Goal: Task Accomplishment & Management: Complete application form

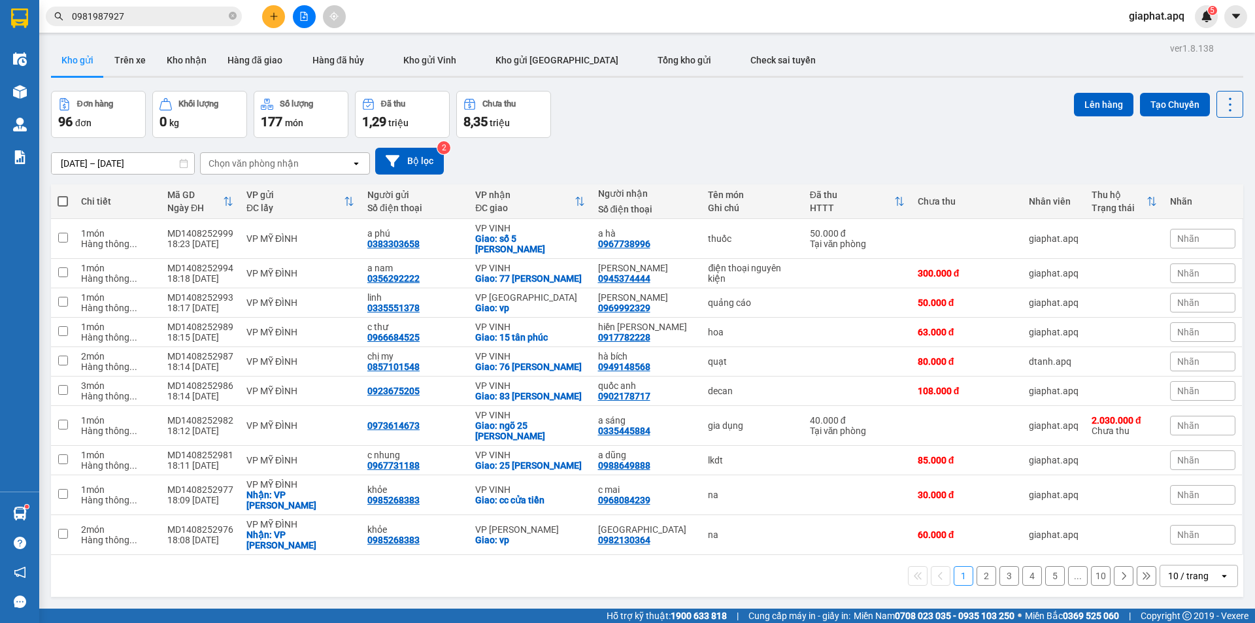
click at [278, 14] on button at bounding box center [273, 16] width 23 height 23
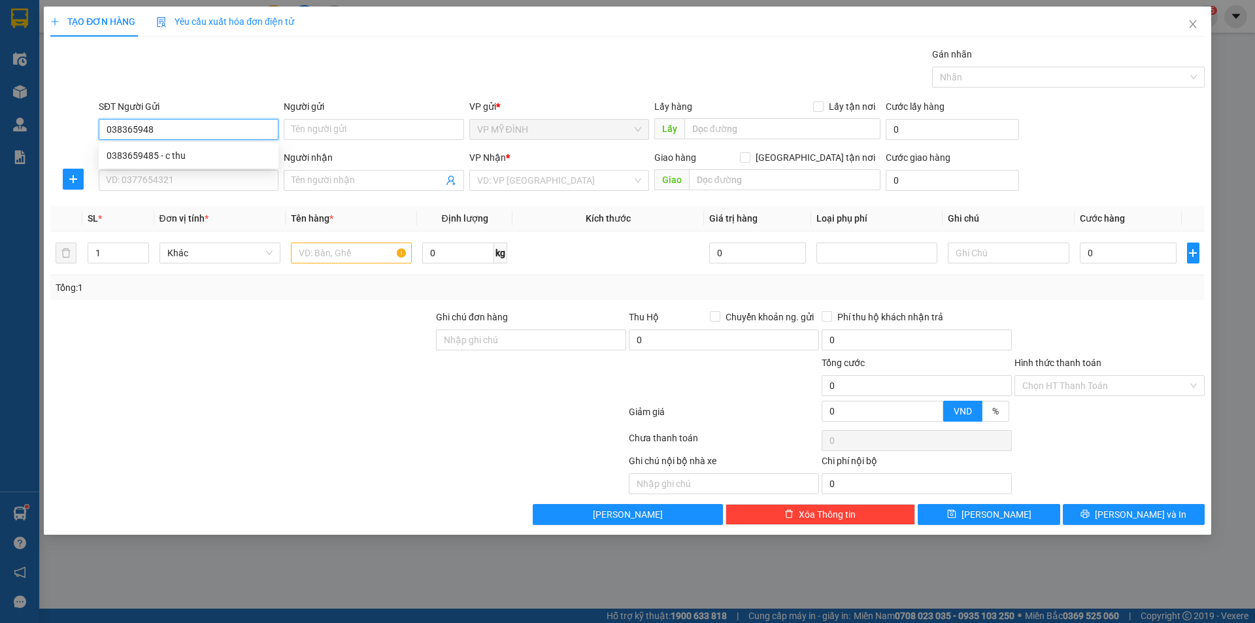
type input "0383659485"
drag, startPoint x: 122, startPoint y: 156, endPoint x: 137, endPoint y: 174, distance: 23.7
click at [123, 156] on div "0383659485 - c thu" at bounding box center [189, 155] width 164 height 14
type input "c thu"
type input "0383659485"
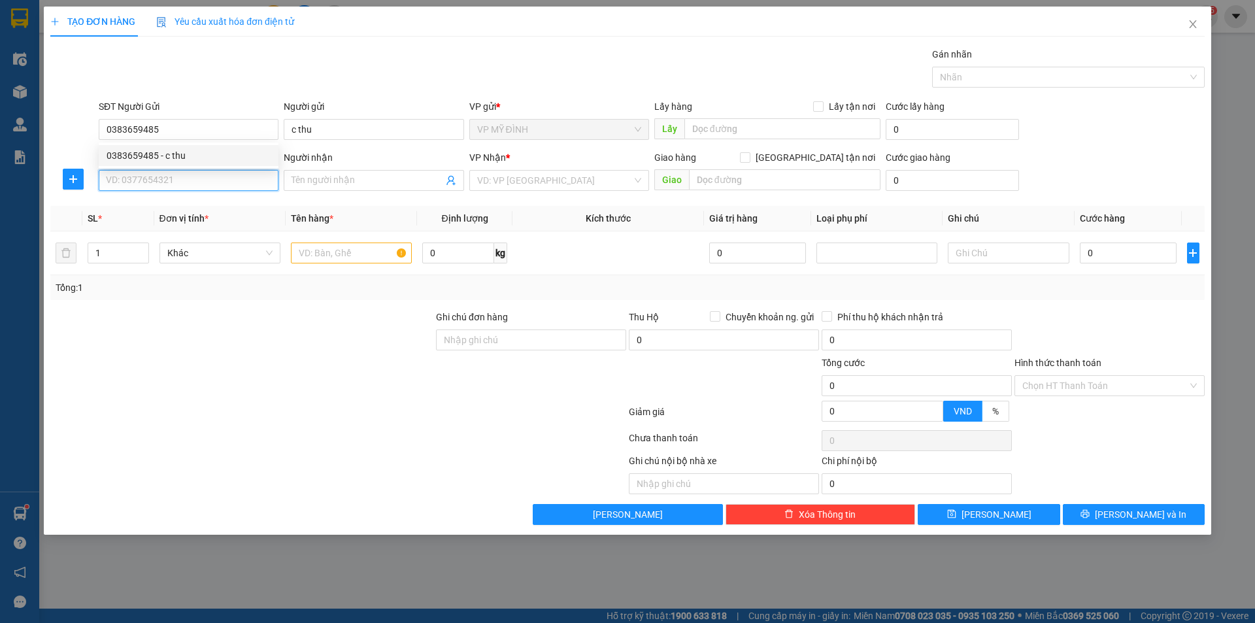
click at [137, 175] on input "SĐT Người Nhận" at bounding box center [189, 180] width 180 height 21
click at [164, 208] on div "0989469005 - thủy lâm" at bounding box center [189, 206] width 164 height 14
type input "0989469005"
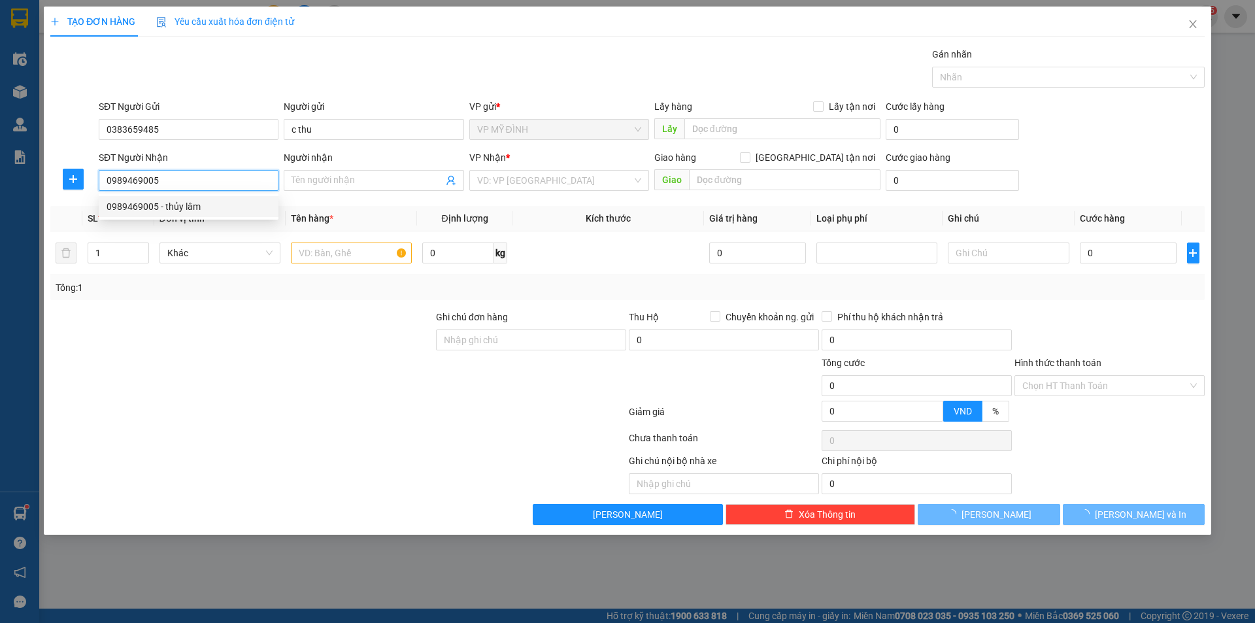
type input "thủy lâm"
checkbox input "true"
type input "[GEOGRAPHIC_DATA]"
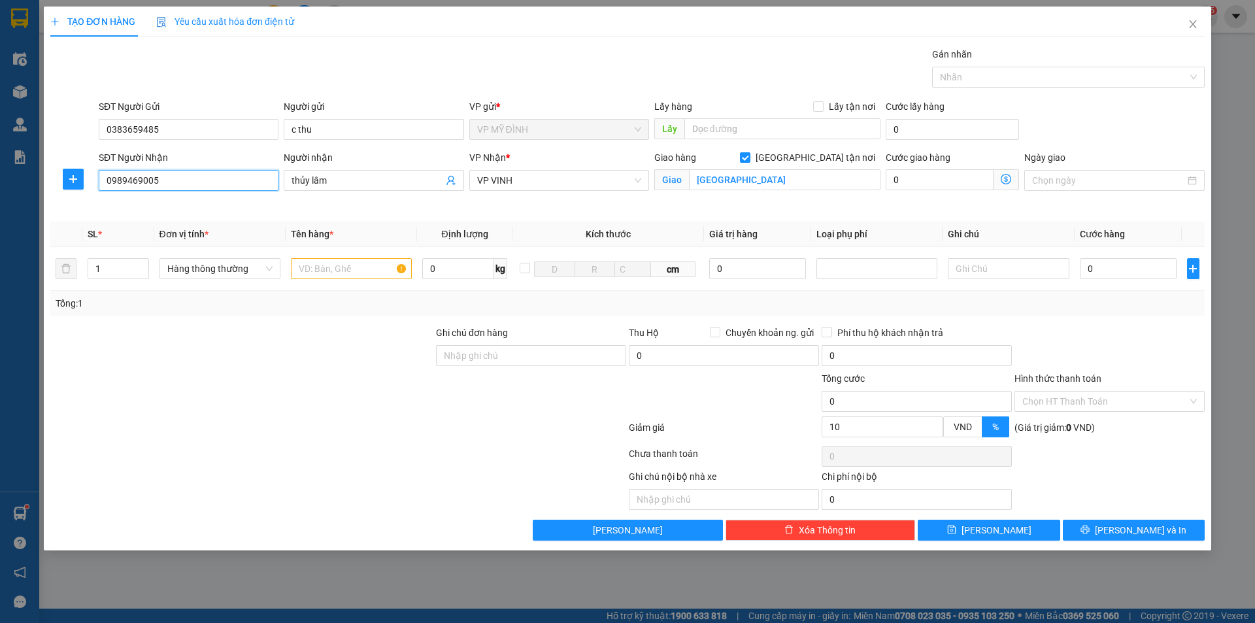
type input "10"
click at [114, 267] on input "1" at bounding box center [118, 269] width 60 height 20
type input "26"
drag, startPoint x: 122, startPoint y: 367, endPoint x: 112, endPoint y: 360, distance: 12.2
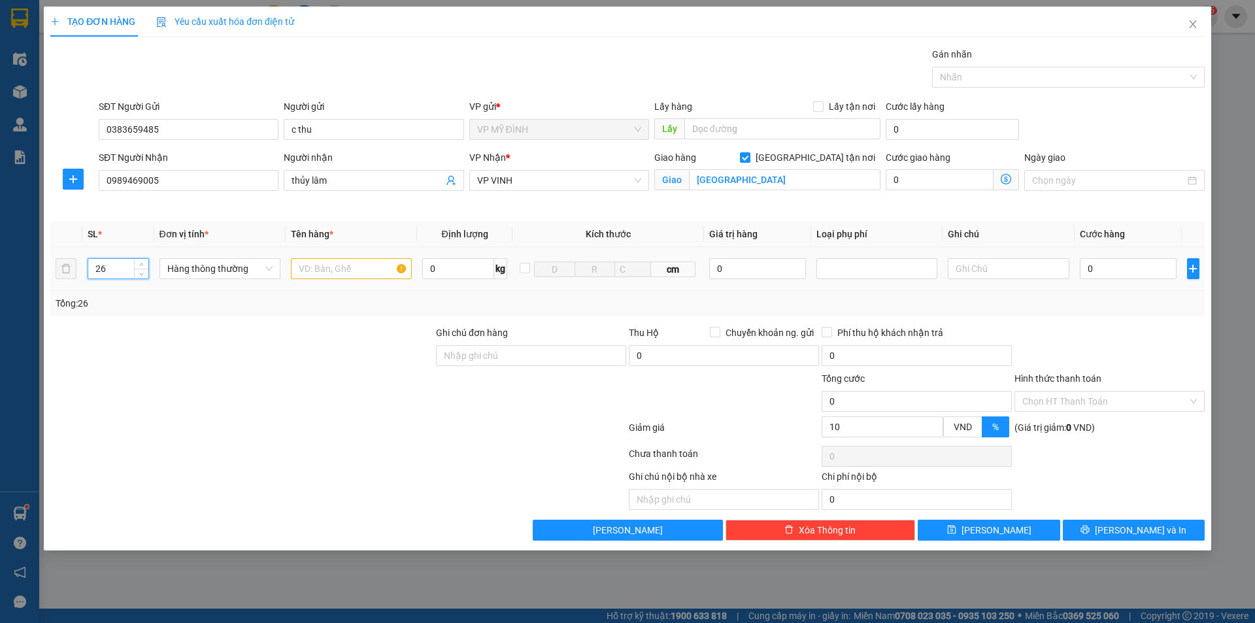
click at [119, 363] on div at bounding box center [242, 348] width 386 height 46
click at [382, 184] on input "thủy lâm" at bounding box center [366, 180] width 151 height 14
type input "Hằng chợ vinh"
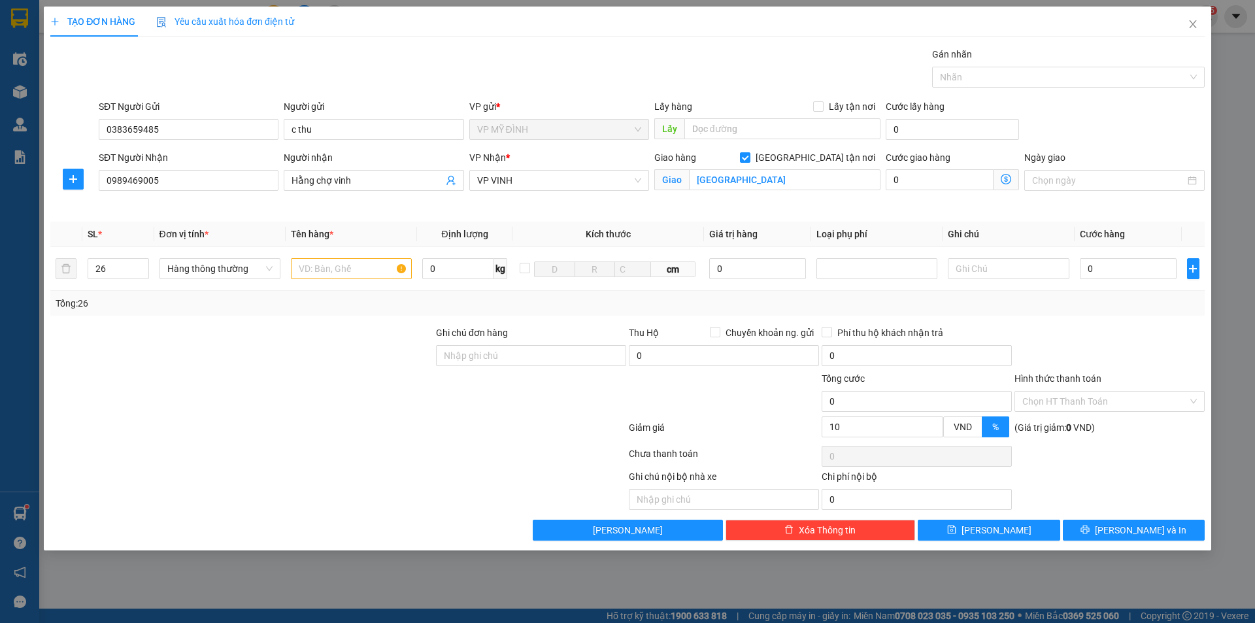
click at [328, 373] on div at bounding box center [242, 394] width 386 height 46
click at [318, 272] on input "text" at bounding box center [351, 268] width 121 height 21
type input "mp"
drag, startPoint x: 375, startPoint y: 379, endPoint x: 492, endPoint y: 371, distance: 117.3
click at [374, 379] on div at bounding box center [242, 394] width 386 height 46
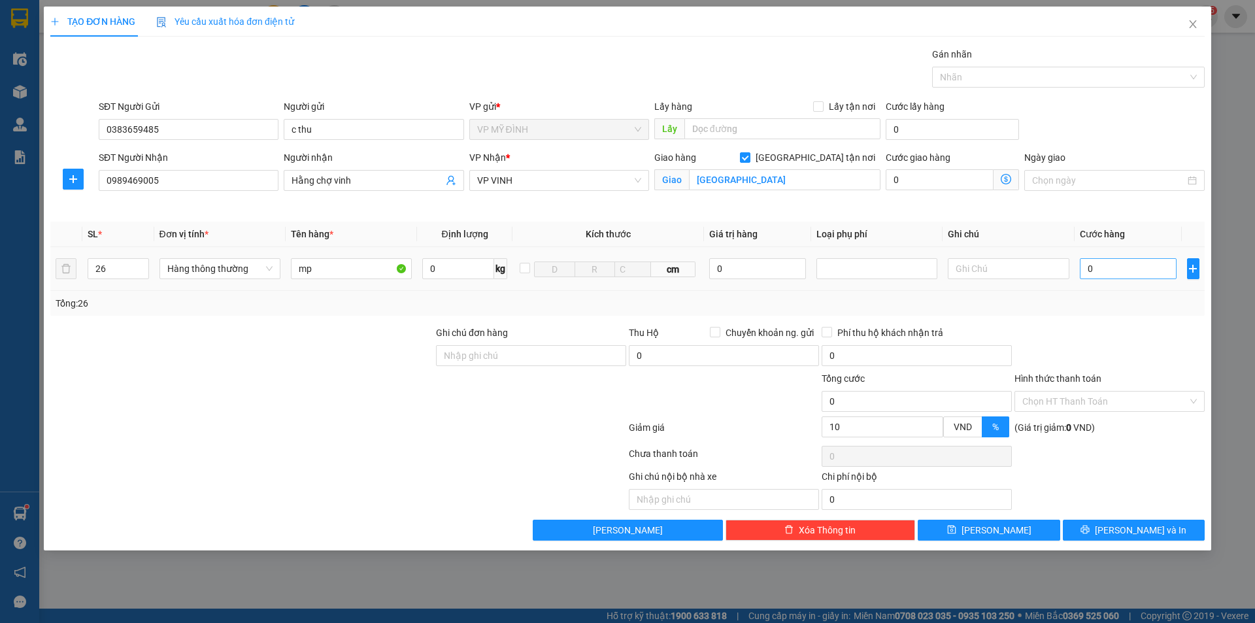
drag, startPoint x: 1105, startPoint y: 253, endPoint x: 1105, endPoint y: 263, distance: 9.8
click at [1105, 254] on td "0" at bounding box center [1128, 269] width 108 height 44
type input "1"
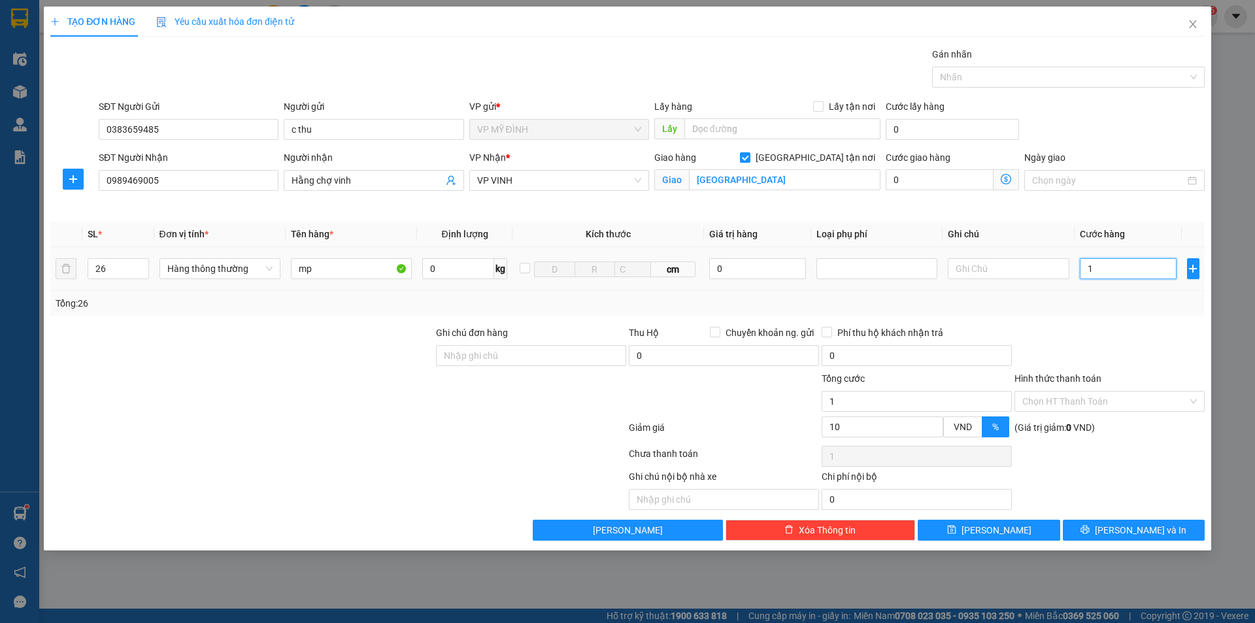
type input "15"
type input "150"
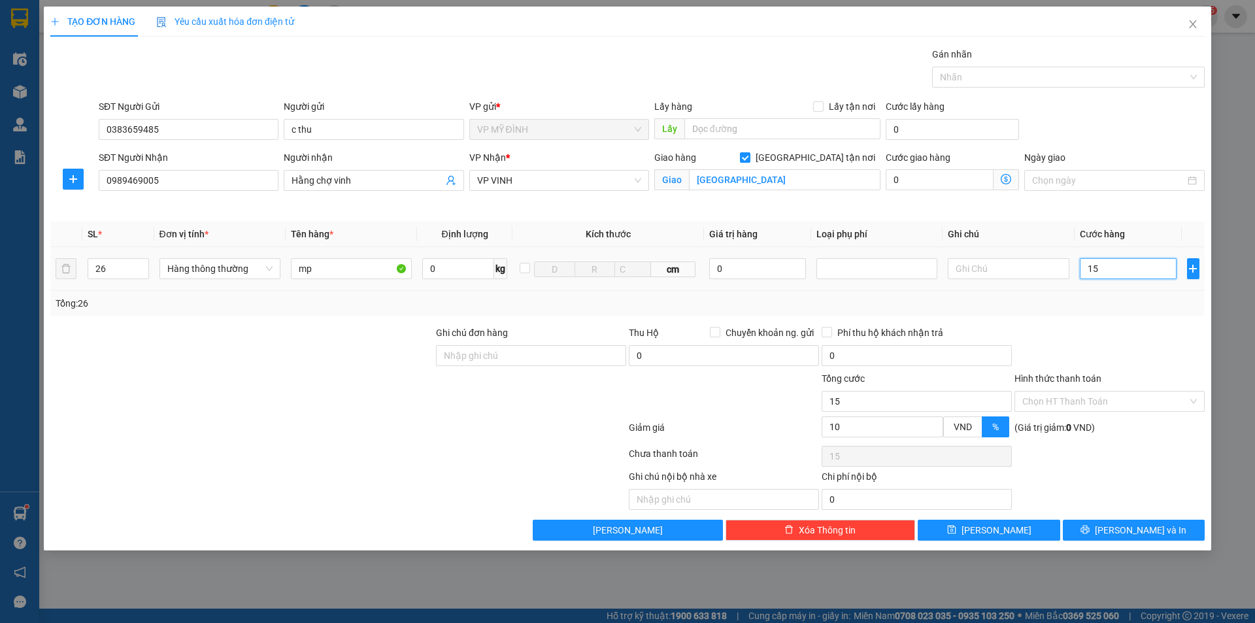
type input "150"
type input "1.500"
type input "1.500.000"
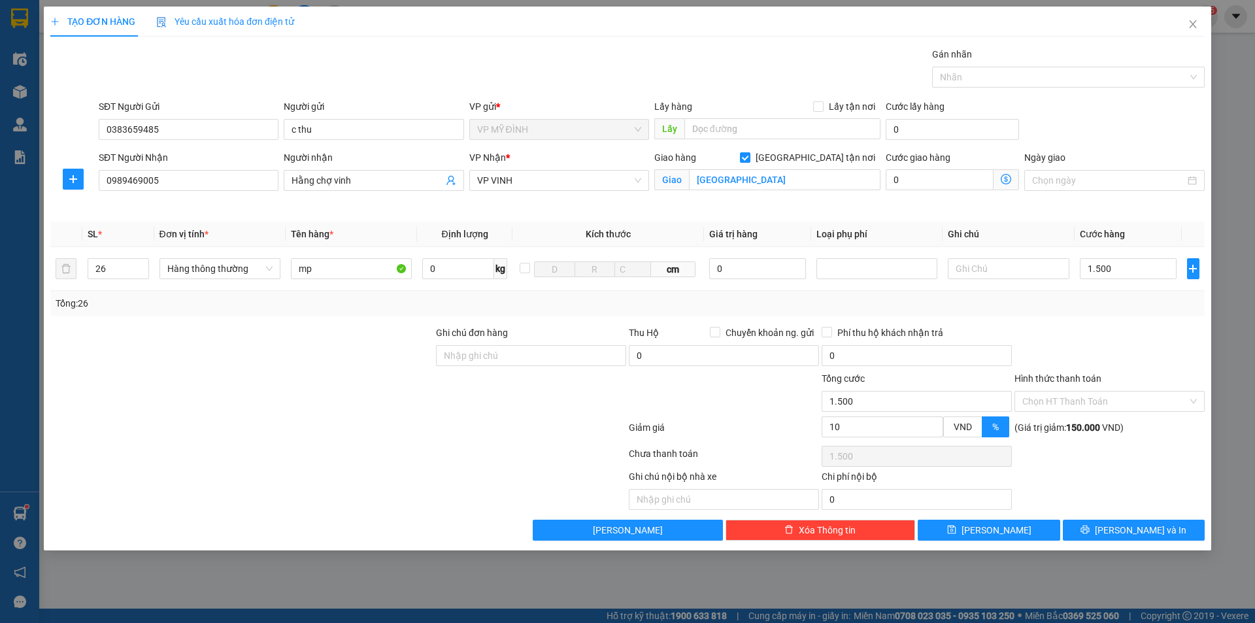
type input "1.350.000"
click at [1138, 317] on div "Transit Pickup Surcharge Ids Transit Deliver Surcharge Ids Transit Deliver Surc…" at bounding box center [627, 293] width 1154 height 493
click at [1144, 532] on span "[PERSON_NAME] và In" at bounding box center [1140, 530] width 91 height 14
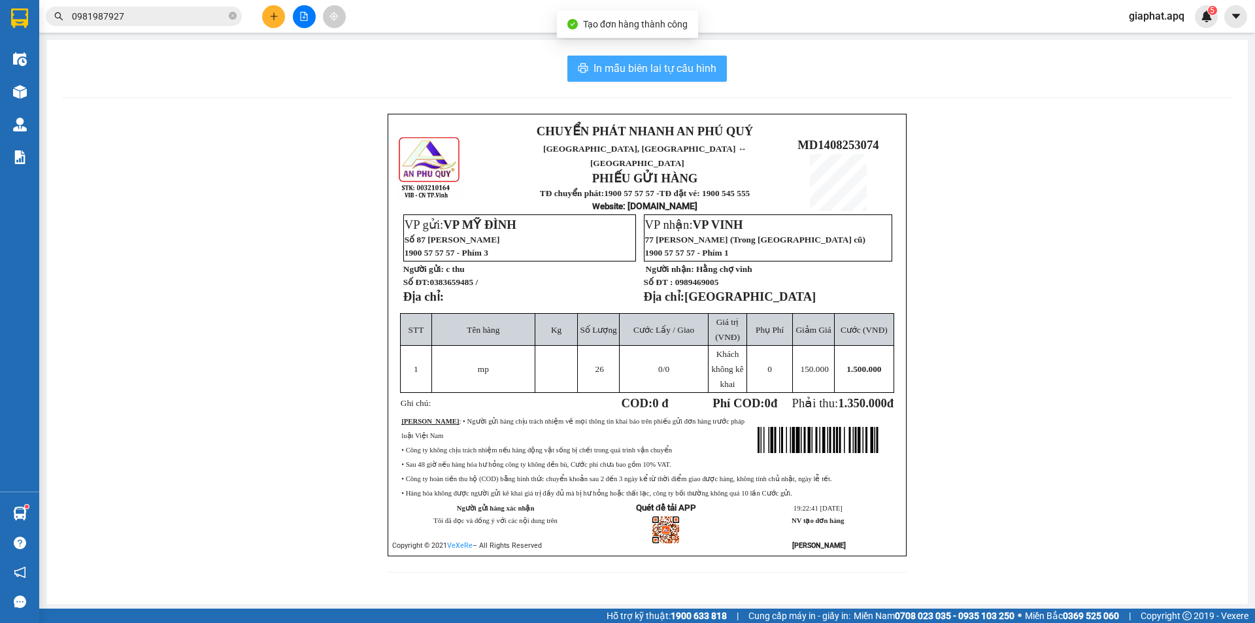
click at [679, 80] on button "In mẫu biên lai tự cấu hình" at bounding box center [646, 69] width 159 height 26
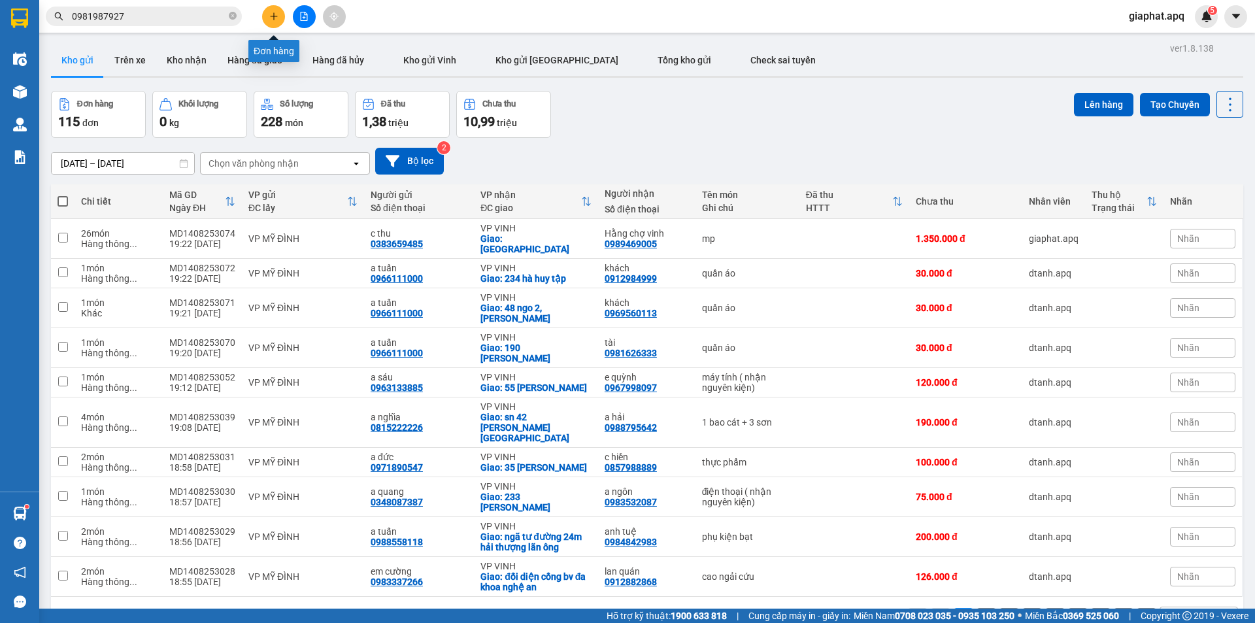
click at [276, 20] on icon "plus" at bounding box center [273, 16] width 9 height 9
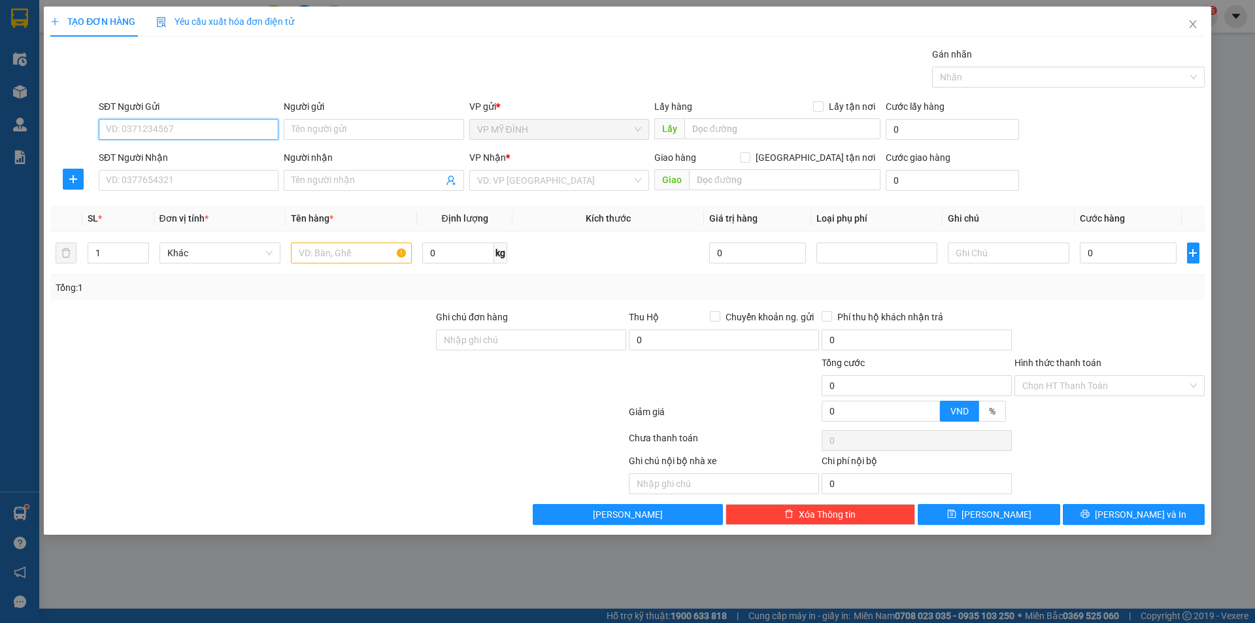
drag, startPoint x: 134, startPoint y: 124, endPoint x: 706, endPoint y: 73, distance: 574.7
click at [179, 116] on div "SĐT Người Gửi VD: 0371234567" at bounding box center [189, 122] width 180 height 46
click at [134, 156] on div "0978295386 - a tưởng" at bounding box center [189, 155] width 164 height 14
type input "0978295386"
type input "a tưởng"
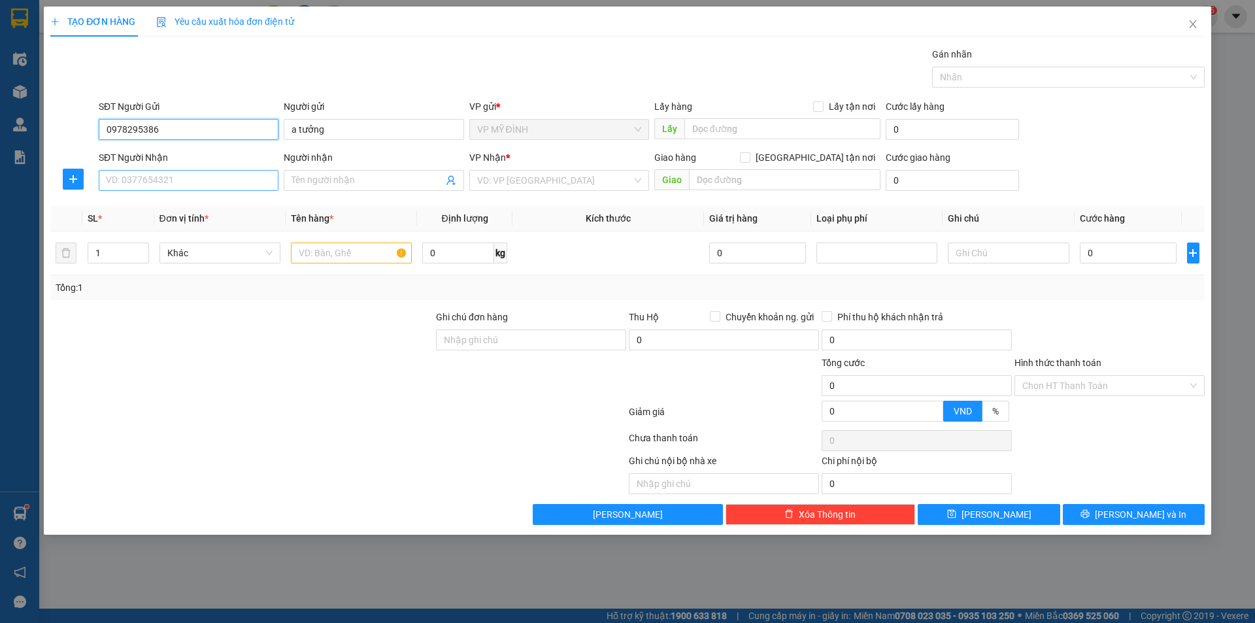
type input "0978295386"
click at [165, 170] on input "SĐT Người Nhận" at bounding box center [189, 180] width 180 height 21
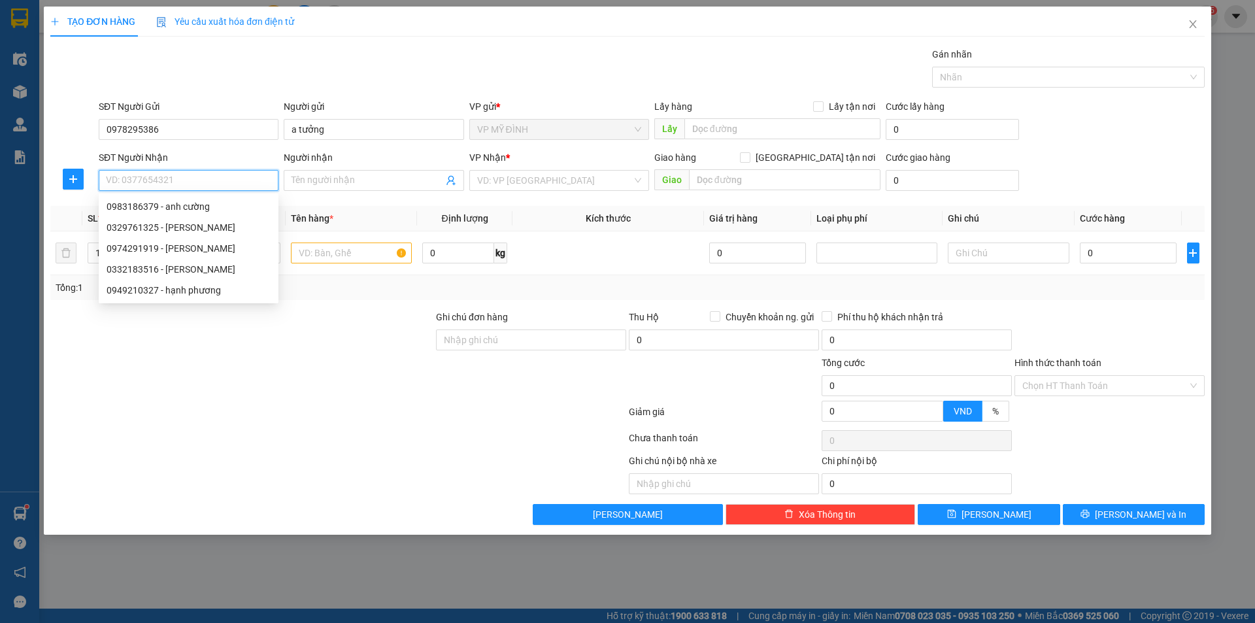
click at [161, 180] on input "SĐT Người Nhận" at bounding box center [189, 180] width 180 height 21
click at [143, 206] on div "0983186379 - anh cường" at bounding box center [189, 206] width 164 height 14
type input "0983186379"
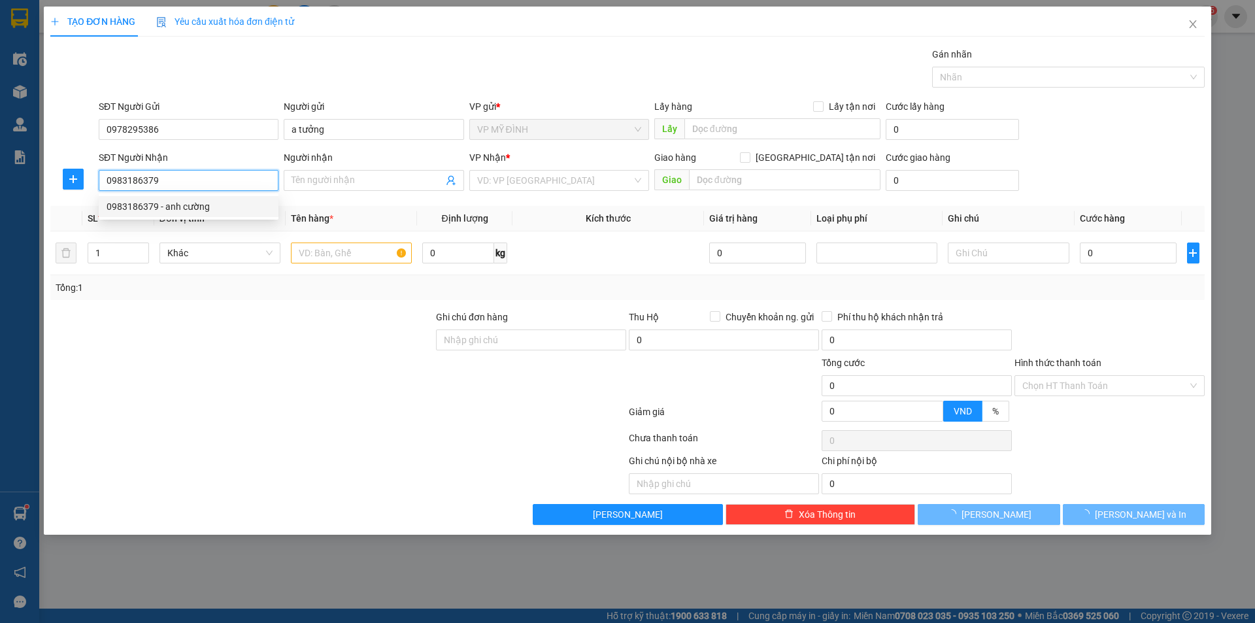
type input "anh cường"
checkbox input "true"
type input "vp"
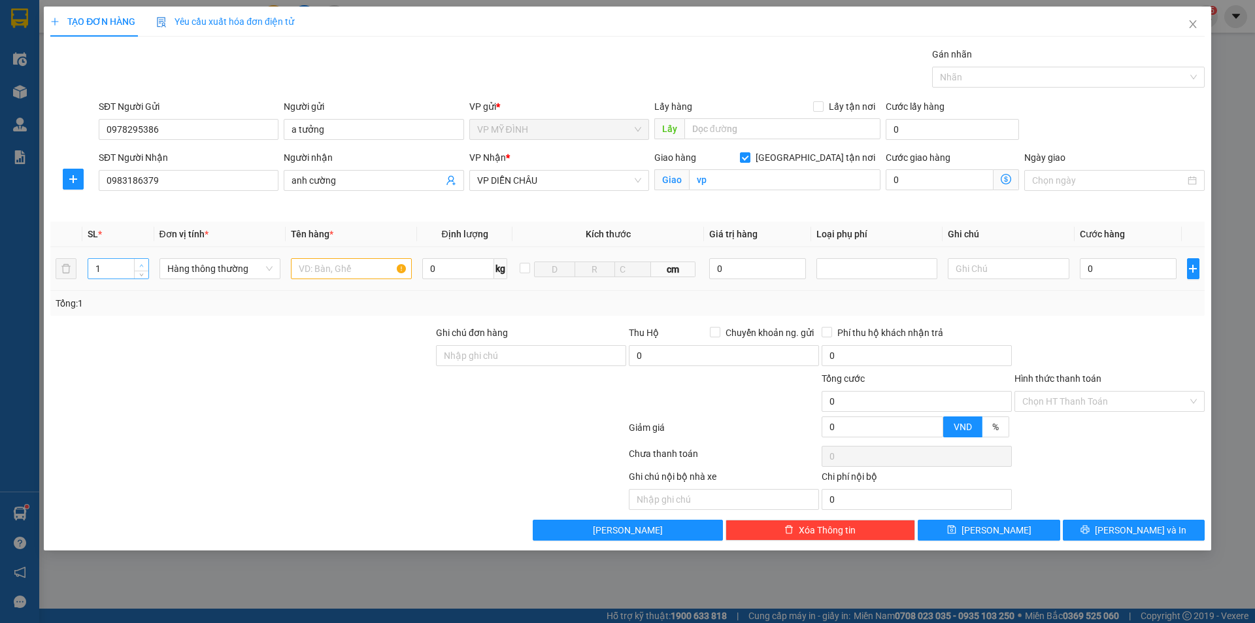
type input "2"
click at [140, 264] on icon "up" at bounding box center [141, 265] width 5 height 5
click at [331, 272] on input "text" at bounding box center [351, 268] width 121 height 21
type input "nuốc dấm"
click at [1117, 272] on input "0" at bounding box center [1128, 268] width 97 height 21
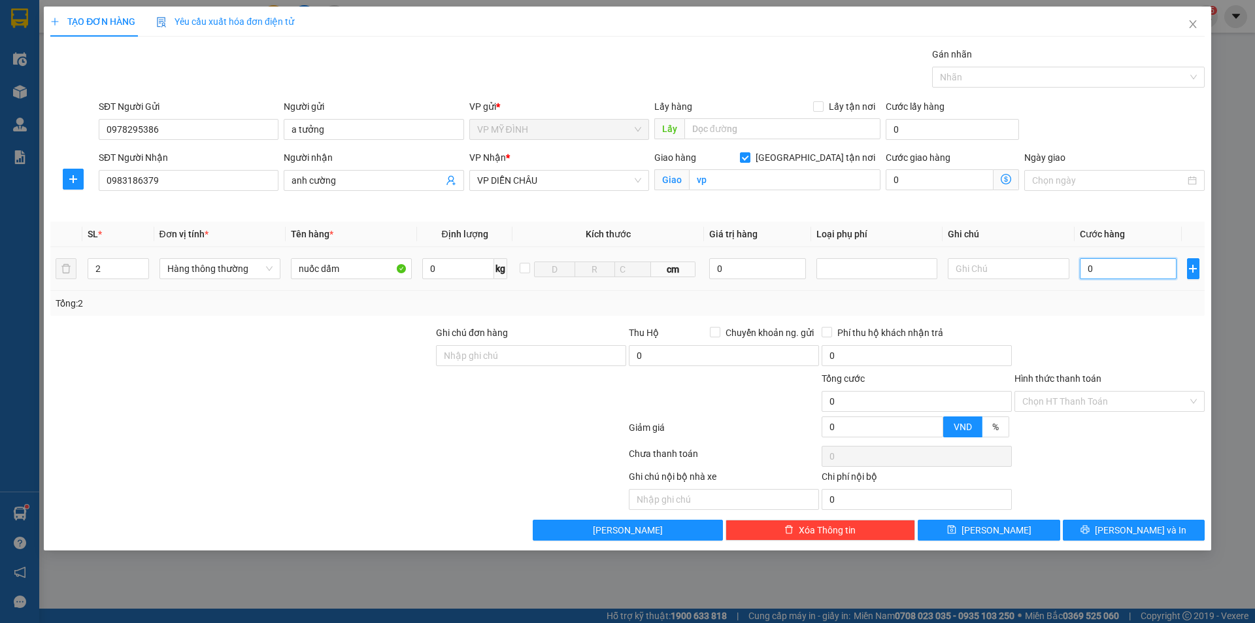
type input "9"
type input "90"
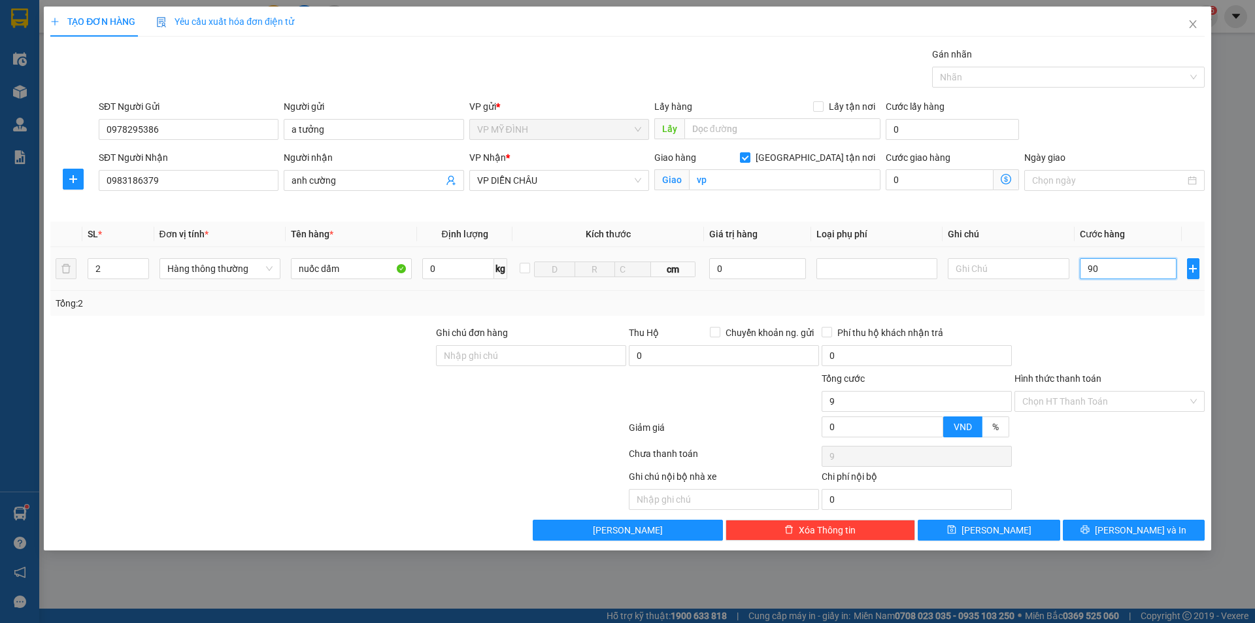
type input "90"
type input "90.000"
click at [1077, 535] on button "[PERSON_NAME] và In" at bounding box center [1134, 530] width 142 height 21
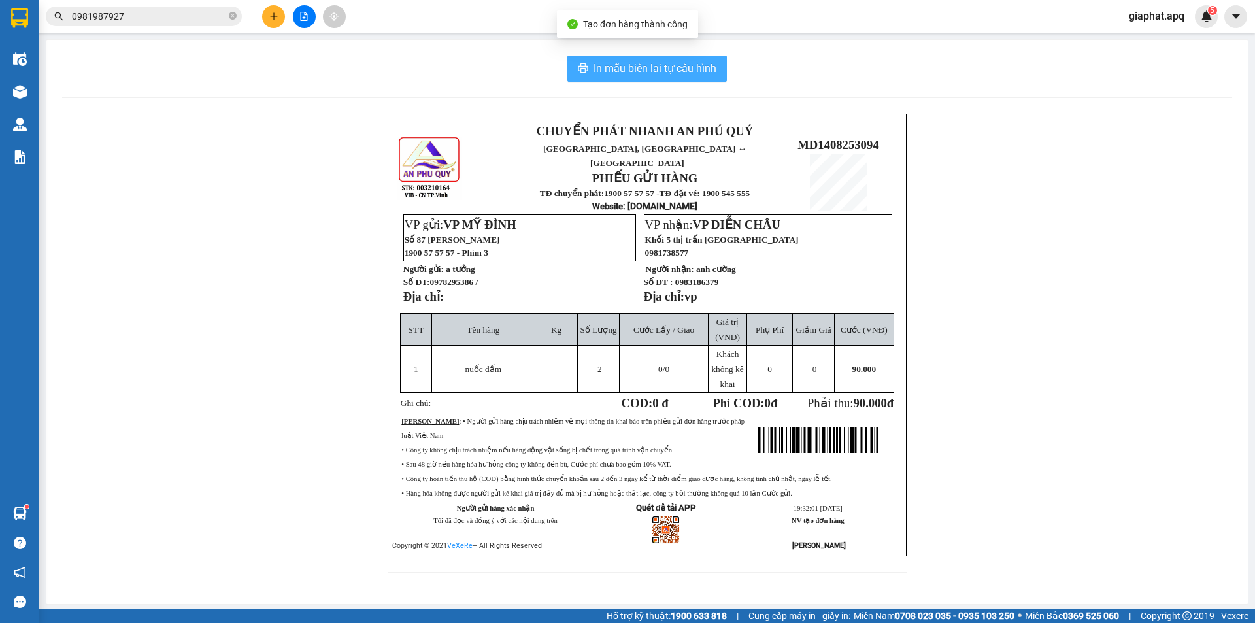
click at [712, 68] on span "In mẫu biên lai tự cấu hình" at bounding box center [654, 68] width 123 height 16
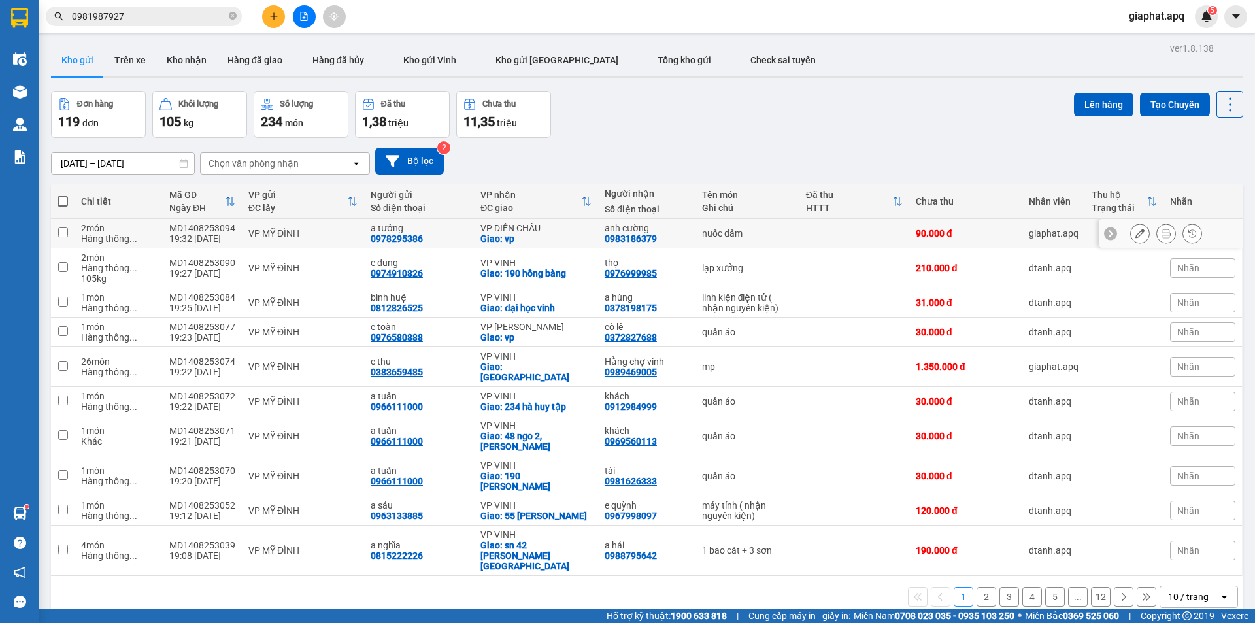
click at [815, 229] on td at bounding box center [854, 233] width 110 height 29
checkbox input "true"
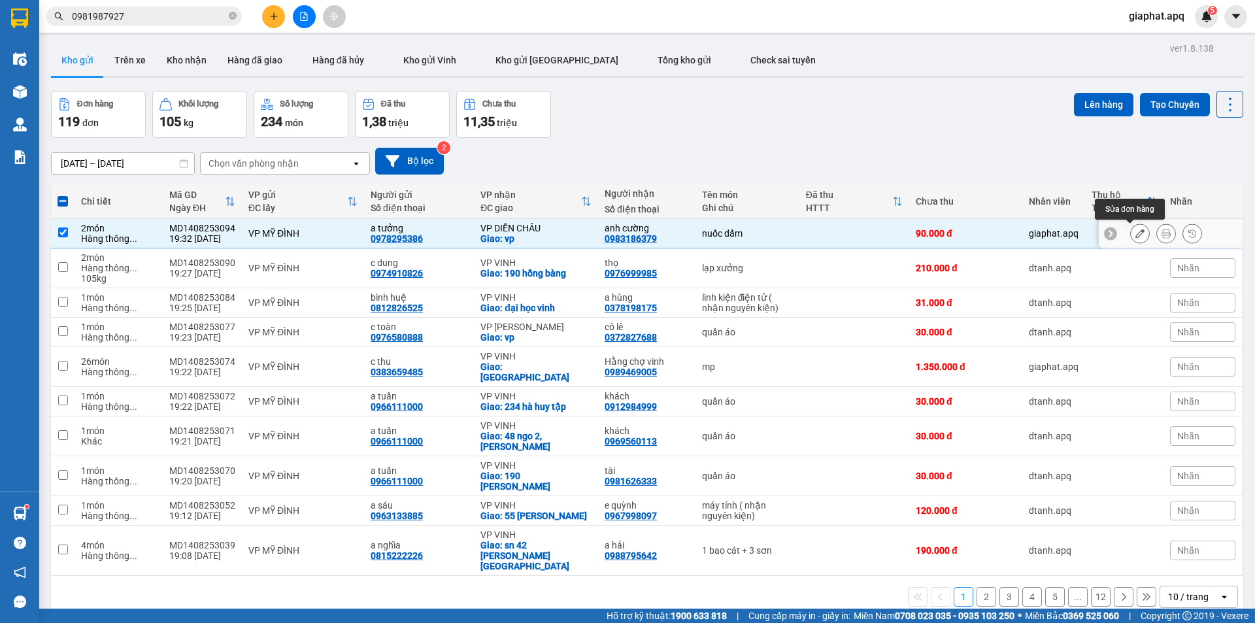
click at [1135, 237] on icon at bounding box center [1139, 233] width 9 height 9
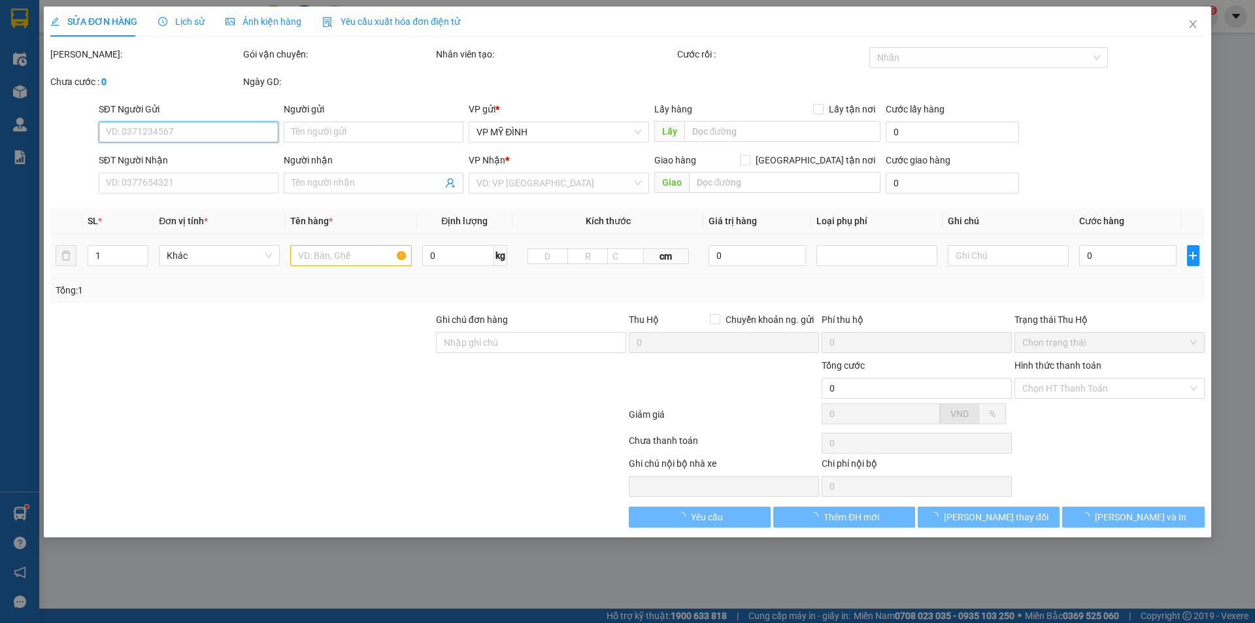
type input "0978295386"
type input "a tưởng"
type input "0983186379"
type input "anh cường"
checkbox input "true"
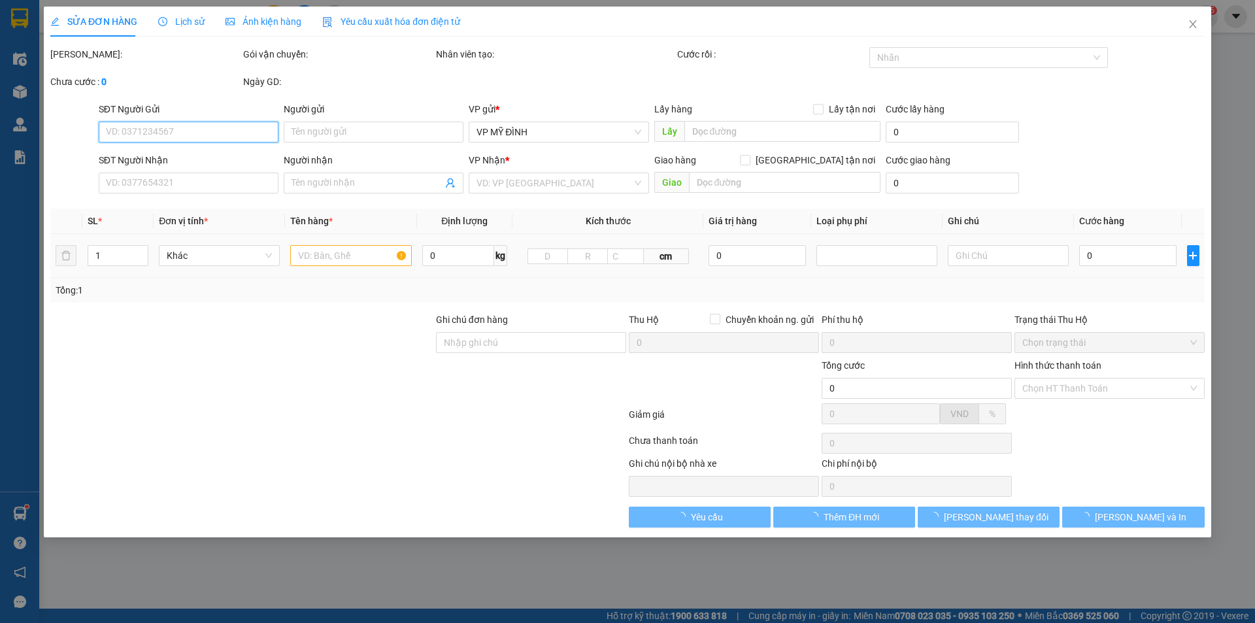
type input "vp"
type input "90.000"
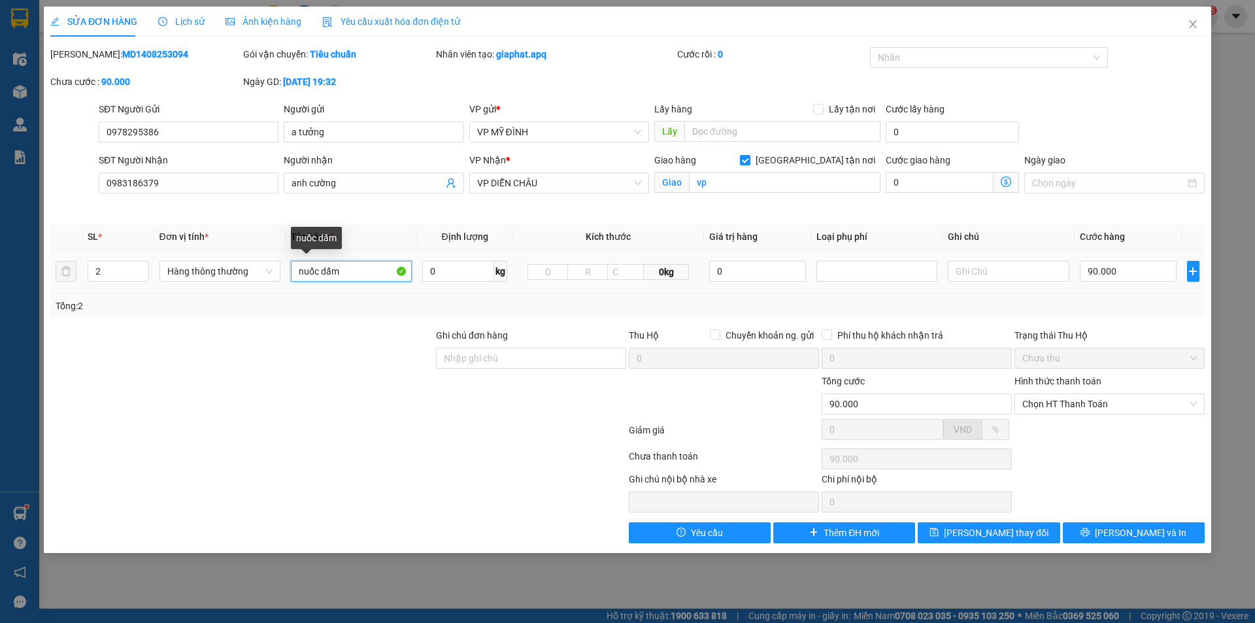
click at [312, 271] on input "nuốc dấm" at bounding box center [351, 271] width 121 height 21
type input "nuớc dấm"
click at [993, 531] on span "[PERSON_NAME] thay đổi" at bounding box center [996, 532] width 105 height 14
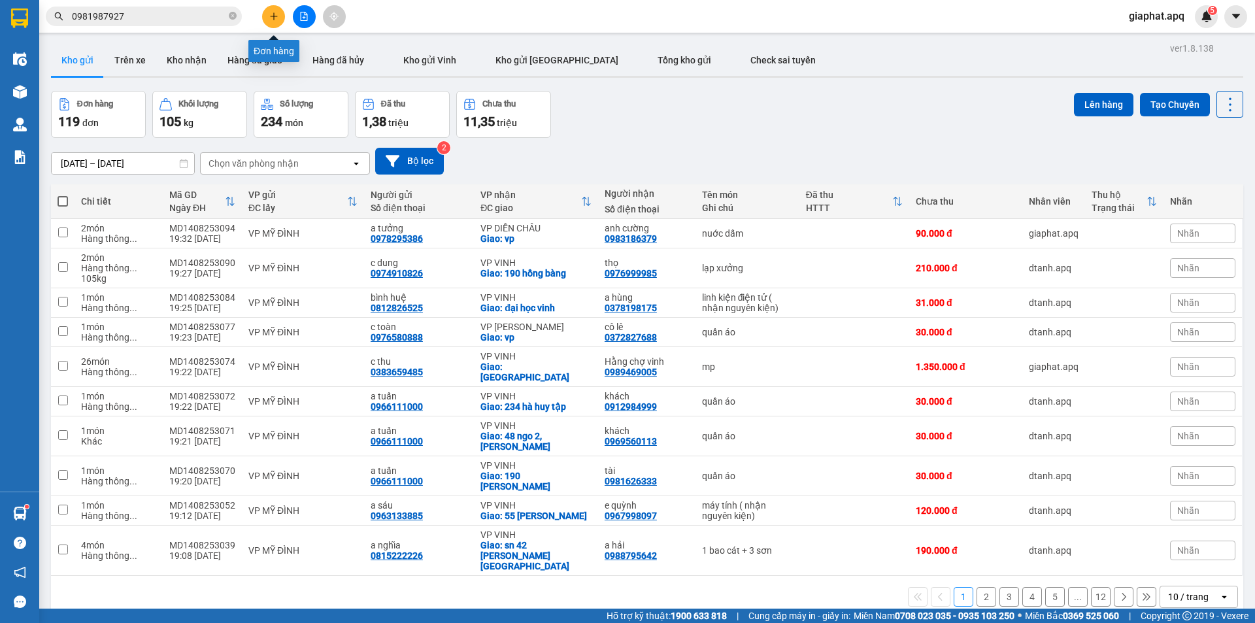
click at [267, 21] on button at bounding box center [273, 16] width 23 height 23
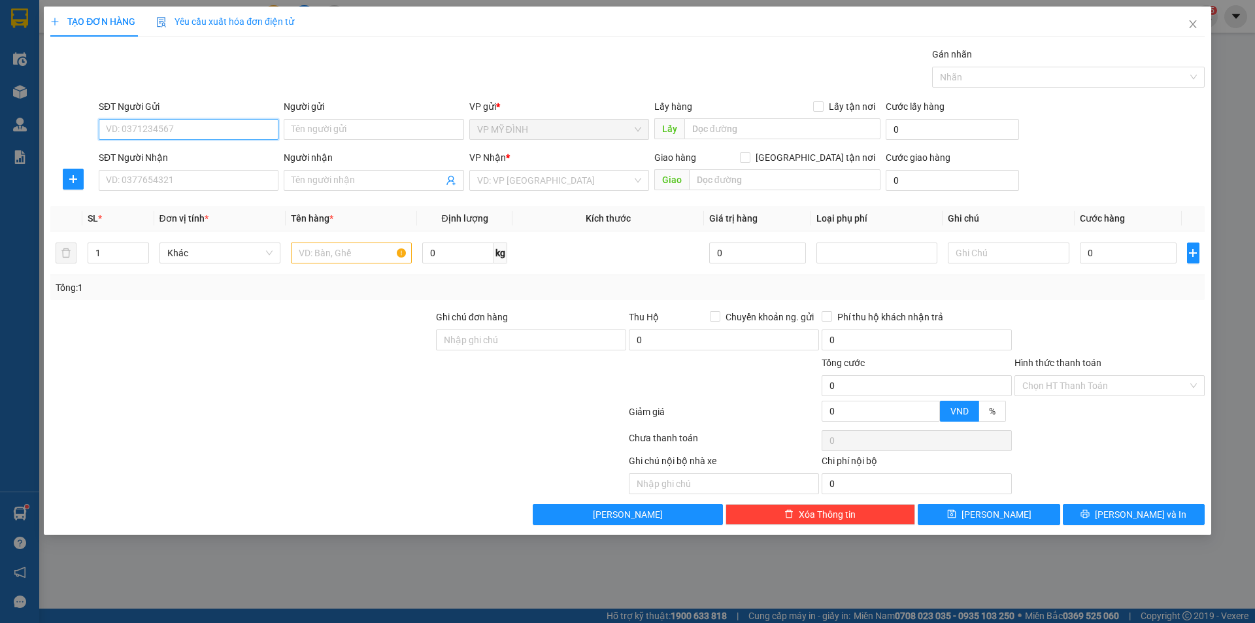
click at [148, 127] on input "SĐT Người Gửi" at bounding box center [189, 129] width 180 height 21
drag, startPoint x: 151, startPoint y: 157, endPoint x: 161, endPoint y: 182, distance: 26.1
click at [150, 157] on div "0961099748 - KHÁCH" at bounding box center [189, 155] width 164 height 14
type input "0961099748"
type input "KHÁCH"
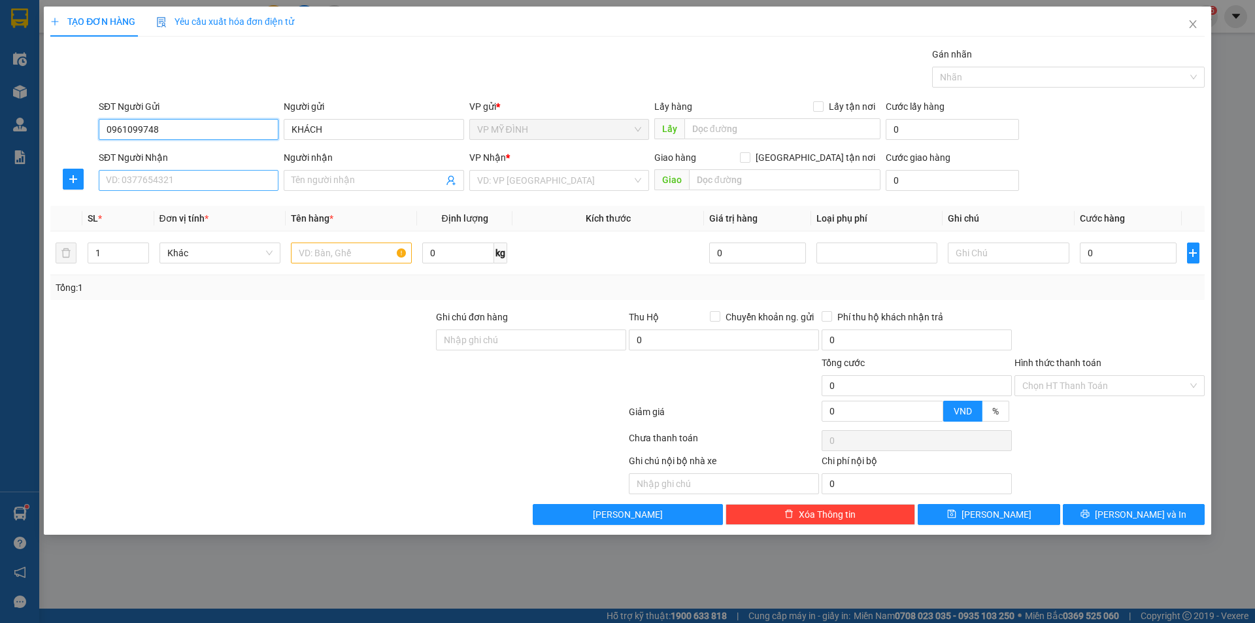
type input "0961099748"
click at [160, 183] on input "SĐT Người Nhận" at bounding box center [189, 180] width 180 height 21
type input "0938812085"
click at [136, 202] on div "0938812085 - thiên ngọc minh" at bounding box center [189, 206] width 164 height 14
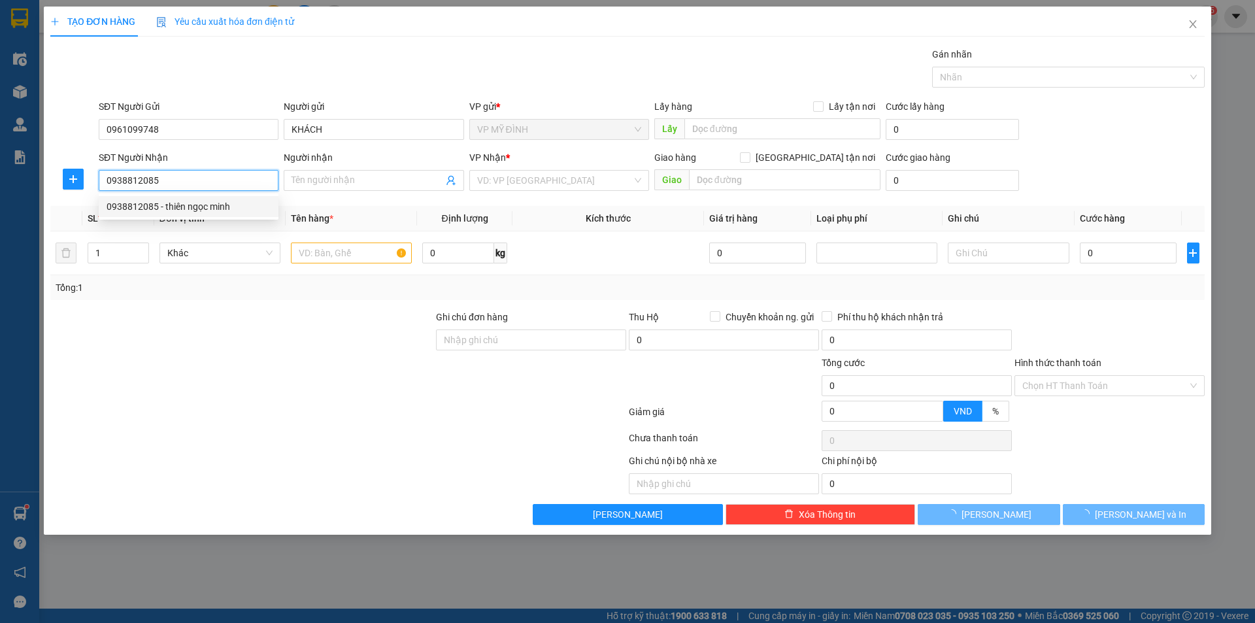
type input "thiên ngọc minh"
checkbox input "true"
type input "93-95 [PERSON_NAME]"
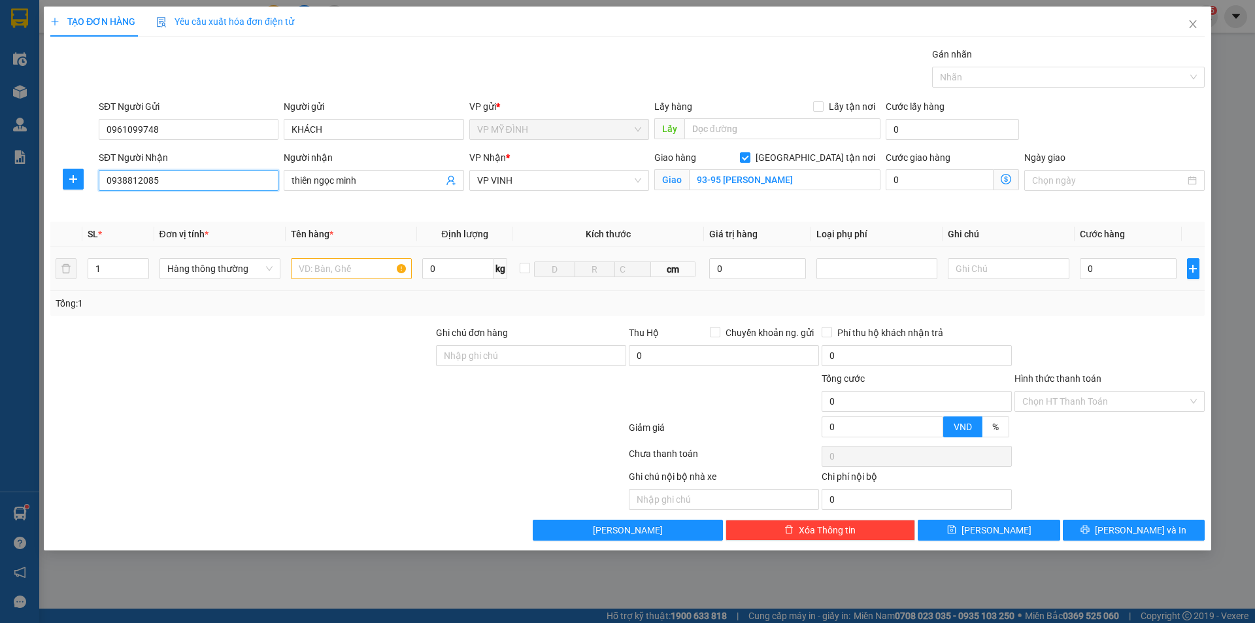
type input "0938812085"
click at [320, 267] on input "text" at bounding box center [351, 268] width 121 height 21
type input "bánh bao"
click at [1123, 266] on input "0" at bounding box center [1128, 268] width 97 height 21
type input "8"
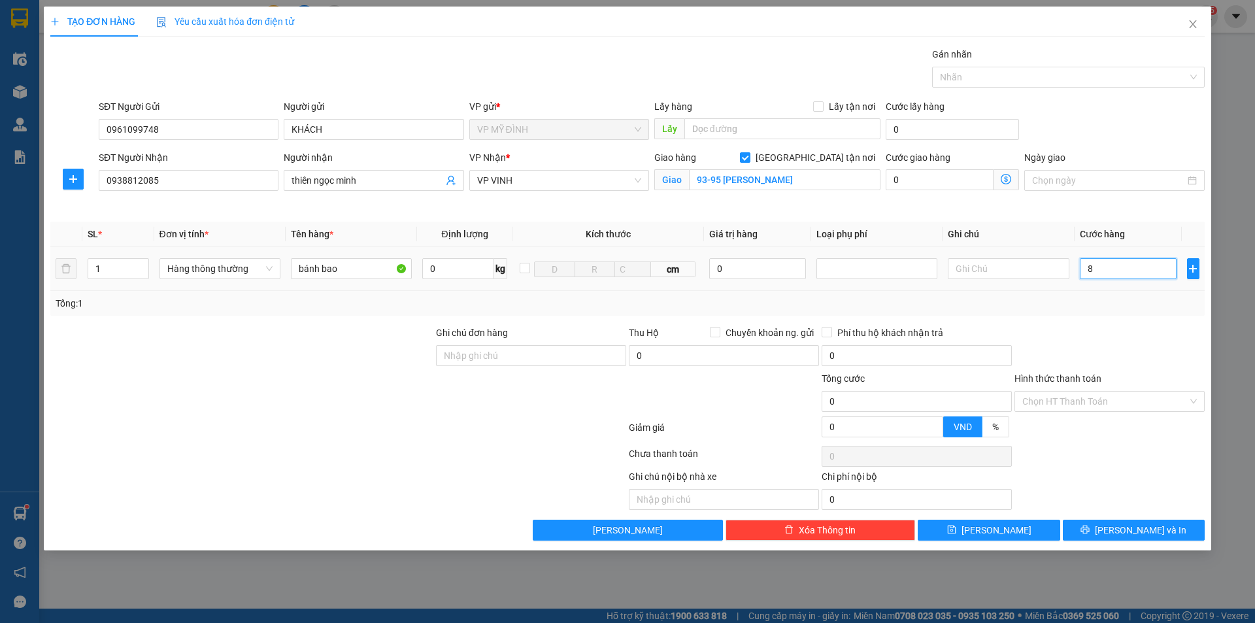
type input "8"
type input "80"
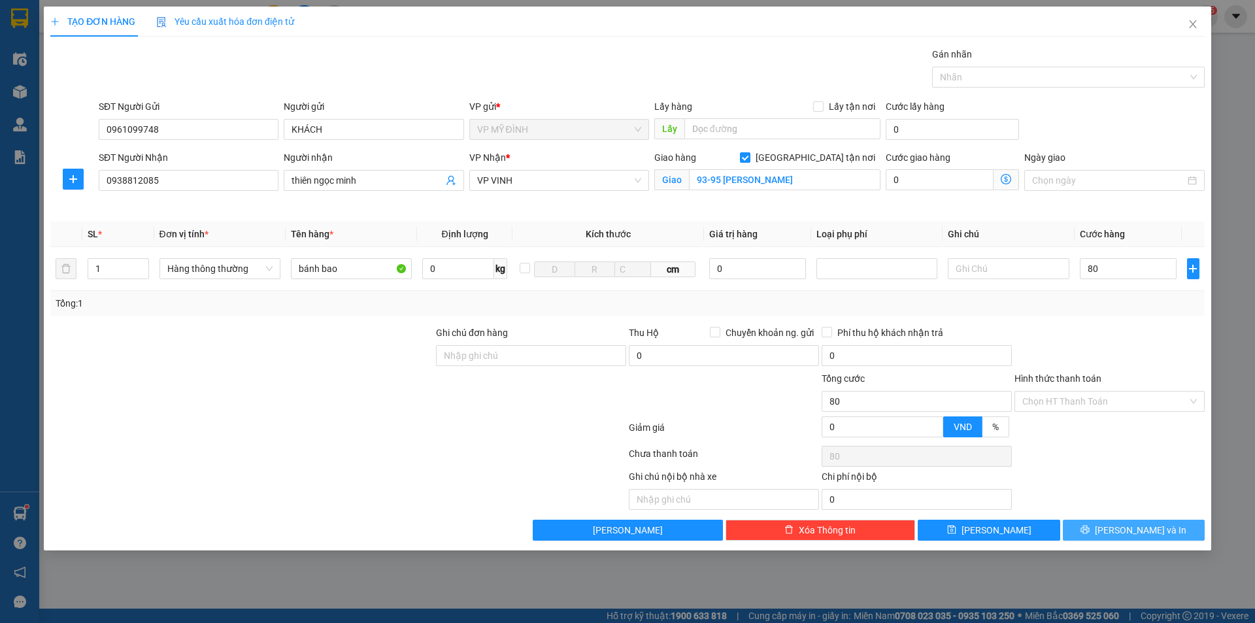
type input "80.000"
click at [1115, 524] on button "[PERSON_NAME] và In" at bounding box center [1134, 530] width 142 height 21
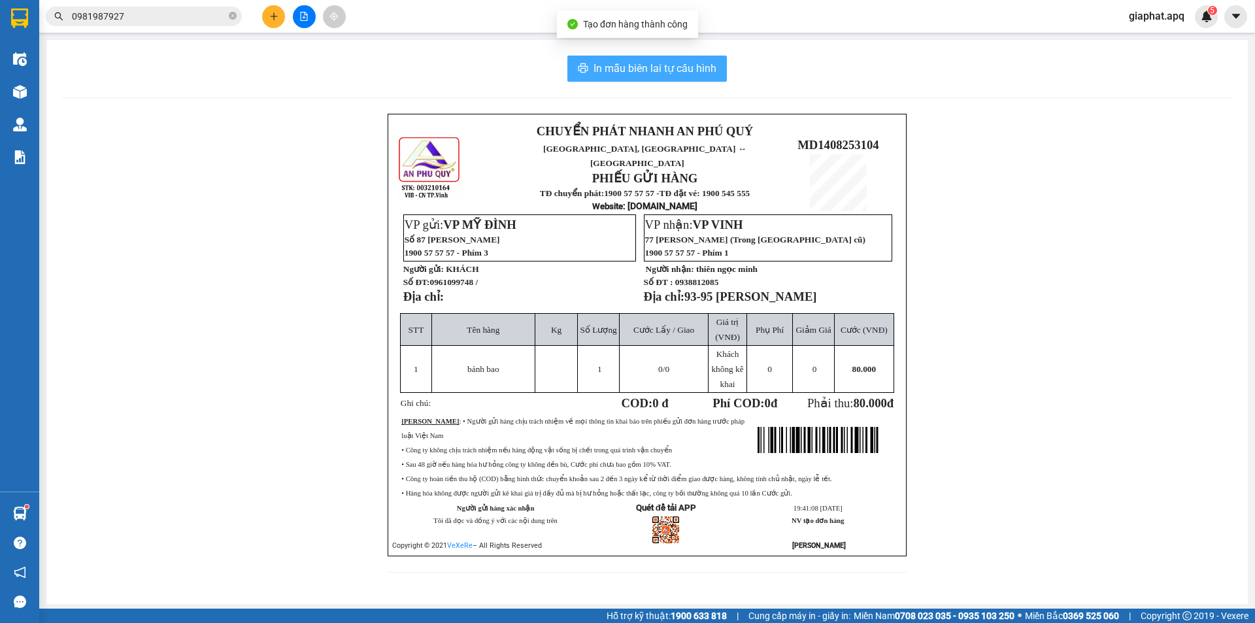
click at [661, 63] on span "In mẫu biên lai tự cấu hình" at bounding box center [654, 68] width 123 height 16
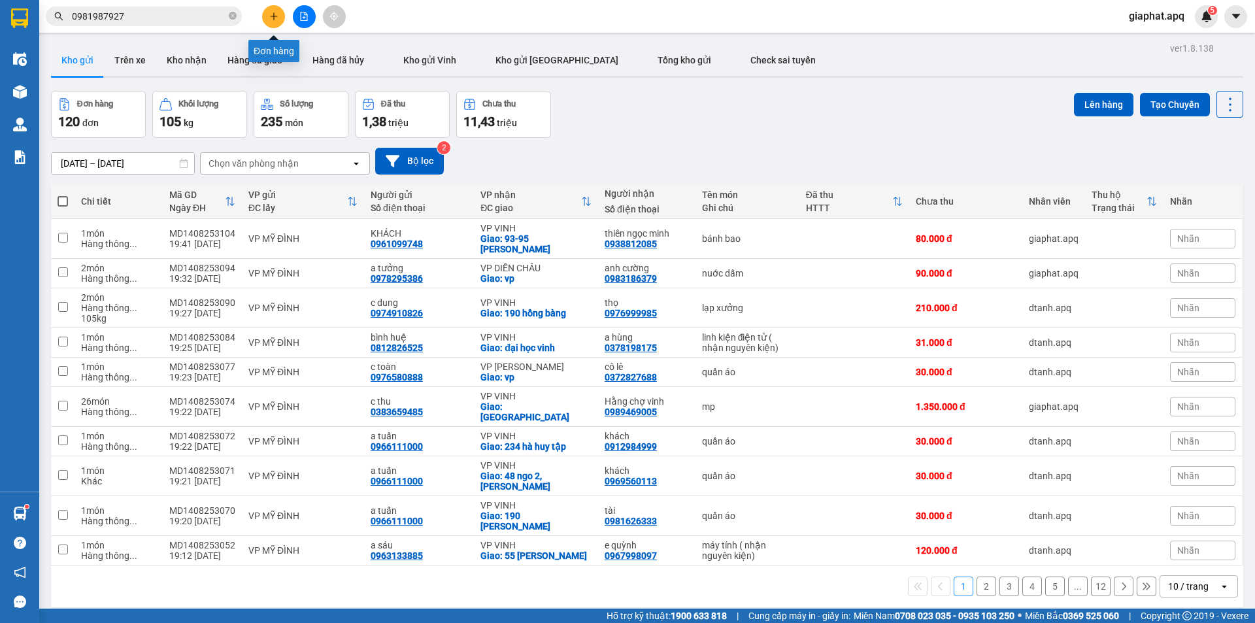
click at [271, 13] on icon "plus" at bounding box center [273, 16] width 9 height 9
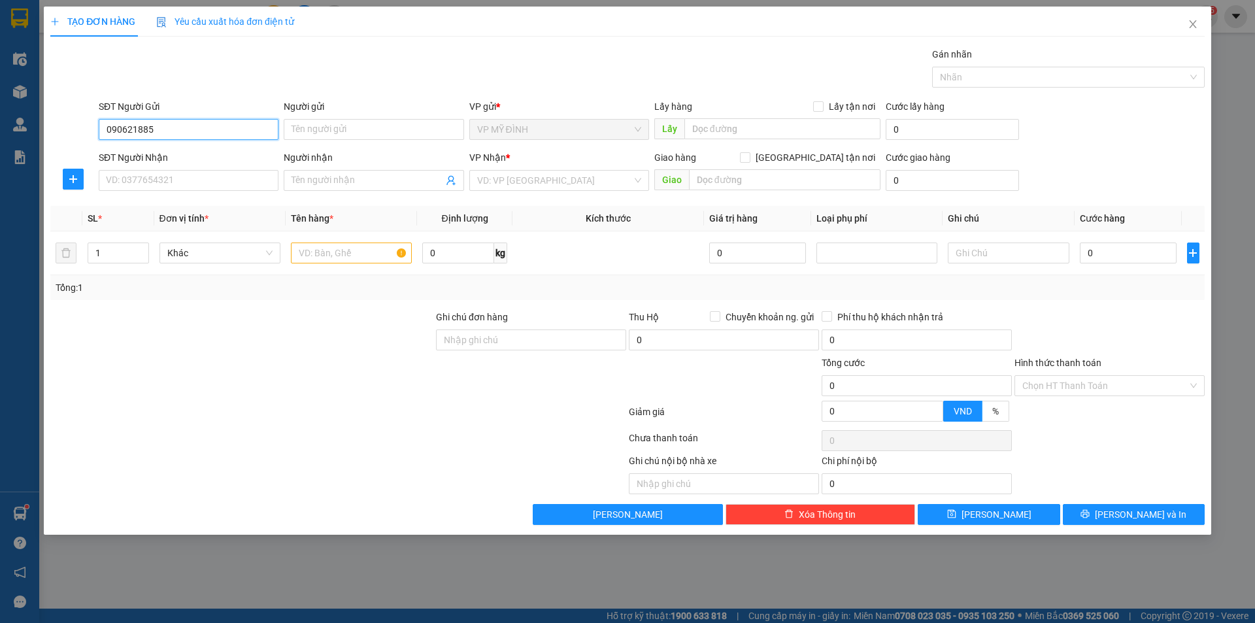
type input "0906218859"
click at [140, 155] on div "0906218859 - c nga" at bounding box center [189, 155] width 164 height 14
type input "c nga"
type input "0906218859"
click at [151, 178] on input "SĐT Người Nhận" at bounding box center [189, 180] width 180 height 21
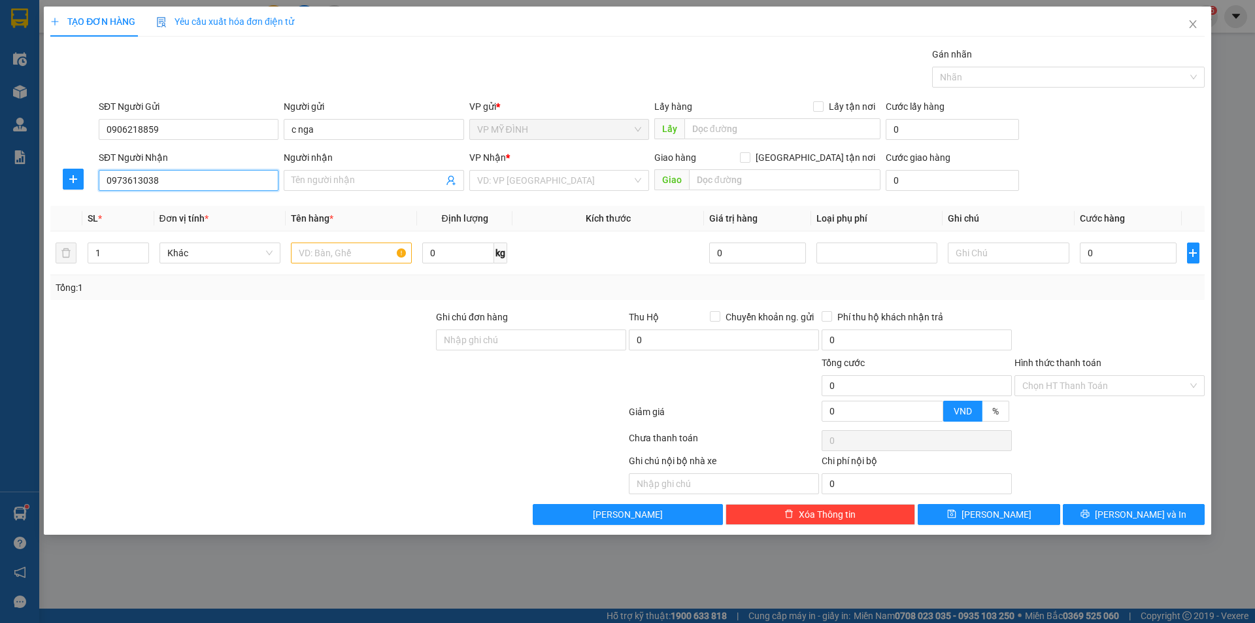
click at [135, 178] on input "0973613038" at bounding box center [189, 180] width 180 height 21
type input "0973673038"
click at [329, 178] on input "Người nhận" at bounding box center [366, 180] width 151 height 14
type input "chi nhạ"
click at [516, 176] on input "search" at bounding box center [554, 181] width 155 height 20
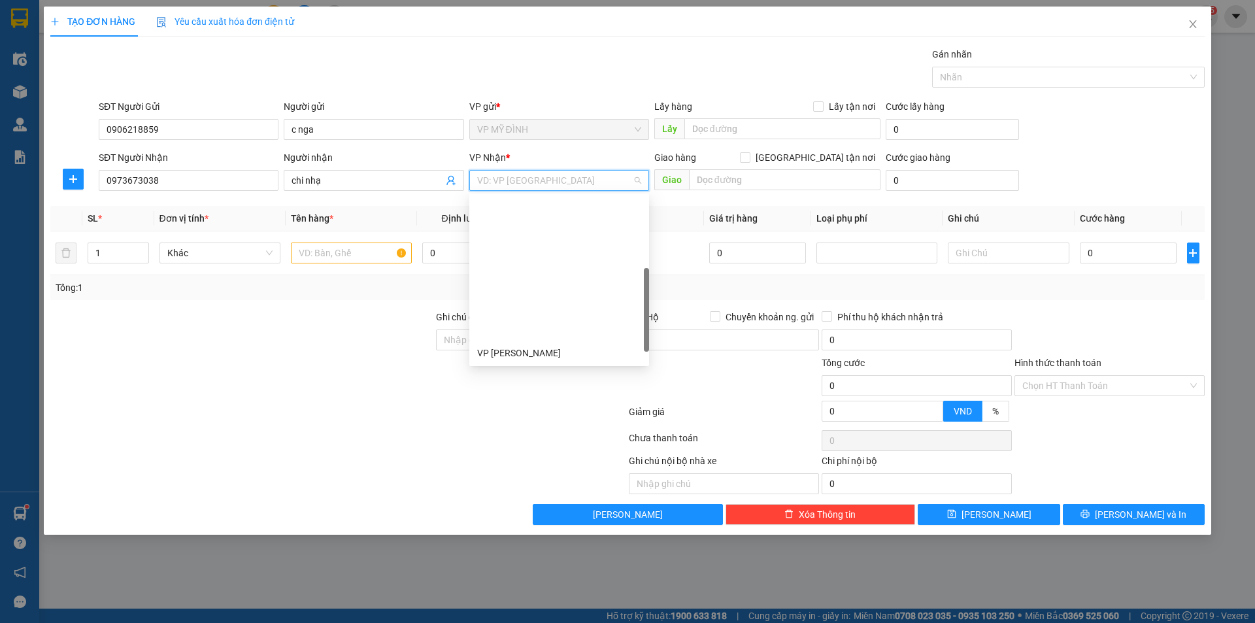
scroll to position [162, 0]
click at [512, 272] on div "VP VINH" at bounding box center [559, 274] width 164 height 14
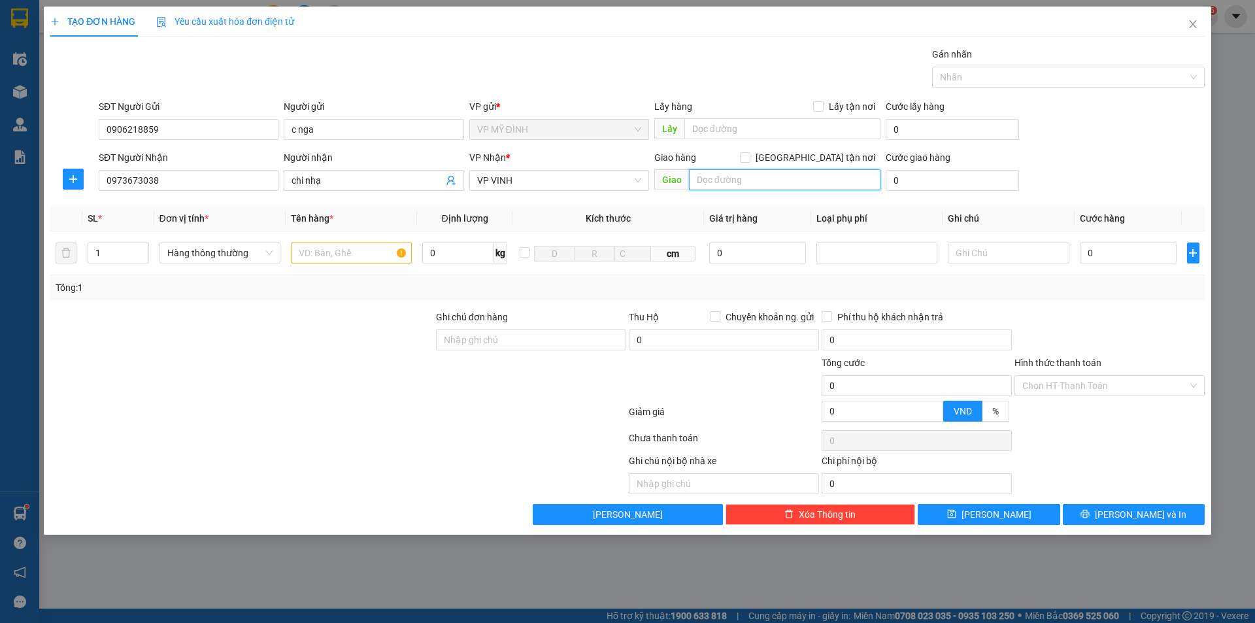
click at [718, 183] on input "text" at bounding box center [784, 179] width 191 height 21
type input "bidv số 7 quang trung"
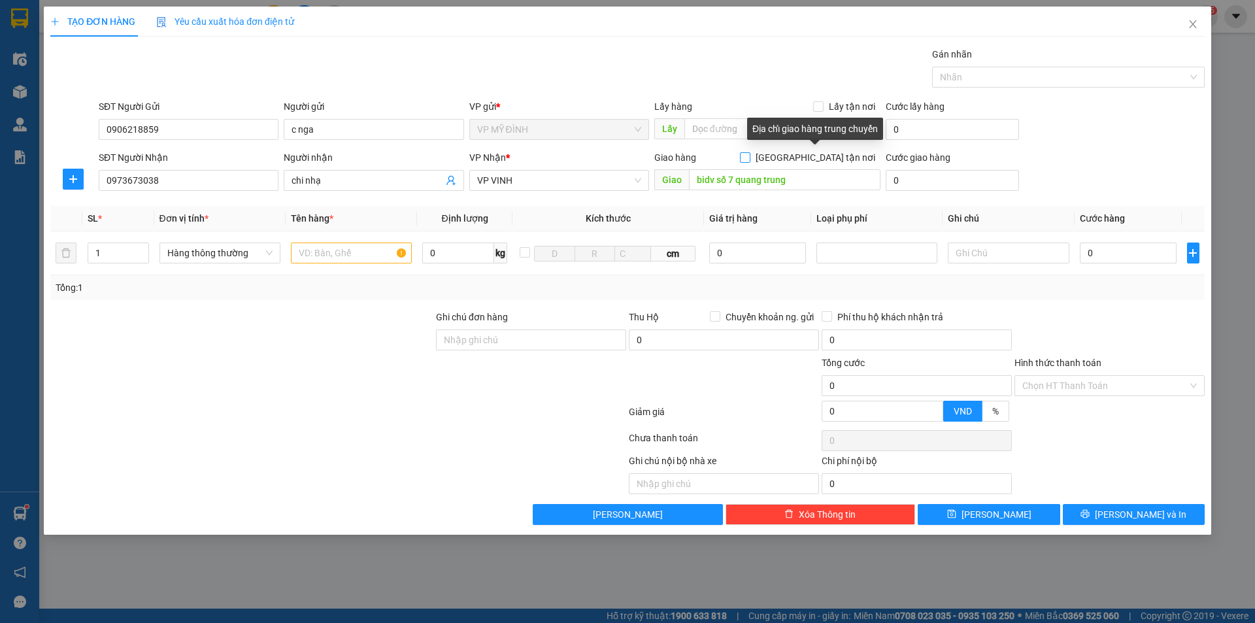
click at [749, 156] on input "[GEOGRAPHIC_DATA] tận nơi" at bounding box center [744, 156] width 9 height 9
checkbox input "true"
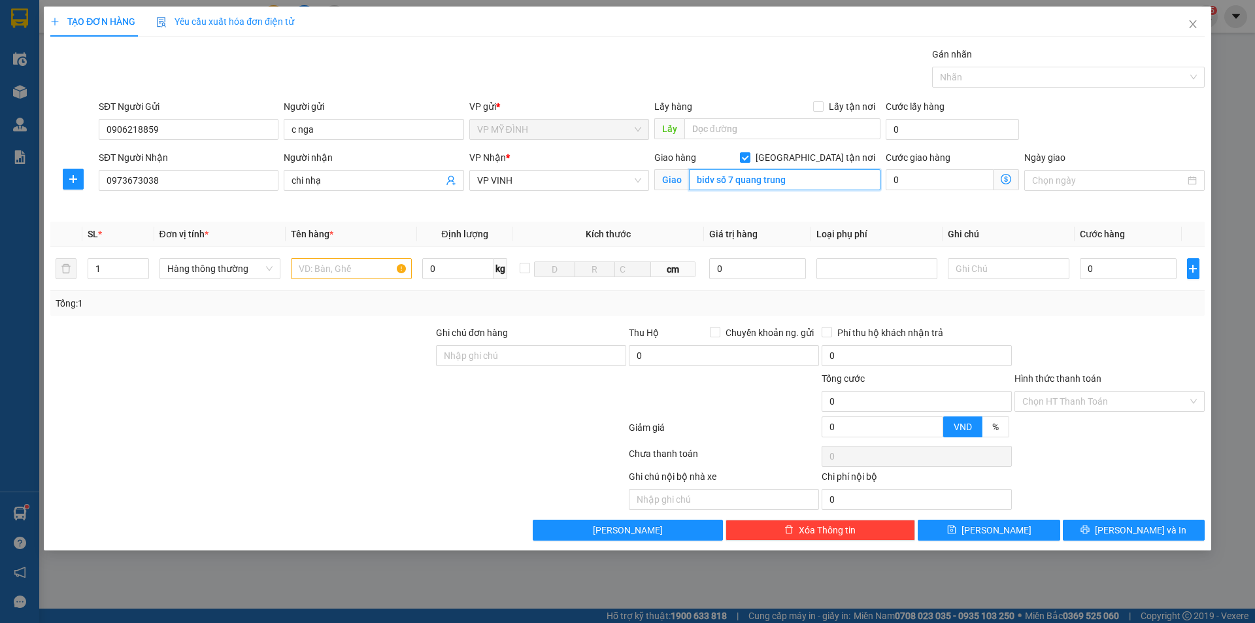
click at [793, 182] on input "bidv số 7 quang trung" at bounding box center [784, 179] width 191 height 21
click at [798, 181] on input "bidv số 7 quang trung" at bounding box center [784, 179] width 191 height 21
drag, startPoint x: 313, startPoint y: 272, endPoint x: 312, endPoint y: 257, distance: 15.1
click at [313, 262] on input "text" at bounding box center [351, 268] width 121 height 21
click at [310, 273] on input "text" at bounding box center [351, 268] width 121 height 21
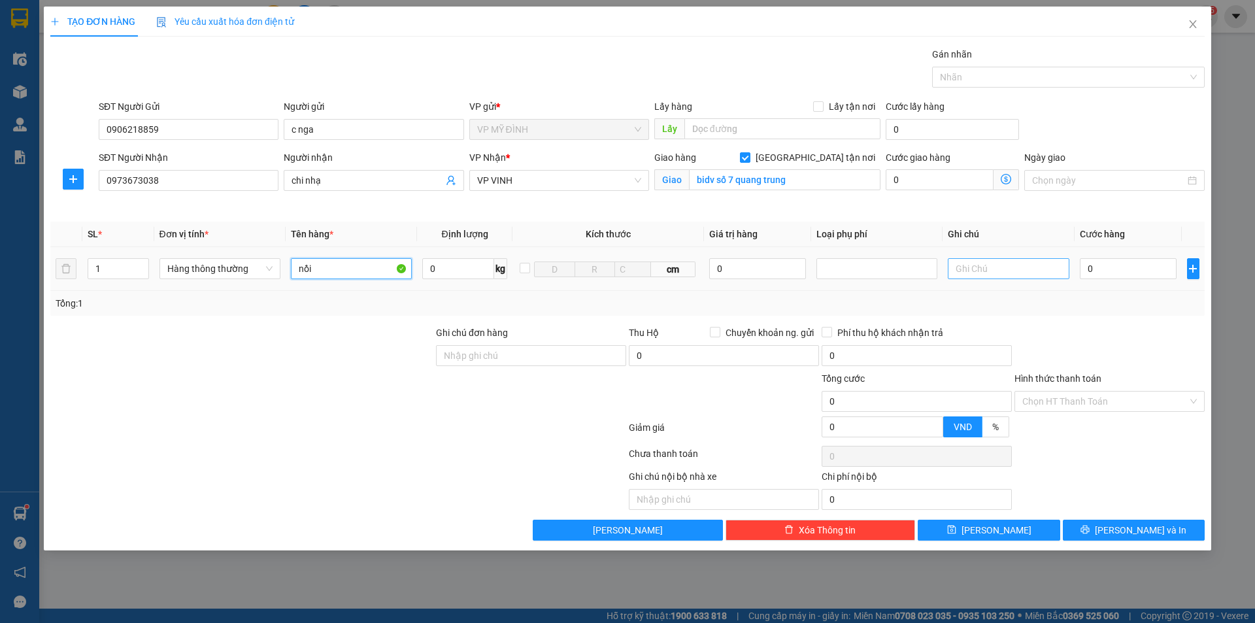
type input "nồi"
click at [984, 266] on input "text" at bounding box center [1008, 268] width 121 height 21
type input "nhận nguyên kiện"
type input "4"
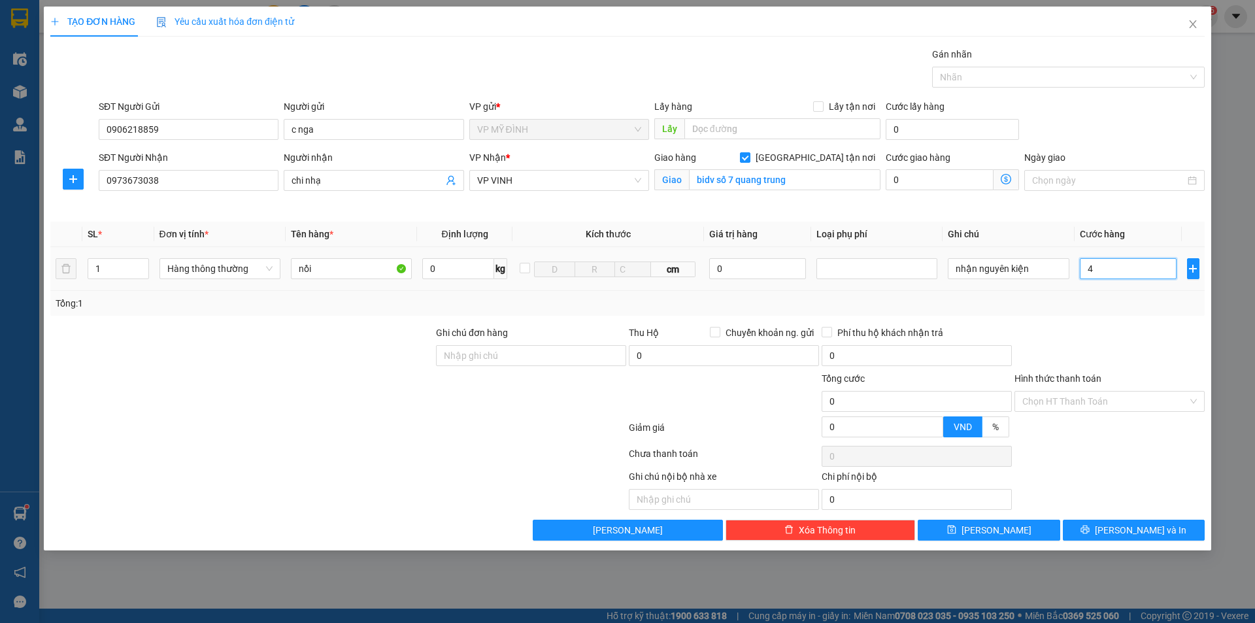
type input "4"
type input "40"
type input "40.000"
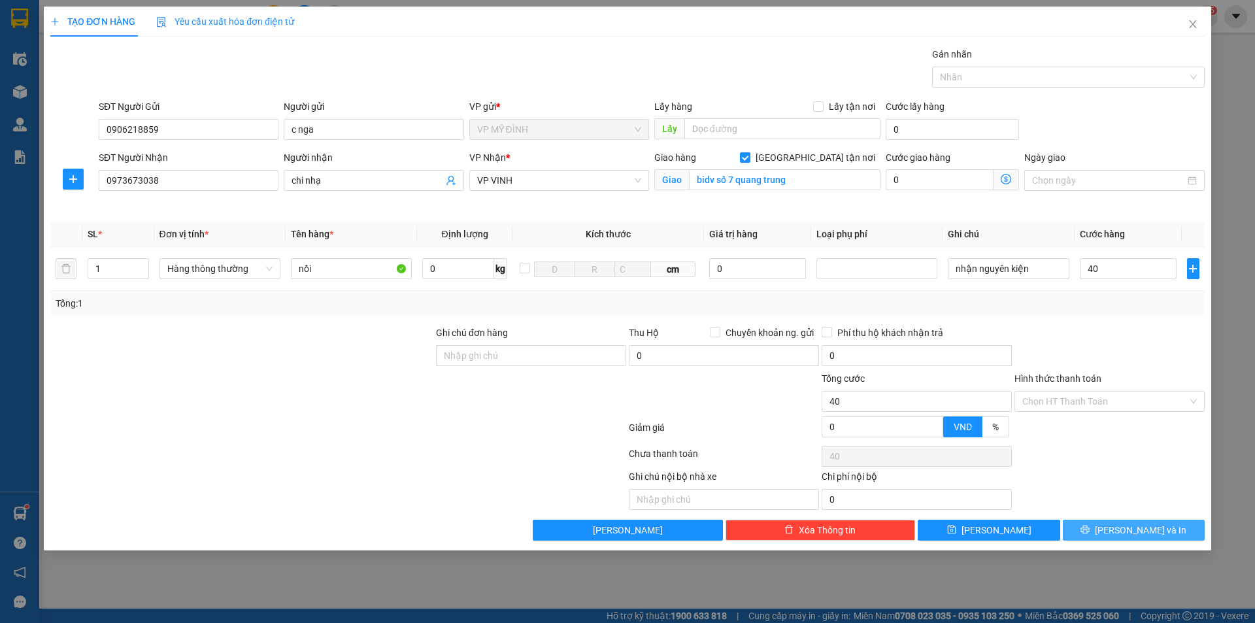
type input "40.000"
drag, startPoint x: 1123, startPoint y: 535, endPoint x: 1124, endPoint y: 432, distance: 102.6
click at [1123, 535] on span "[PERSON_NAME] và In" at bounding box center [1140, 530] width 91 height 14
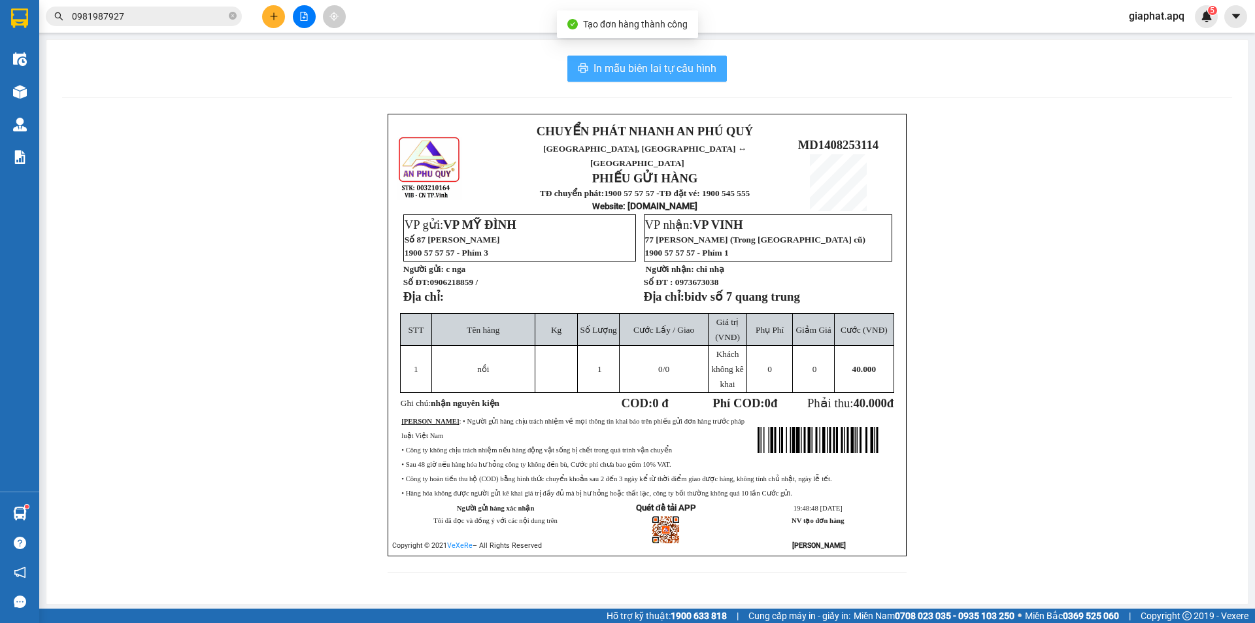
click at [662, 65] on span "In mẫu biên lai tự cấu hình" at bounding box center [654, 68] width 123 height 16
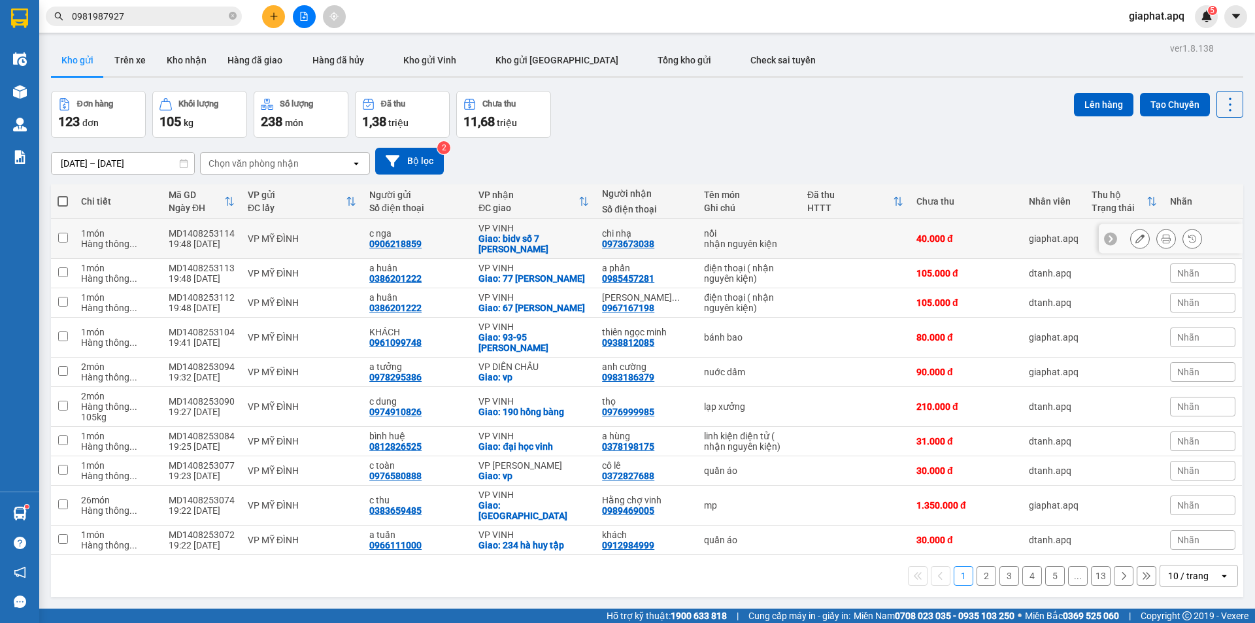
drag, startPoint x: 365, startPoint y: 244, endPoint x: 429, endPoint y: 238, distance: 63.7
click at [427, 238] on td "c nga 0906218859" at bounding box center [417, 239] width 109 height 40
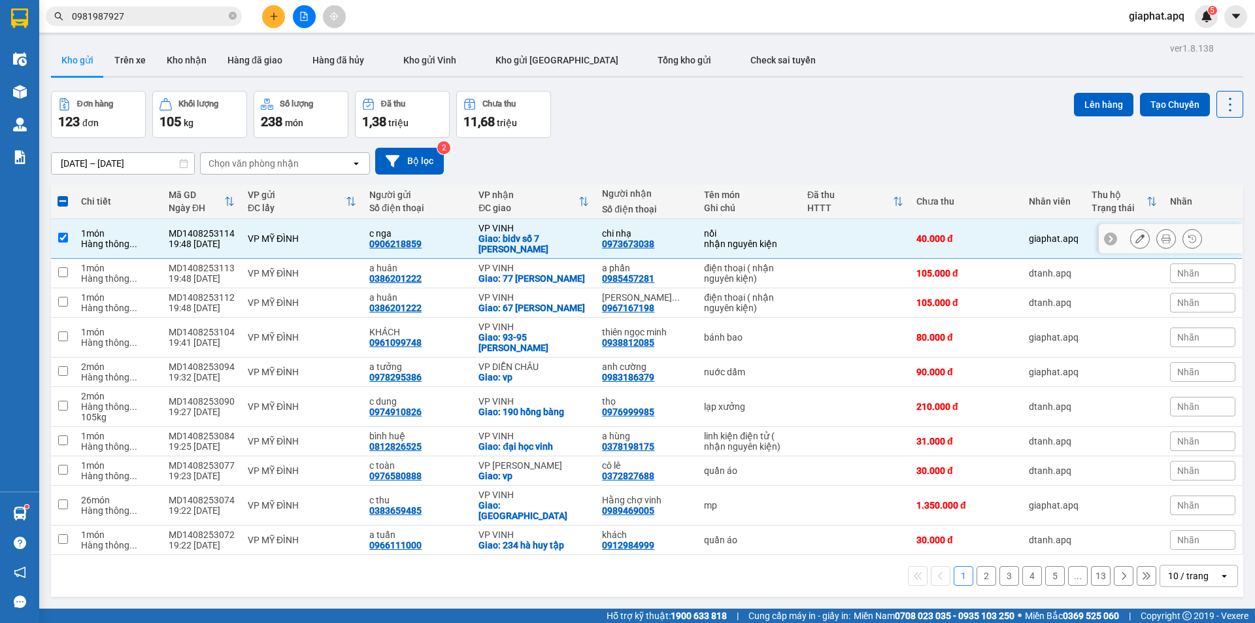
drag, startPoint x: 389, startPoint y: 248, endPoint x: 382, endPoint y: 245, distance: 7.9
click at [388, 247] on div "0906218859" at bounding box center [395, 244] width 52 height 10
drag, startPoint x: 367, startPoint y: 244, endPoint x: 437, endPoint y: 244, distance: 70.6
click at [437, 244] on td "c nga 0906218859" at bounding box center [417, 239] width 109 height 40
checkbox input "false"
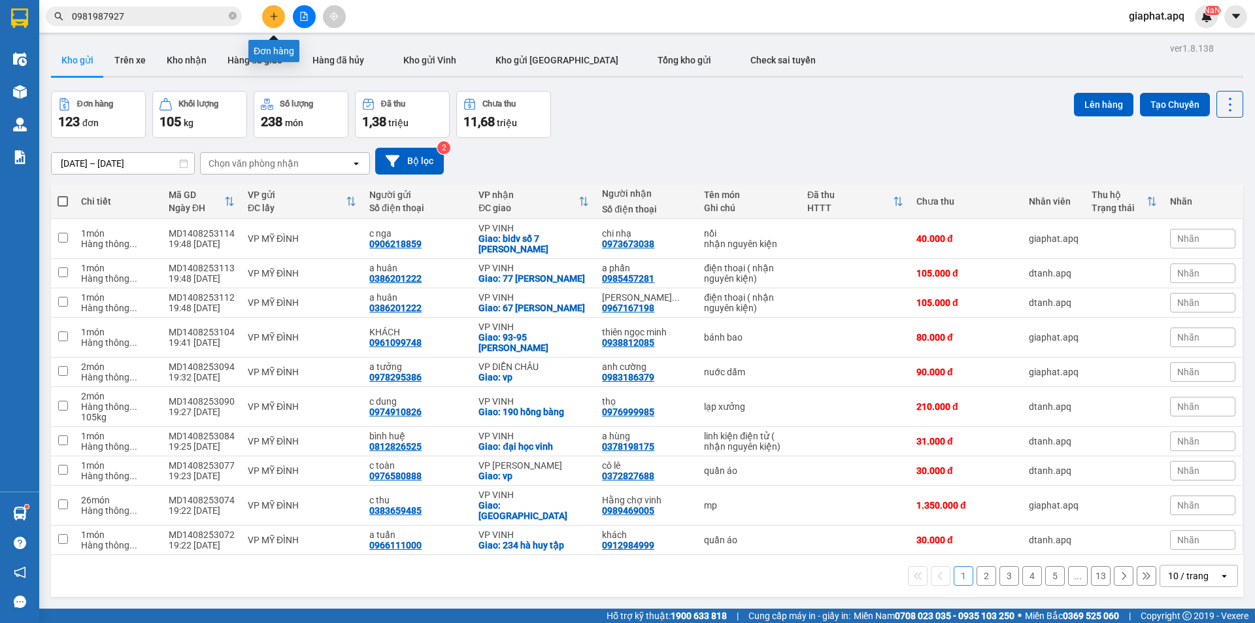
click at [271, 16] on icon "plus" at bounding box center [273, 16] width 9 height 9
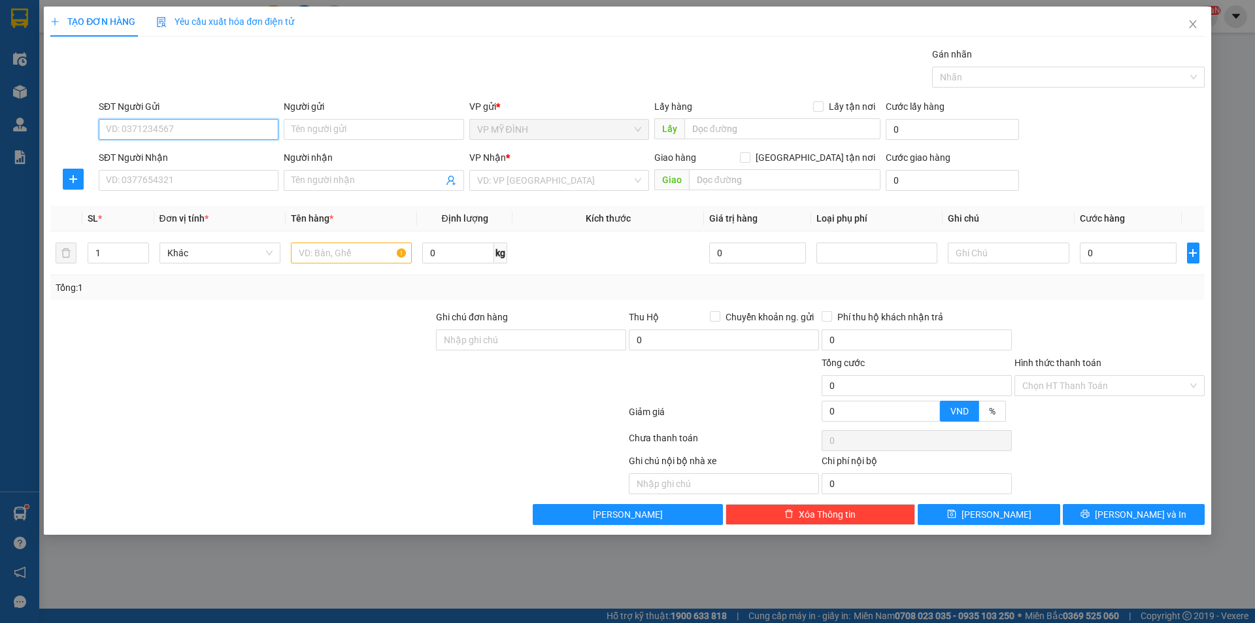
click at [140, 124] on input "SĐT Người Gửi" at bounding box center [189, 129] width 180 height 21
paste input "0906218859"
type input "0906218859"
click at [144, 156] on div "0906218859 - c nga" at bounding box center [189, 155] width 164 height 14
type input "c nga"
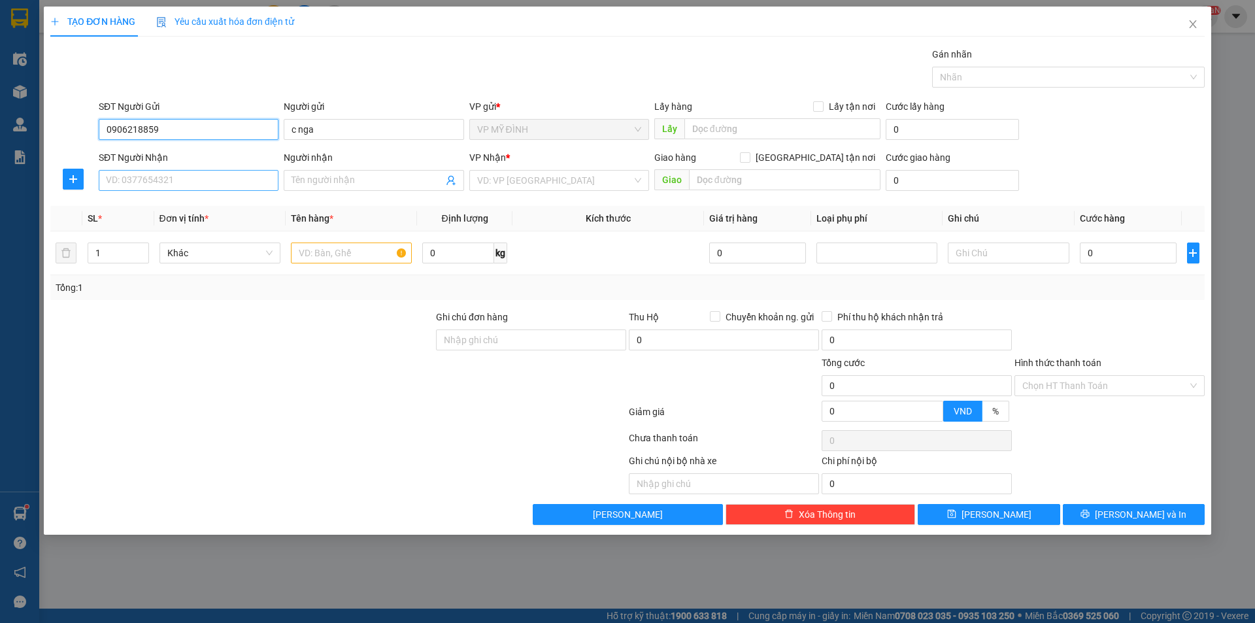
type input "0906218859"
click at [174, 186] on input "SĐT Người Nhận" at bounding box center [189, 180] width 180 height 21
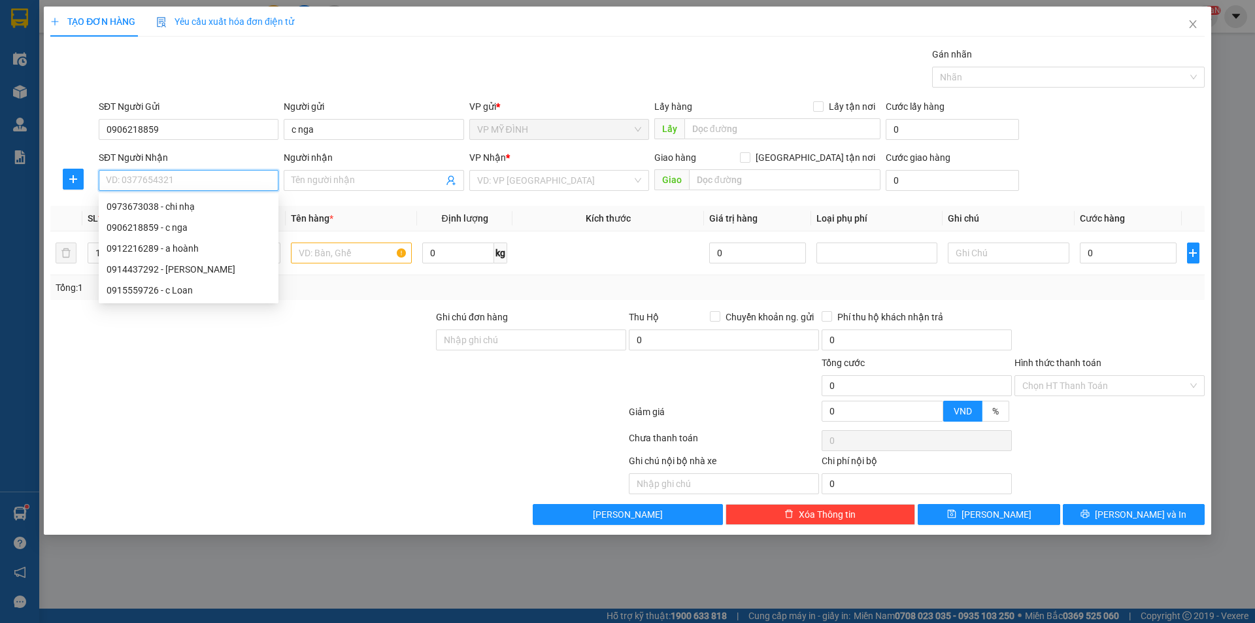
click at [143, 184] on input "SĐT Người Nhận" at bounding box center [189, 180] width 180 height 21
click at [142, 175] on input "SĐT Người Nhận" at bounding box center [189, 180] width 180 height 21
type input "0912216289"
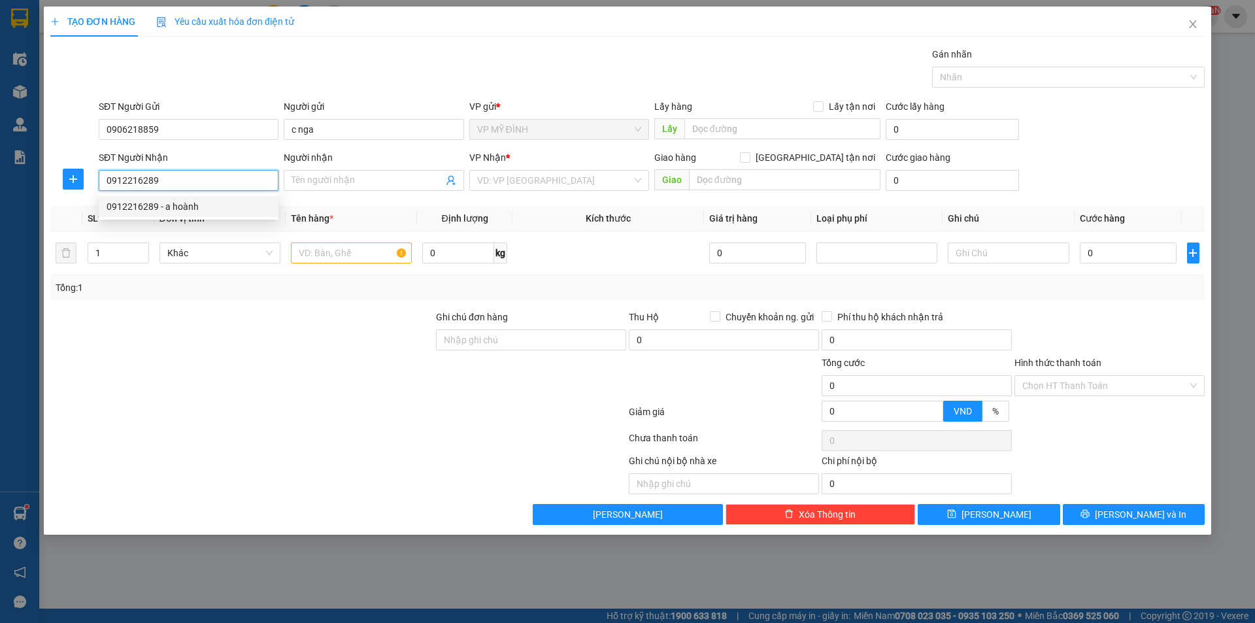
click at [142, 206] on div "0912216289 - a hoành" at bounding box center [189, 206] width 164 height 14
type input "a hoành"
checkbox input "true"
type input "số 6 [PERSON_NAME]"
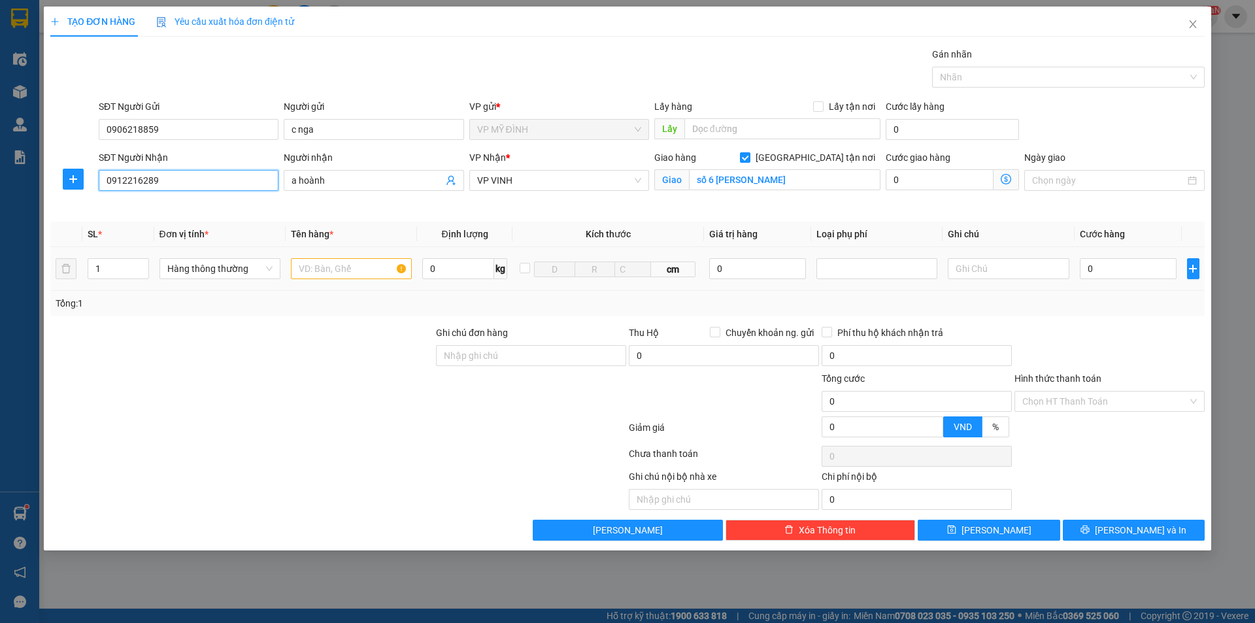
type input "0912216289"
click at [310, 271] on input "text" at bounding box center [351, 268] width 121 height 21
type input "thuốc"
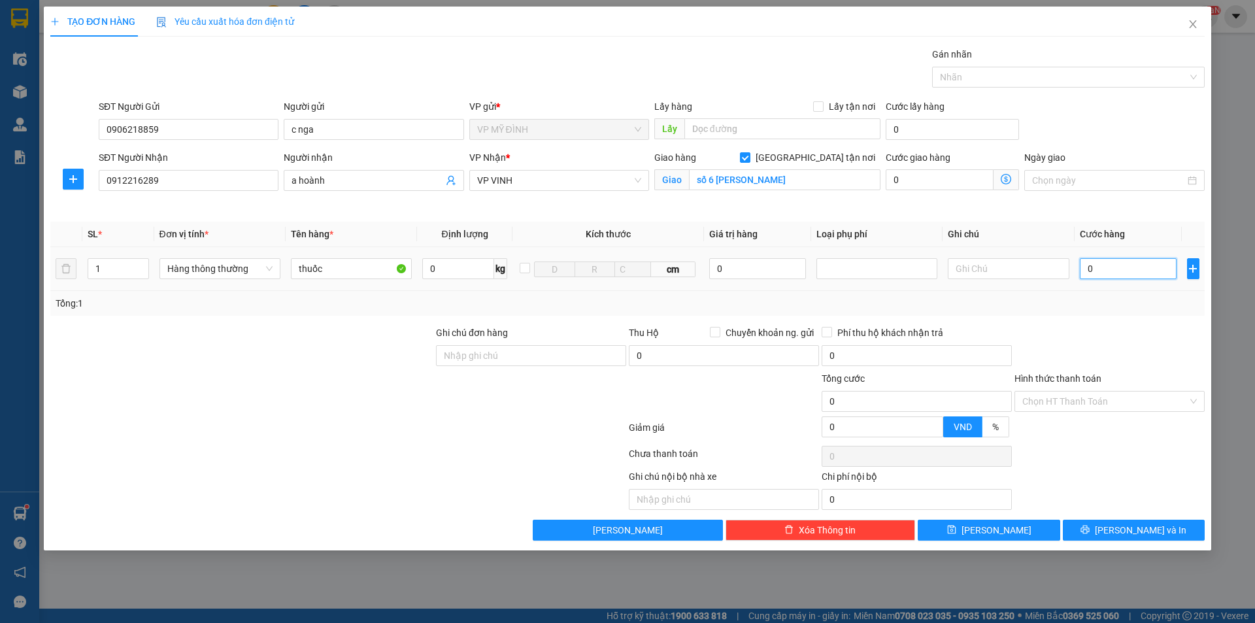
click at [1093, 268] on input "0" at bounding box center [1128, 268] width 97 height 21
type input "4"
type input "40"
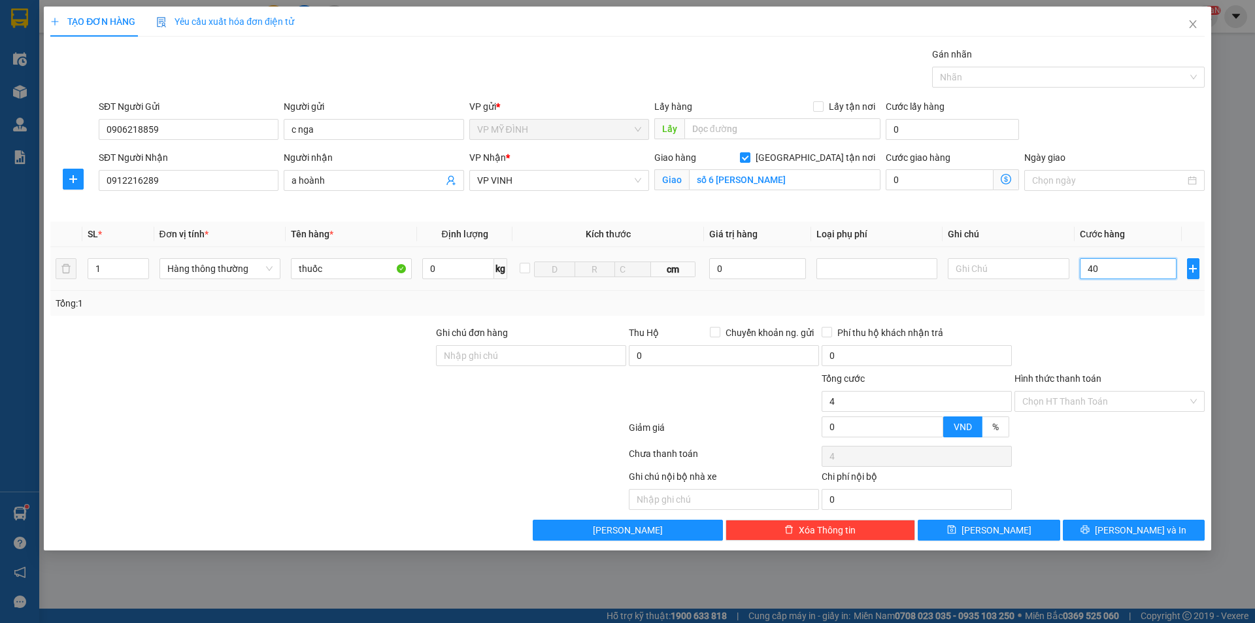
type input "40"
click at [1106, 395] on input "Hình thức thanh toán" at bounding box center [1104, 401] width 165 height 20
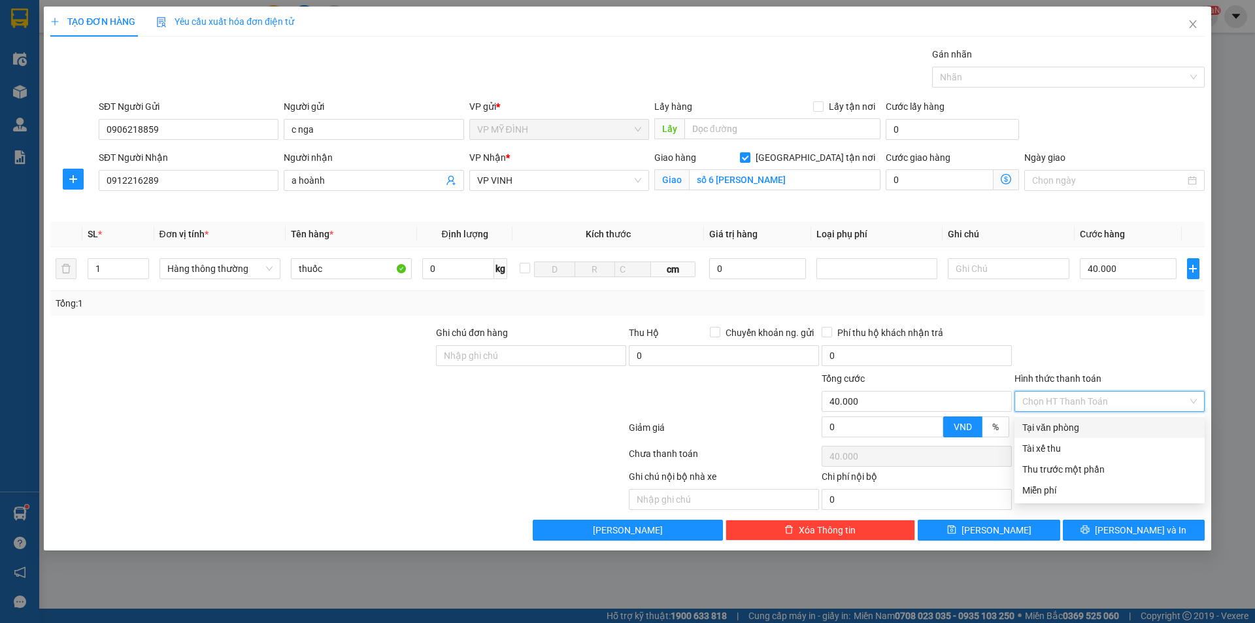
click at [1051, 428] on div "Tại văn phòng" at bounding box center [1109, 427] width 174 height 14
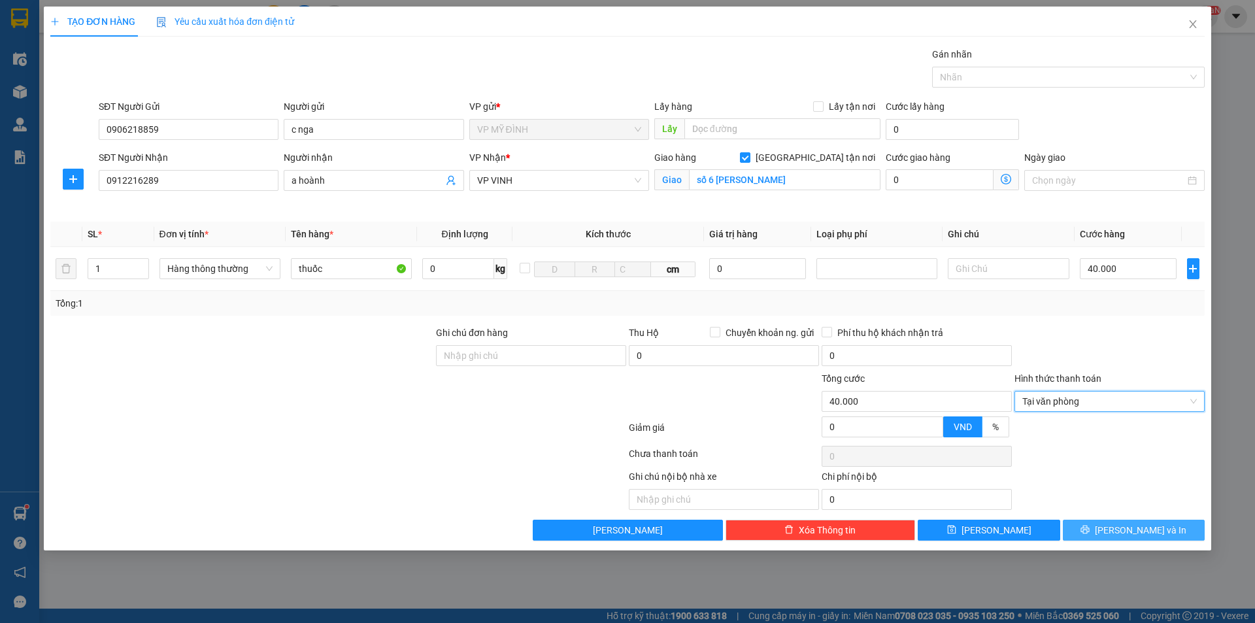
click at [1109, 539] on button "[PERSON_NAME] và In" at bounding box center [1134, 530] width 142 height 21
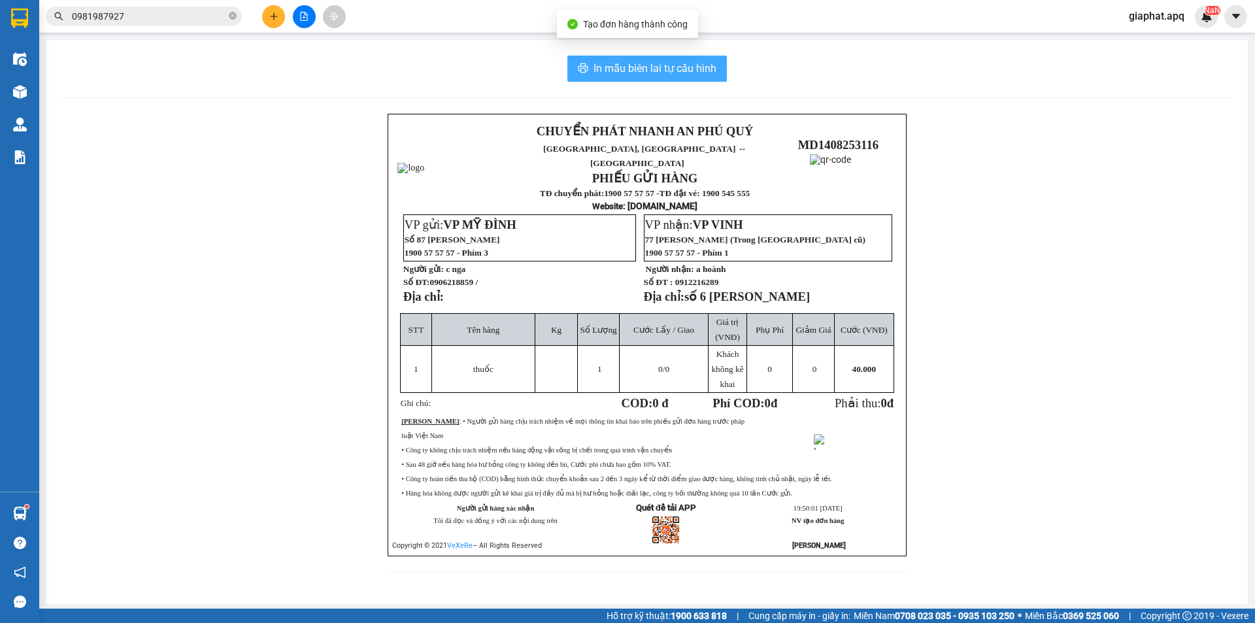
click at [636, 74] on span "In mẫu biên lai tự cấu hình" at bounding box center [654, 68] width 123 height 16
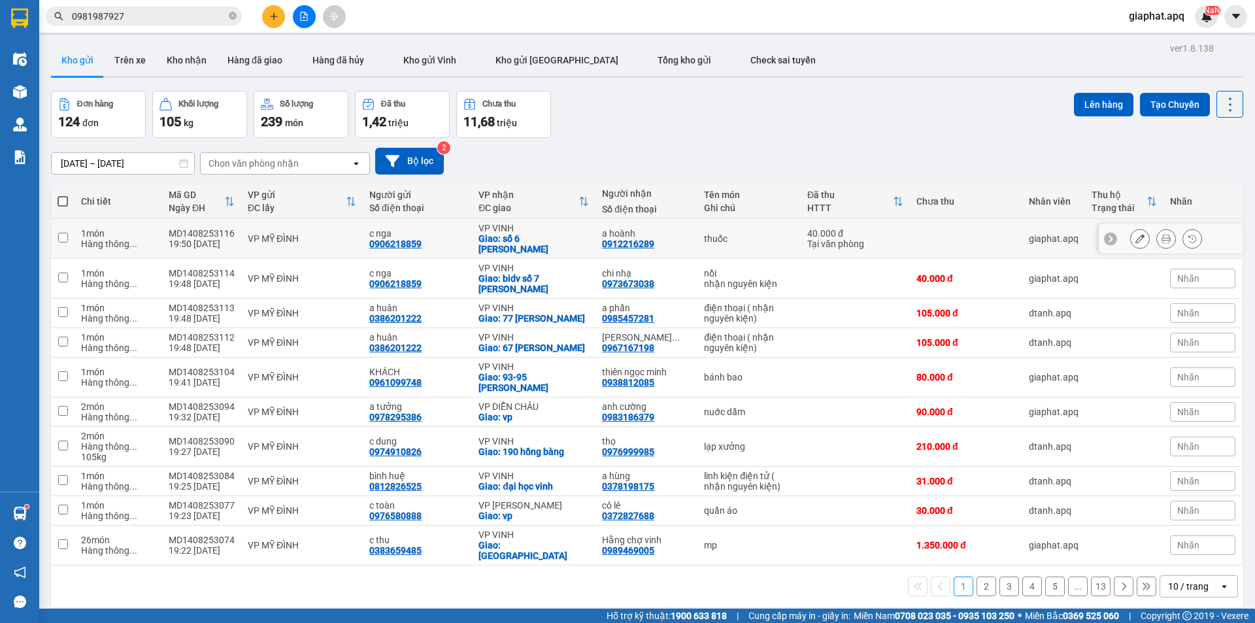
drag, startPoint x: 362, startPoint y: 238, endPoint x: 433, endPoint y: 242, distance: 71.3
click at [433, 242] on td "c nga 0906218859" at bounding box center [417, 239] width 109 height 40
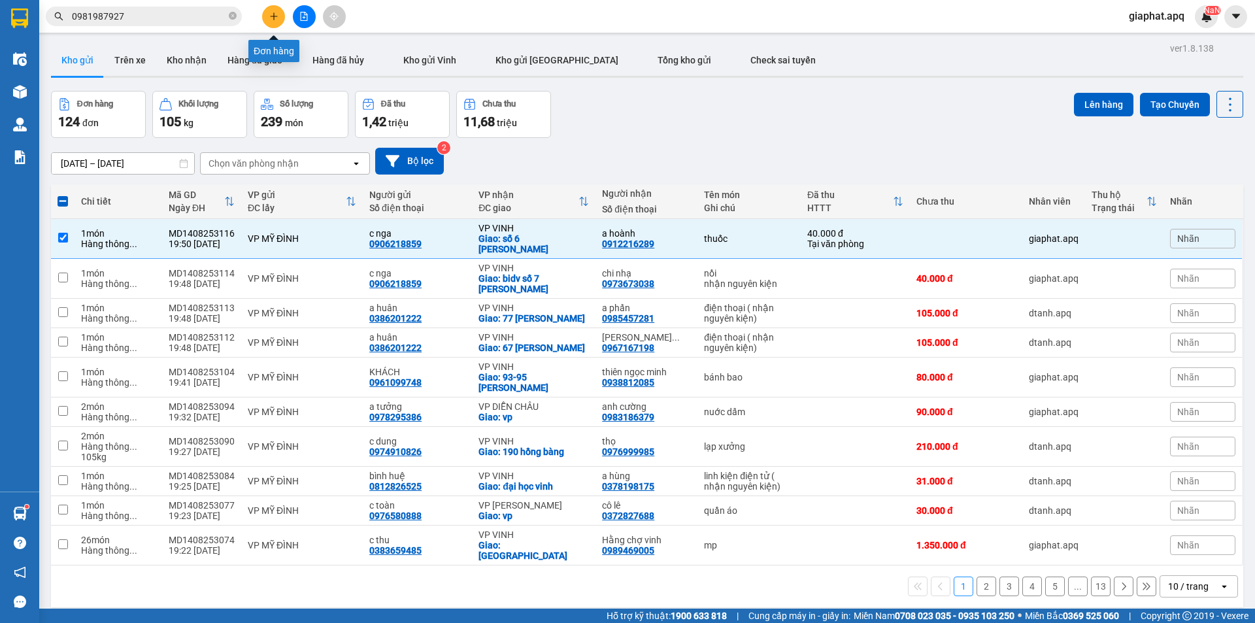
click at [271, 16] on icon "plus" at bounding box center [273, 16] width 7 height 1
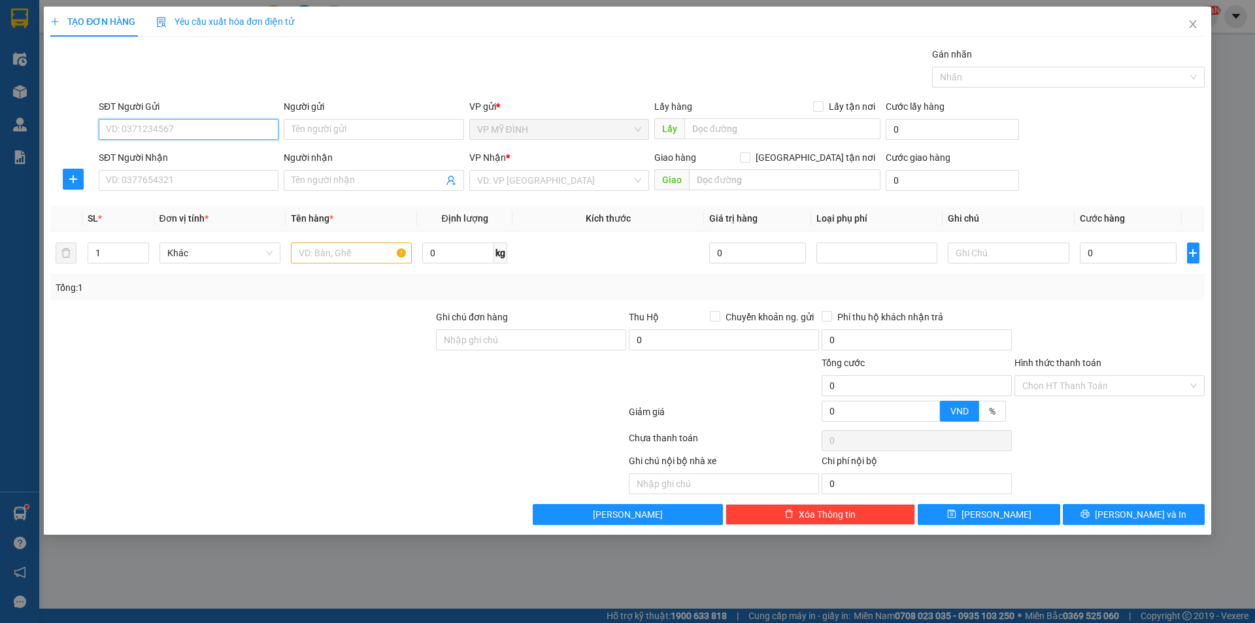
click at [175, 133] on input "SĐT Người Gửi" at bounding box center [189, 129] width 180 height 21
paste input "0906218859"
type input "0906218859"
click at [146, 151] on div "0906218859 - c nga" at bounding box center [189, 155] width 164 height 14
type input "c nga"
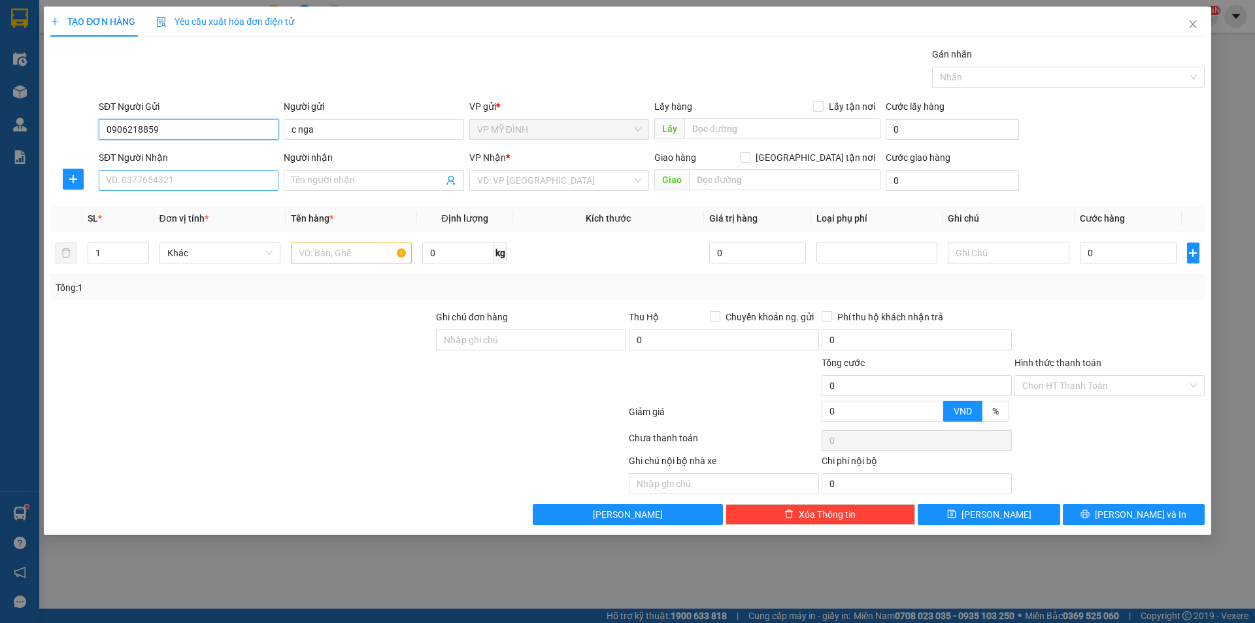
type input "0906218859"
click at [146, 178] on input "SĐT Người Nhận" at bounding box center [189, 180] width 180 height 21
type input "0914437292"
click at [134, 207] on div "0914437292 - [PERSON_NAME]" at bounding box center [189, 206] width 164 height 14
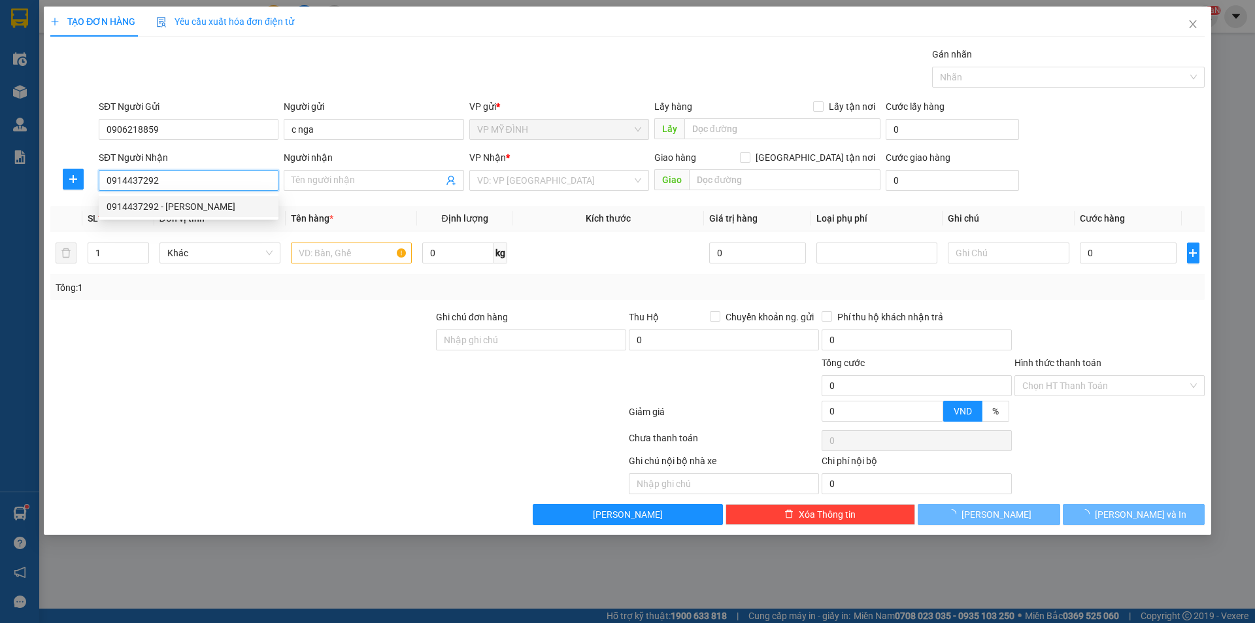
type input "c vân"
checkbox input "true"
type input "sn 2 ngõ 4 yên phúc"
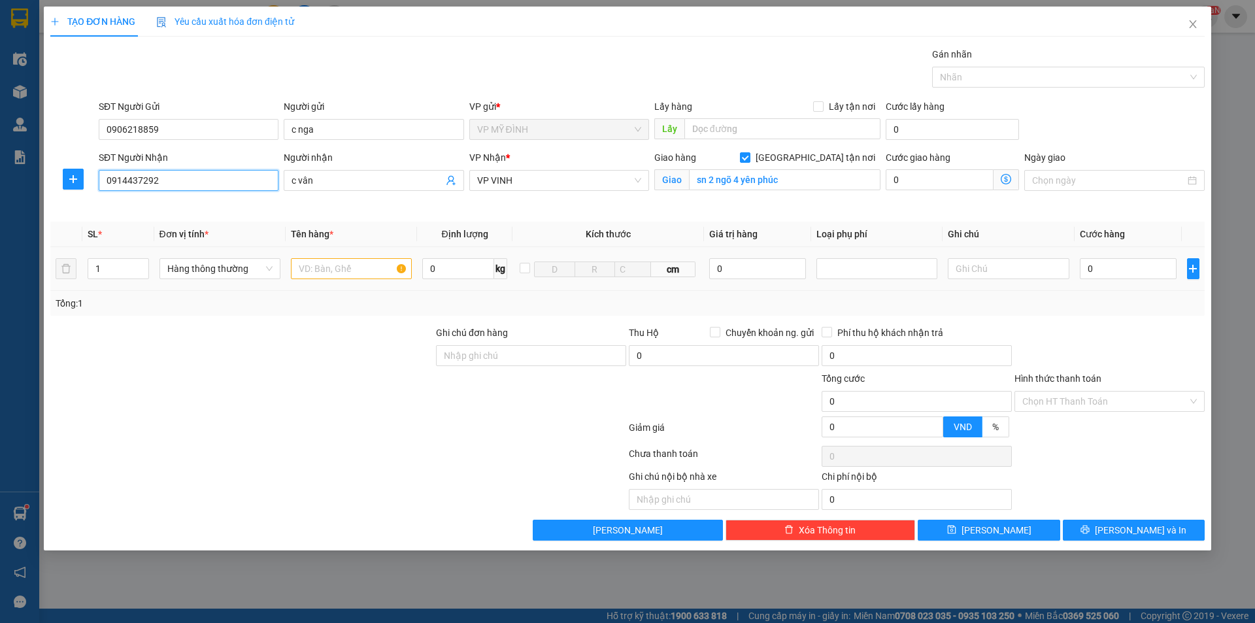
type input "0914437292"
click at [329, 272] on input "text" at bounding box center [351, 268] width 121 height 21
type input "thuốc"
click at [1108, 269] on input "0" at bounding box center [1128, 268] width 97 height 21
type input "4"
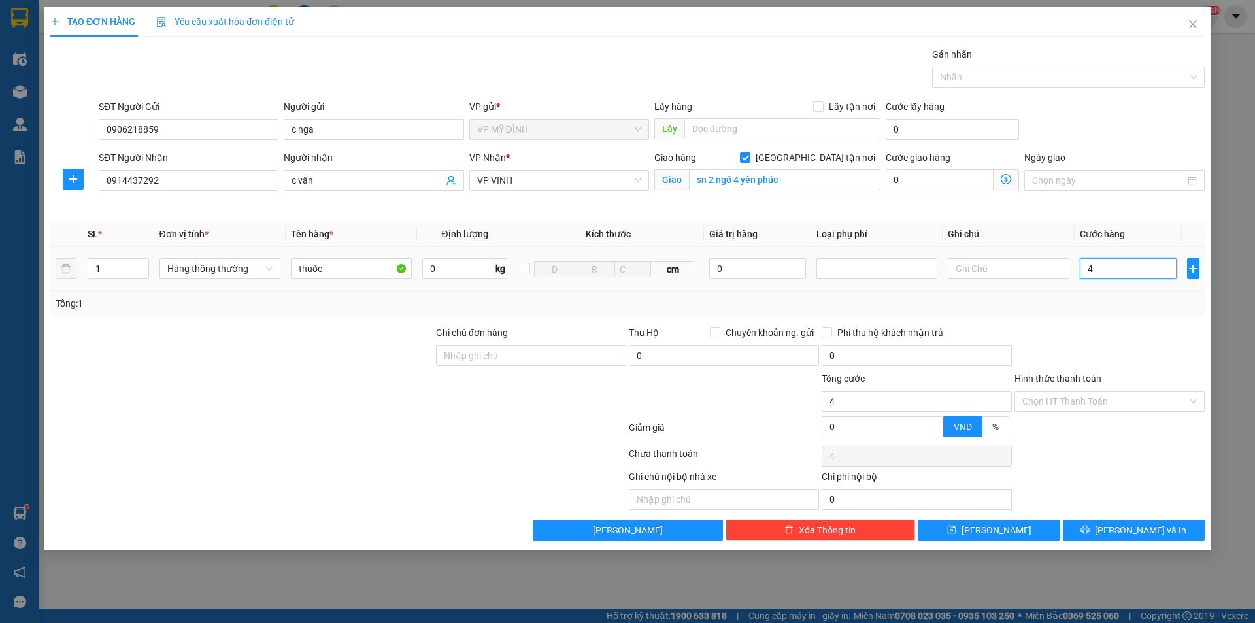
type input "4"
type input "40"
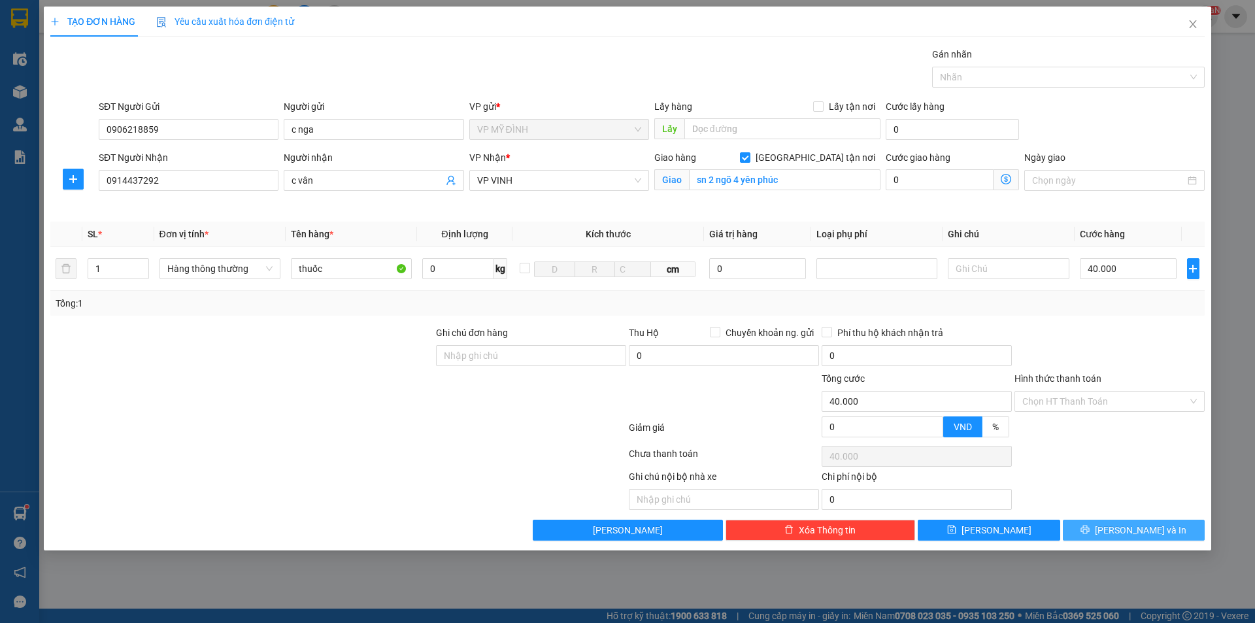
click at [1089, 535] on span "printer" at bounding box center [1084, 530] width 9 height 10
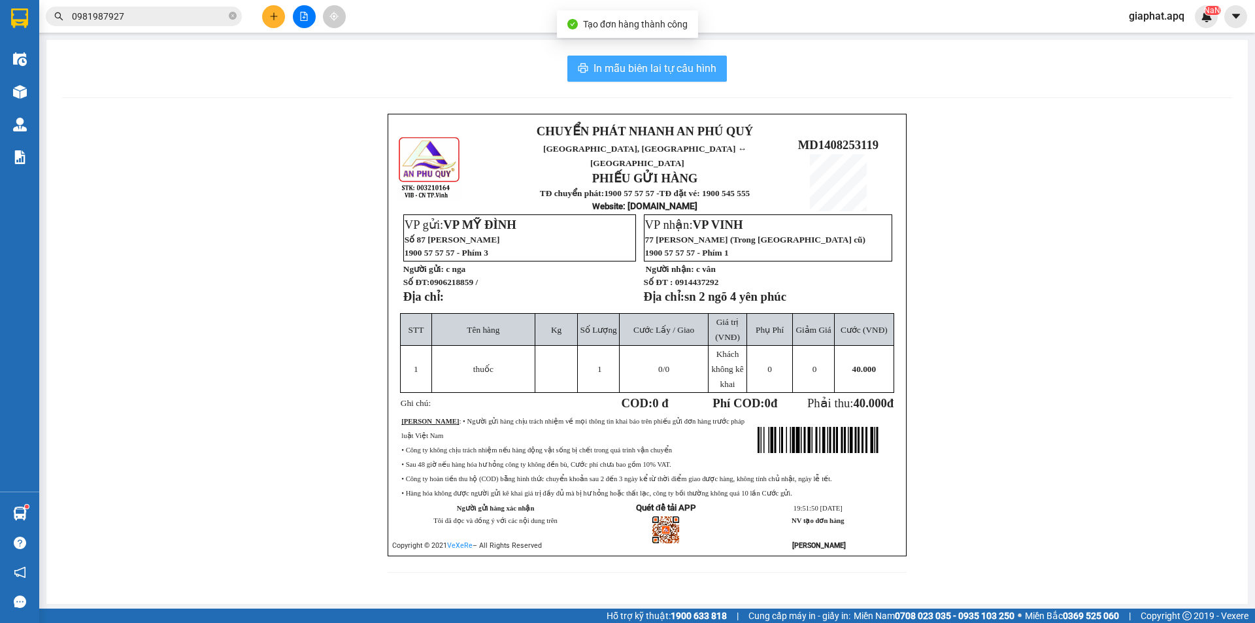
click at [699, 76] on span "In mẫu biên lai tự cấu hình" at bounding box center [654, 68] width 123 height 16
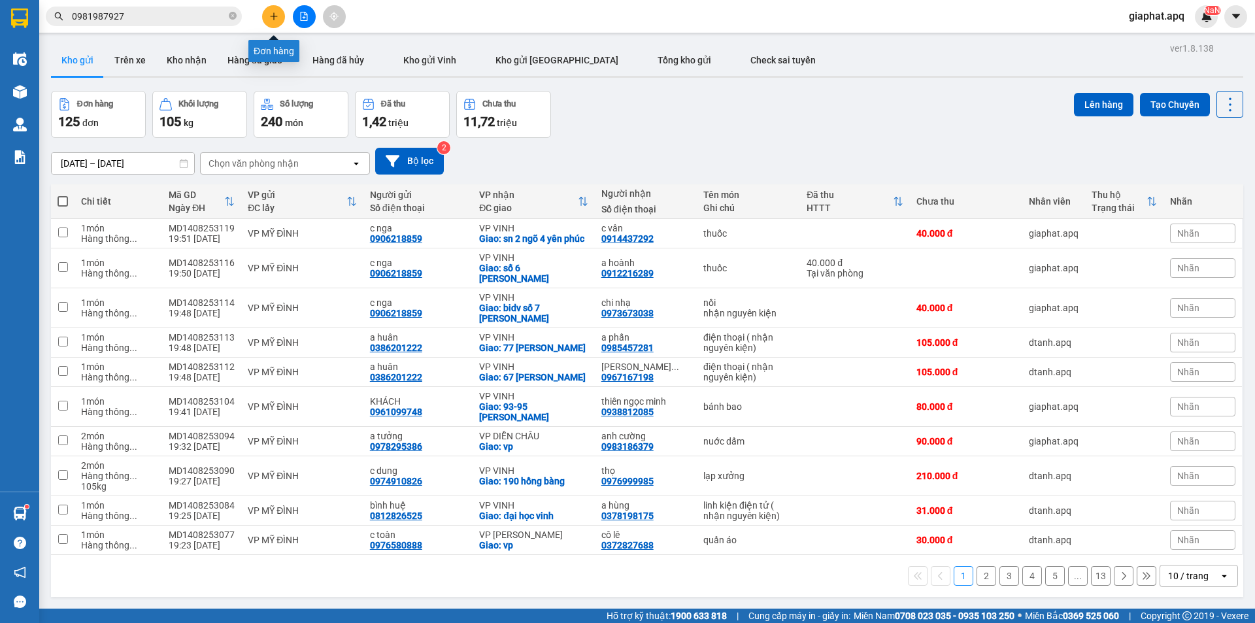
click at [271, 20] on icon "plus" at bounding box center [273, 16] width 9 height 9
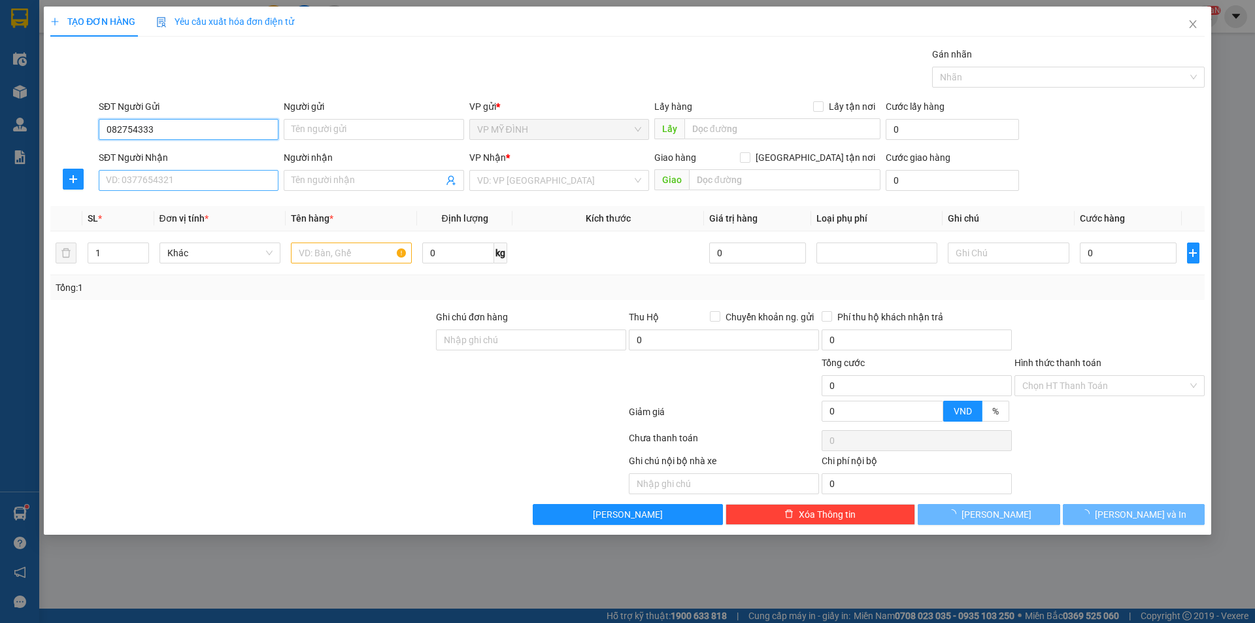
type input "0827543333"
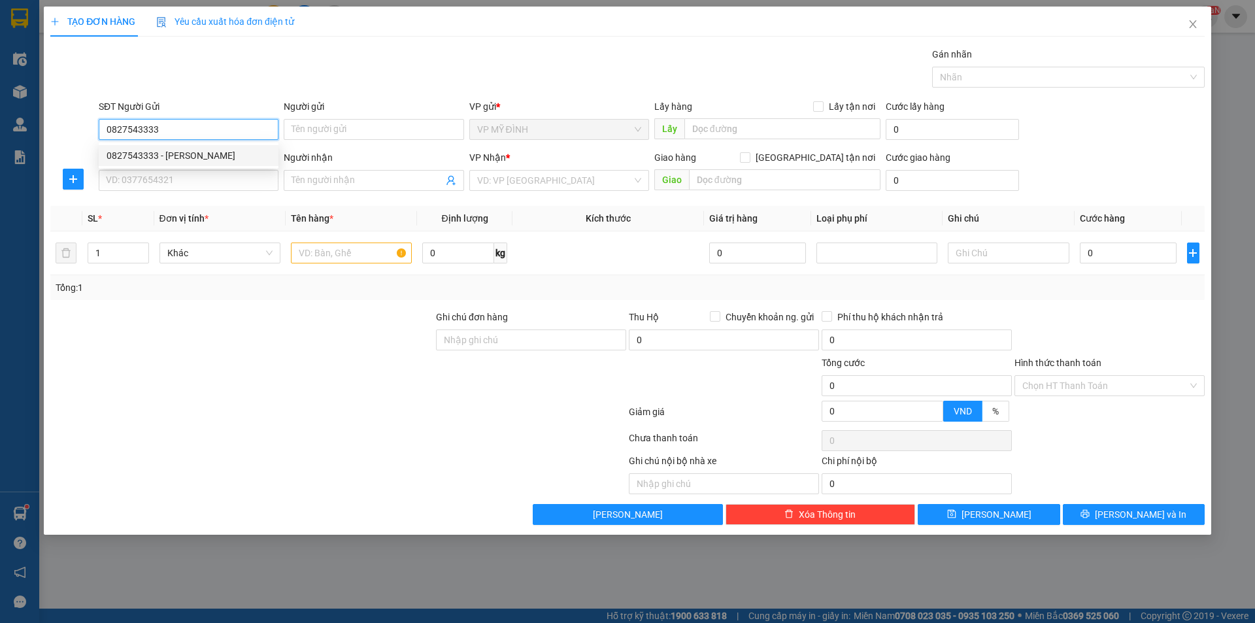
drag, startPoint x: 182, startPoint y: 158, endPoint x: 195, endPoint y: 185, distance: 30.1
click at [183, 158] on div "0827543333 - [PERSON_NAME]" at bounding box center [189, 155] width 164 height 14
type input "Sang"
type input "0827543333"
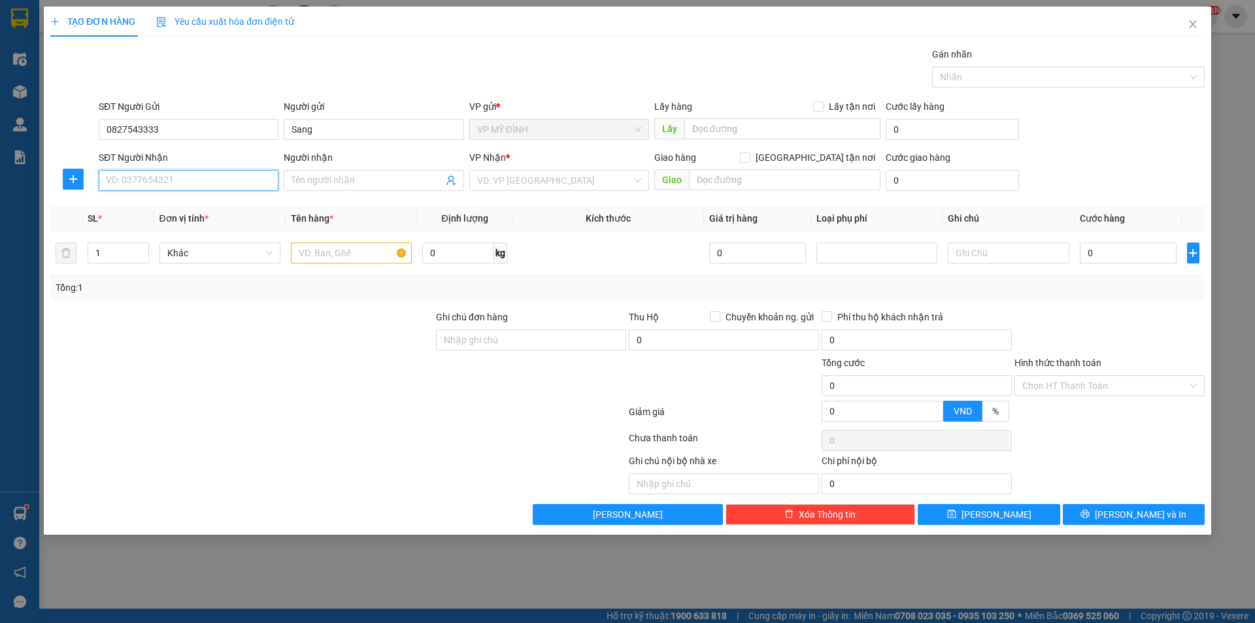
click at [195, 185] on input "SĐT Người Nhận" at bounding box center [189, 180] width 180 height 21
click at [180, 176] on input "0963724663" at bounding box center [189, 180] width 180 height 21
type input "0963724663"
click at [344, 183] on input "Người nhận" at bounding box center [366, 180] width 151 height 14
click at [550, 174] on input "search" at bounding box center [554, 181] width 155 height 20
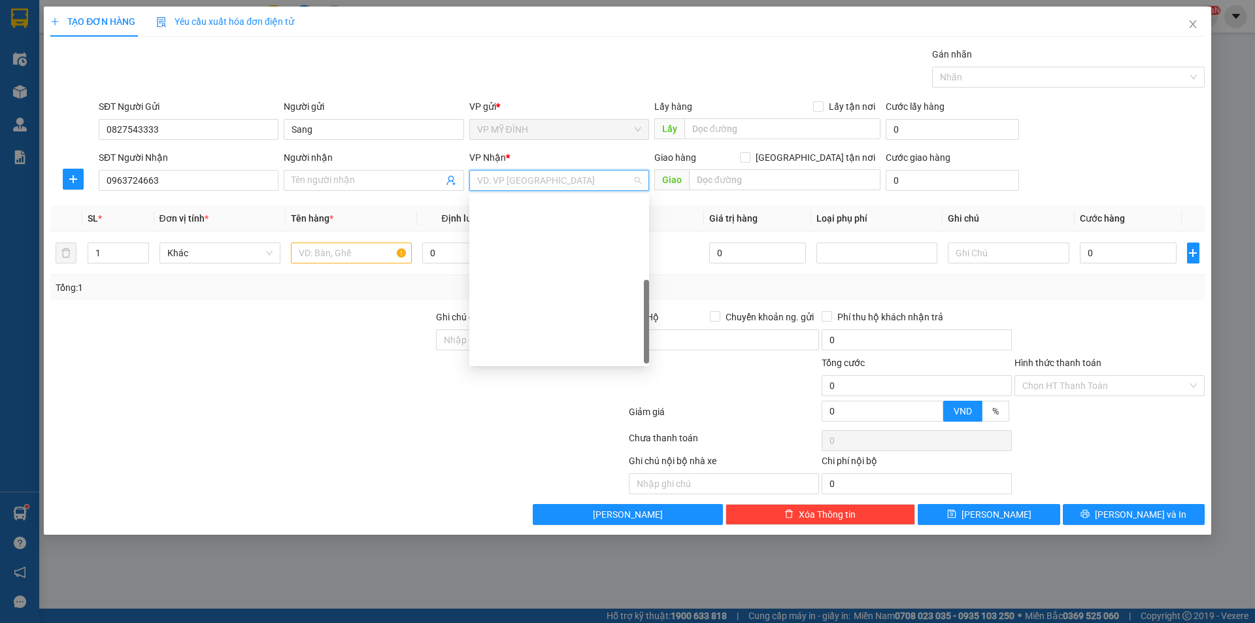
click at [520, 471] on div "VP DIỄN CHÂU" at bounding box center [559, 478] width 164 height 14
drag, startPoint x: 807, startPoint y: 160, endPoint x: 798, endPoint y: 167, distance: 11.2
click at [807, 159] on div "Giao hàng [GEOGRAPHIC_DATA] tận nơi" at bounding box center [767, 157] width 226 height 14
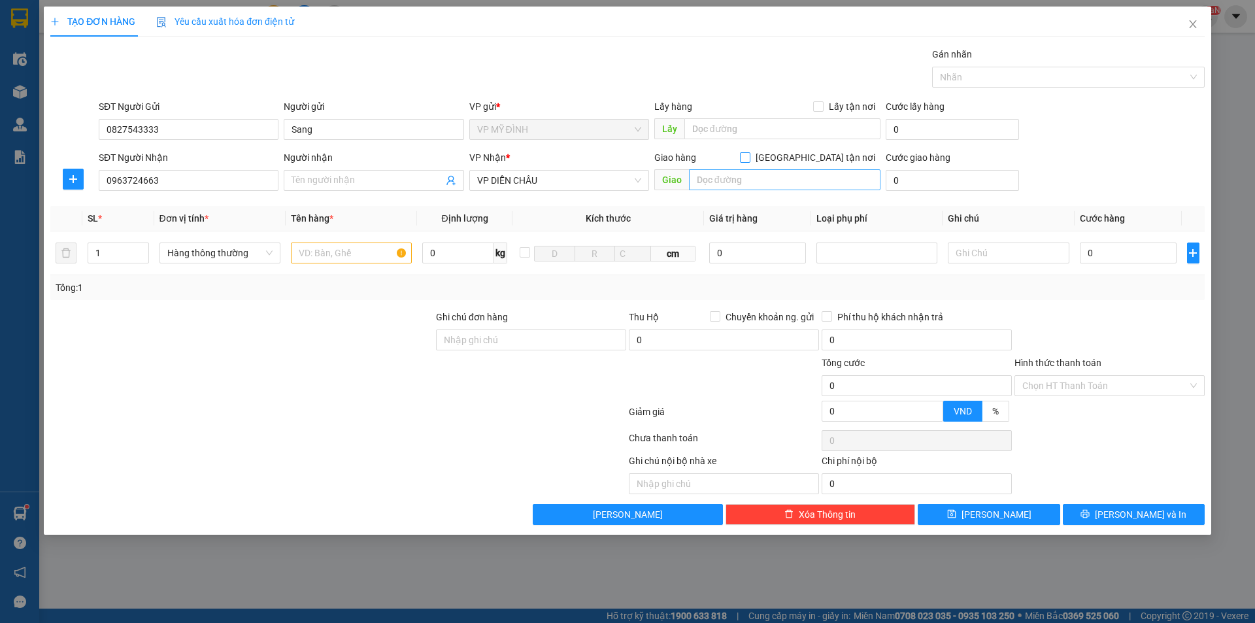
drag, startPoint x: 818, startPoint y: 158, endPoint x: 799, endPoint y: 174, distance: 25.5
click at [749, 158] on input "[GEOGRAPHIC_DATA] tận nơi" at bounding box center [744, 156] width 9 height 9
checkbox input "true"
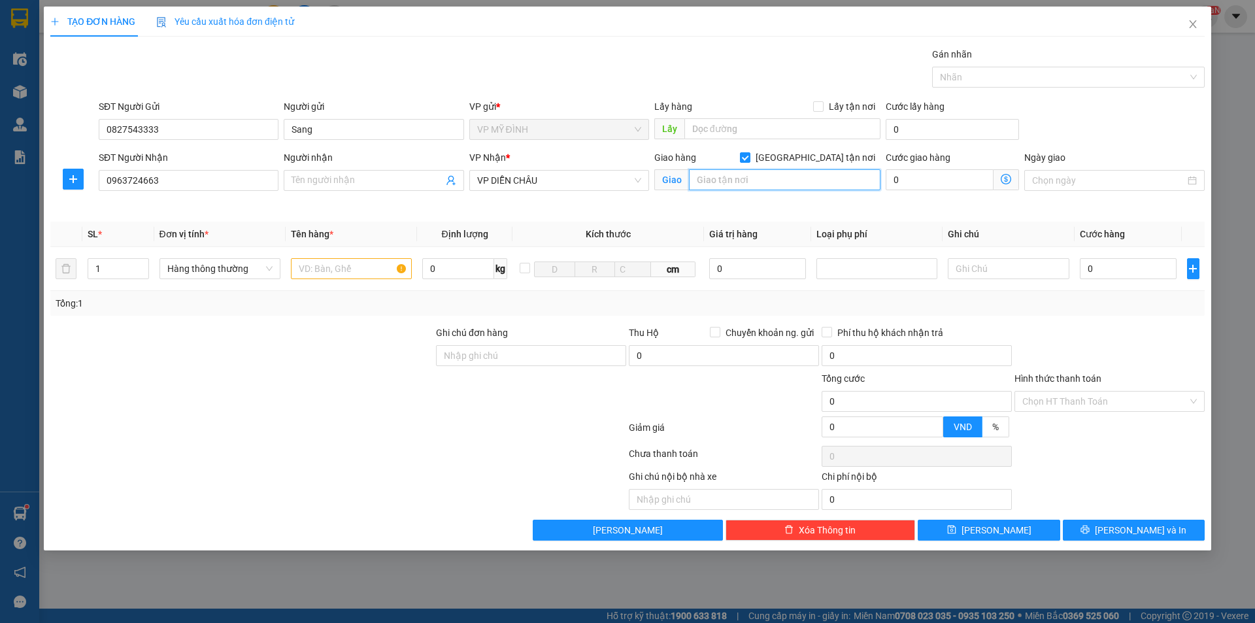
click at [799, 175] on input "text" at bounding box center [784, 179] width 191 height 21
click at [696, 182] on input "text" at bounding box center [784, 179] width 191 height 21
type input "vp"
click at [307, 184] on input "Người nhận" at bounding box center [366, 180] width 151 height 14
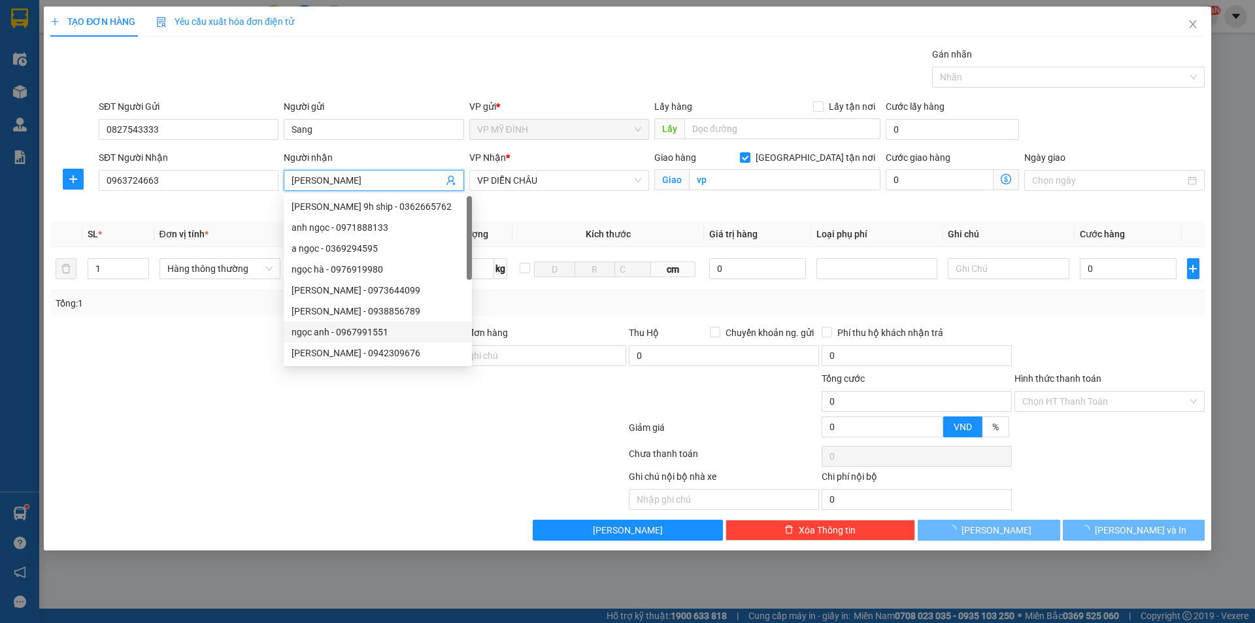
type input "[PERSON_NAME]"
click at [216, 362] on div at bounding box center [242, 348] width 386 height 46
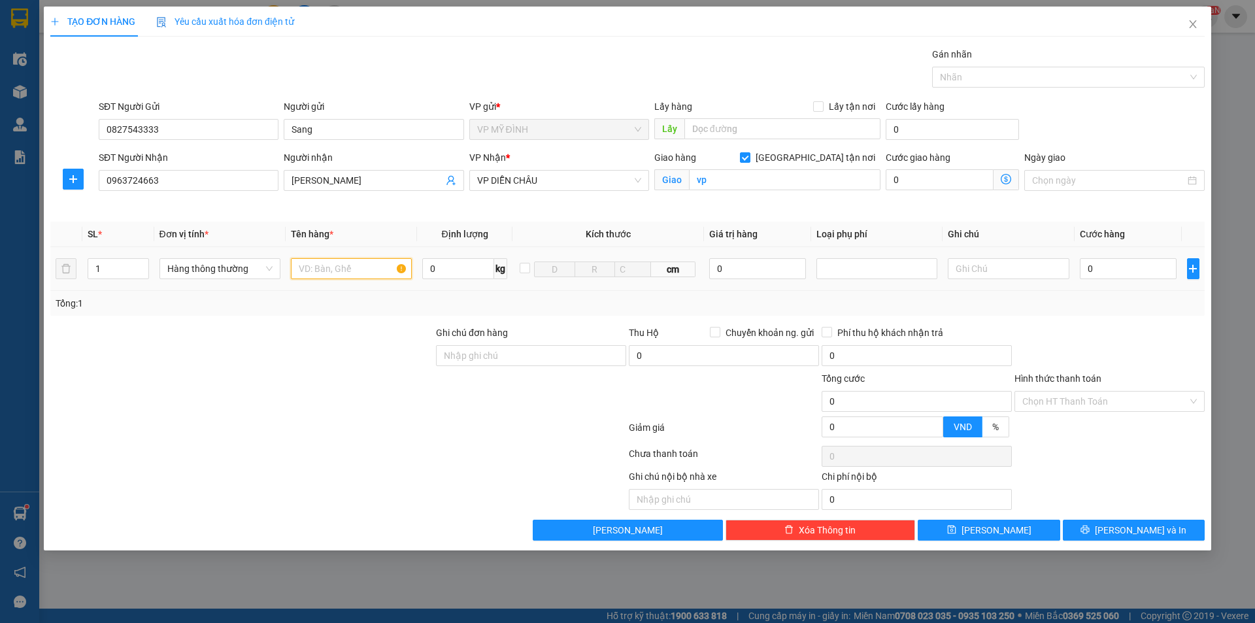
click at [357, 272] on input "text" at bounding box center [351, 268] width 121 height 21
type input "d"
type input "đ"
type input "d"
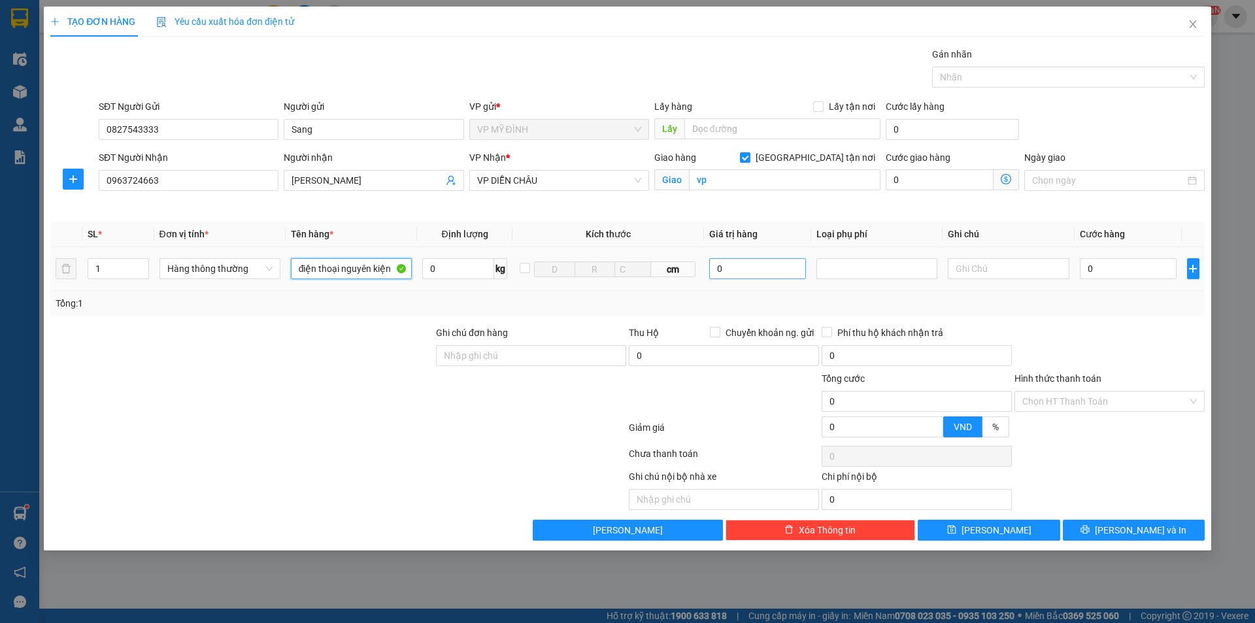
type input "điện thoại nguyên kiện"
click at [755, 267] on input "0" at bounding box center [757, 268] width 97 height 21
click at [890, 271] on div at bounding box center [876, 269] width 114 height 16
type input "5.000.000"
click at [868, 300] on div "Hàng giá trị cao" at bounding box center [876, 294] width 121 height 21
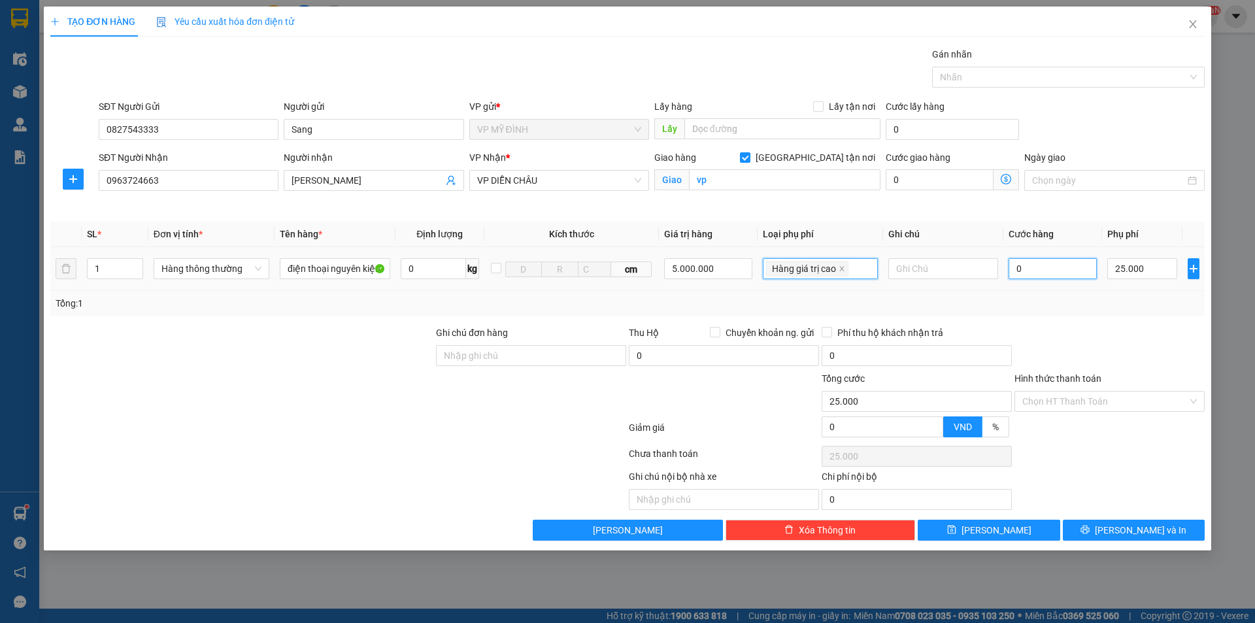
type input "25.000"
click at [1070, 269] on input "0" at bounding box center [1052, 268] width 89 height 21
drag, startPoint x: 1085, startPoint y: 331, endPoint x: 1151, endPoint y: 444, distance: 130.3
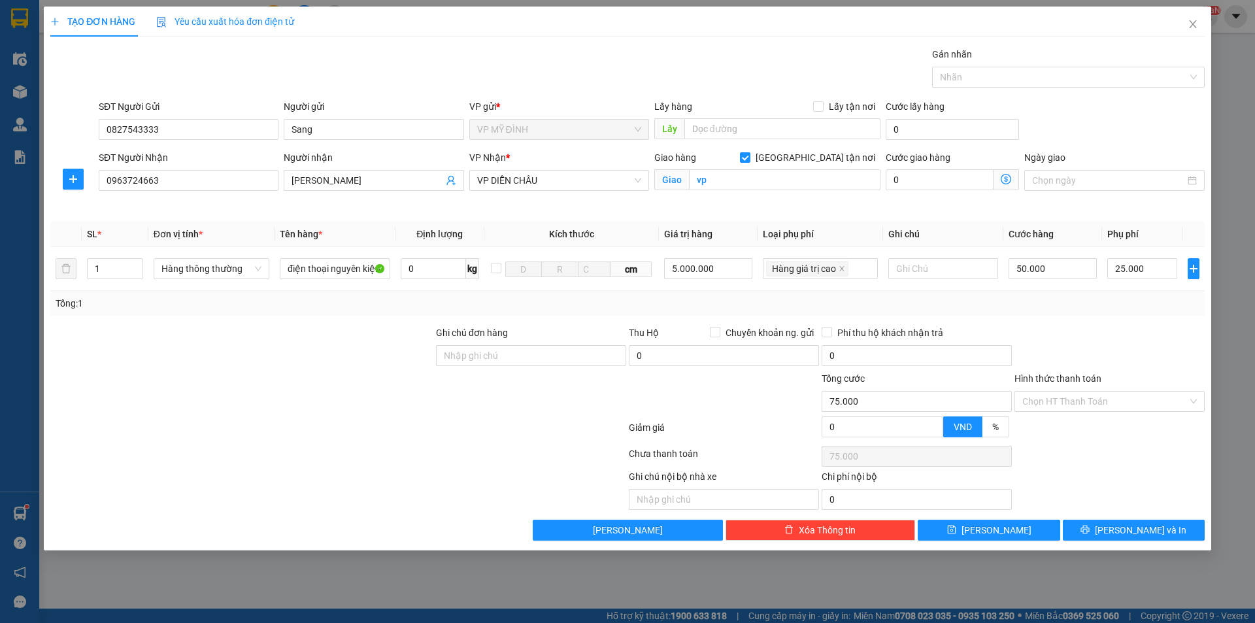
click at [1093, 334] on div at bounding box center [1109, 348] width 193 height 46
click at [1143, 529] on span "[PERSON_NAME] và In" at bounding box center [1140, 530] width 91 height 14
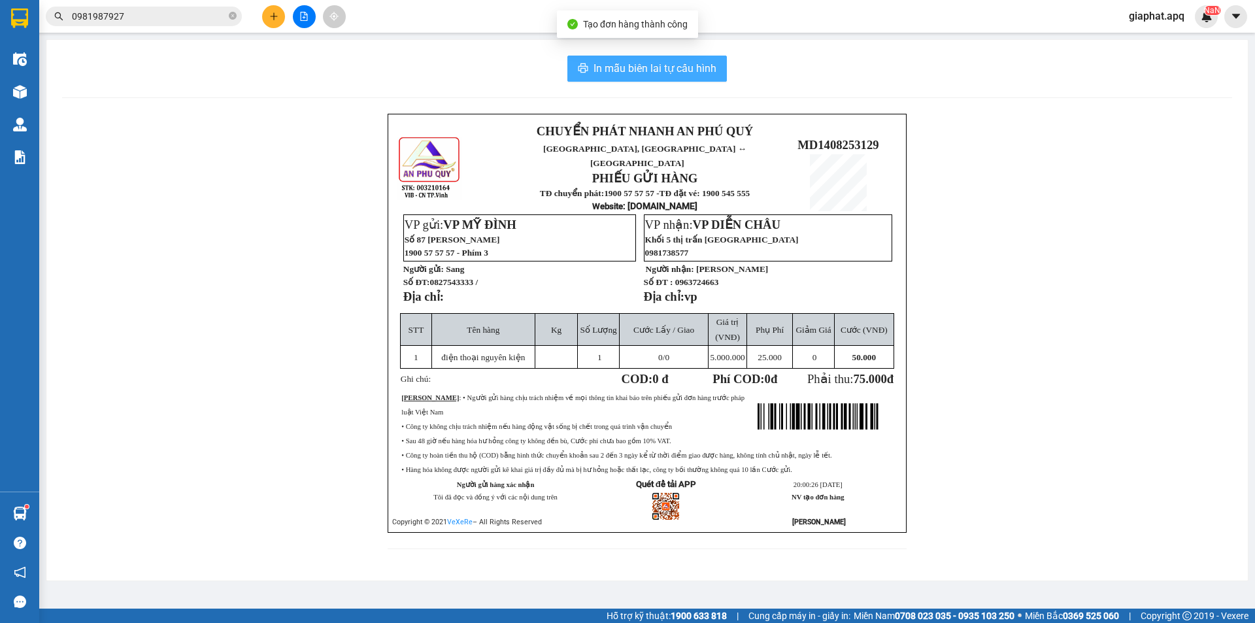
click at [663, 60] on button "In mẫu biên lai tự cấu hình" at bounding box center [646, 69] width 159 height 26
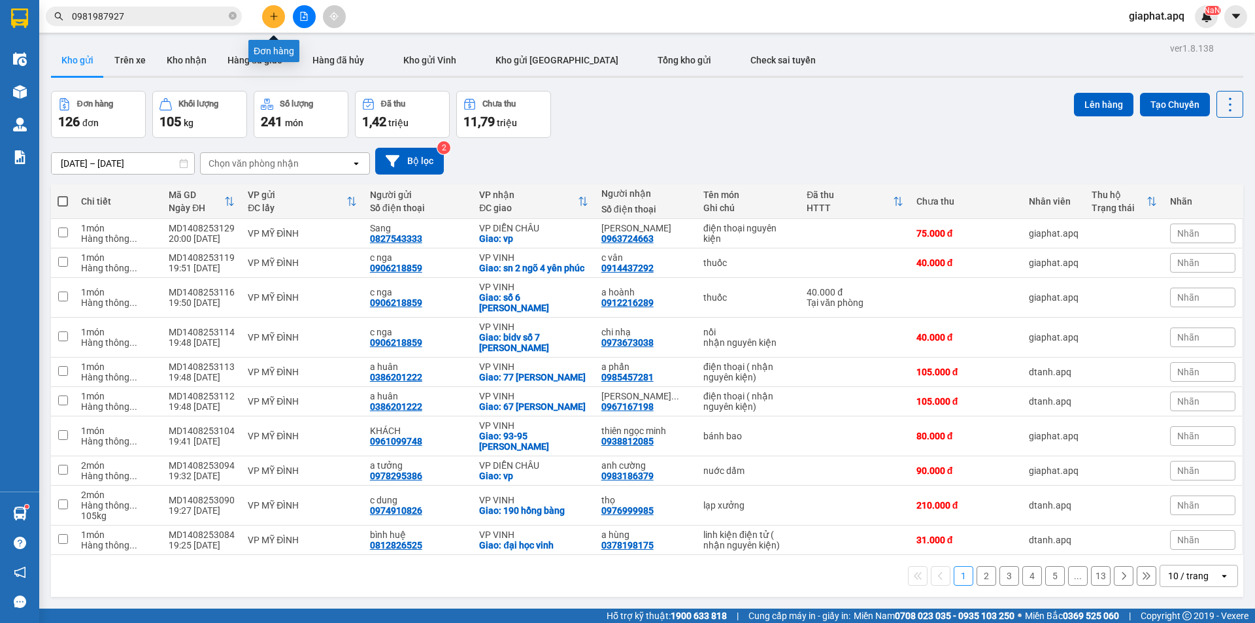
click at [268, 18] on button at bounding box center [273, 16] width 23 height 23
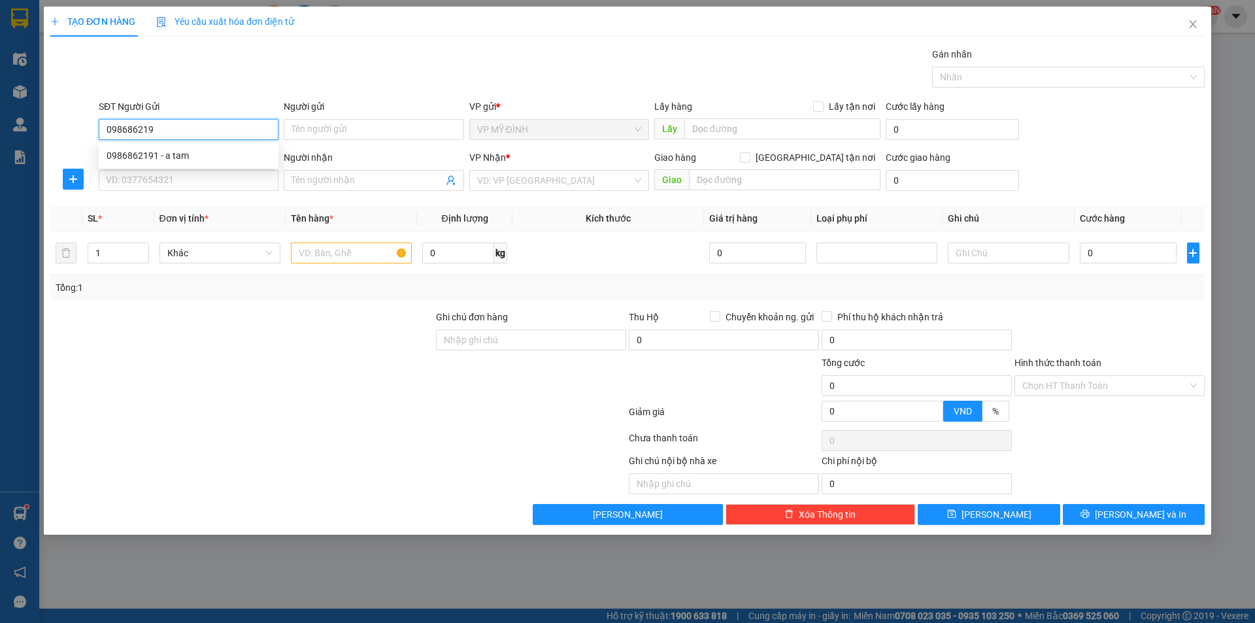
type input "0986862191"
click at [124, 160] on div "0986862191 - a tam" at bounding box center [189, 155] width 164 height 14
type input "a tam"
type input "0986862191"
click at [140, 173] on input "SĐT Người Nhận" at bounding box center [189, 180] width 180 height 21
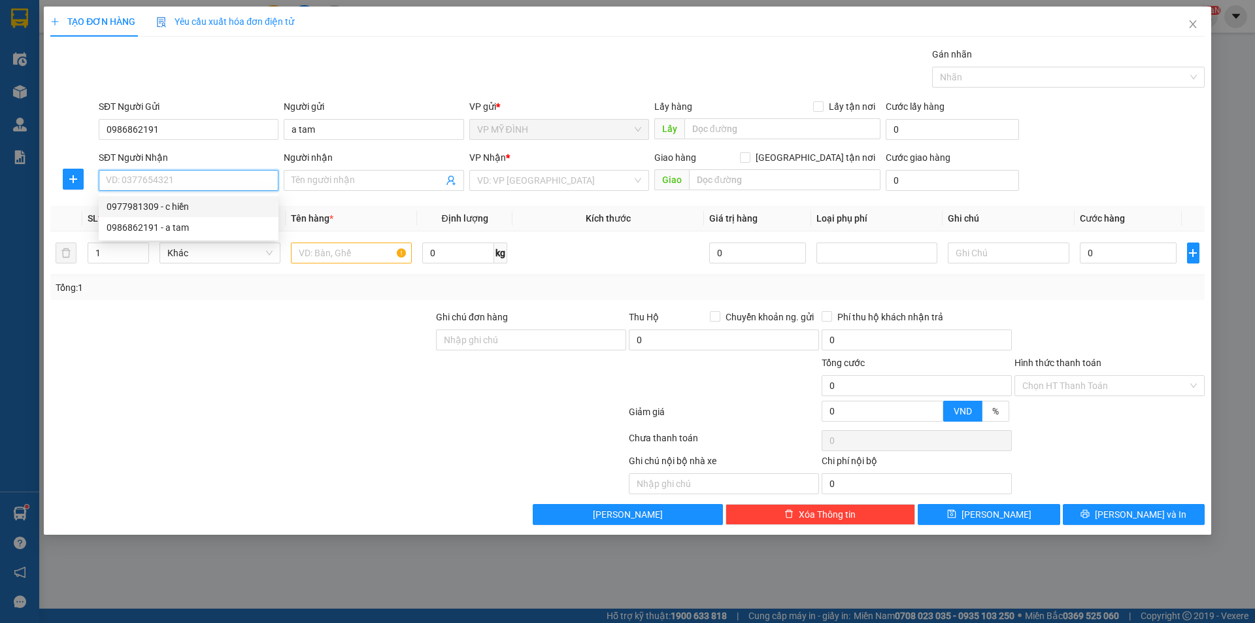
click at [197, 203] on div "0977981309 - c hiền" at bounding box center [189, 206] width 164 height 14
type input "0977981309"
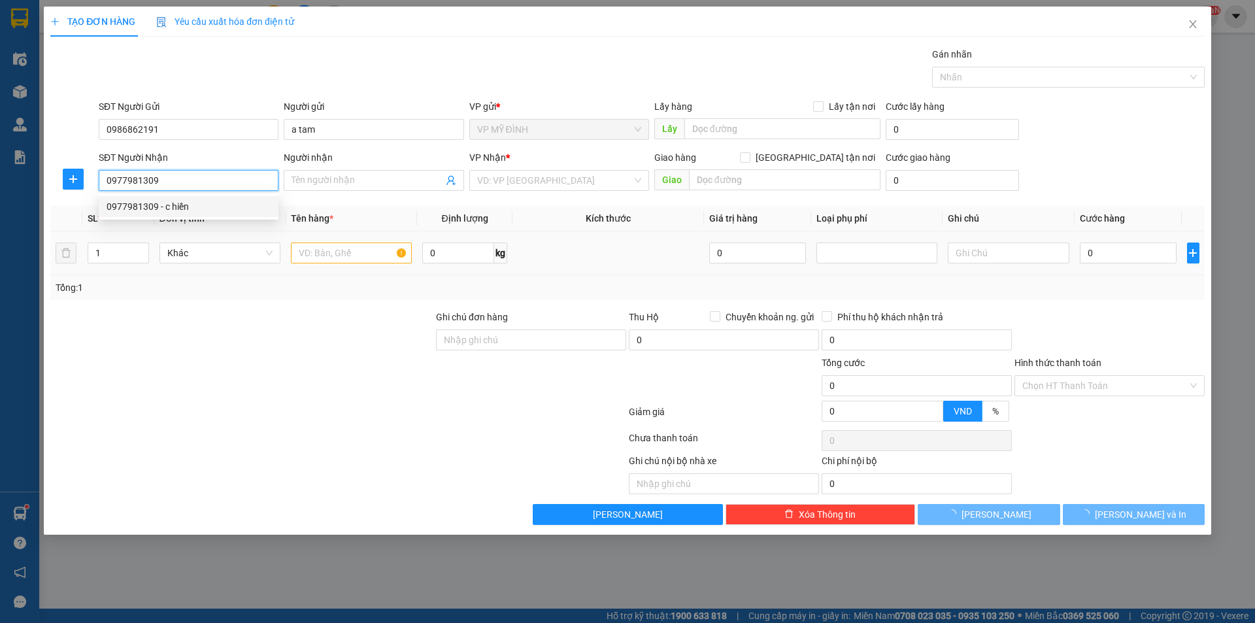
type input "c hiền"
checkbox input "true"
type input "21 thành thái"
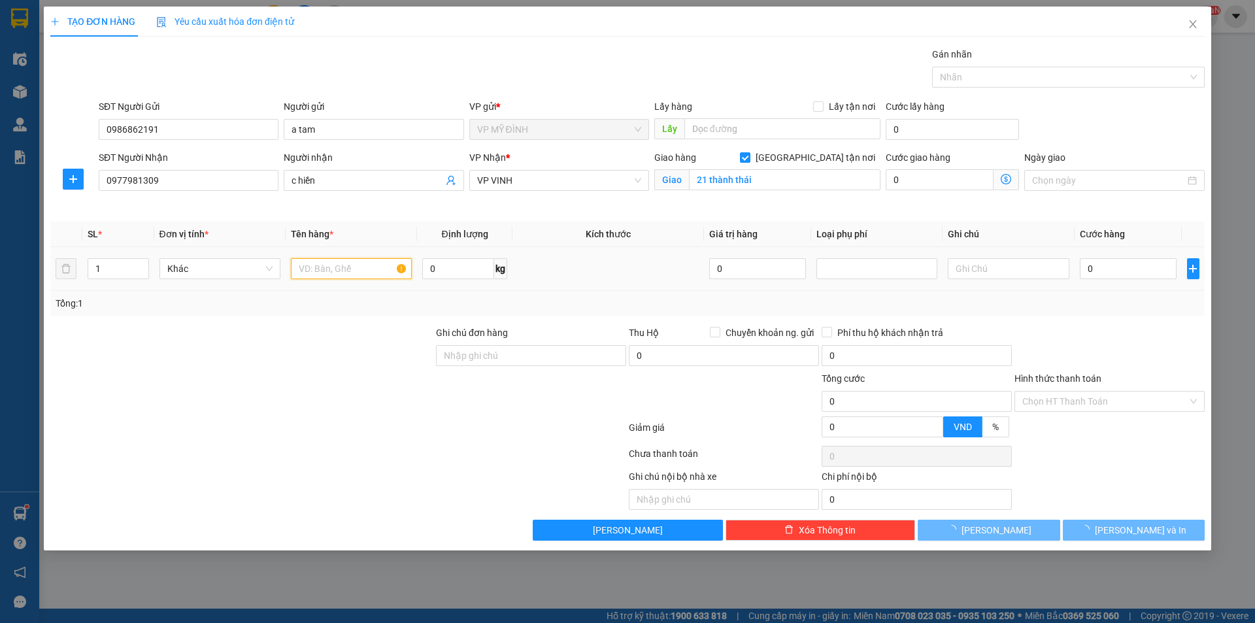
click at [322, 265] on input "text" at bounding box center [351, 268] width 121 height 21
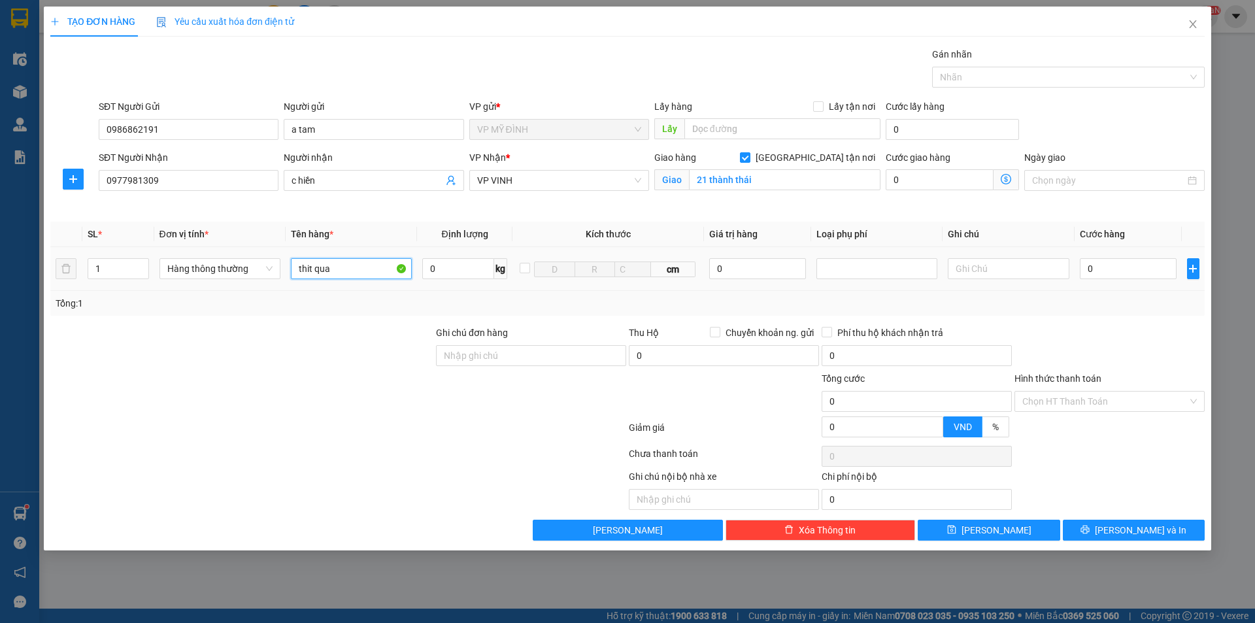
type input "thit quay"
click at [1155, 268] on input "0" at bounding box center [1128, 268] width 97 height 21
click at [1124, 323] on div "Transit Pickup Surcharge Ids Transit Deliver Surcharge Ids Transit Deliver Surc…" at bounding box center [627, 293] width 1154 height 493
click at [1159, 528] on button "[PERSON_NAME] và In" at bounding box center [1134, 530] width 142 height 21
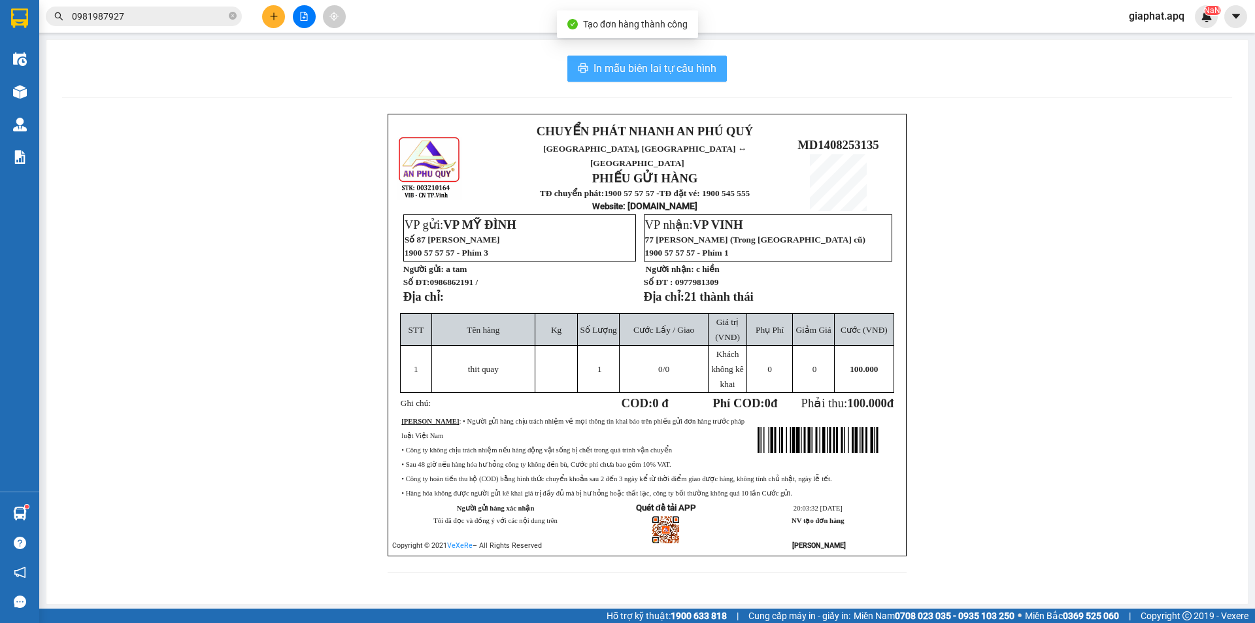
click at [597, 66] on span "In mẫu biên lai tự cấu hình" at bounding box center [654, 68] width 123 height 16
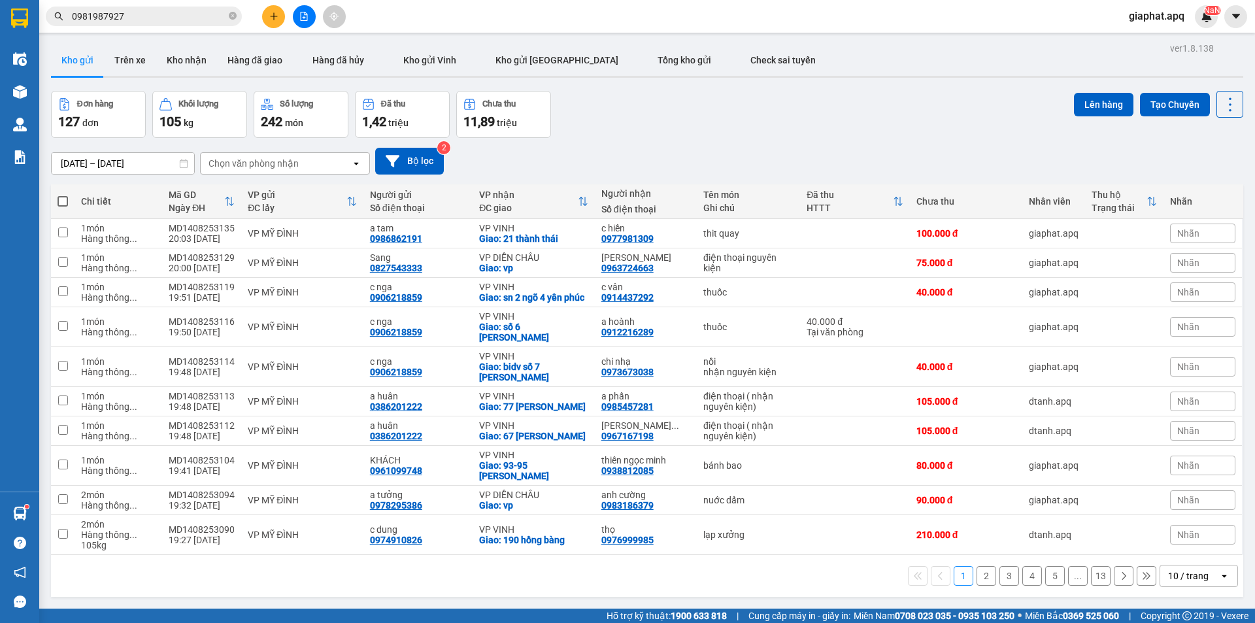
click at [273, 24] on button at bounding box center [273, 16] width 23 height 23
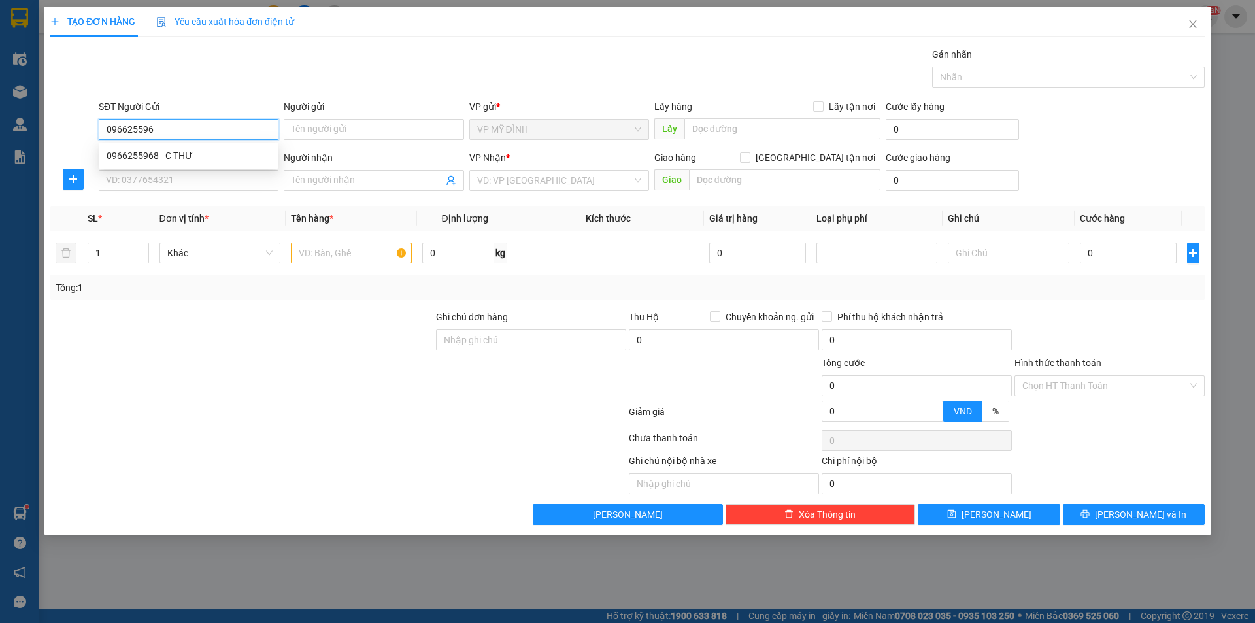
type input "0966255968"
click at [158, 158] on div "0966255968 - C THƯ" at bounding box center [189, 155] width 164 height 14
type input "C THƯ"
type input "0966255968"
click at [163, 172] on input "SĐT Người Nhận" at bounding box center [189, 180] width 180 height 21
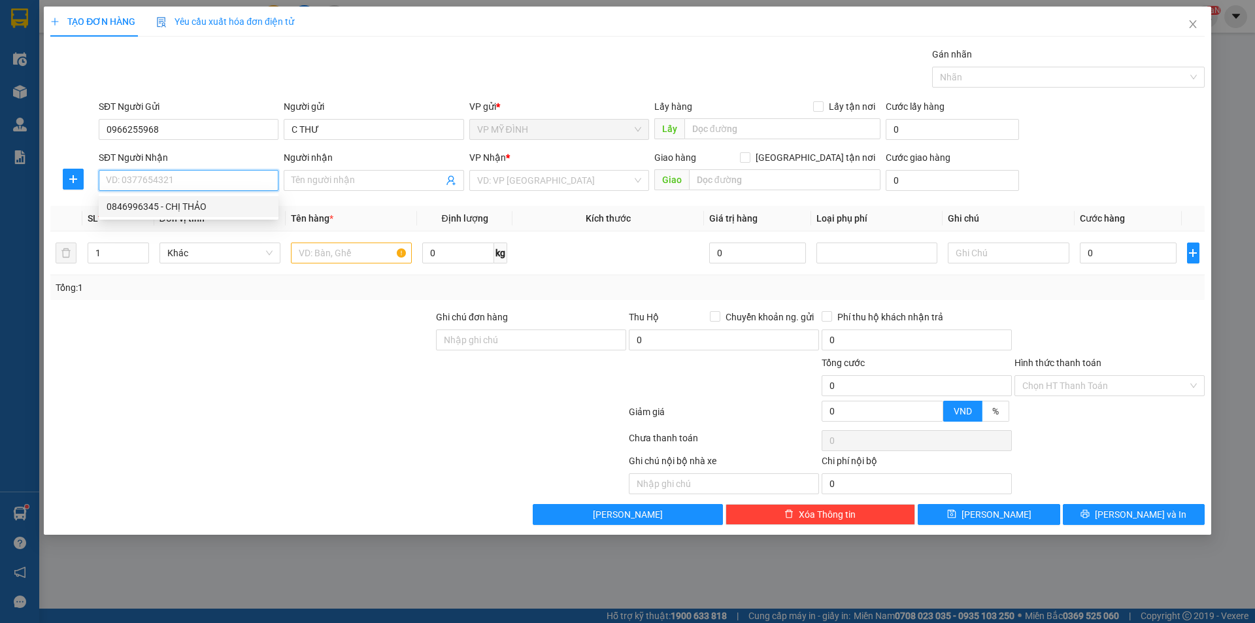
drag, startPoint x: 180, startPoint y: 203, endPoint x: 212, endPoint y: 226, distance: 39.9
click at [180, 204] on div "0846996345 - CHỊ THẢO" at bounding box center [189, 206] width 164 height 14
type input "0846996345"
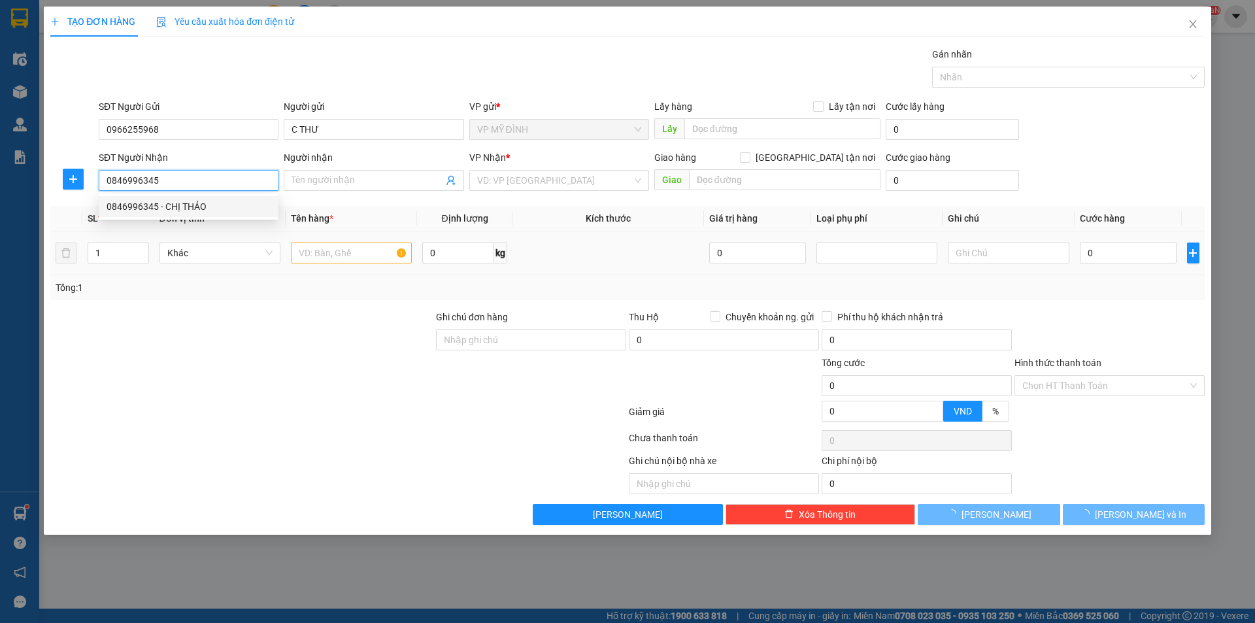
type input "CHỊ THẢO"
checkbox input "true"
type input "41,[PERSON_NAME]"
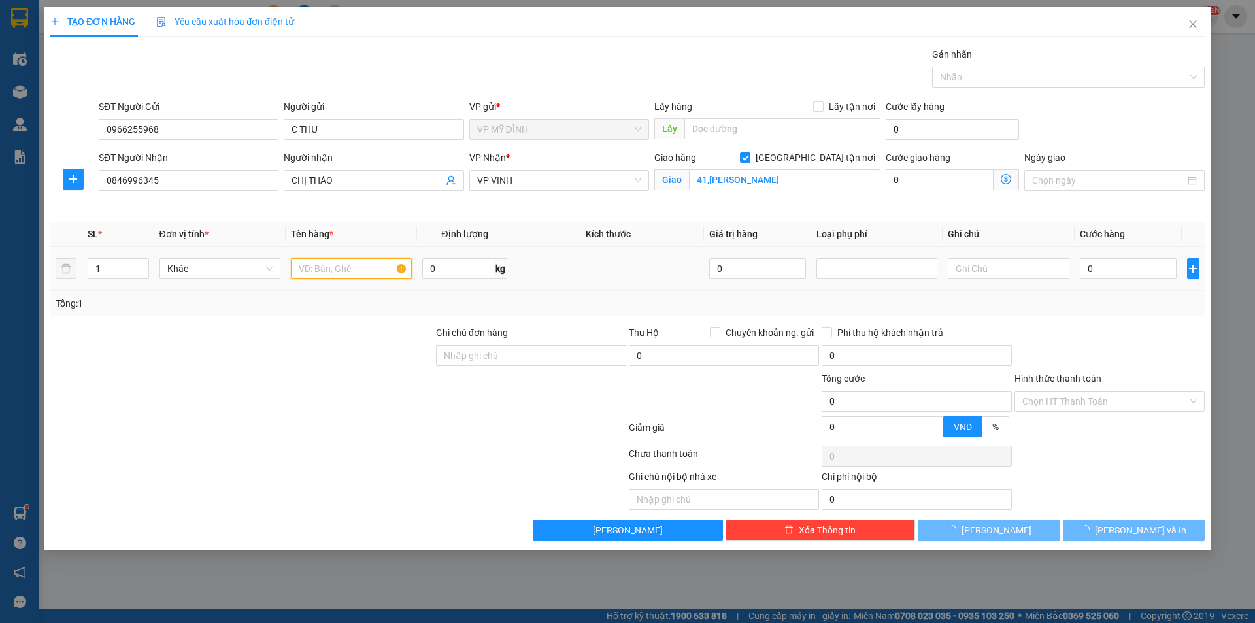
click at [344, 264] on input "text" at bounding box center [351, 268] width 121 height 21
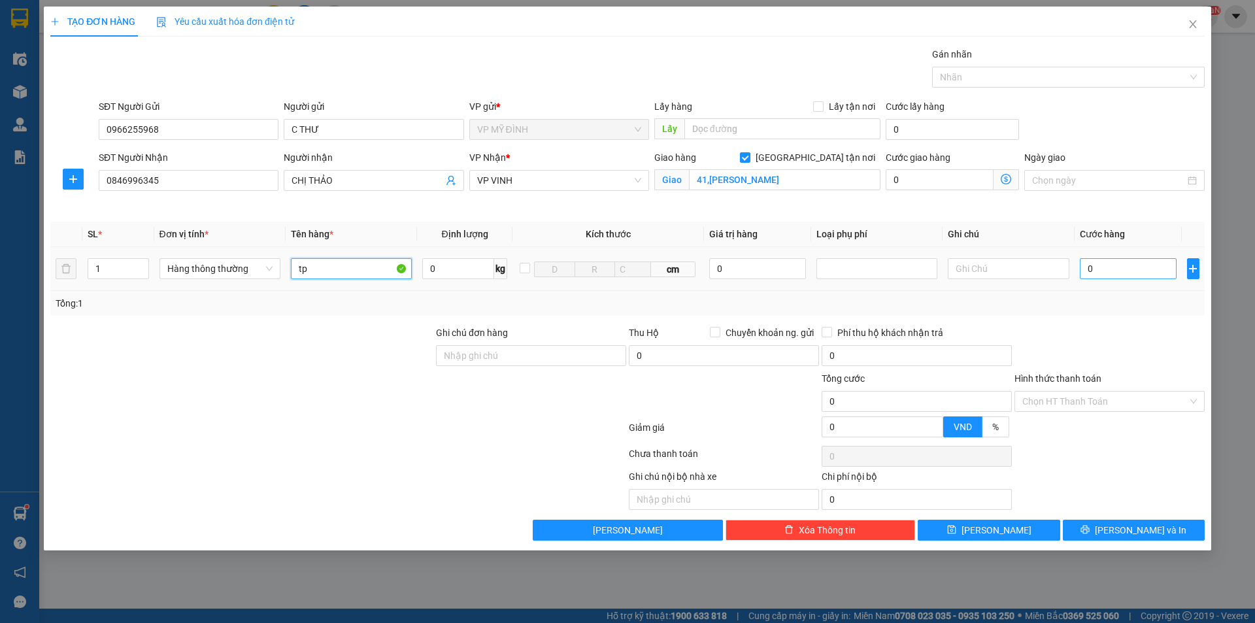
type input "tp"
click at [1123, 270] on input "0" at bounding box center [1128, 268] width 97 height 21
type input "1"
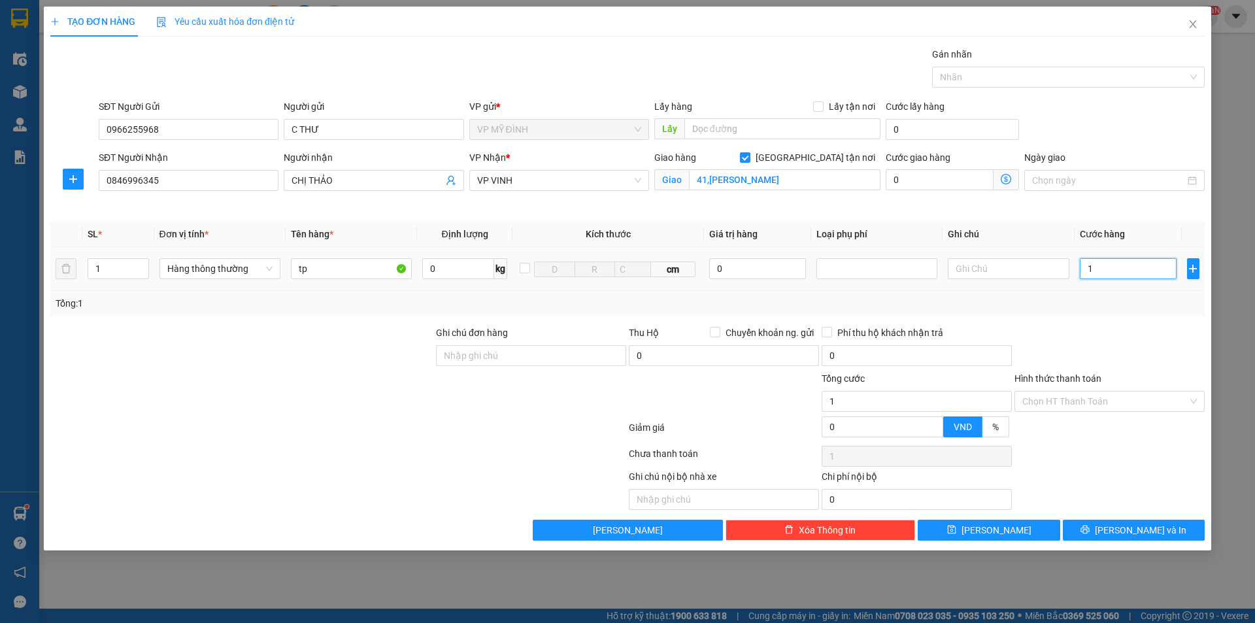
type input "12"
type input "120"
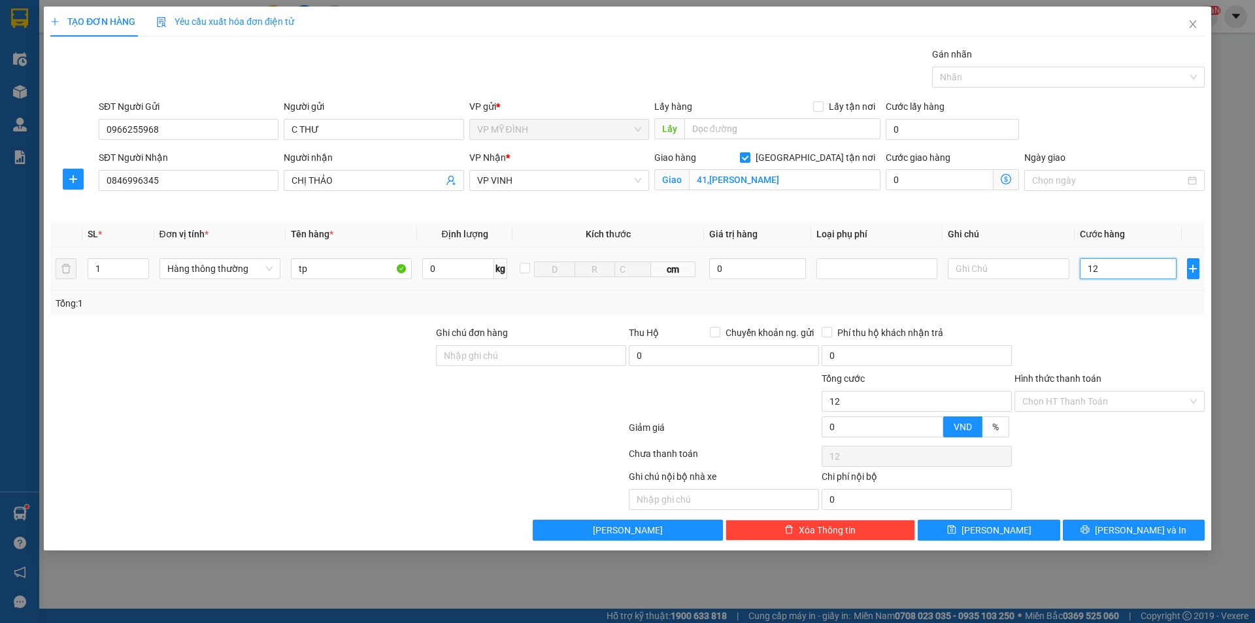
type input "120"
click at [1103, 316] on div "Transit Pickup Surcharge Ids Transit Deliver Surcharge Ids Transit Deliver Surc…" at bounding box center [627, 293] width 1154 height 493
click at [1143, 521] on button "[PERSON_NAME] và In" at bounding box center [1134, 530] width 142 height 21
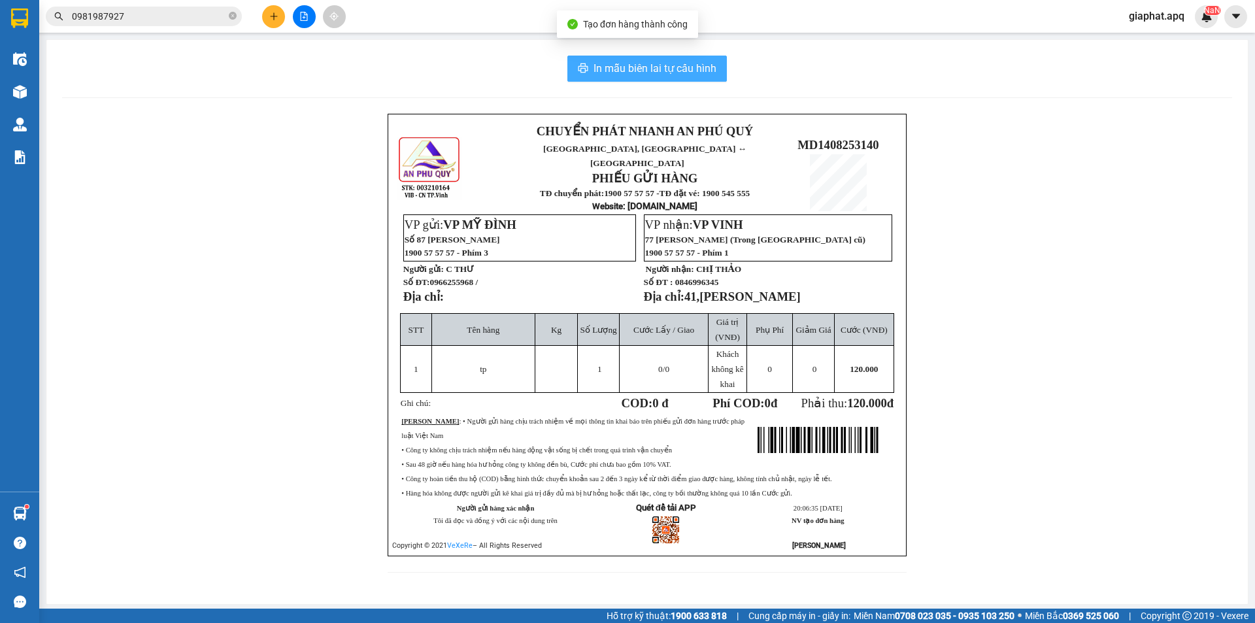
click at [669, 73] on span "In mẫu biên lai tự cấu hình" at bounding box center [654, 68] width 123 height 16
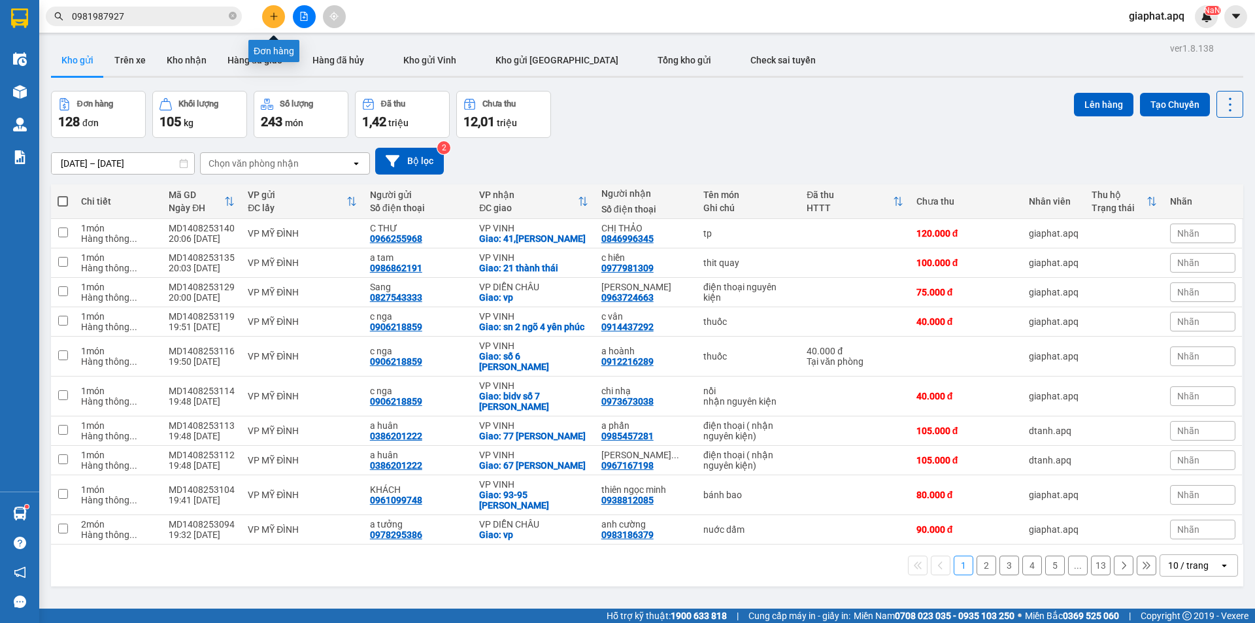
click at [267, 13] on button at bounding box center [273, 16] width 23 height 23
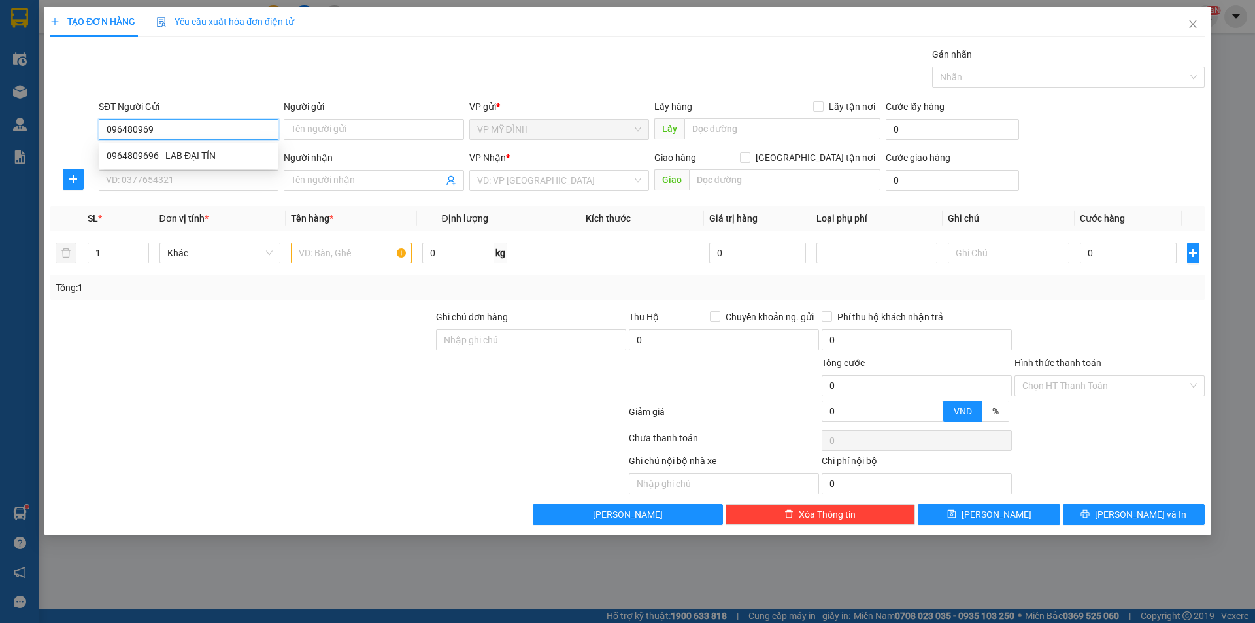
type input "0964809696"
click at [231, 152] on div "0964809696 - LAB ĐẠI TÍN" at bounding box center [189, 155] width 164 height 14
type input "LAB ĐẠI TÍN"
type input "0964809696"
click at [219, 184] on input "SĐT Người Nhận" at bounding box center [189, 180] width 180 height 21
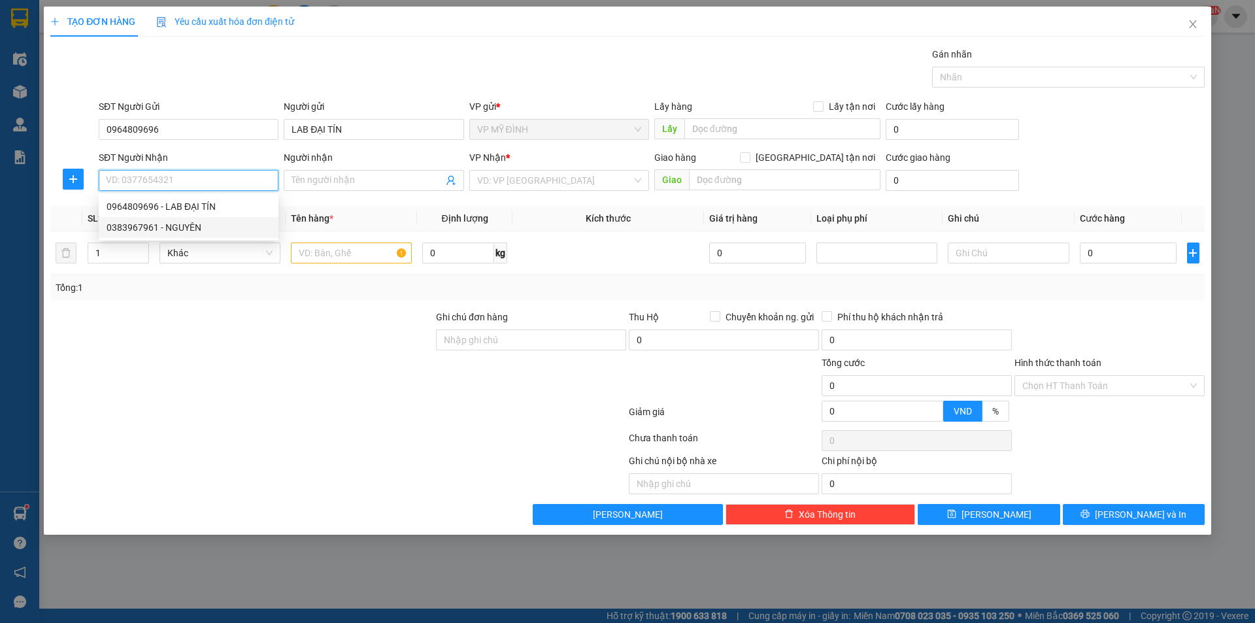
click at [206, 225] on div "0383967961 - NGUYÊN" at bounding box center [189, 227] width 164 height 14
type input "0383967961"
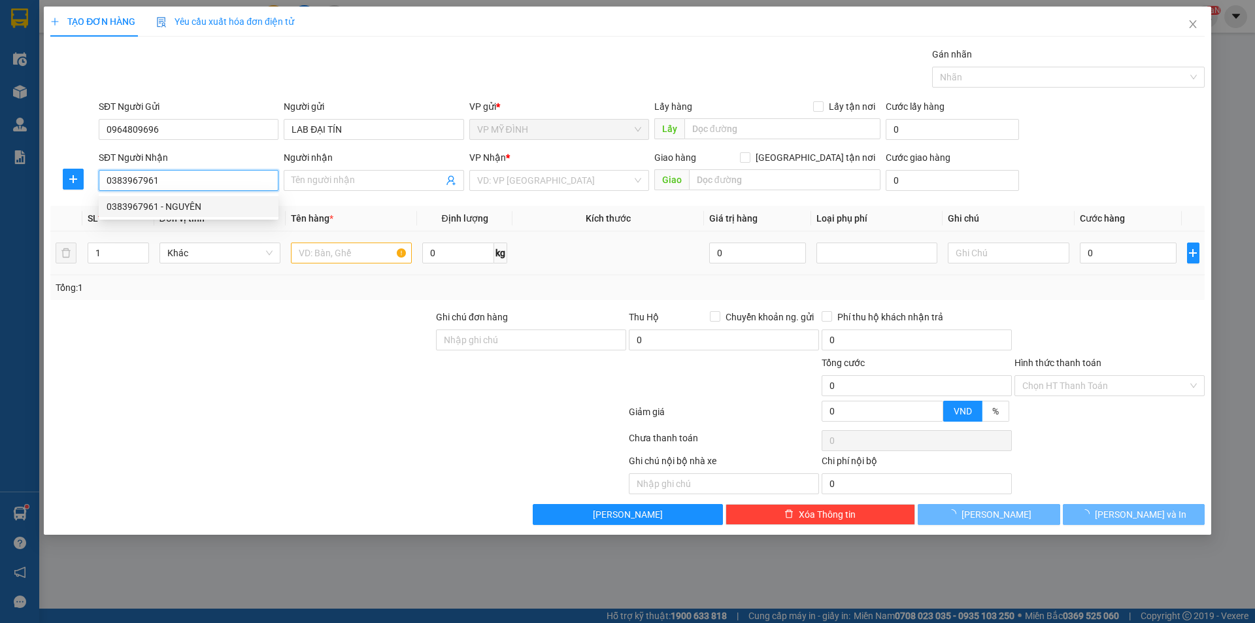
type input "NGUYÊN"
checkbox input "true"
type input "vp"
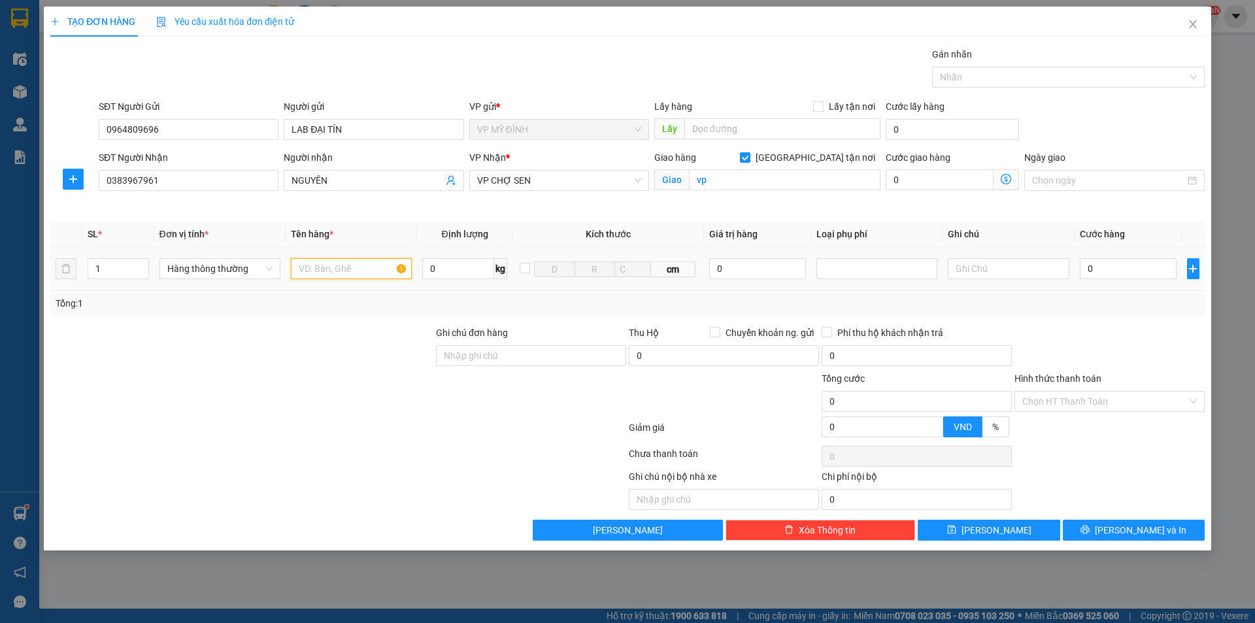
click at [333, 271] on input "text" at bounding box center [351, 268] width 121 height 21
type input "răng"
click at [1104, 266] on input "0" at bounding box center [1128, 268] width 97 height 21
type input "3"
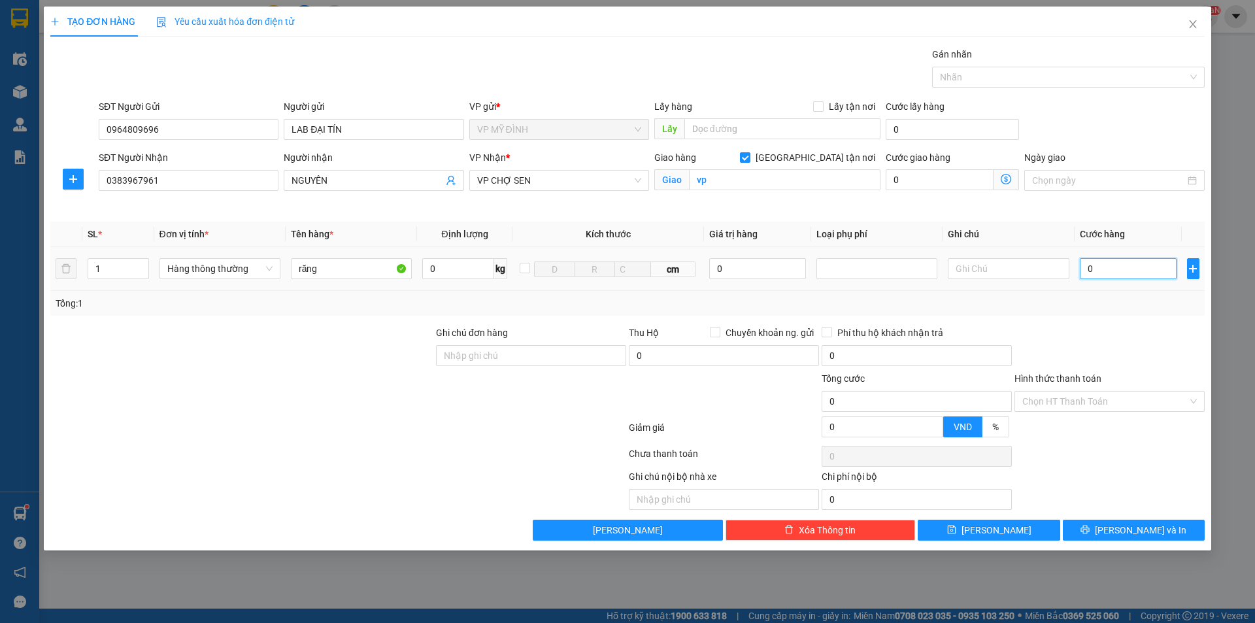
type input "3"
type input "30"
drag, startPoint x: 1112, startPoint y: 348, endPoint x: 1110, endPoint y: 401, distance: 53.6
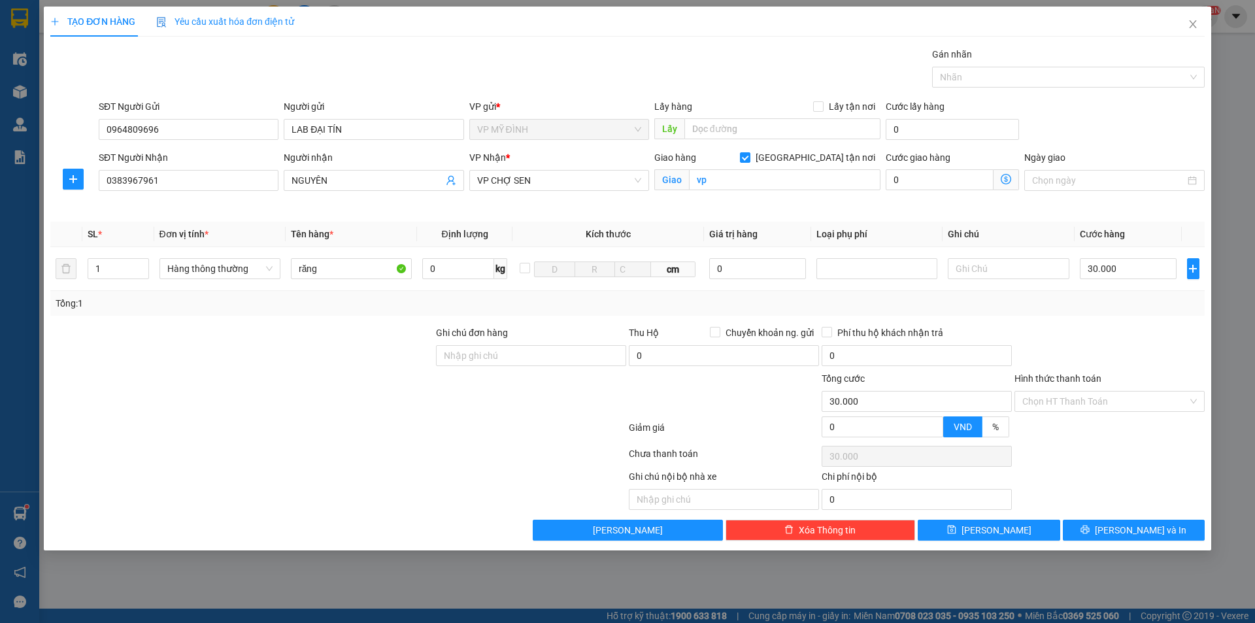
click at [1112, 348] on div at bounding box center [1109, 348] width 193 height 46
click at [1093, 405] on input "Hình thức thanh toán" at bounding box center [1104, 401] width 165 height 20
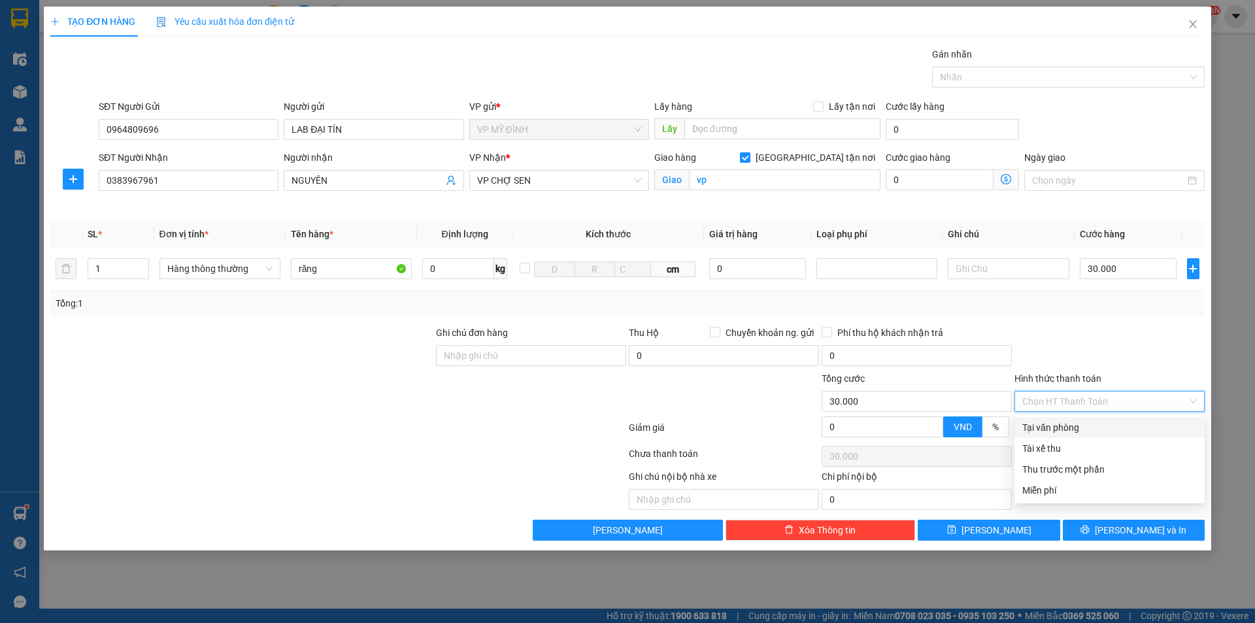
click at [1056, 421] on div "Tại văn phòng" at bounding box center [1109, 427] width 174 height 14
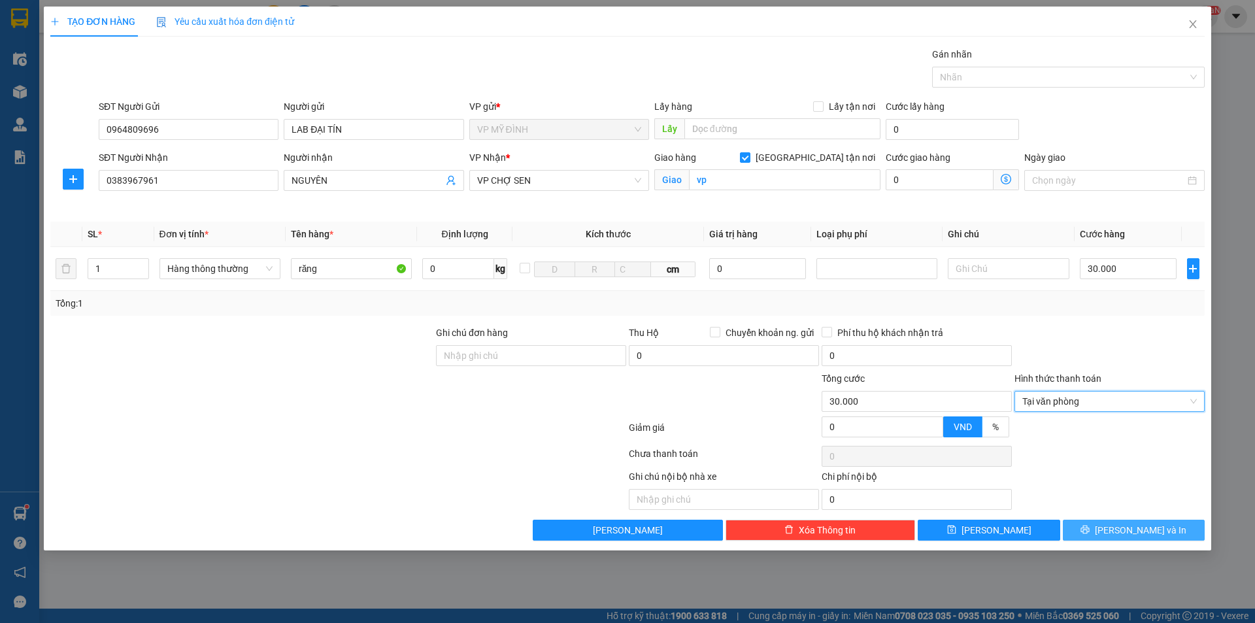
click at [1135, 529] on span "[PERSON_NAME] và In" at bounding box center [1140, 530] width 91 height 14
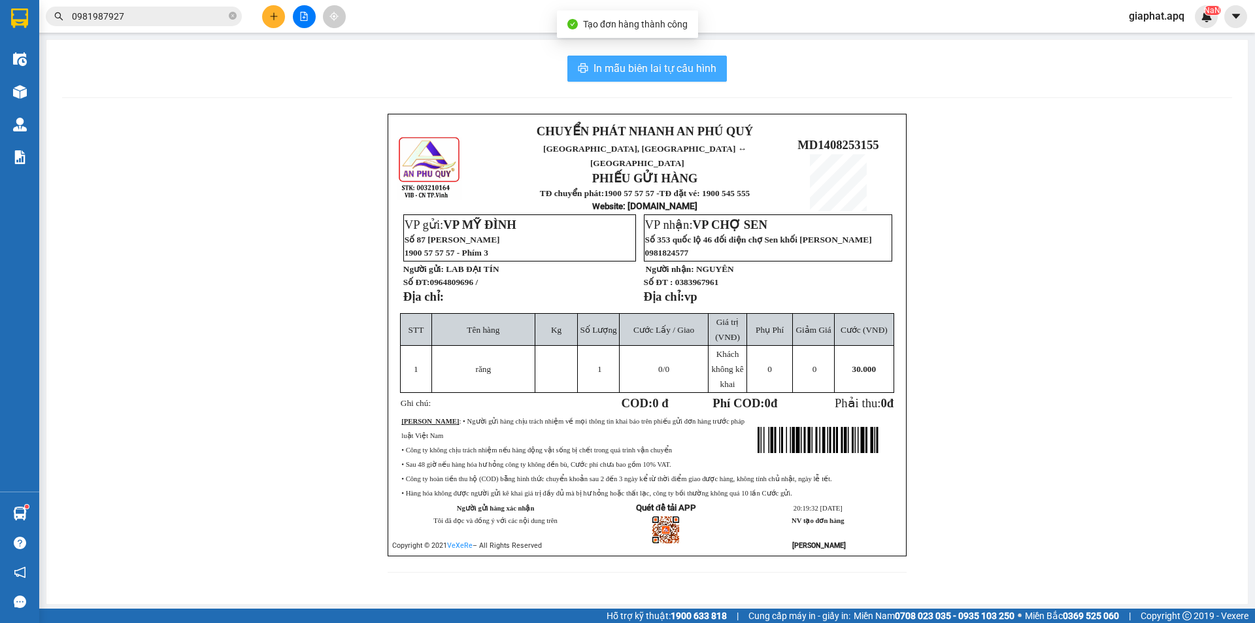
click at [665, 60] on span "In mẫu biên lai tự cấu hình" at bounding box center [654, 68] width 123 height 16
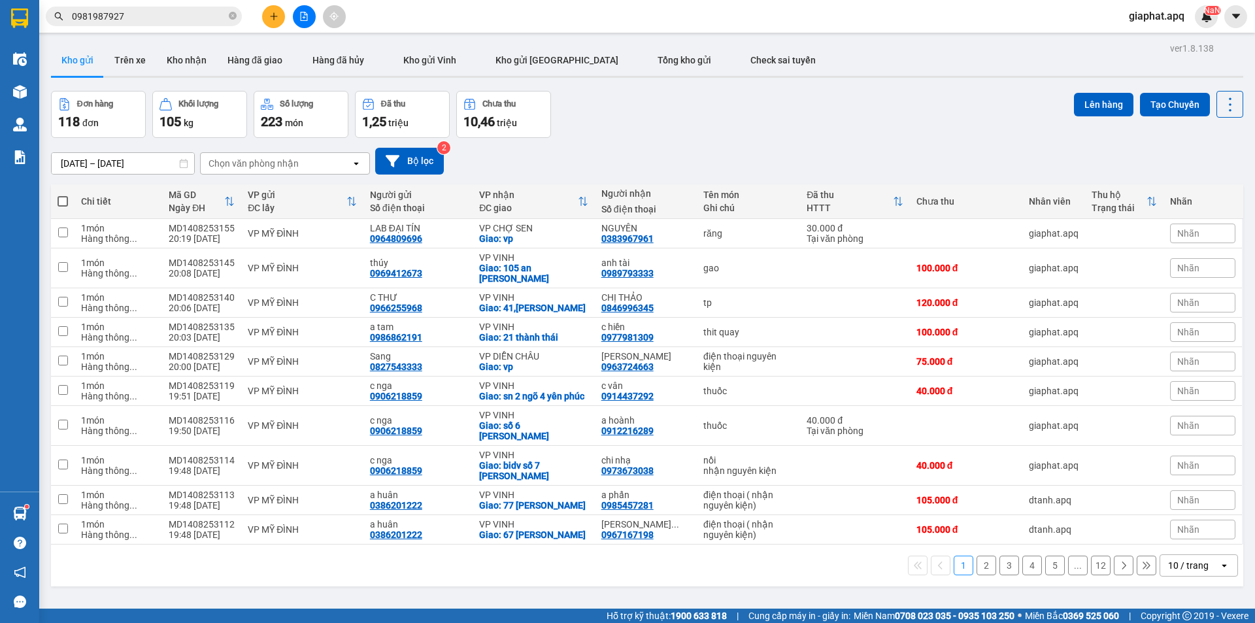
click at [274, 12] on icon "plus" at bounding box center [273, 16] width 9 height 9
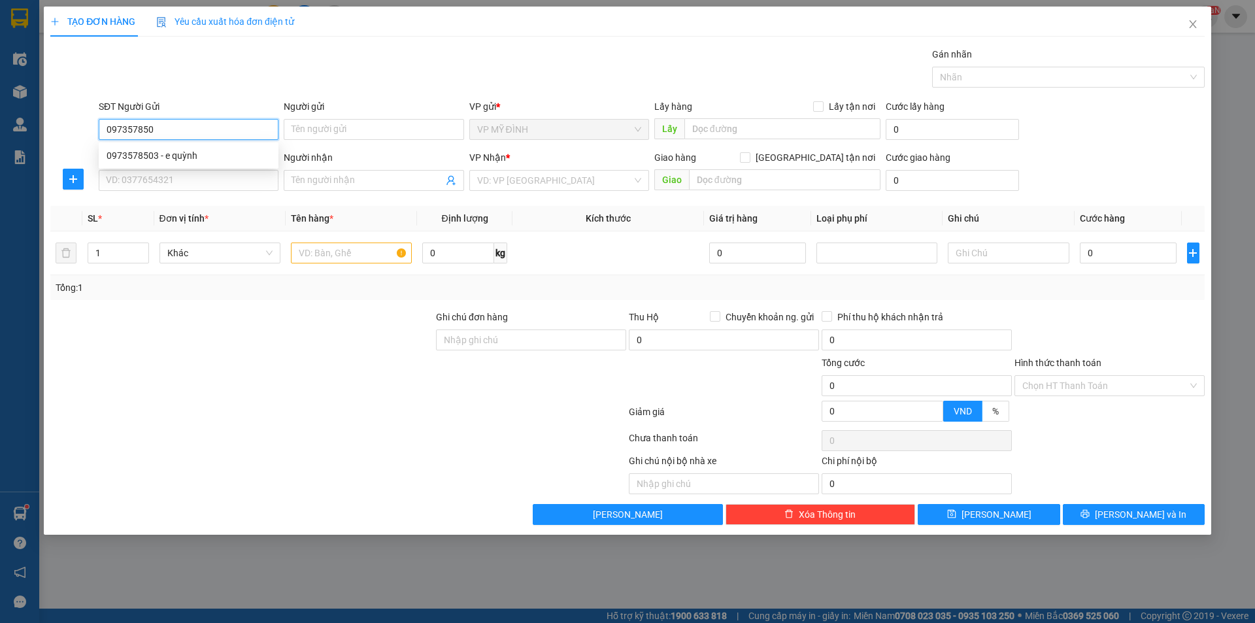
type input "0973578503"
click at [226, 159] on div "0973578503 - e quỳnh" at bounding box center [189, 155] width 164 height 14
type input "e quỳnh"
type input "0973578503"
click at [209, 174] on input "SĐT Người Nhận" at bounding box center [189, 180] width 180 height 21
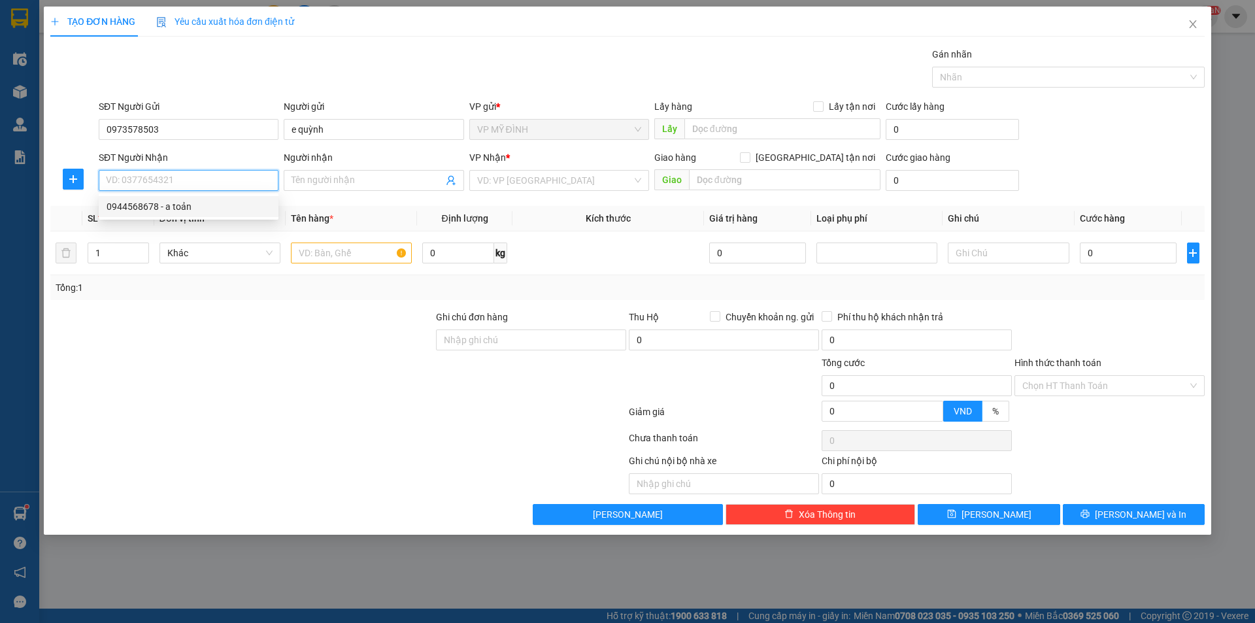
click at [173, 201] on div "0944568678 - a toản" at bounding box center [189, 206] width 164 height 14
type input "0944568678"
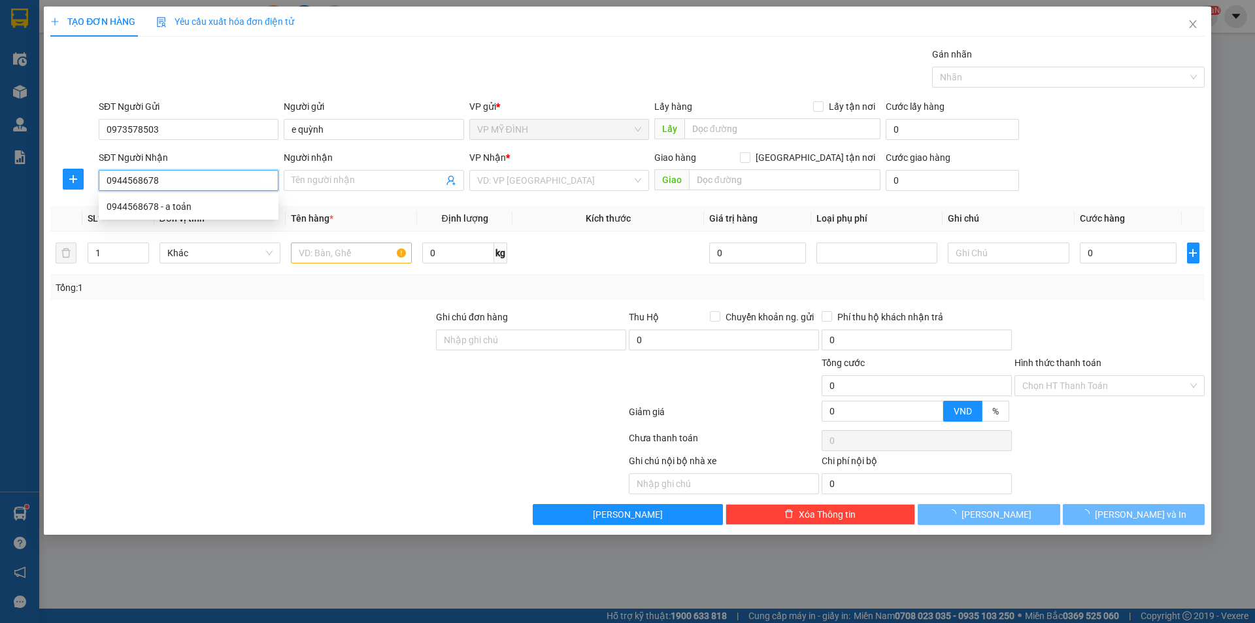
type input "a toản"
checkbox input "true"
type input "55 [PERSON_NAME]"
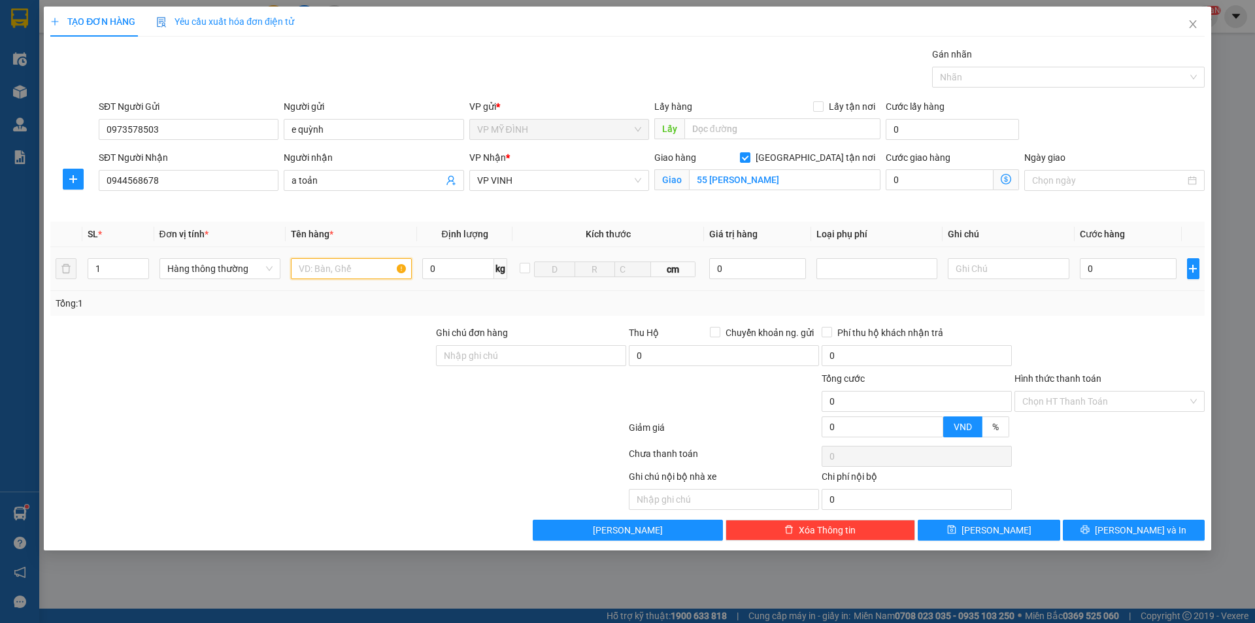
click at [346, 269] on input "text" at bounding box center [351, 268] width 121 height 21
type input "pk cây xăng"
click at [1147, 274] on input "0" at bounding box center [1128, 268] width 97 height 21
type input "4"
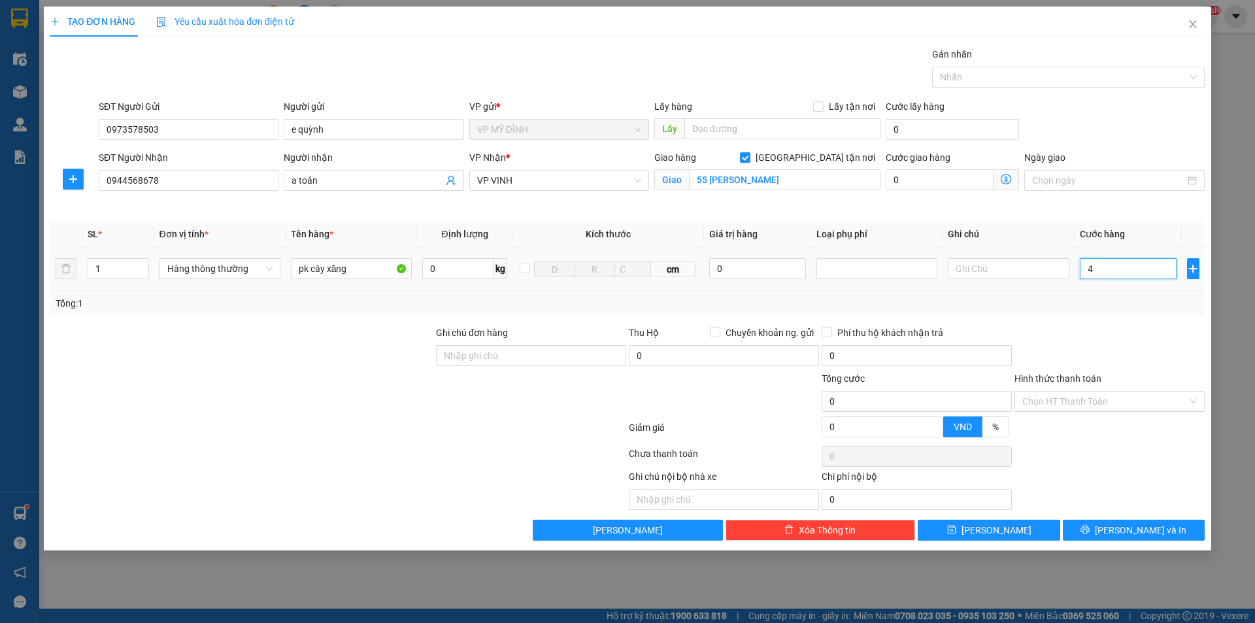
type input "4"
type input "40"
click at [1108, 268] on input "40" at bounding box center [1128, 268] width 97 height 21
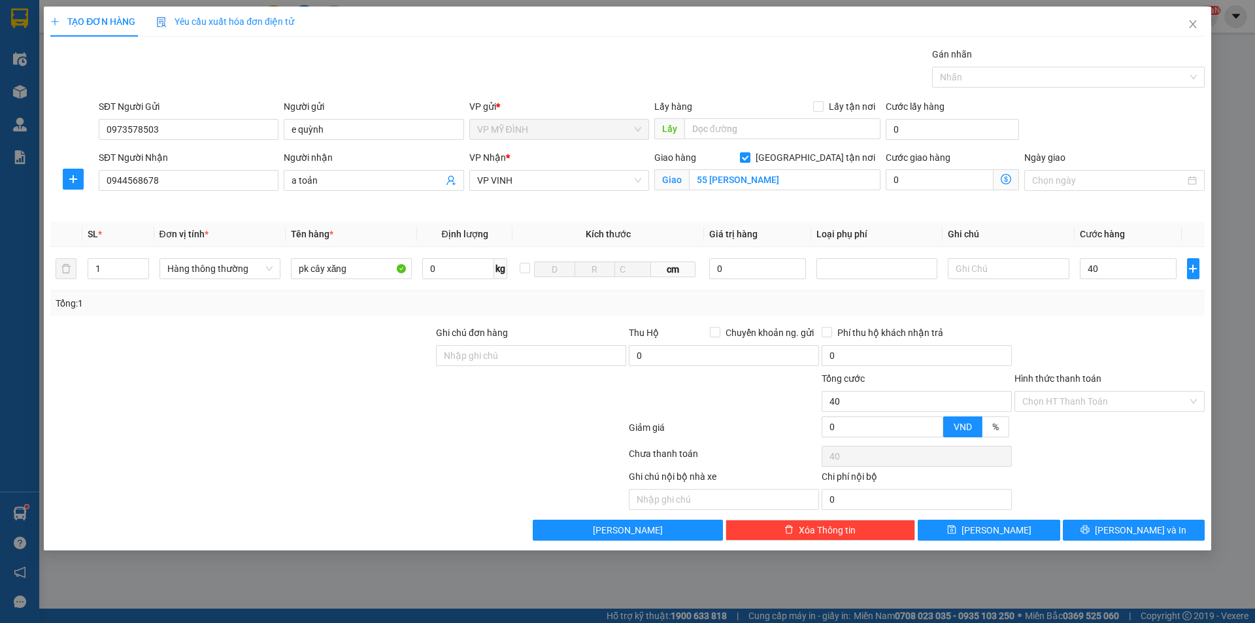
type input "40.000"
drag, startPoint x: 1114, startPoint y: 478, endPoint x: 1106, endPoint y: 400, distance: 78.2
click at [1110, 478] on div "Ghi chú nội bộ nhà xe Chi phí nội bộ 0" at bounding box center [627, 489] width 1157 height 41
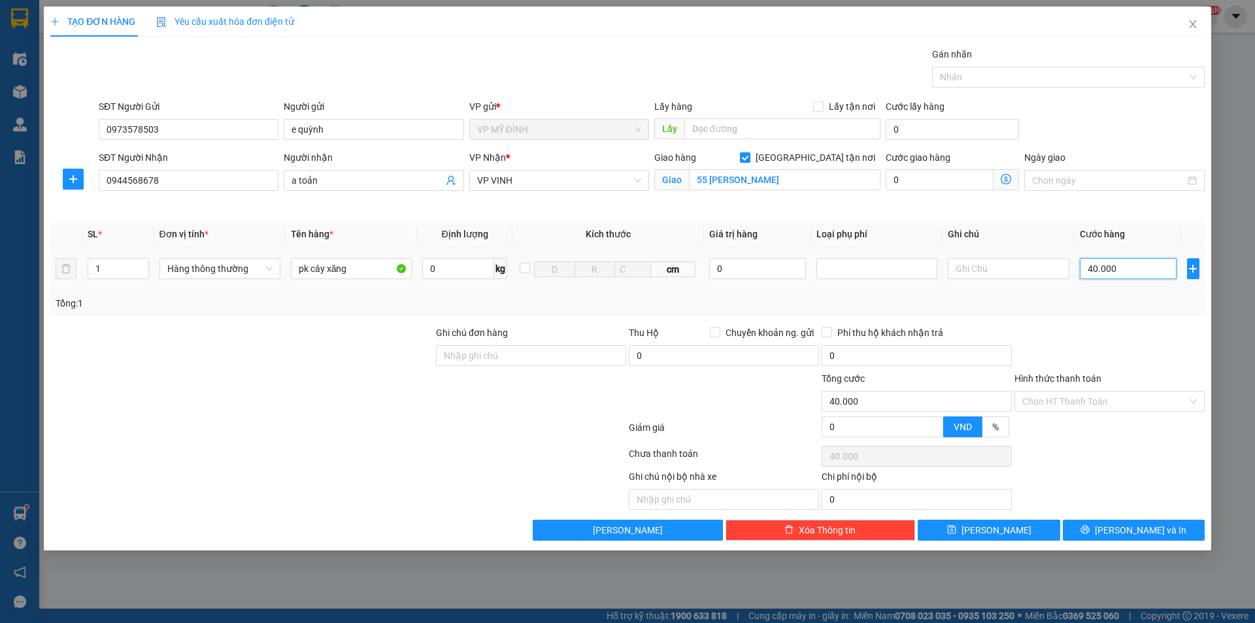
click at [1110, 261] on input "40.000" at bounding box center [1128, 268] width 97 height 21
type input "3"
type input "30"
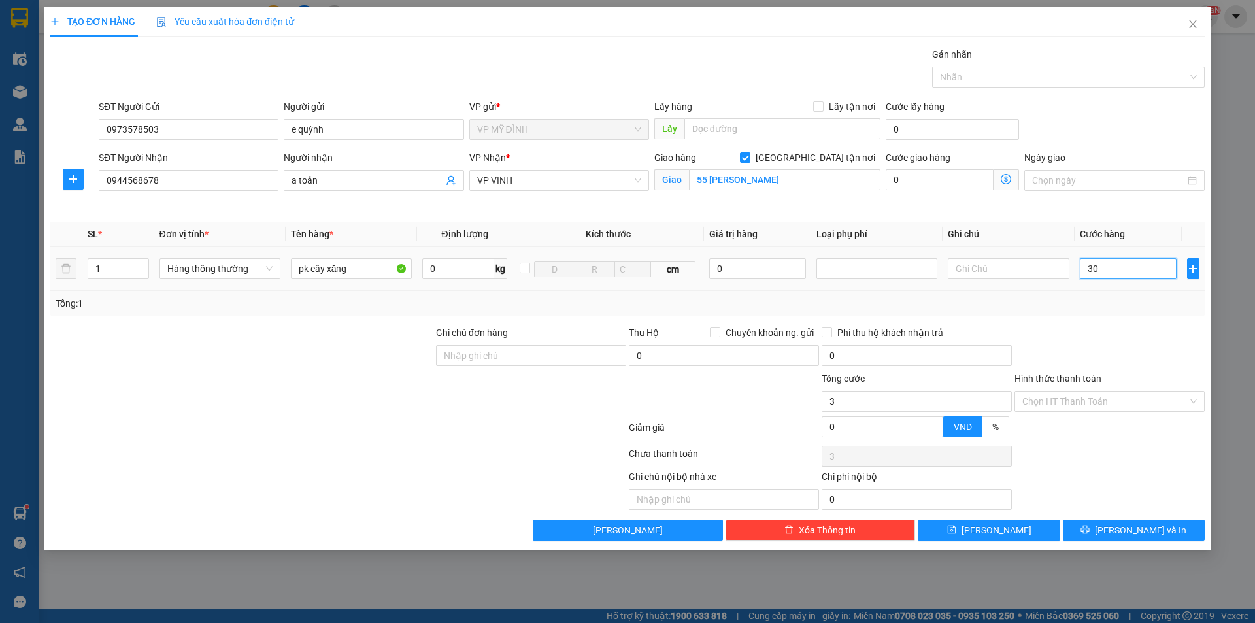
type input "30"
type input "30.000"
drag, startPoint x: 1104, startPoint y: 301, endPoint x: 1128, endPoint y: 487, distance: 187.7
click at [1104, 303] on div "Tổng: 1" at bounding box center [628, 303] width 1144 height 14
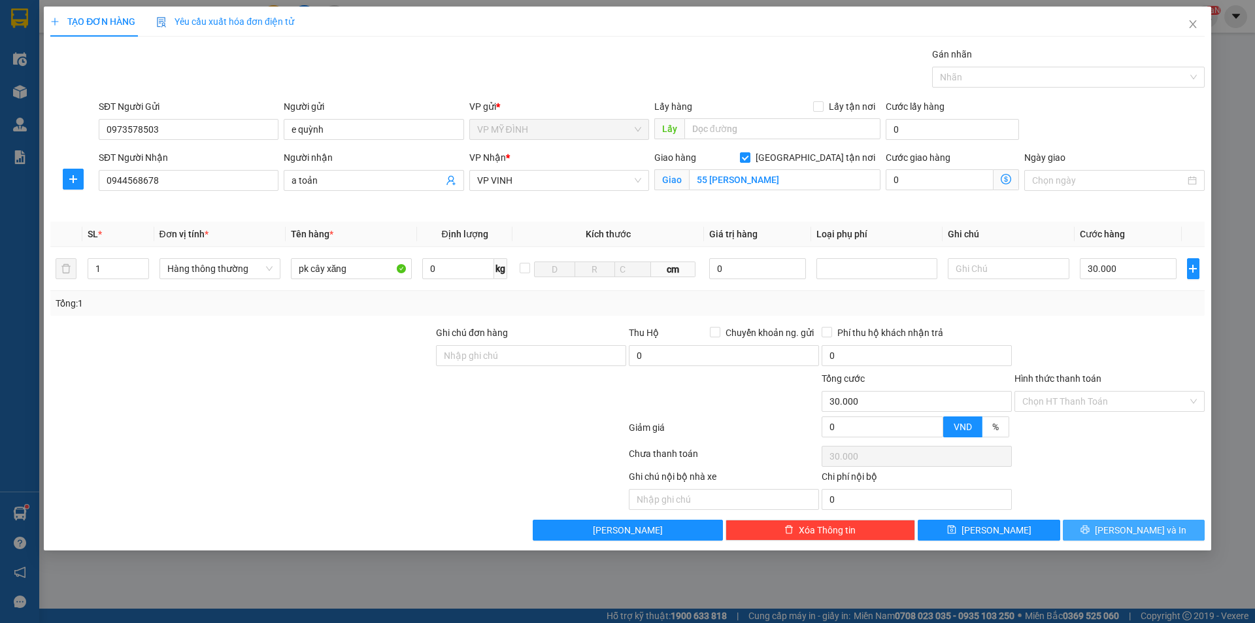
click at [1121, 536] on button "[PERSON_NAME] và In" at bounding box center [1134, 530] width 142 height 21
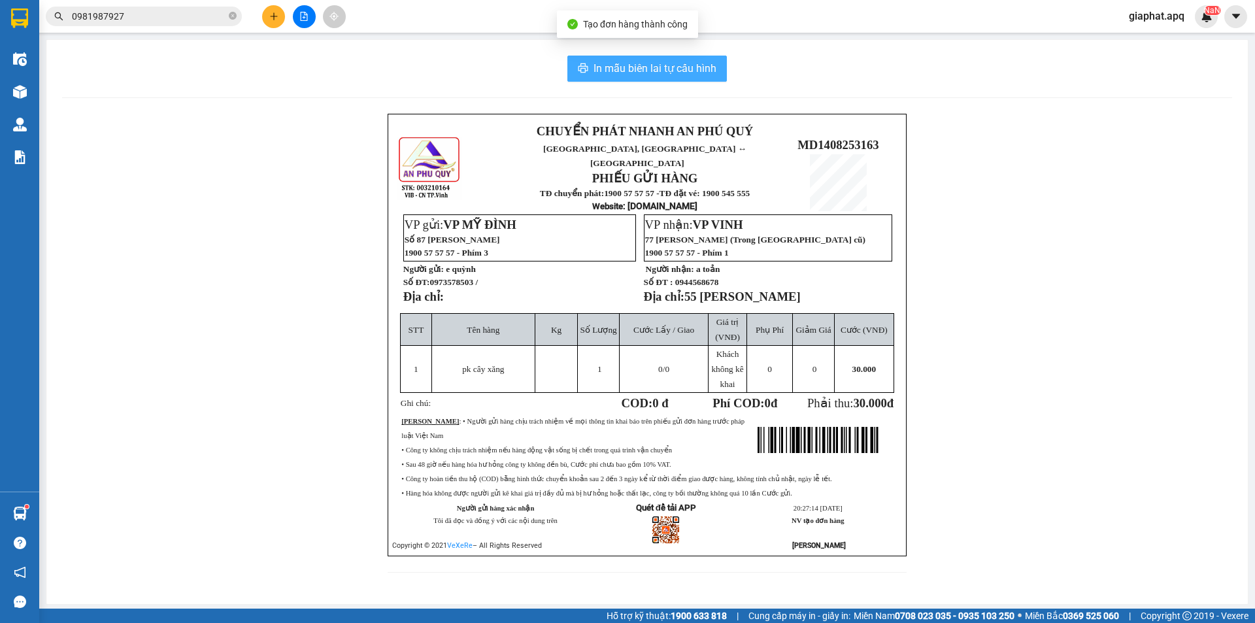
click at [676, 63] on span "In mẫu biên lai tự cấu hình" at bounding box center [654, 68] width 123 height 16
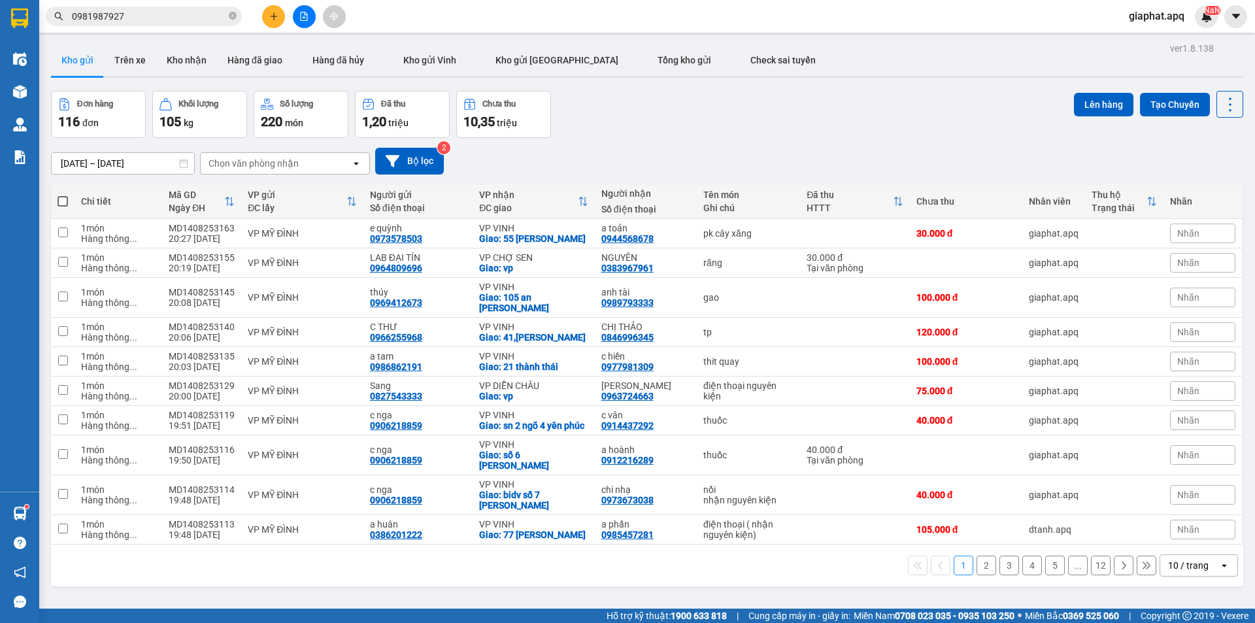
click at [279, 14] on button at bounding box center [273, 16] width 23 height 23
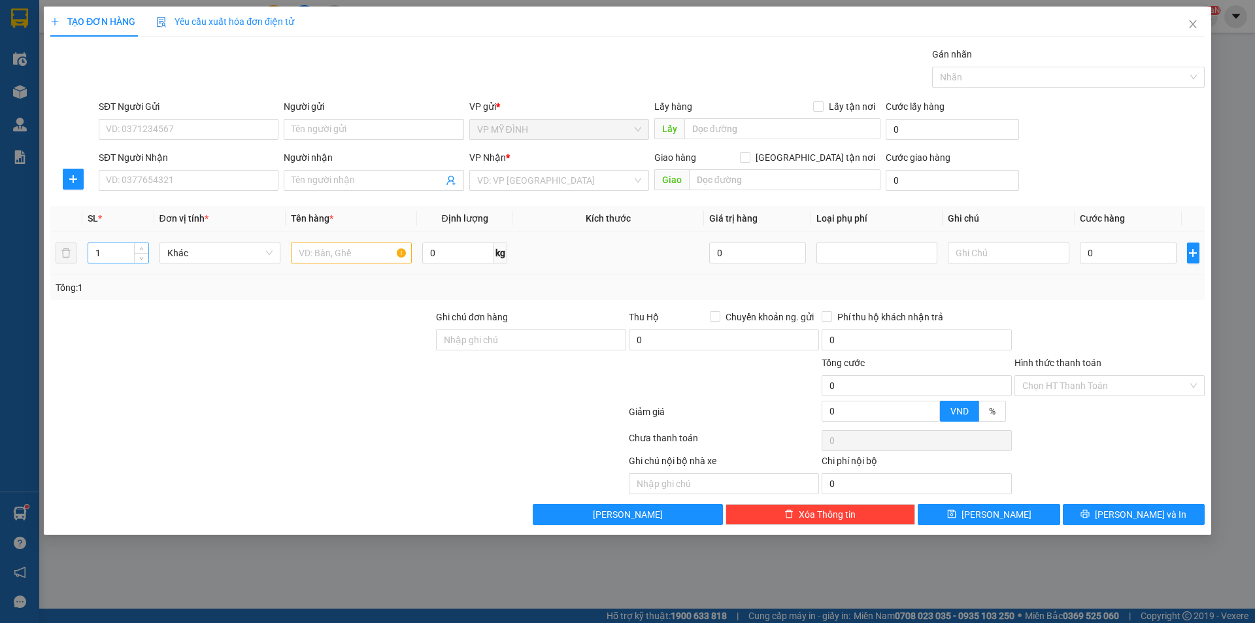
drag, startPoint x: 108, startPoint y: 257, endPoint x: 108, endPoint y: 250, distance: 6.6
click at [107, 252] on input "1" at bounding box center [118, 253] width 60 height 20
click at [358, 257] on input "text" at bounding box center [351, 252] width 121 height 21
click at [1107, 307] on div "Transit Pickup Surcharge Ids Transit Deliver Surcharge Ids Transit Deliver Surc…" at bounding box center [627, 286] width 1154 height 478
click at [114, 255] on input "7" at bounding box center [118, 253] width 60 height 20
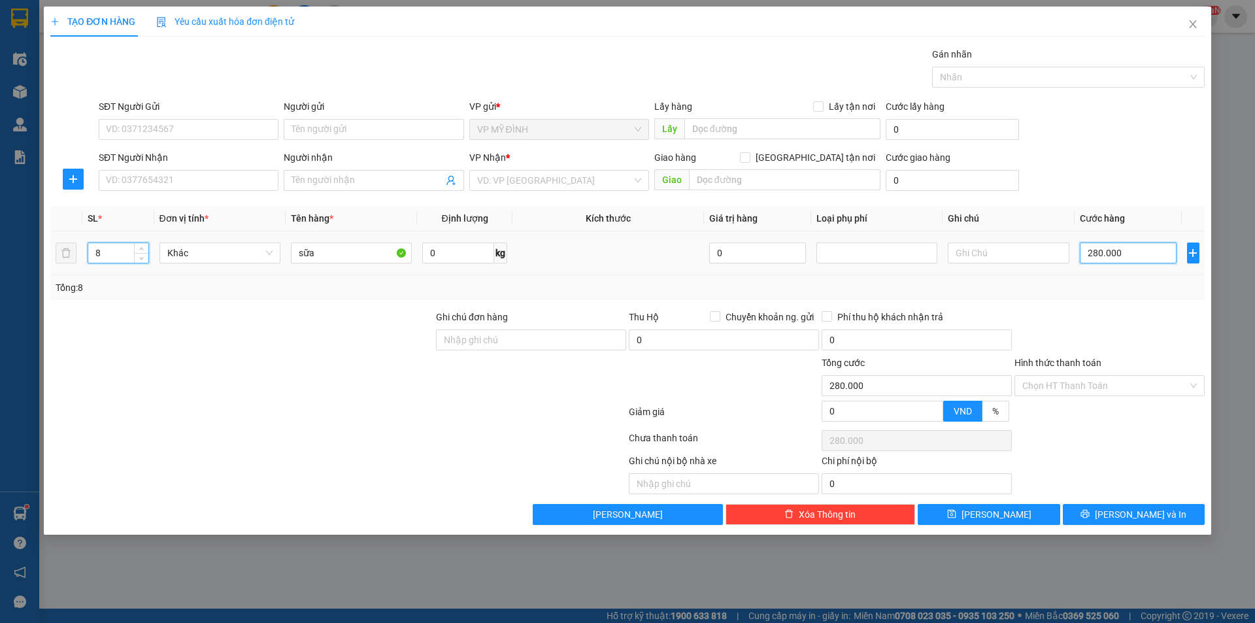
click at [1137, 254] on input "280.000" at bounding box center [1128, 252] width 97 height 21
click at [1136, 254] on input "280.000" at bounding box center [1128, 252] width 97 height 21
click at [1135, 254] on input "280.000" at bounding box center [1128, 252] width 97 height 21
click at [1136, 254] on input "280.000" at bounding box center [1128, 252] width 97 height 21
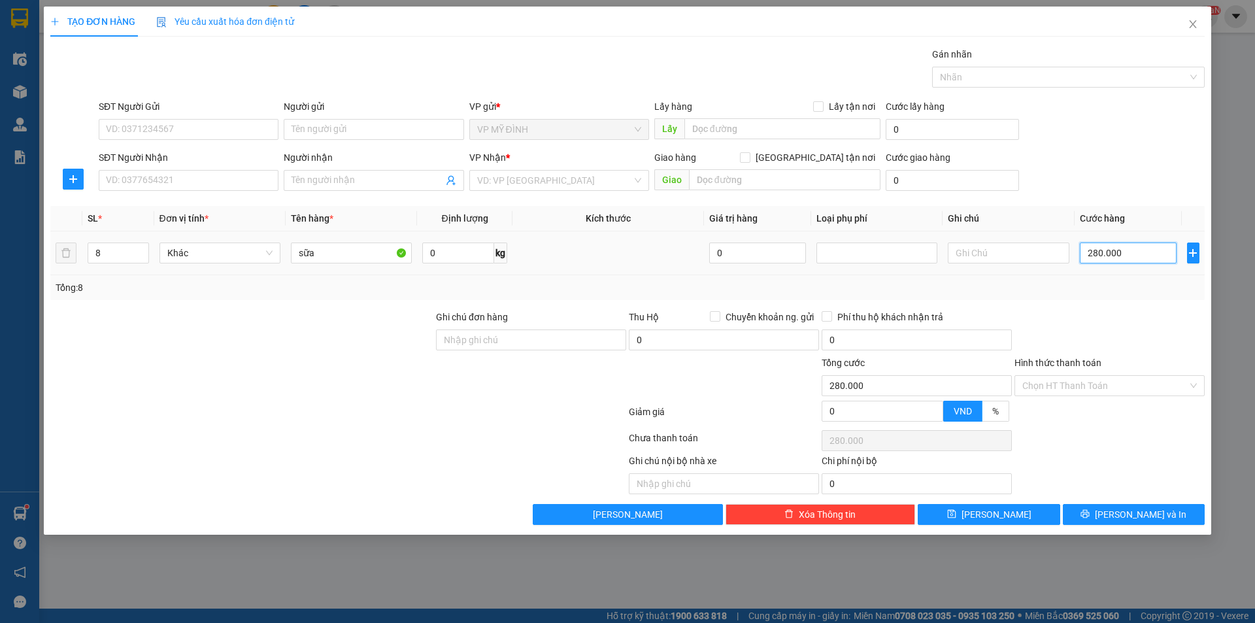
click at [1136, 254] on input "280.000" at bounding box center [1128, 252] width 97 height 21
click at [1119, 293] on div "Tổng: 8" at bounding box center [628, 287] width 1144 height 14
click at [216, 123] on input "SĐT Người Gửi" at bounding box center [189, 129] width 180 height 21
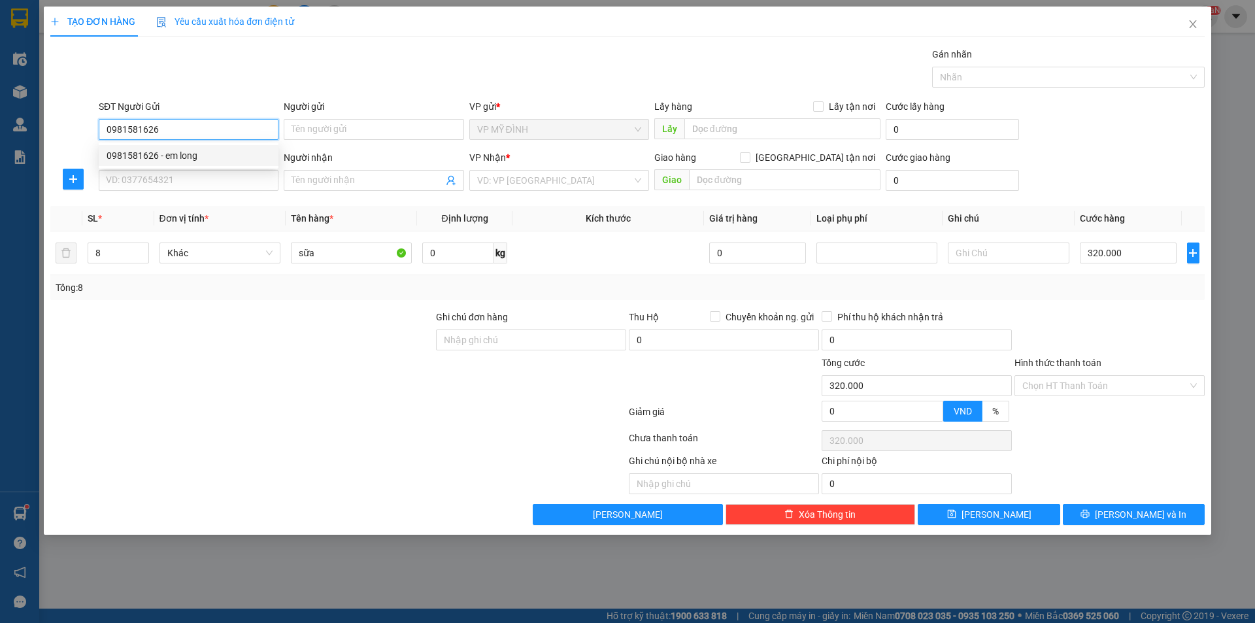
click at [157, 157] on div "0981581626 - em long" at bounding box center [189, 155] width 164 height 14
click at [174, 182] on input "SĐT Người Nhận" at bounding box center [189, 180] width 180 height 21
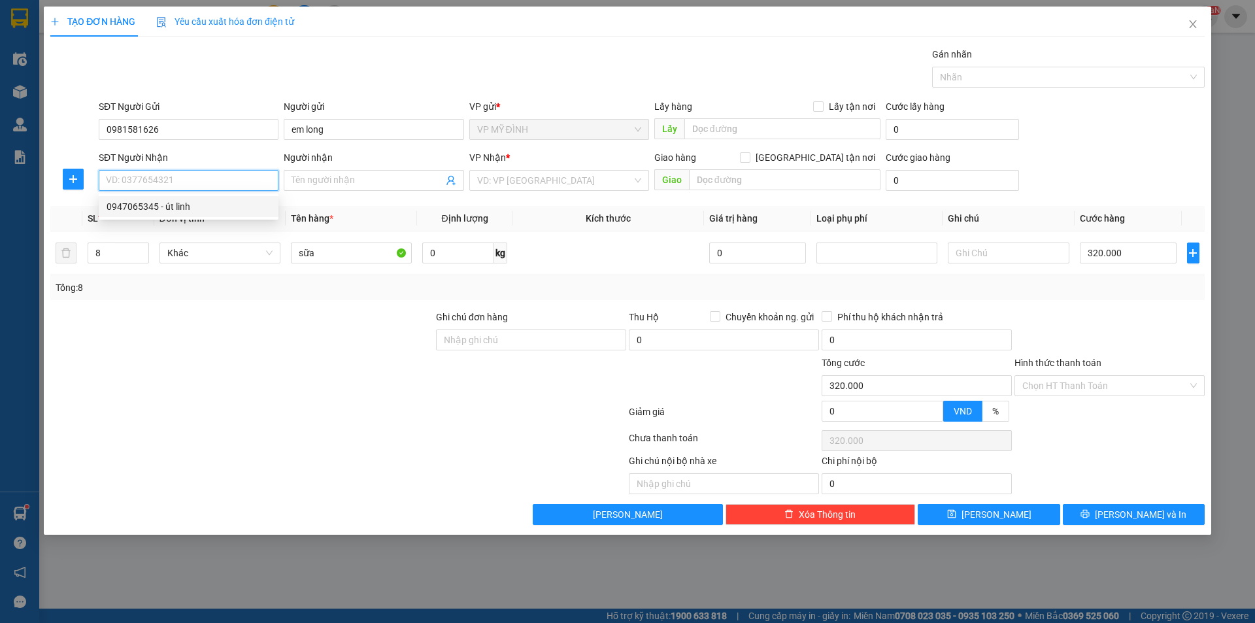
click at [174, 204] on div "0947065345 - út linh" at bounding box center [189, 206] width 164 height 14
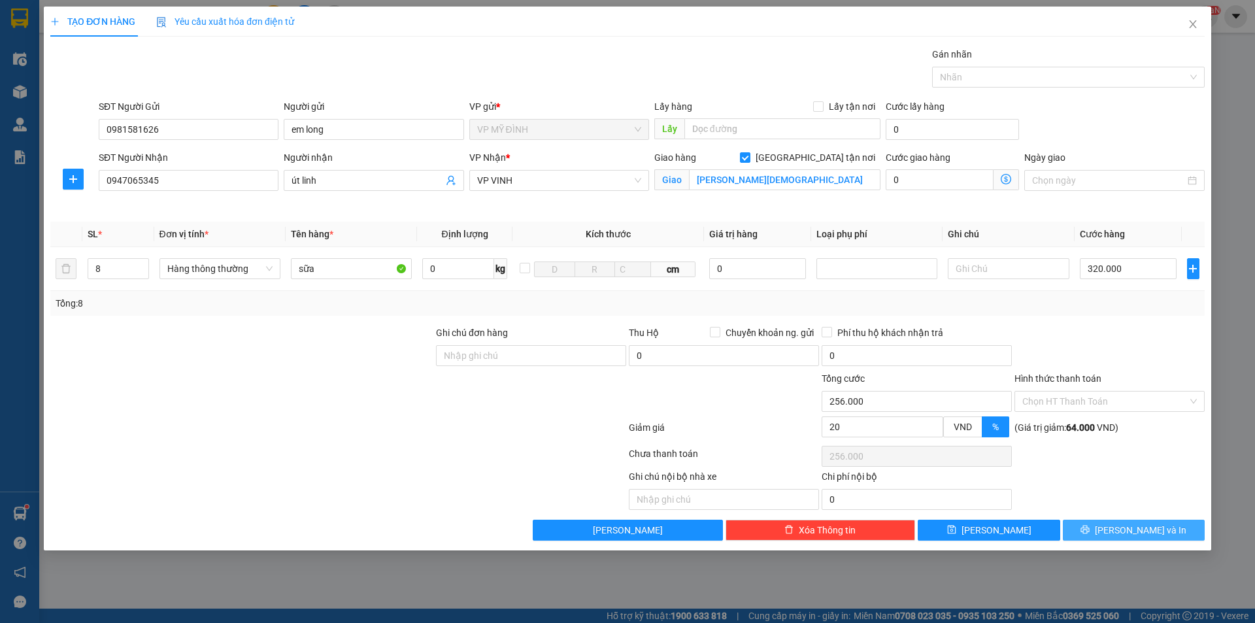
click at [1127, 522] on button "[PERSON_NAME] và In" at bounding box center [1134, 530] width 142 height 21
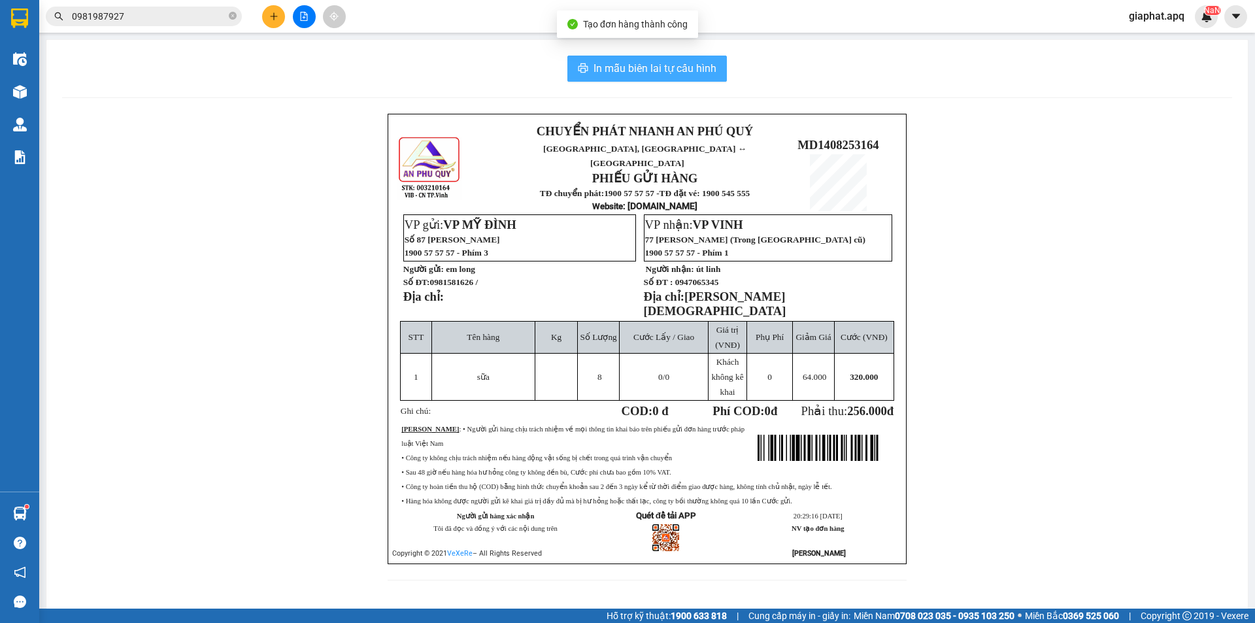
click at [651, 60] on span "In mẫu biên lai tự cấu hình" at bounding box center [654, 68] width 123 height 16
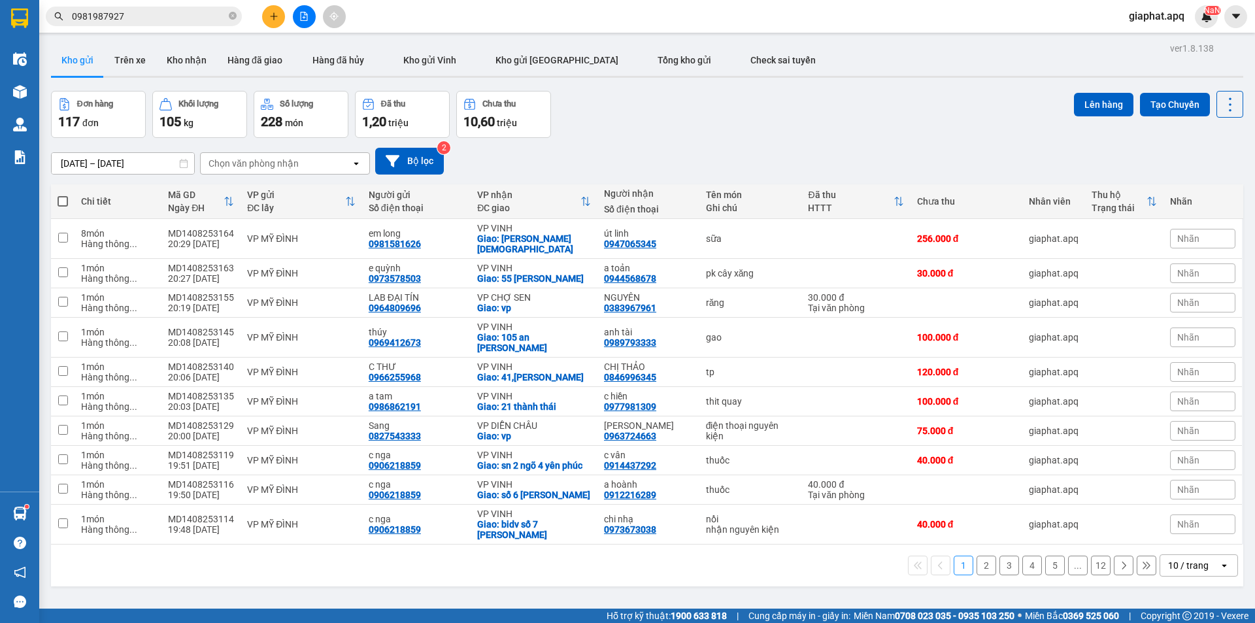
click at [305, 15] on icon "file-add" at bounding box center [304, 16] width 7 height 9
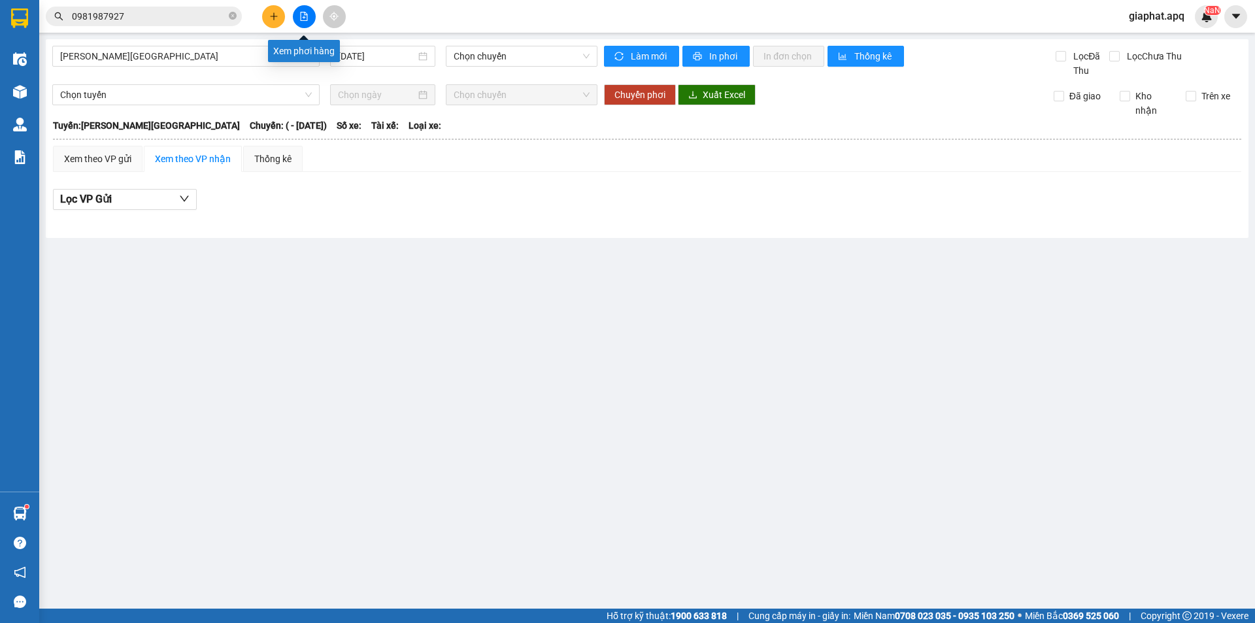
click at [312, 9] on button at bounding box center [304, 16] width 23 height 23
click at [306, 12] on icon "file-add" at bounding box center [303, 16] width 9 height 9
click at [302, 16] on icon "file-add" at bounding box center [303, 16] width 9 height 9
click at [303, 16] on icon "file-add" at bounding box center [303, 16] width 9 height 9
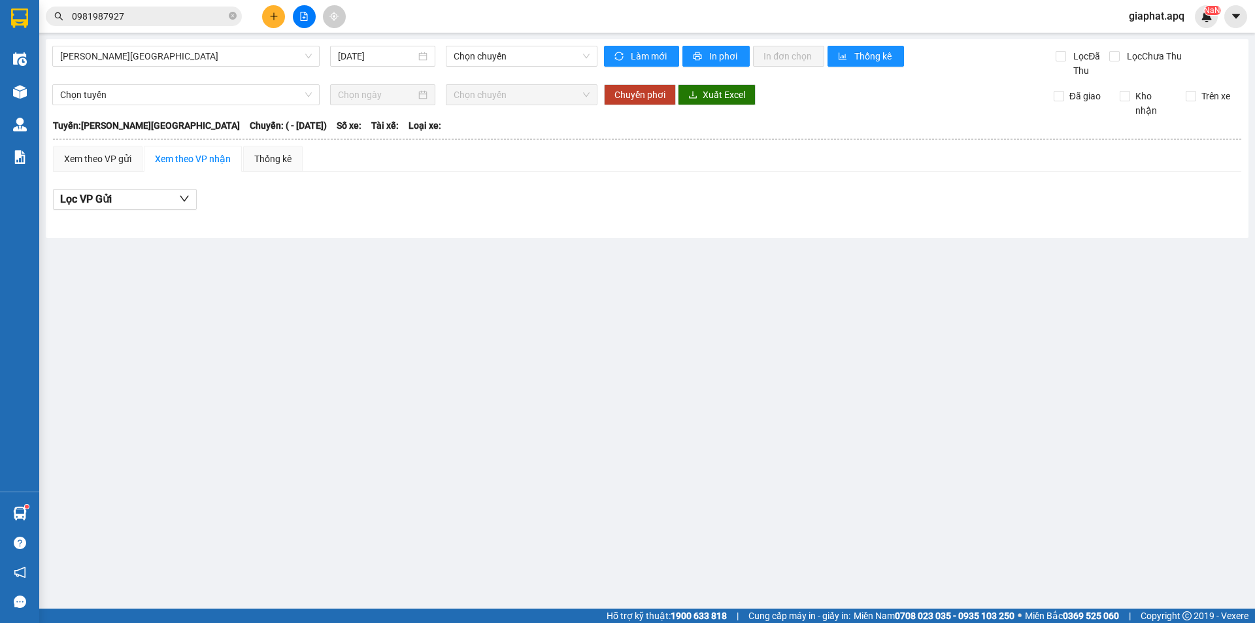
click at [309, 13] on button at bounding box center [304, 16] width 23 height 23
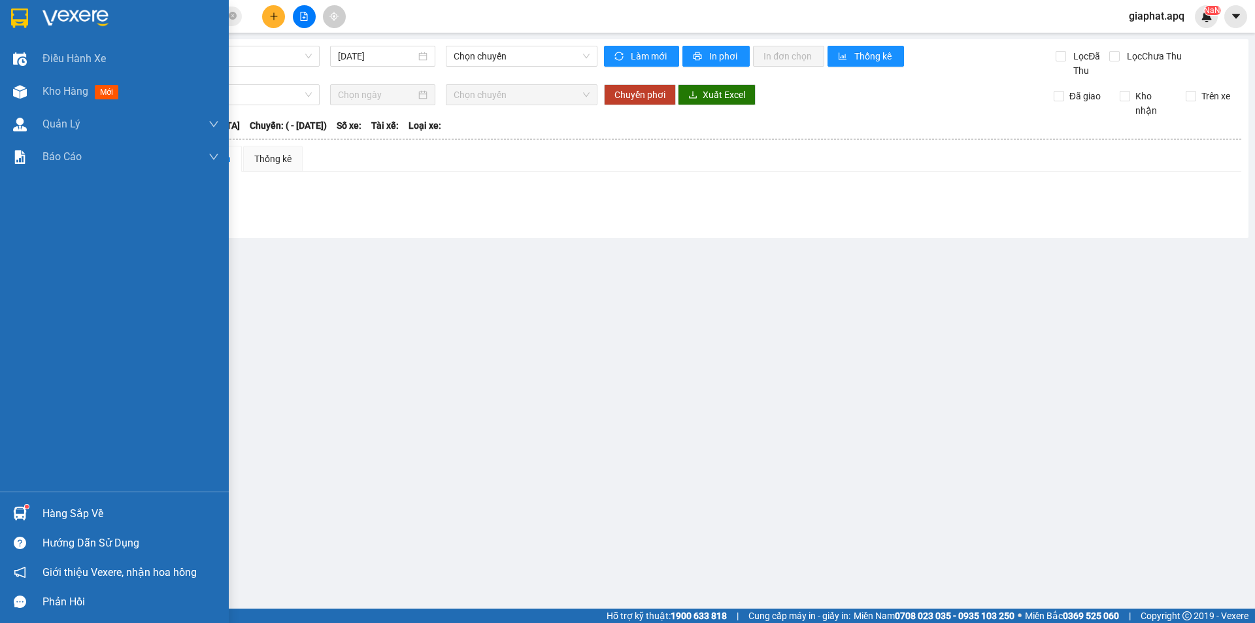
click at [20, 512] on img at bounding box center [20, 513] width 14 height 14
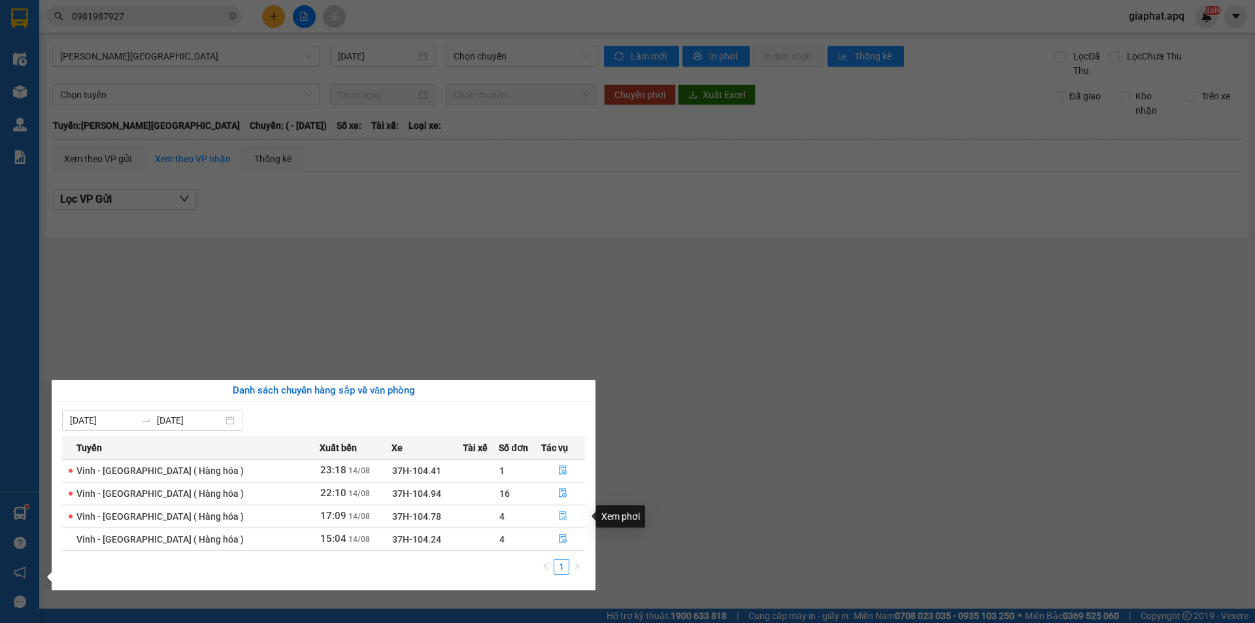
click at [559, 518] on icon "file-done" at bounding box center [563, 516] width 8 height 9
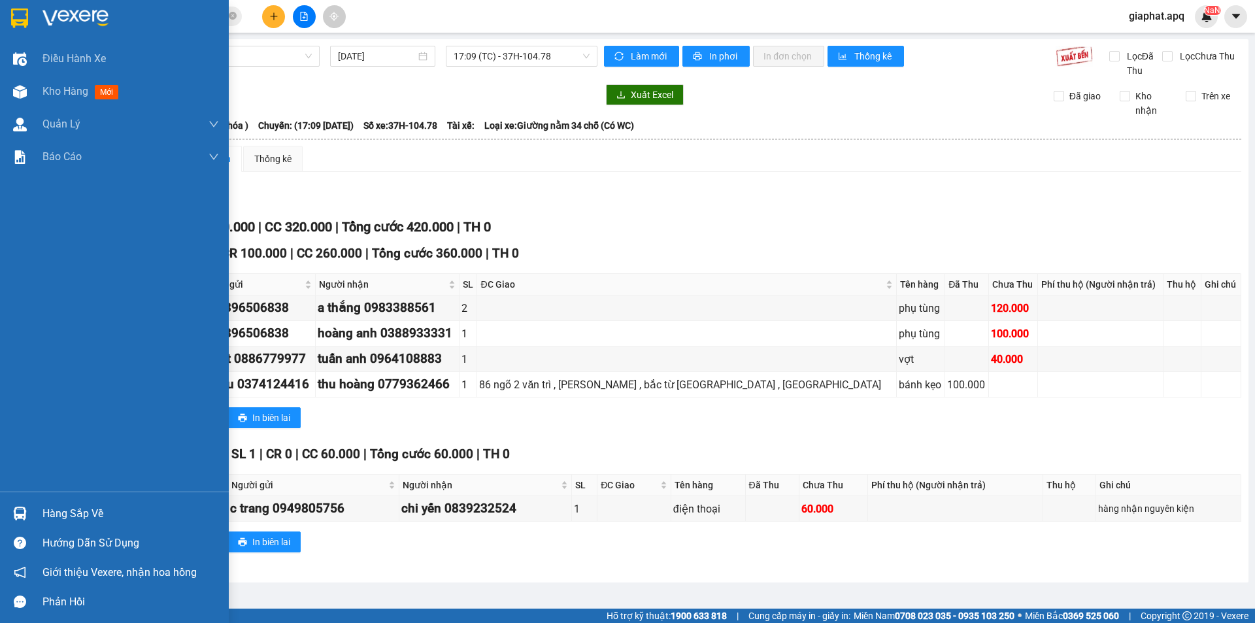
click at [73, 512] on div "Hàng sắp về" at bounding box center [130, 514] width 176 height 20
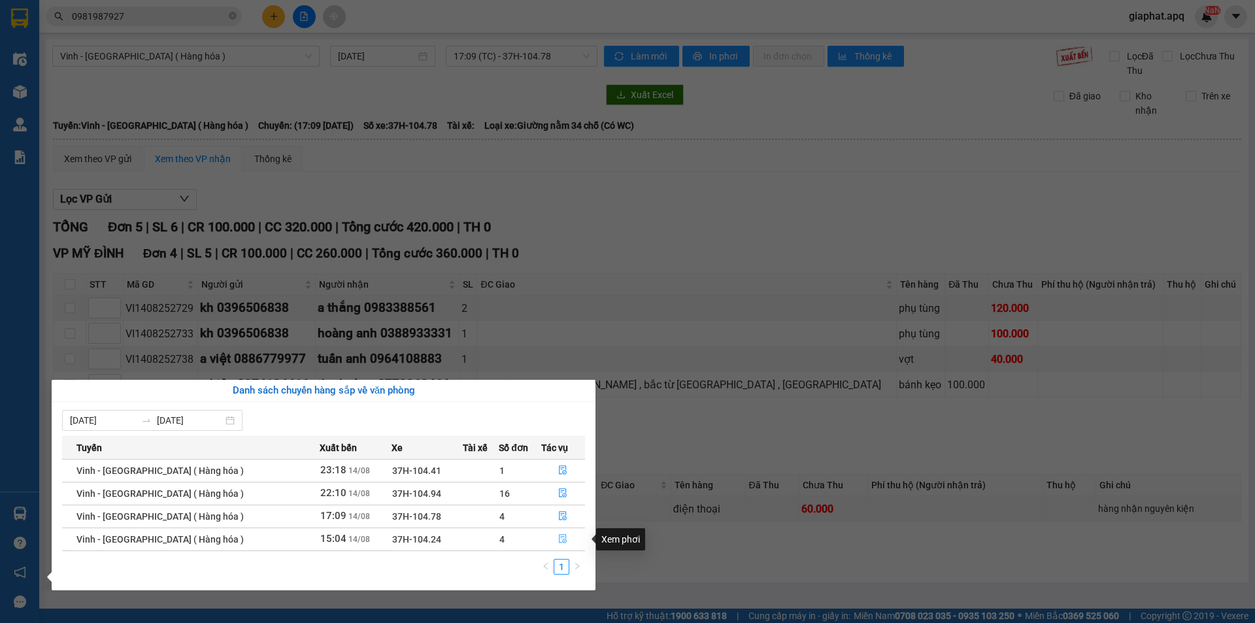
click at [561, 537] on icon "file-done" at bounding box center [562, 538] width 9 height 9
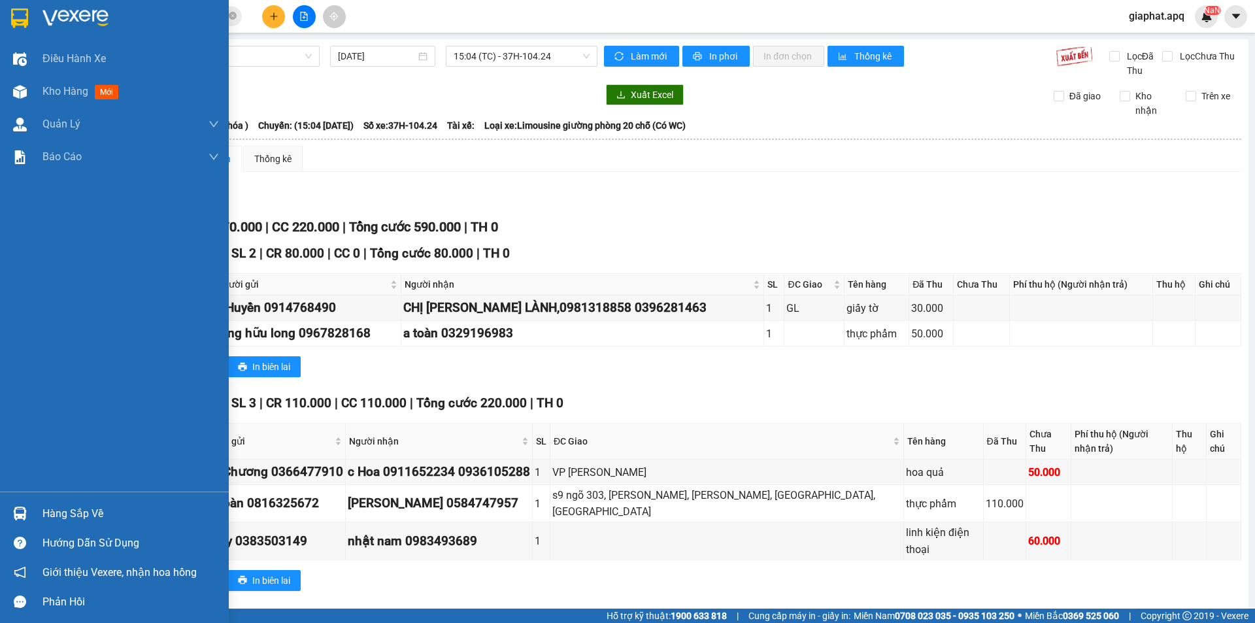
click at [93, 510] on div "Hàng sắp về" at bounding box center [130, 514] width 176 height 20
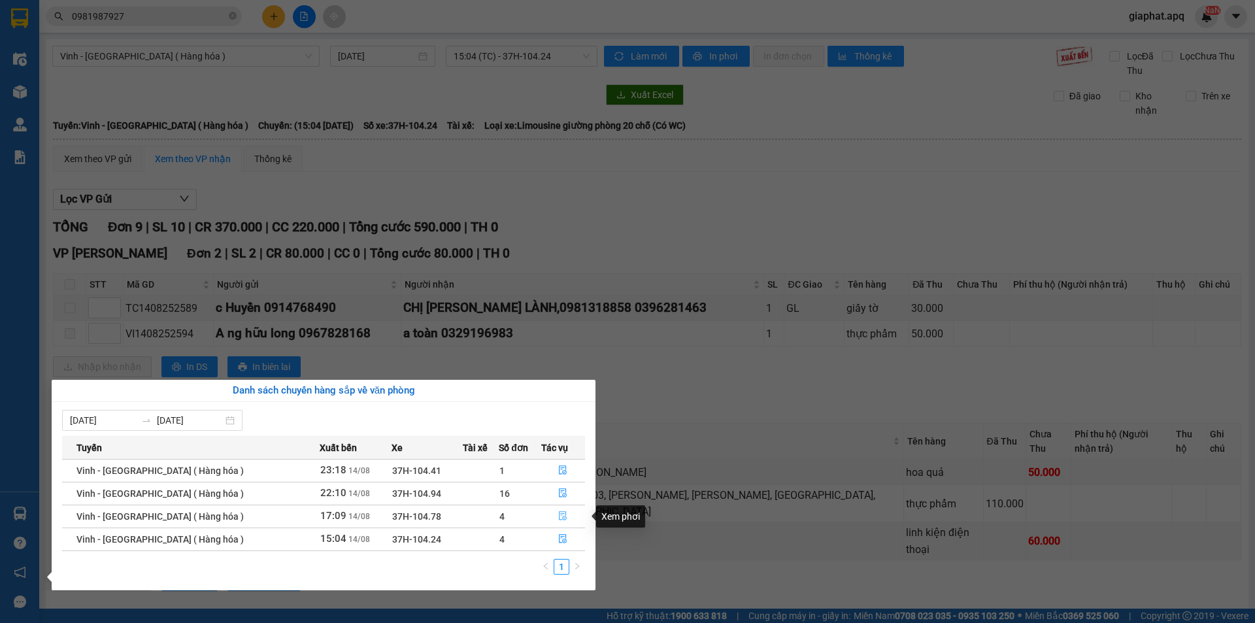
click at [561, 516] on icon "file-done" at bounding box center [563, 516] width 8 height 9
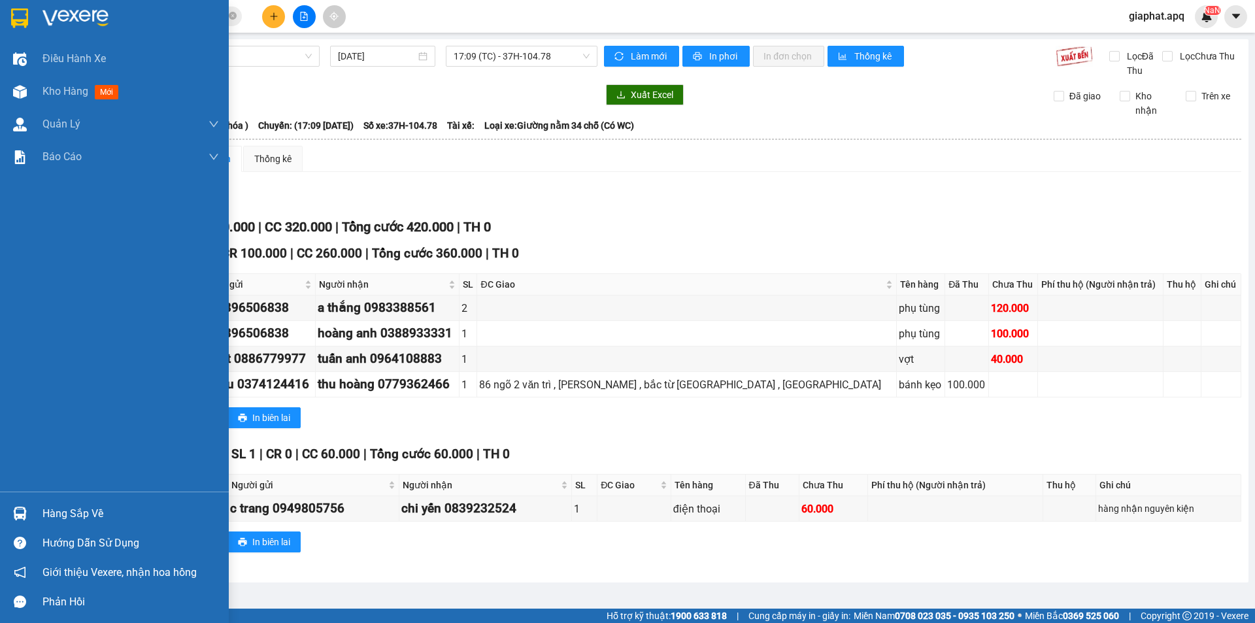
click at [20, 513] on img at bounding box center [20, 513] width 14 height 14
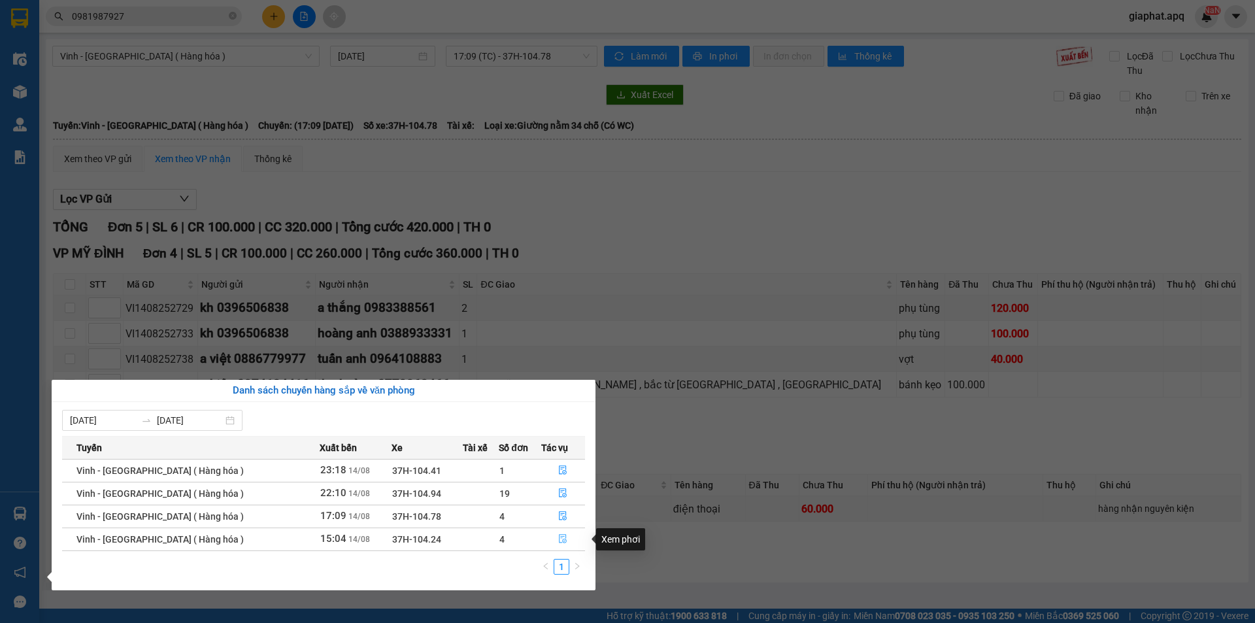
click at [559, 537] on icon "file-done" at bounding box center [563, 539] width 8 height 9
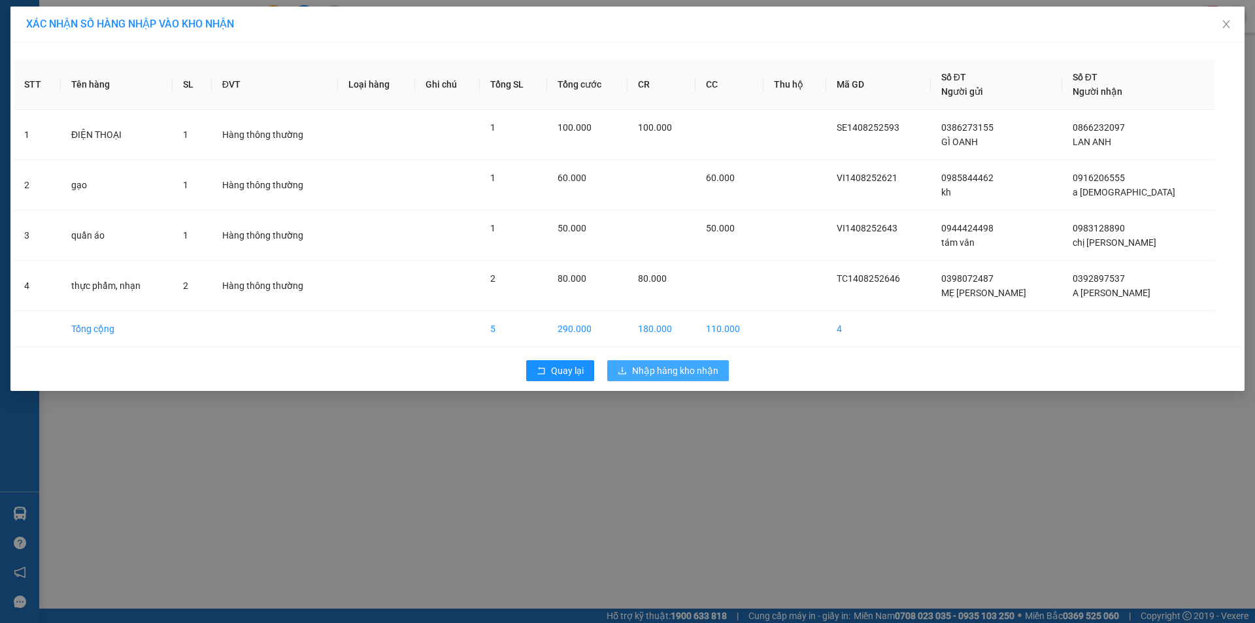
click at [680, 372] on span "Nhập hàng kho nhận" at bounding box center [675, 370] width 86 height 14
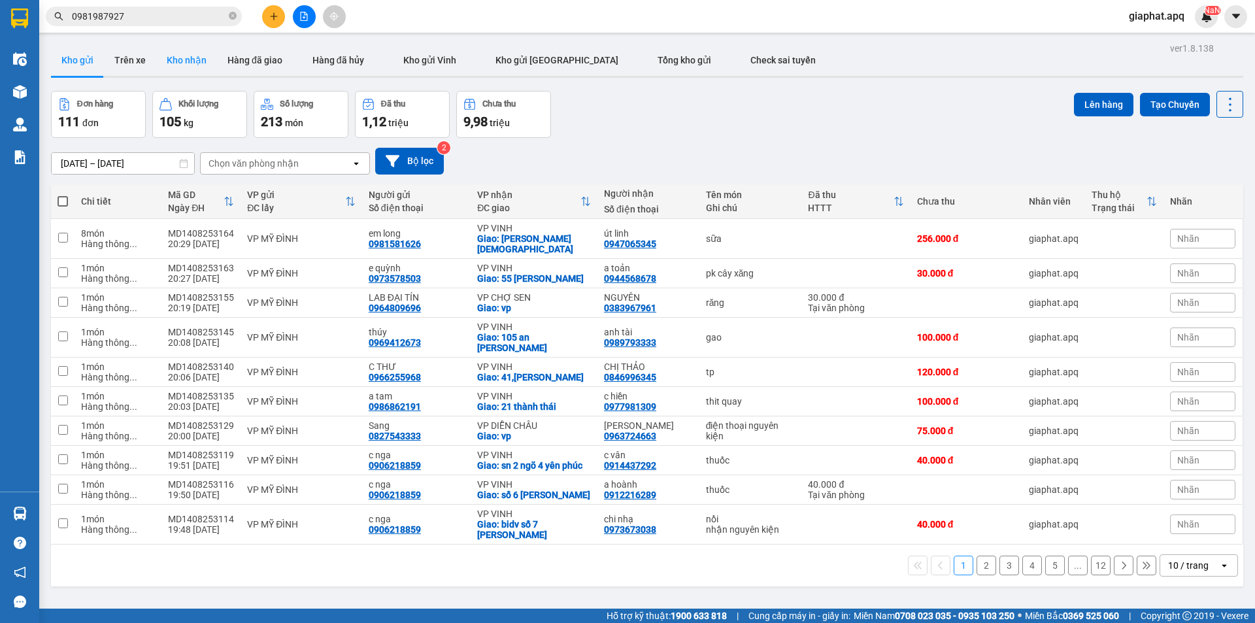
click at [182, 63] on button "Kho nhận" at bounding box center [186, 59] width 61 height 31
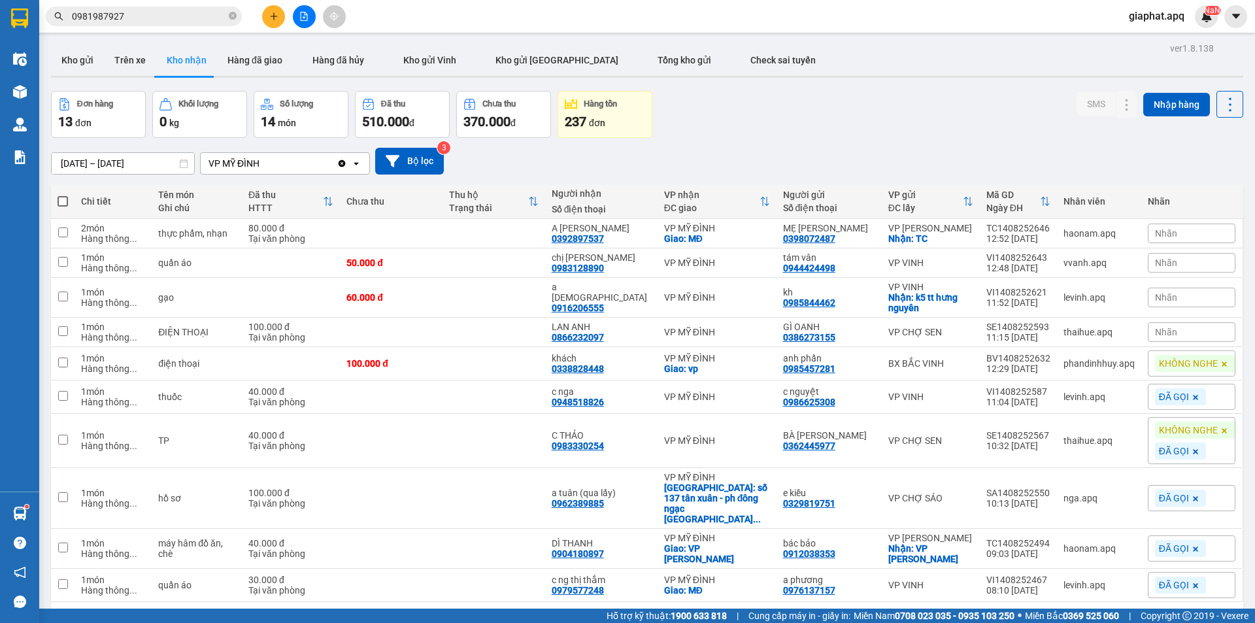
click at [1201, 236] on div "Nhãn" at bounding box center [1192, 233] width 88 height 20
click at [1102, 301] on div "KHÔNG NGHE" at bounding box center [1104, 301] width 67 height 17
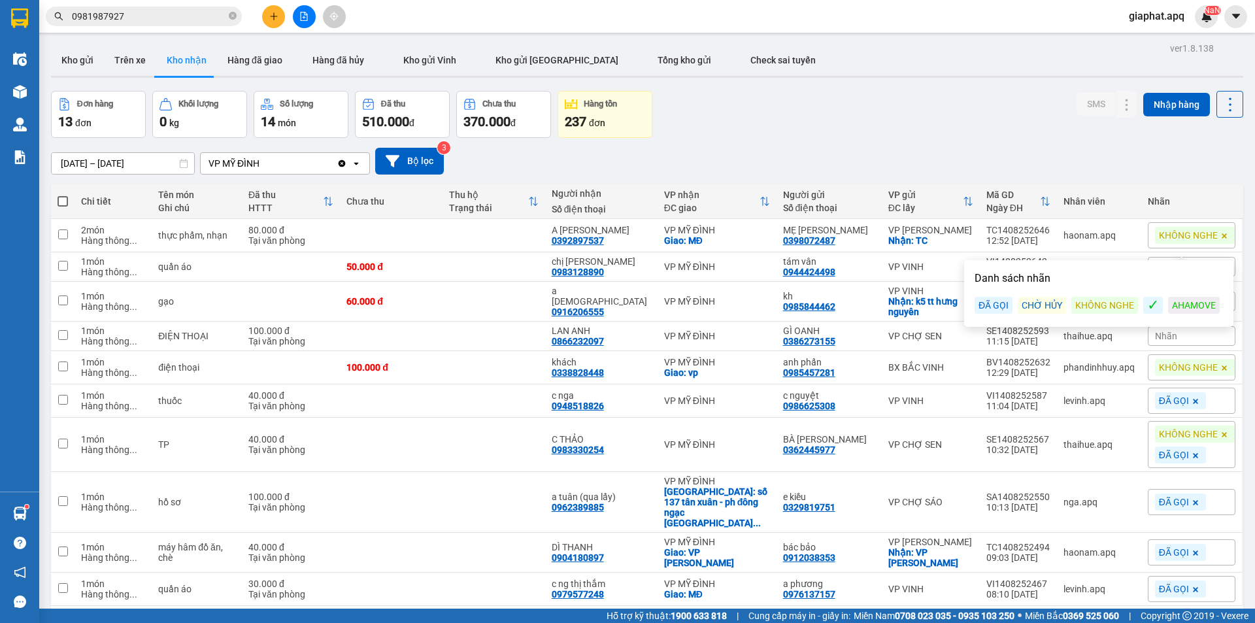
click at [942, 125] on div "Đơn hàng 13 đơn Khối lượng 0 kg Số lượng 14 món Đã thu 510.000 đ Chưa thu 370.0…" at bounding box center [647, 114] width 1192 height 47
click at [1191, 272] on div "Nhãn" at bounding box center [1192, 267] width 88 height 20
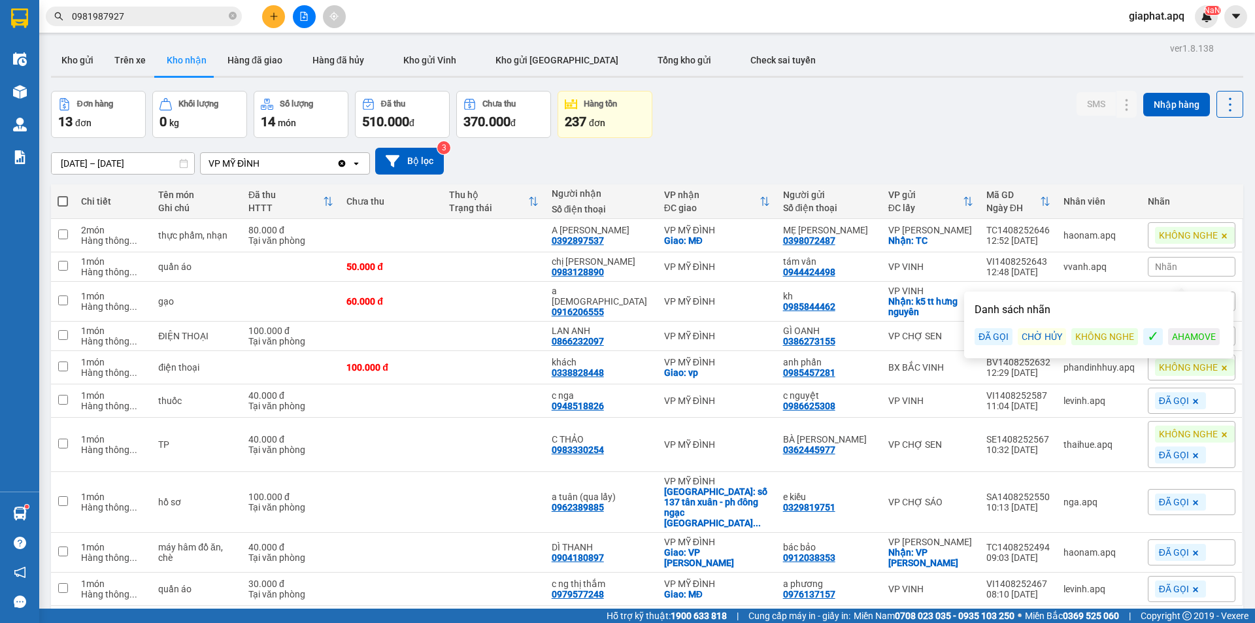
click at [1117, 334] on div "KHÔNG NGHE" at bounding box center [1104, 336] width 67 height 17
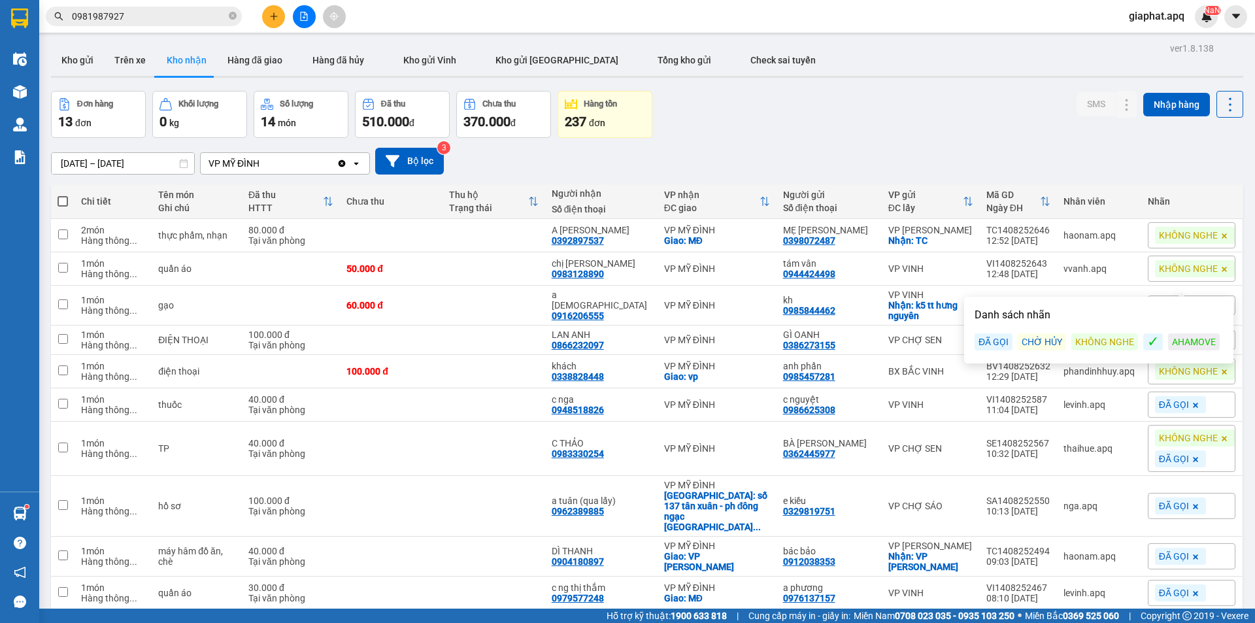
click at [965, 92] on div "Đơn hàng 13 đơn Khối lượng 0 kg Số lượng 14 món Đã thu 510.000 đ Chưa thu 370.0…" at bounding box center [647, 114] width 1192 height 47
click at [1175, 312] on div "Nhãn" at bounding box center [1192, 305] width 88 height 20
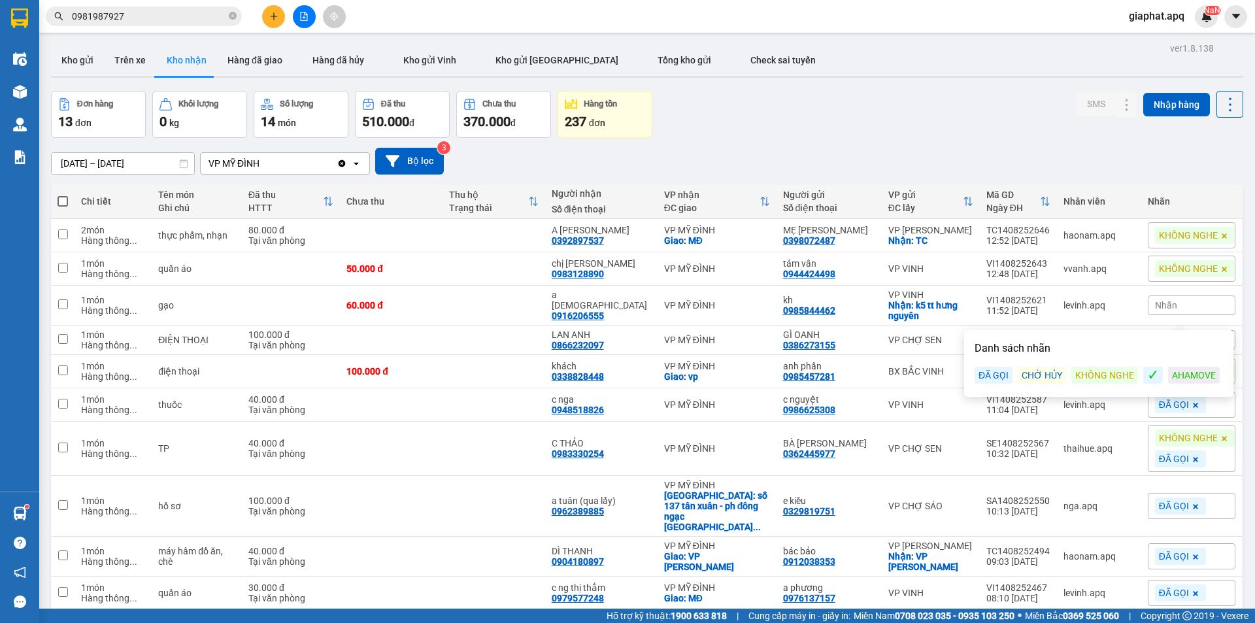
click at [991, 375] on div "ĐÃ GỌI" at bounding box center [993, 375] width 38 height 17
click at [942, 116] on div "Đơn hàng 13 đơn Khối lượng 0 kg Số lượng 14 món Đã thu 510.000 đ Chưa thu 370.0…" at bounding box center [647, 114] width 1192 height 47
click at [1187, 347] on div "Nhãn" at bounding box center [1192, 340] width 88 height 20
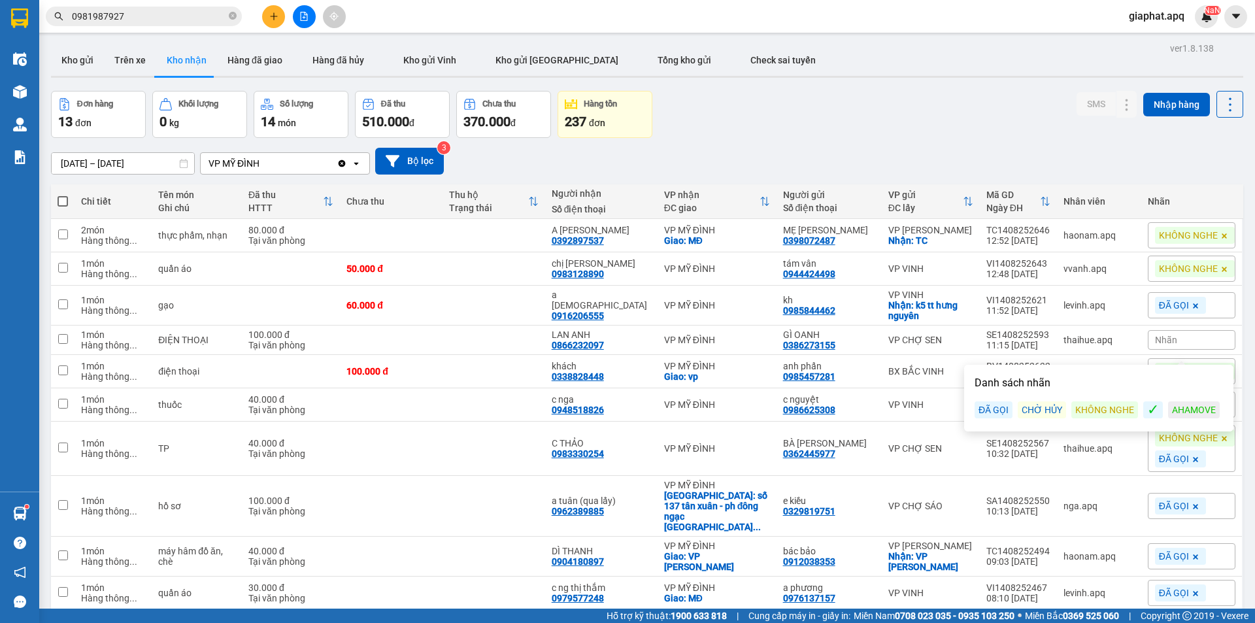
click at [997, 412] on div "ĐÃ GỌI" at bounding box center [993, 409] width 38 height 17
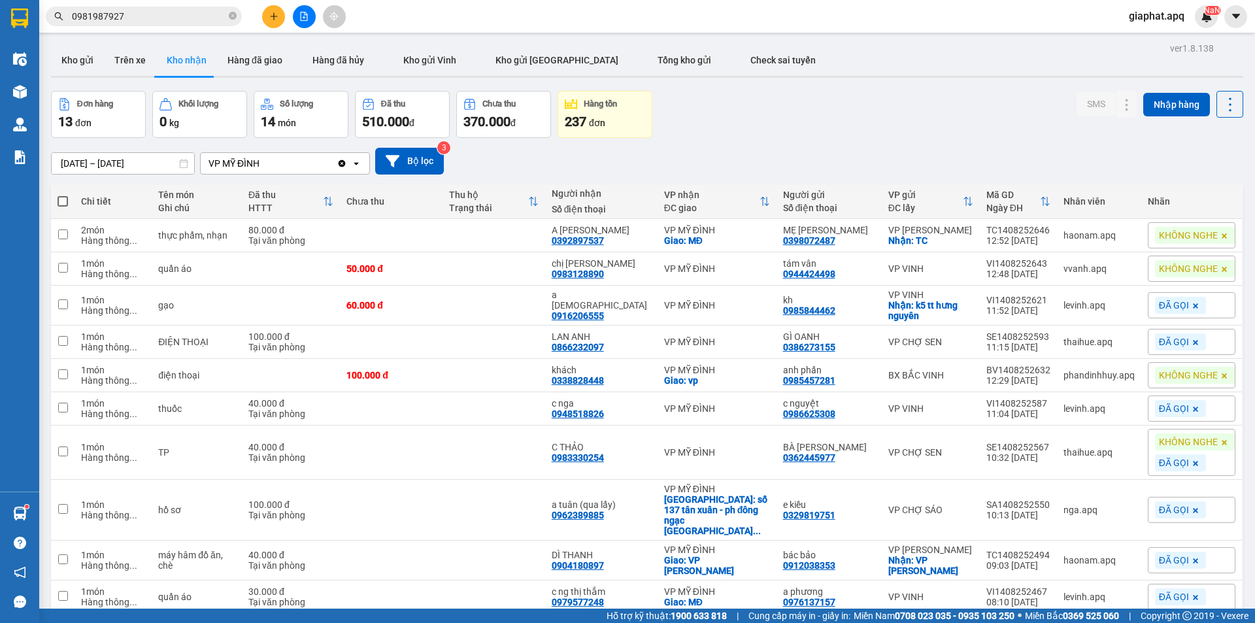
click at [848, 96] on div "Đơn hàng 13 đơn Khối lượng 0 kg Số lượng 14 món Đã thu 510.000 đ Chưa thu 370.0…" at bounding box center [647, 114] width 1192 height 47
click at [1177, 241] on span "KHÔNG NGHE" at bounding box center [1188, 235] width 59 height 12
click at [987, 305] on div "ĐÃ GỌI" at bounding box center [993, 305] width 38 height 17
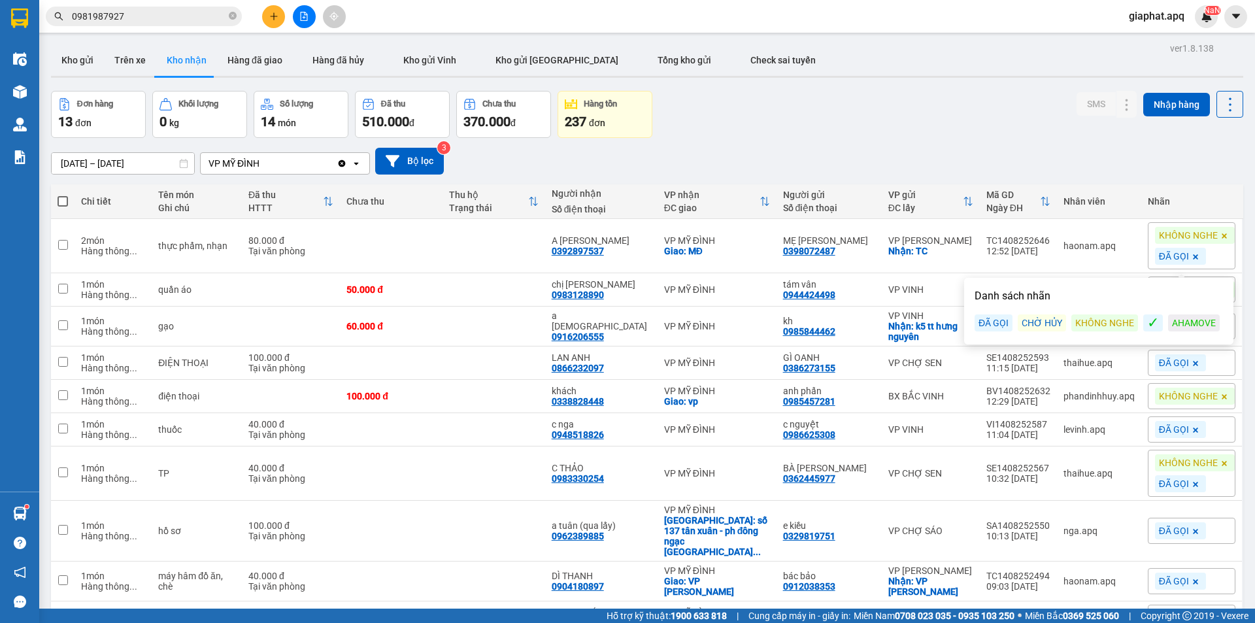
click at [904, 81] on div "ver 1.8.138 Kho gửi Trên xe Kho nhận Hàng đã giao Hàng đã hủy Kho gửi Vinh Kho …" at bounding box center [647, 360] width 1202 height 642
click at [1184, 295] on div "KHÔNG NGHE" at bounding box center [1195, 289] width 80 height 17
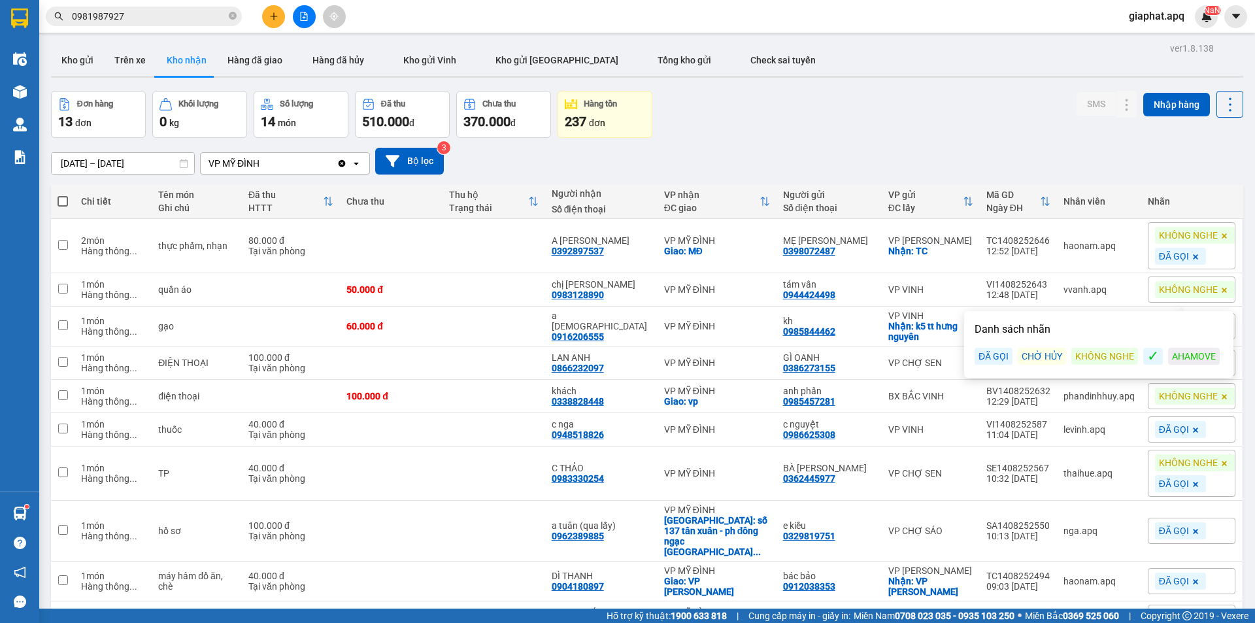
drag, startPoint x: 1002, startPoint y: 356, endPoint x: 992, endPoint y: 353, distance: 10.3
click at [999, 356] on div "ĐÃ GỌI" at bounding box center [993, 356] width 38 height 17
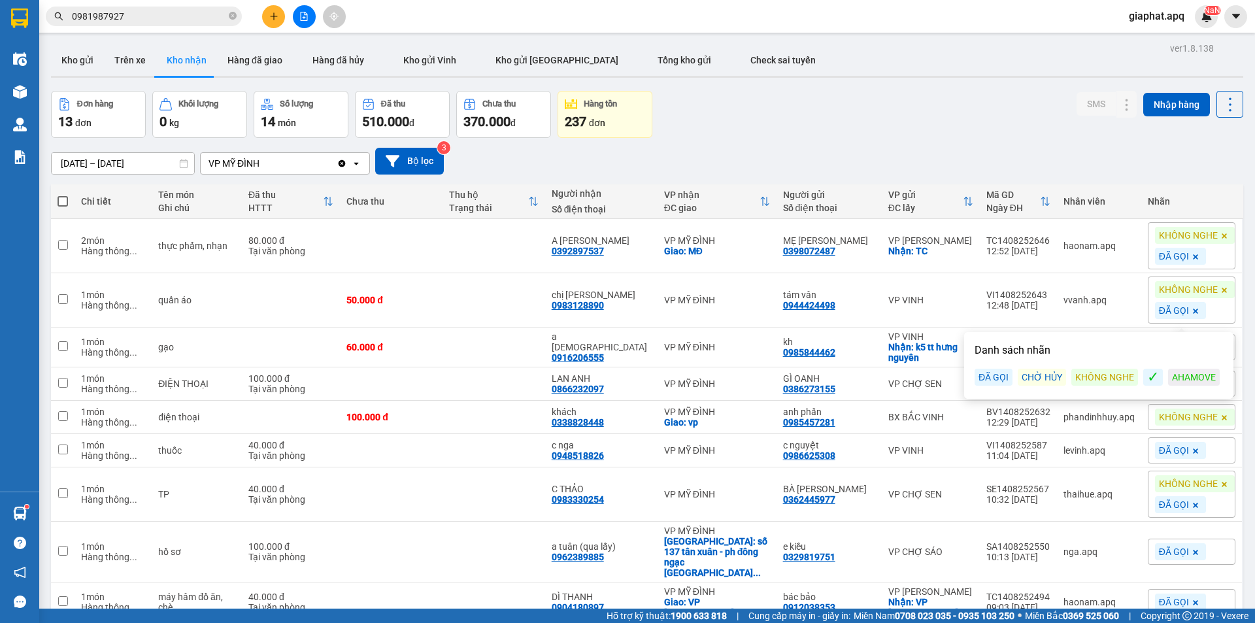
click at [856, 138] on div "[DATE] – [DATE] Press the down arrow key to interact with the calendar and sele…" at bounding box center [647, 161] width 1192 height 46
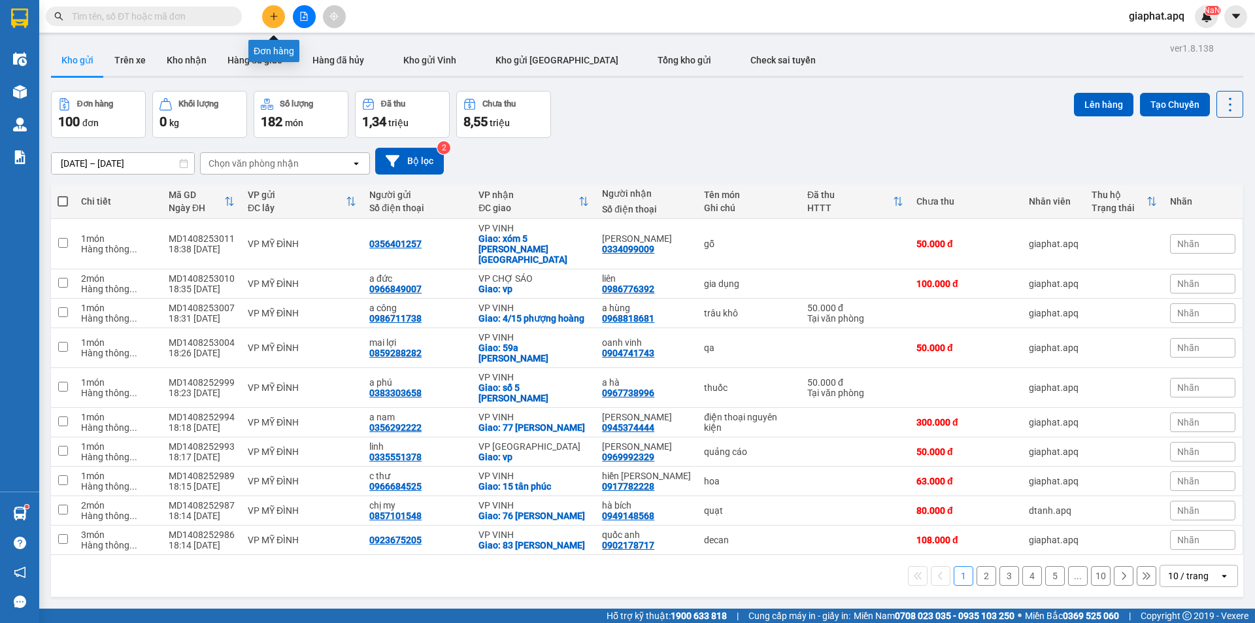
click at [270, 6] on button at bounding box center [273, 16] width 23 height 23
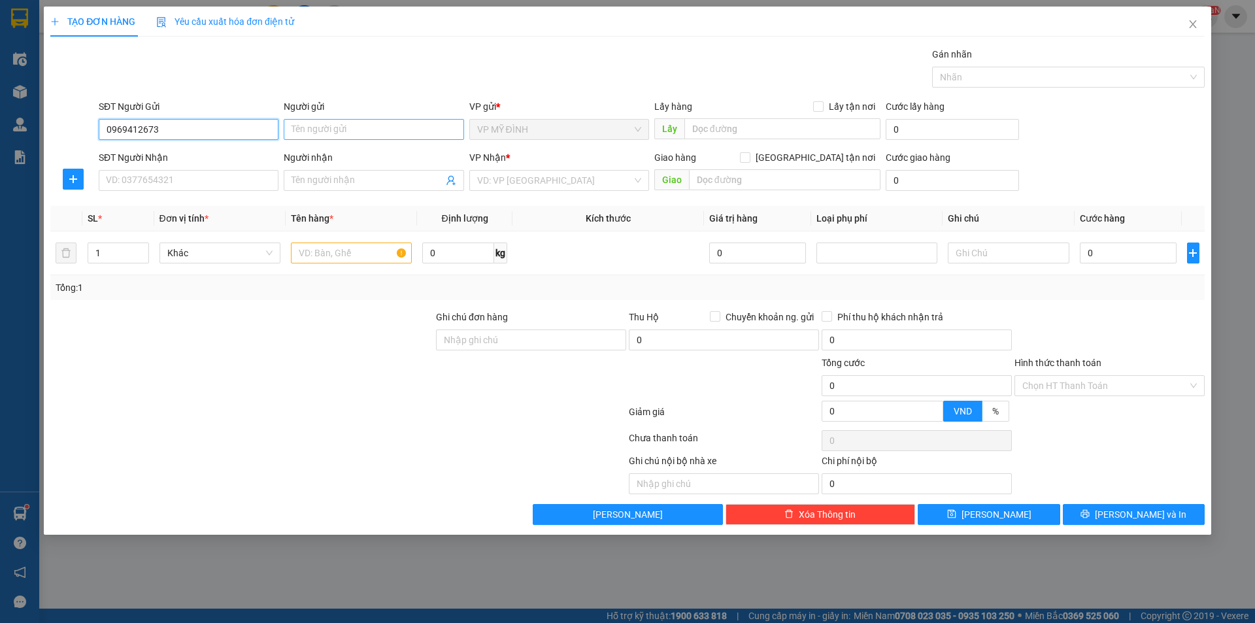
type input "0969412673"
click at [316, 137] on input "Người gửi" at bounding box center [374, 129] width 180 height 21
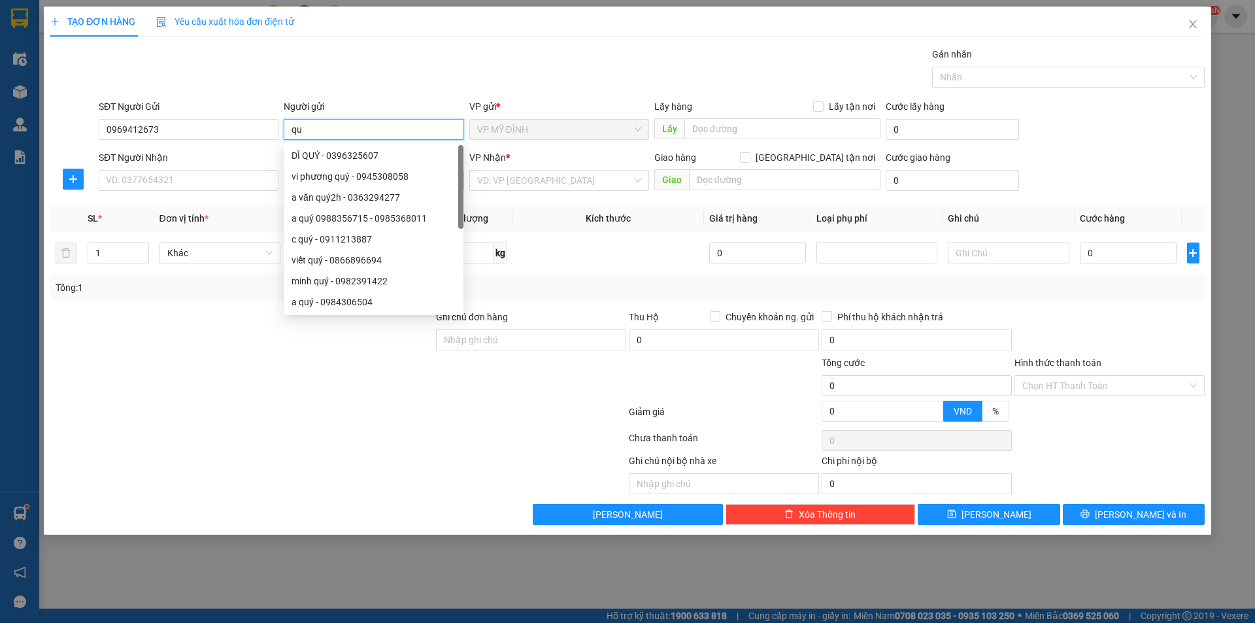
type input "q"
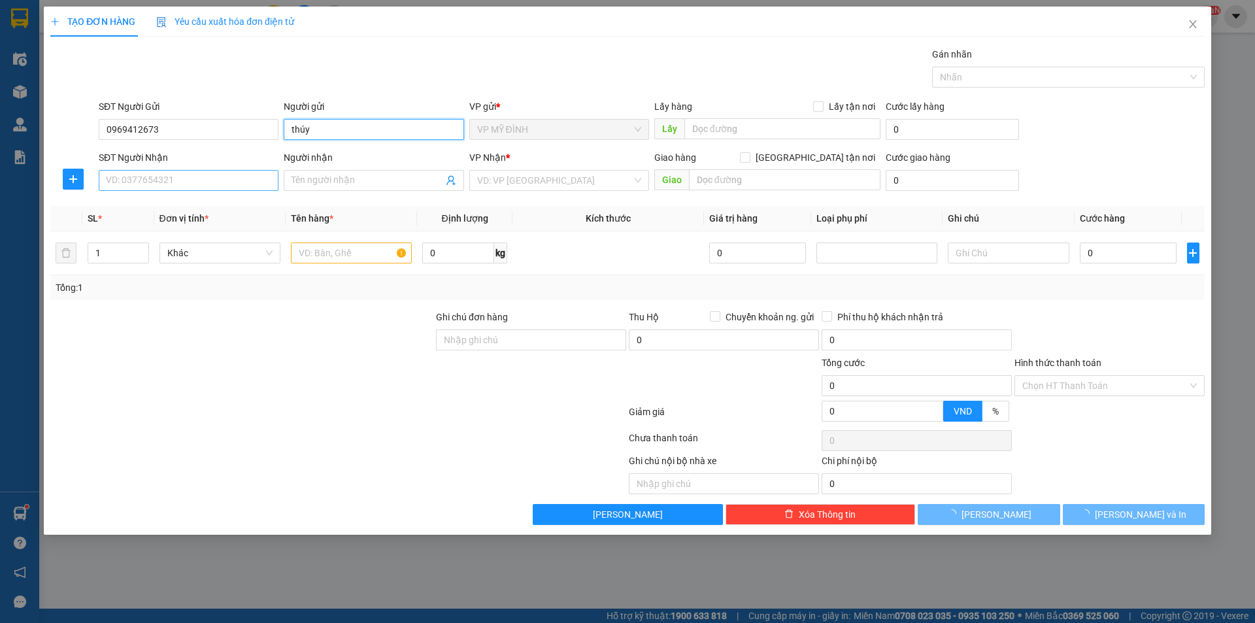
type input "thúy"
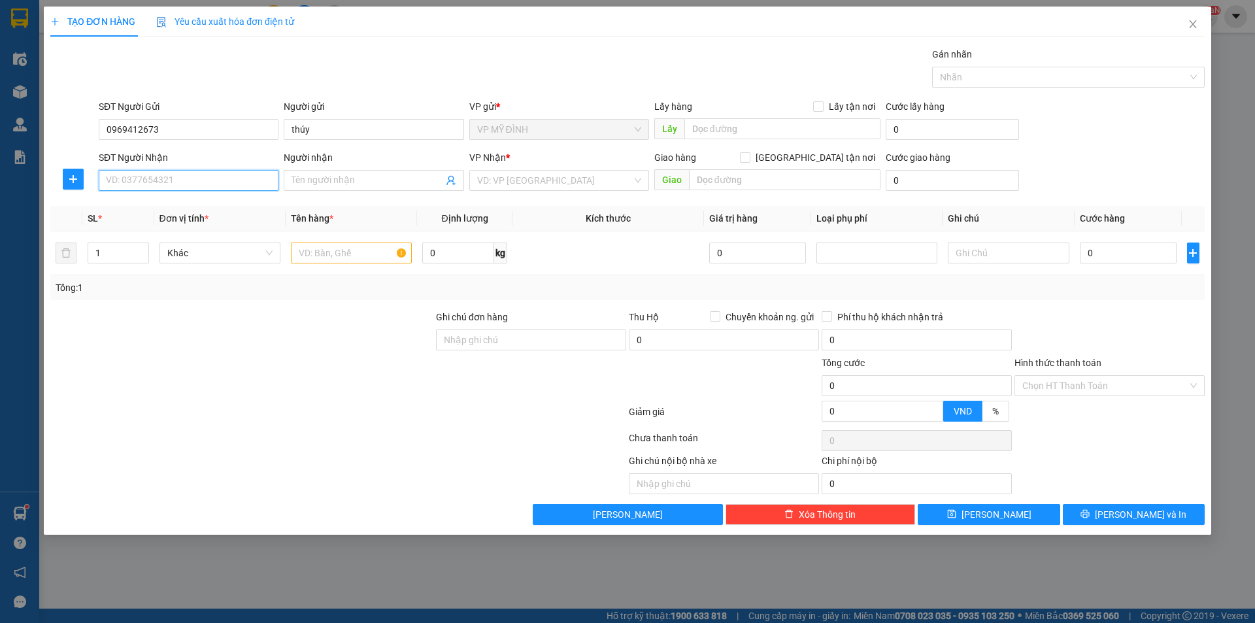
click at [237, 180] on input "SĐT Người Nhận" at bounding box center [189, 180] width 180 height 21
type input "0989793333"
click at [172, 211] on div "0989793333 - anh tài" at bounding box center [189, 206] width 164 height 14
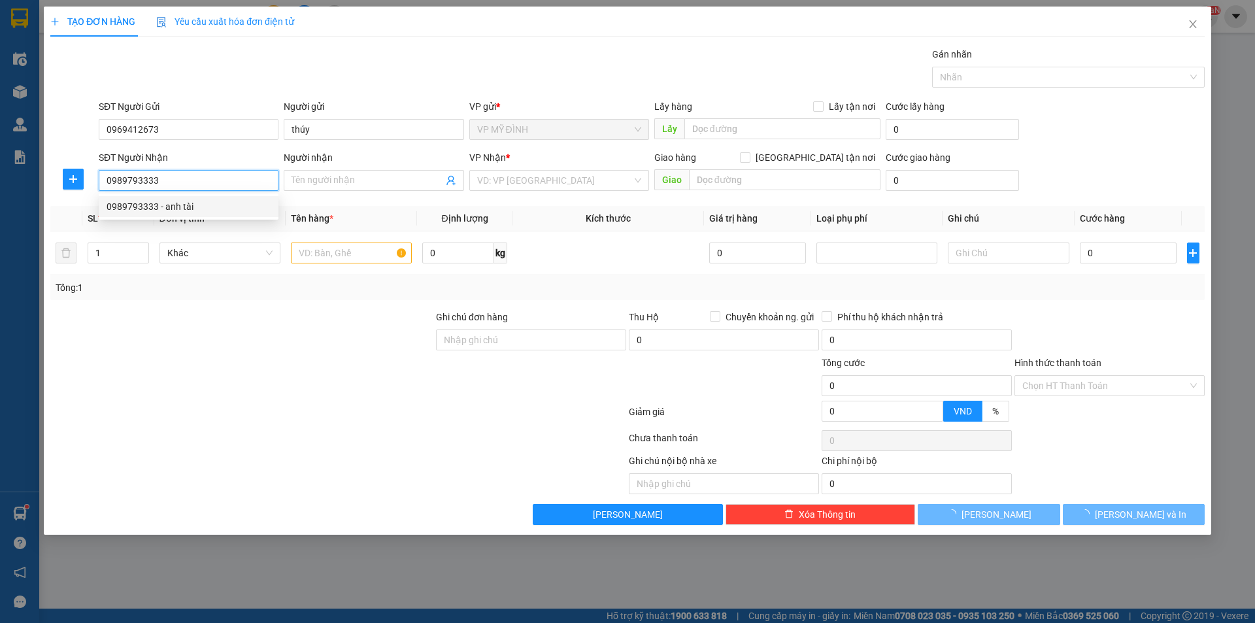
type input "anh tài"
checkbox input "true"
type input "105 an dương vương"
checkbox input "true"
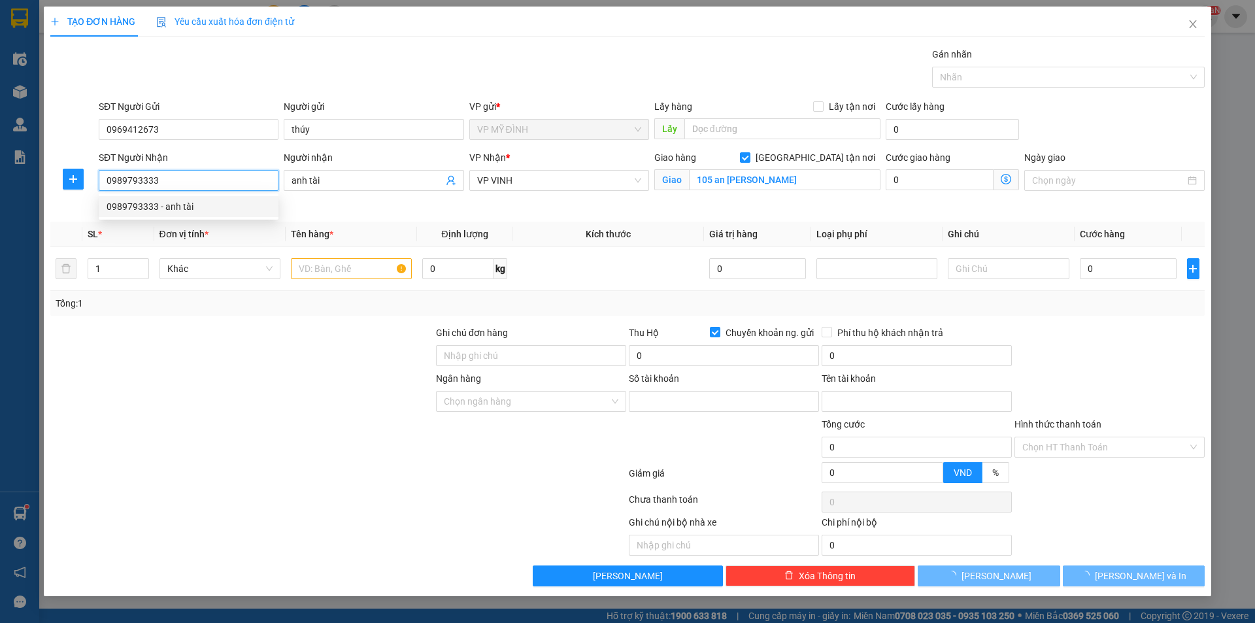
type input "351987666888"
type input "hoang trong khuong"
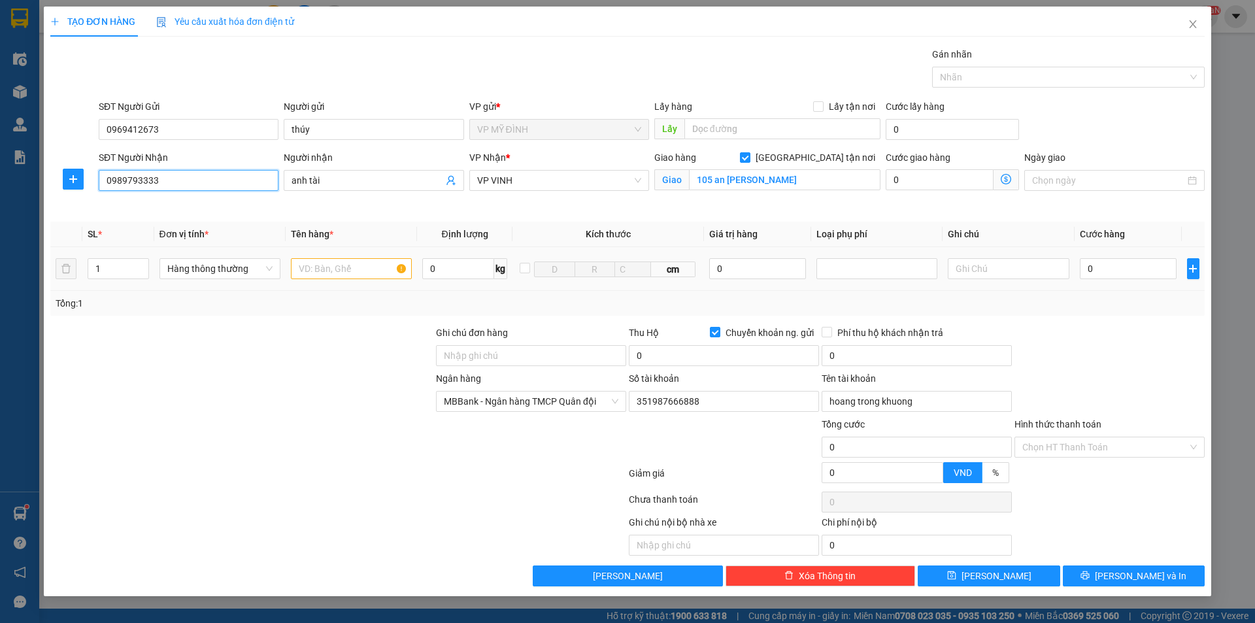
type input "0989793333"
click at [339, 272] on input "text" at bounding box center [351, 268] width 121 height 21
type input "gao"
click at [1105, 273] on input "0" at bounding box center [1128, 268] width 97 height 21
type input "1"
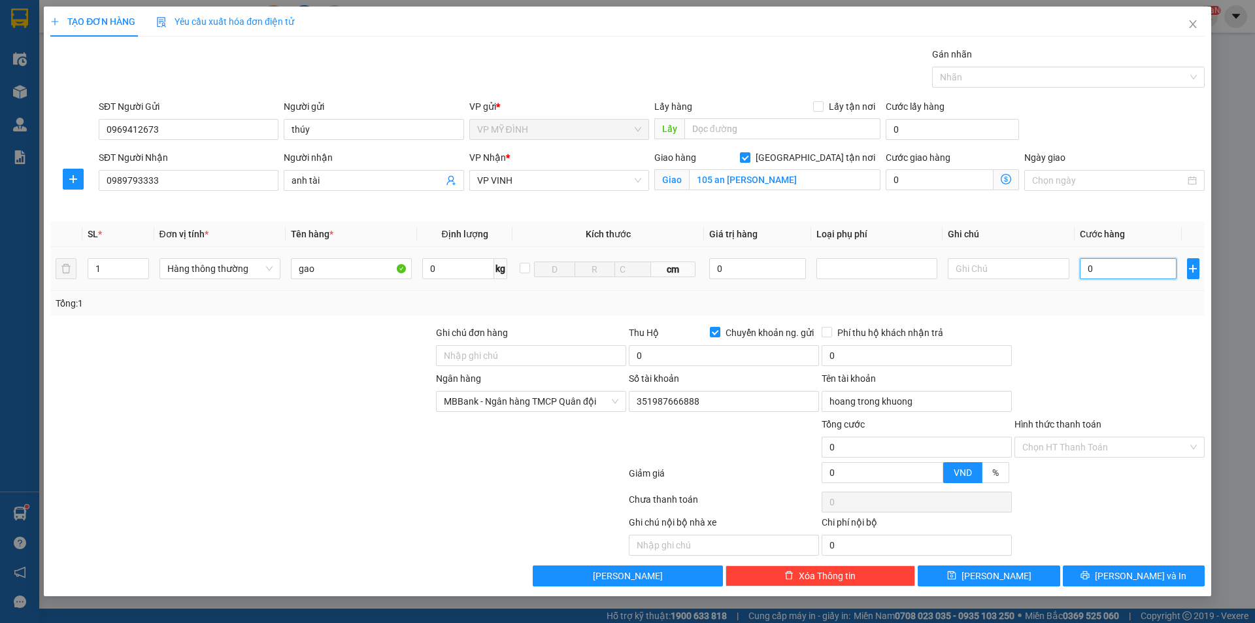
type input "1"
type input "10"
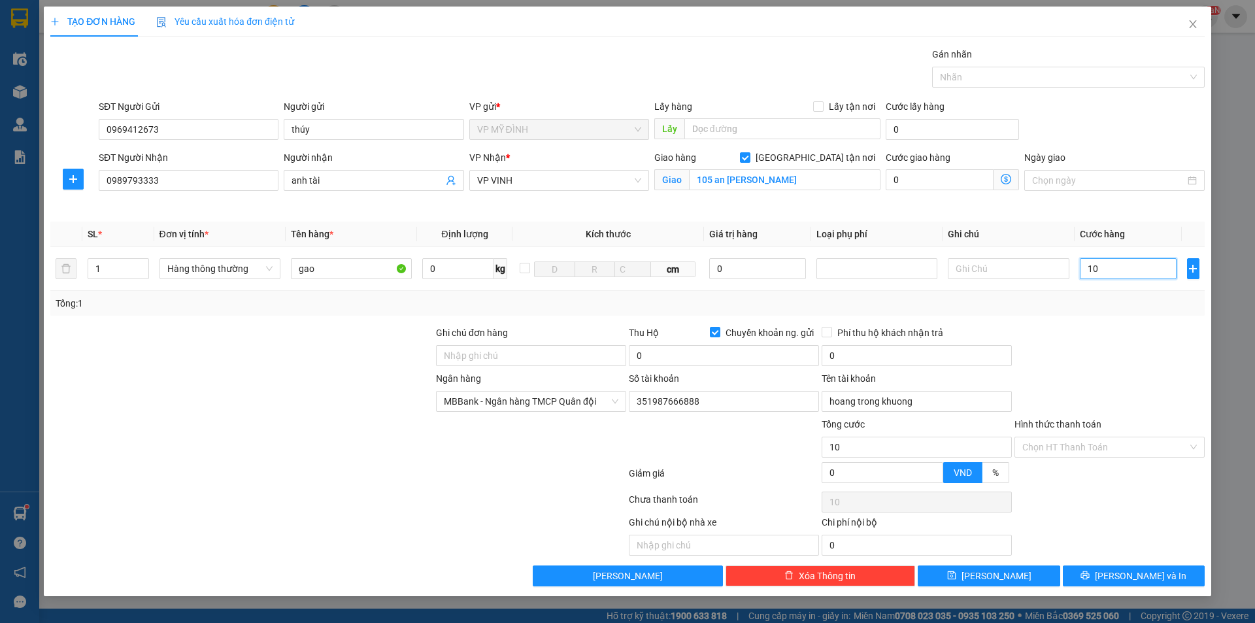
type input "100"
type input "100.000"
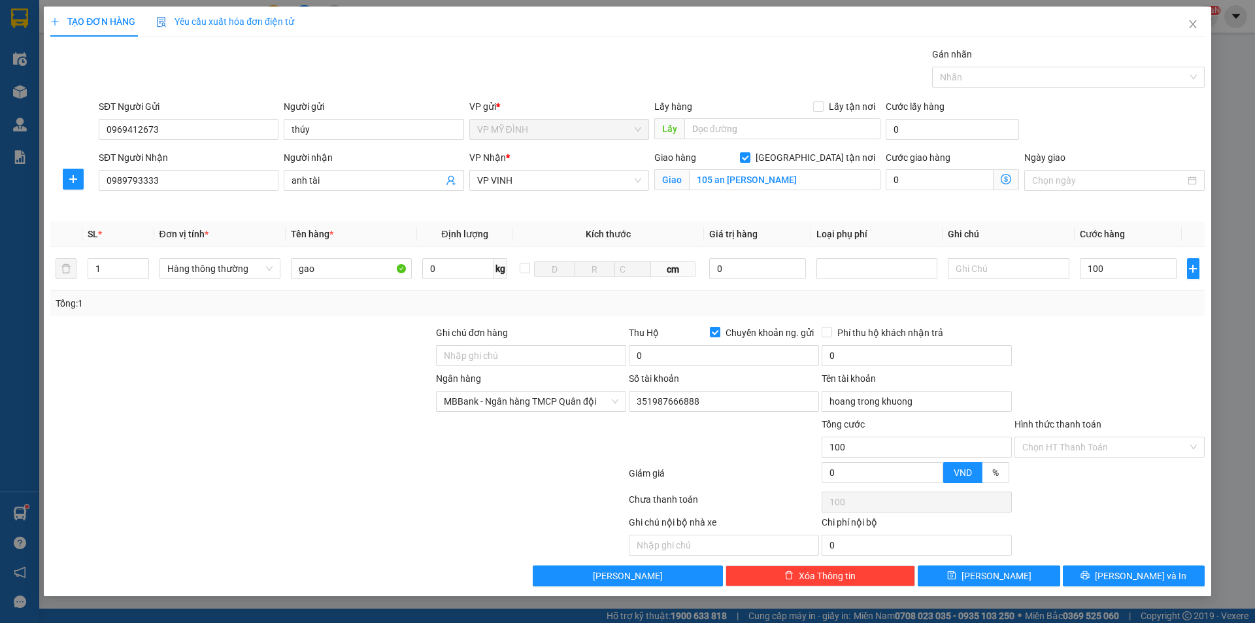
type input "100.000"
click at [1125, 314] on div "Tổng: 1" at bounding box center [627, 303] width 1154 height 25
click at [1163, 572] on button "[PERSON_NAME] và In" at bounding box center [1134, 575] width 142 height 21
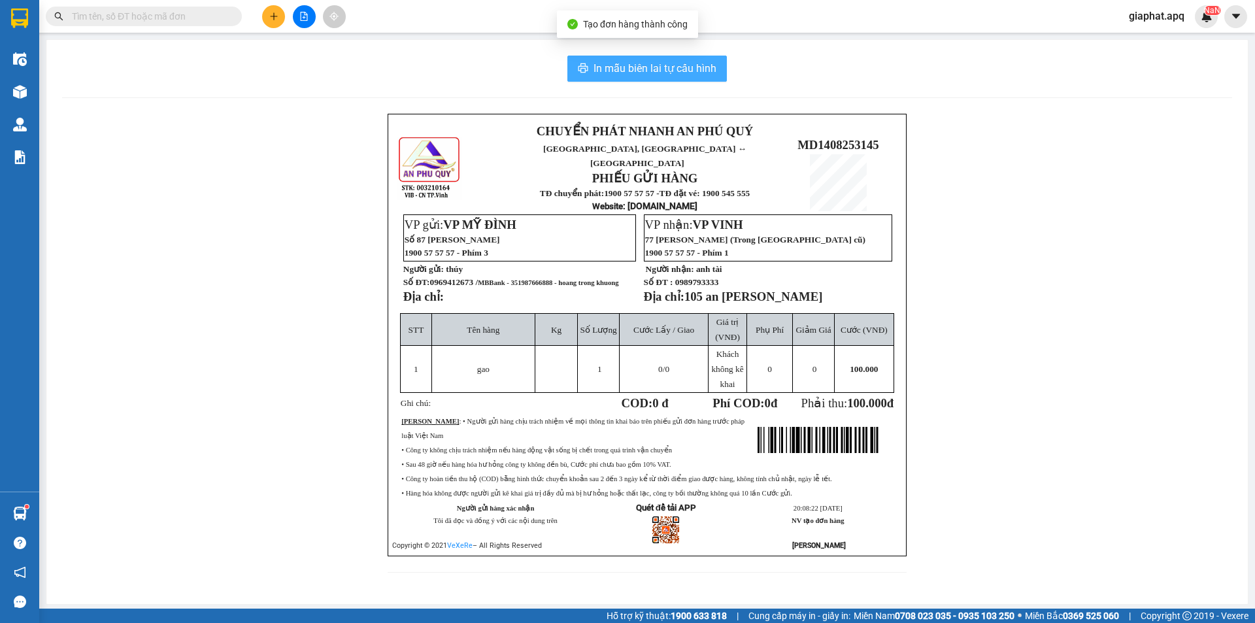
click at [660, 71] on span "In mẫu biên lai tự cấu hình" at bounding box center [654, 68] width 123 height 16
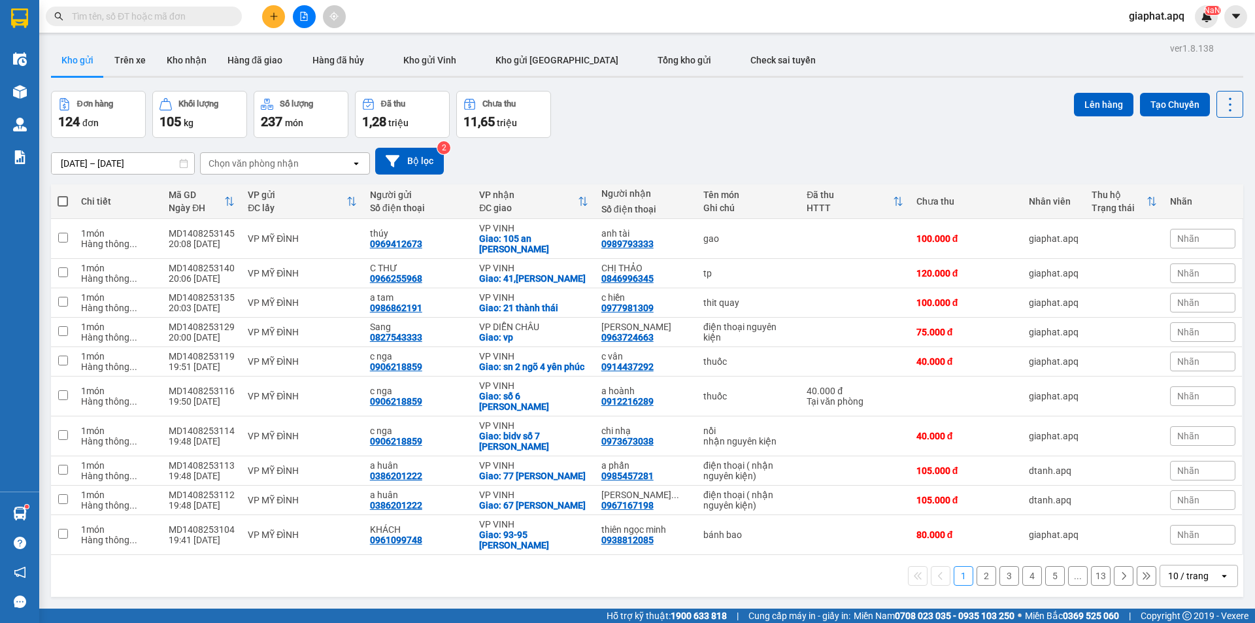
click at [178, 24] on div "Kết quả tìm kiếm ( 414 ) Bộ lọc Mã ĐH Trạng thái Món hàng Thu hộ Tổng cước Chưa…" at bounding box center [127, 16] width 255 height 23
click at [178, 21] on input "text" at bounding box center [149, 16] width 154 height 14
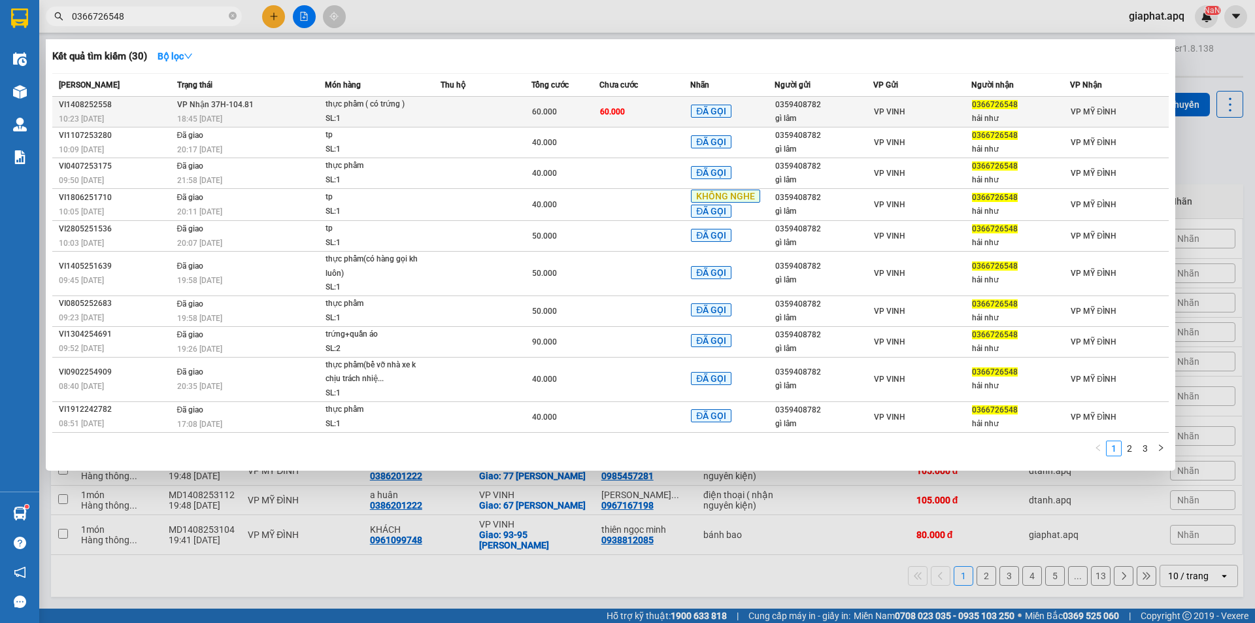
type input "0366726548"
click at [367, 101] on div "thực phẩm ( có trứng )" at bounding box center [374, 104] width 98 height 14
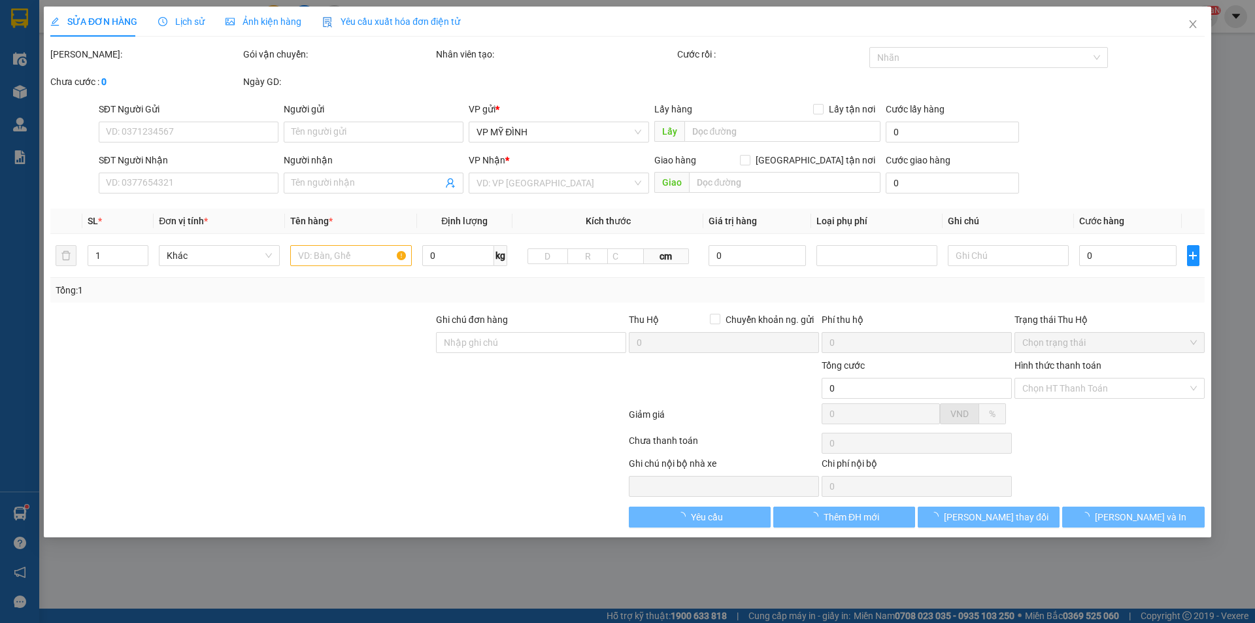
type input "0359408782"
type input "gì lâm"
type input "0366726548"
type input "hải như"
type input "60.000"
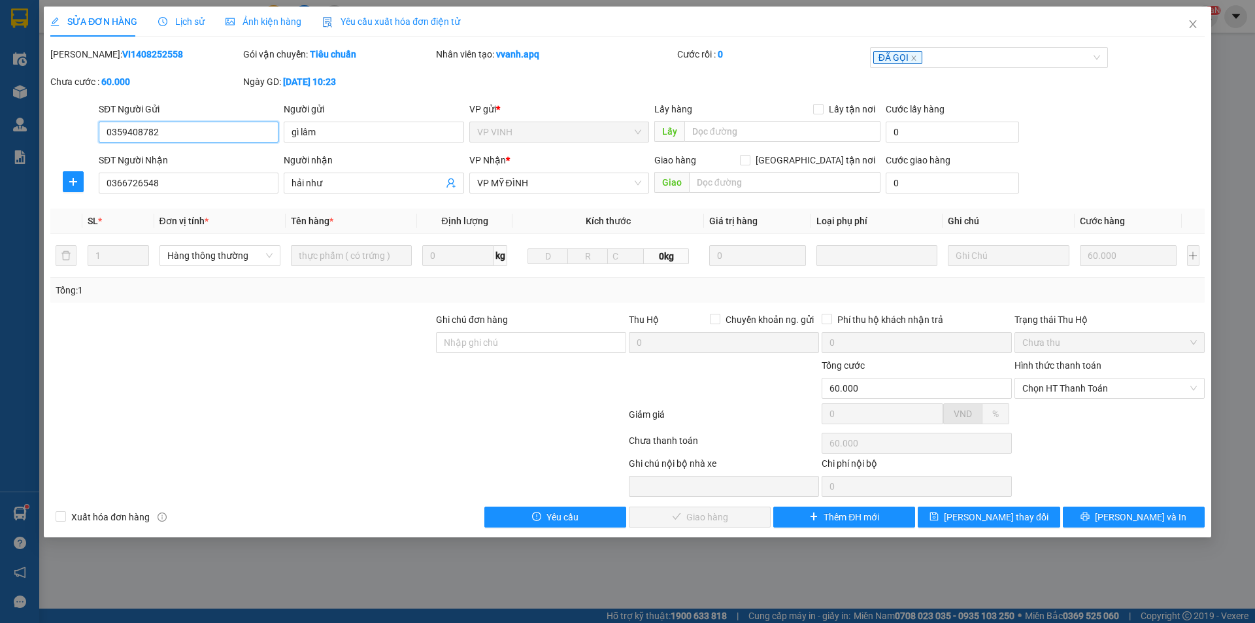
drag, startPoint x: 1095, startPoint y: 393, endPoint x: 1087, endPoint y: 401, distance: 11.6
click at [1092, 396] on span "Chọn HT Thanh Toán" at bounding box center [1109, 388] width 174 height 20
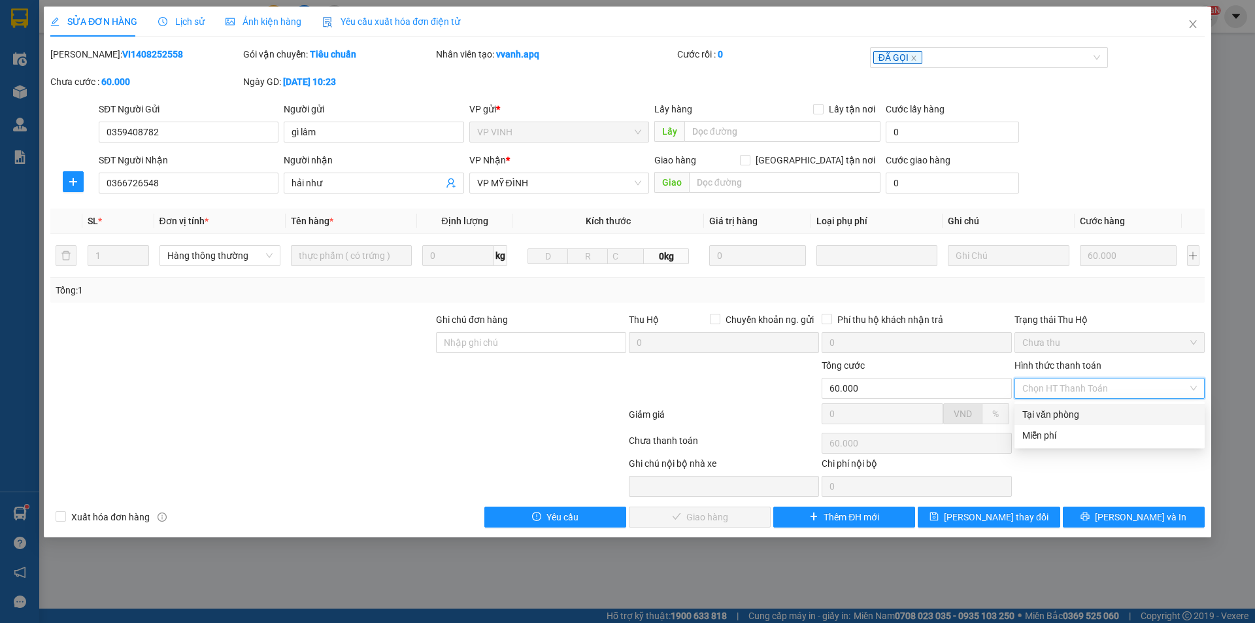
drag, startPoint x: 1035, startPoint y: 413, endPoint x: 1016, endPoint y: 461, distance: 51.6
click at [1034, 417] on div "Tại văn phòng" at bounding box center [1109, 414] width 174 height 14
type input "0"
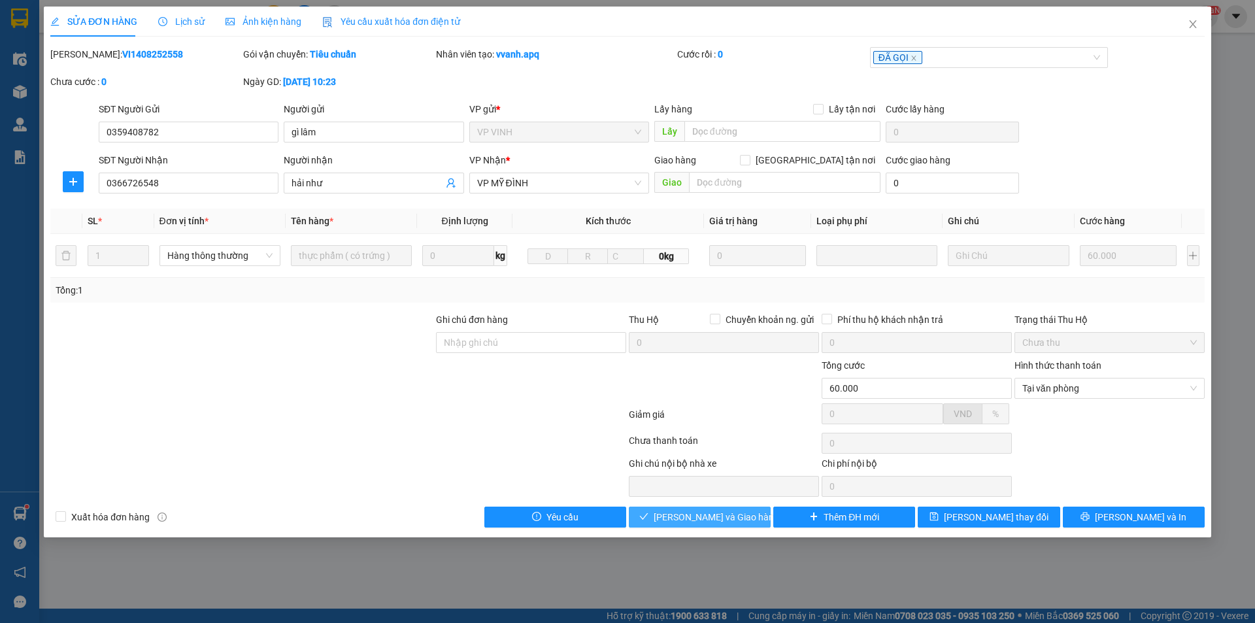
click at [697, 521] on span "Lưu và Giao hàng" at bounding box center [715, 517] width 125 height 14
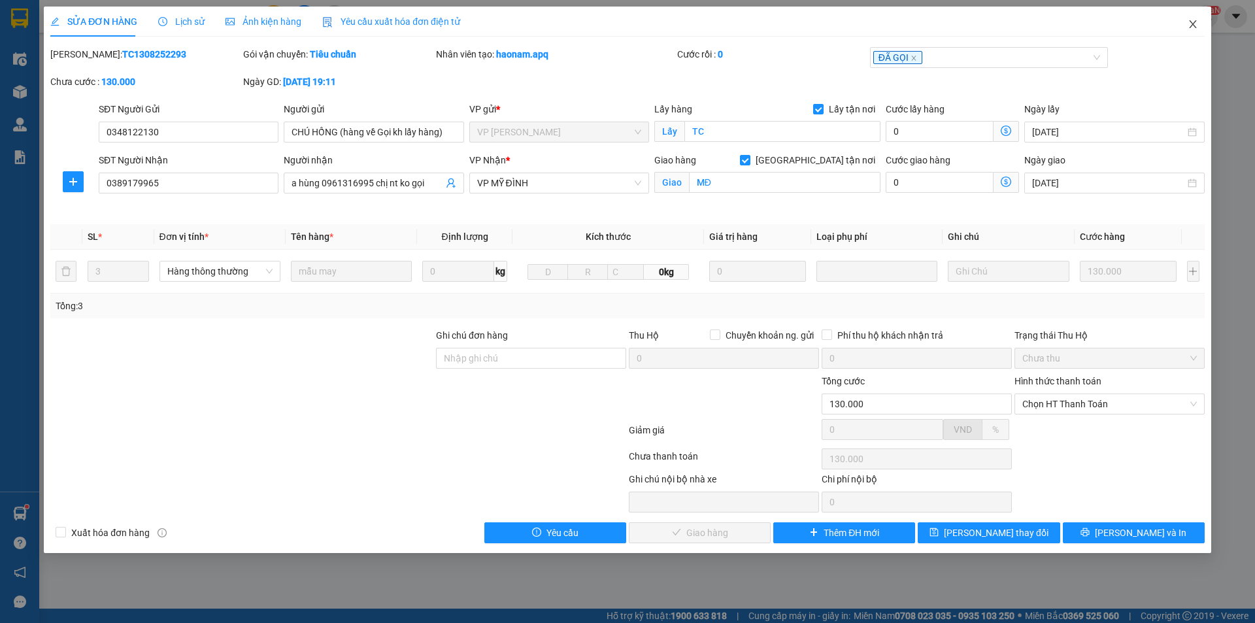
click at [1194, 24] on icon "close" at bounding box center [1192, 24] width 10 height 10
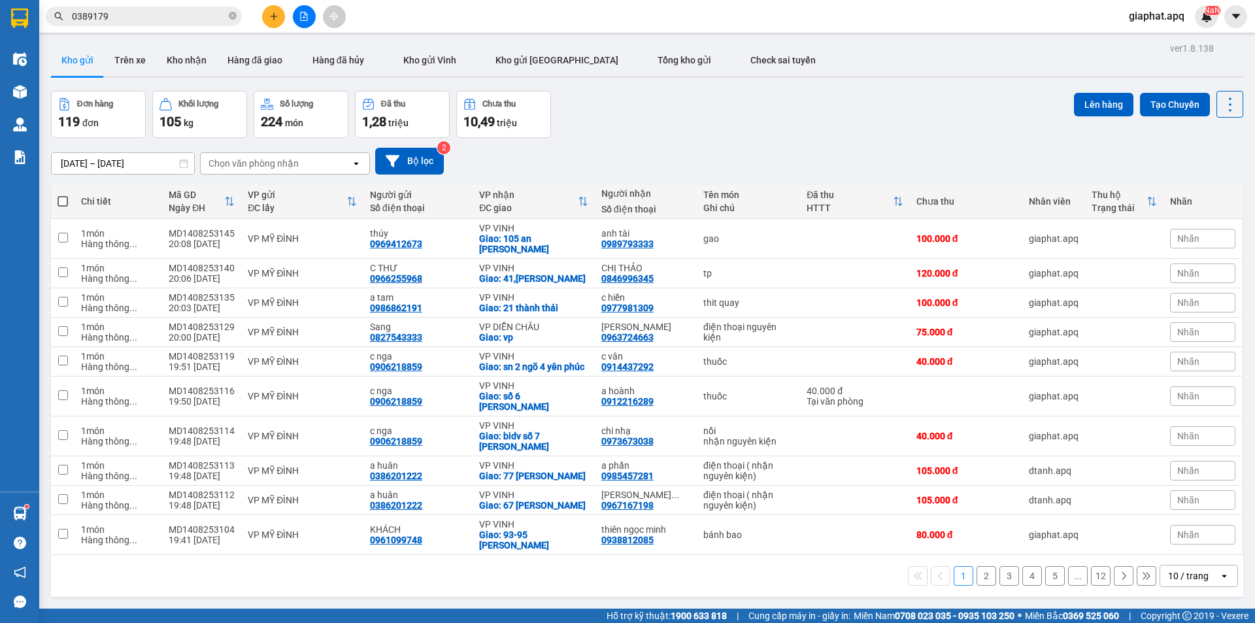
click at [709, 97] on div "Đơn hàng 119 đơn Khối lượng 105 kg Số lượng 224 món Đã thu 1,28 triệu Chưa thu …" at bounding box center [647, 114] width 1192 height 47
click at [231, 17] on icon "close-circle" at bounding box center [233, 16] width 8 height 8
click at [194, 14] on input "text" at bounding box center [149, 16] width 154 height 14
click at [980, 576] on button "2" at bounding box center [986, 576] width 20 height 20
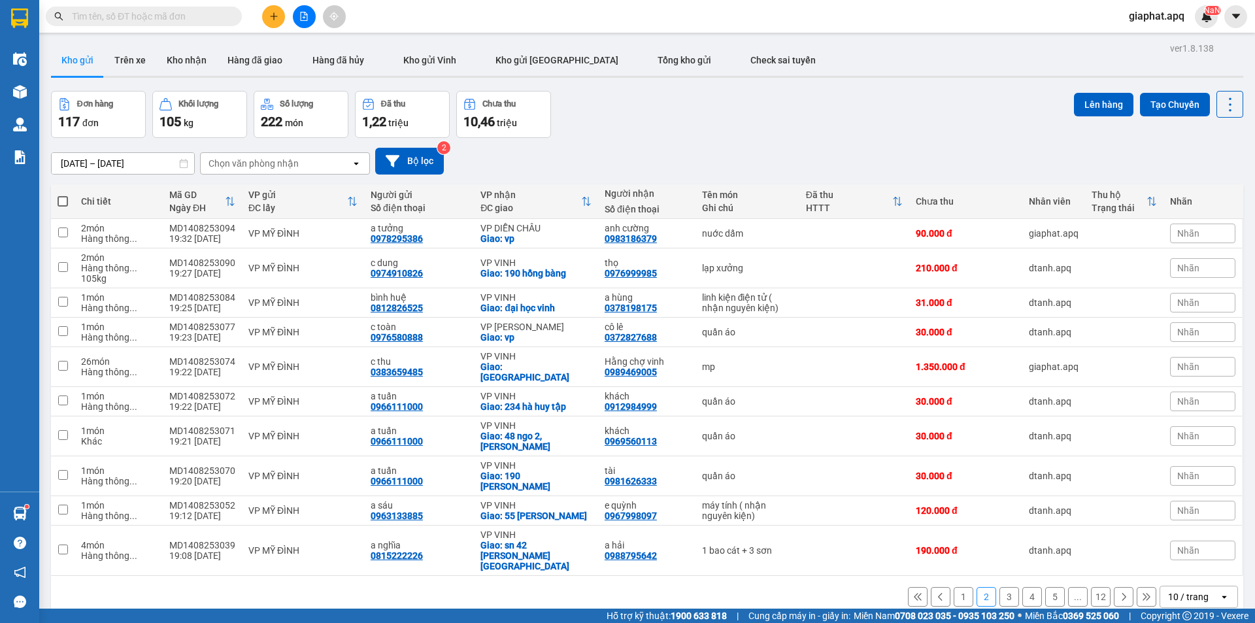
click at [999, 587] on button "3" at bounding box center [1009, 597] width 20 height 20
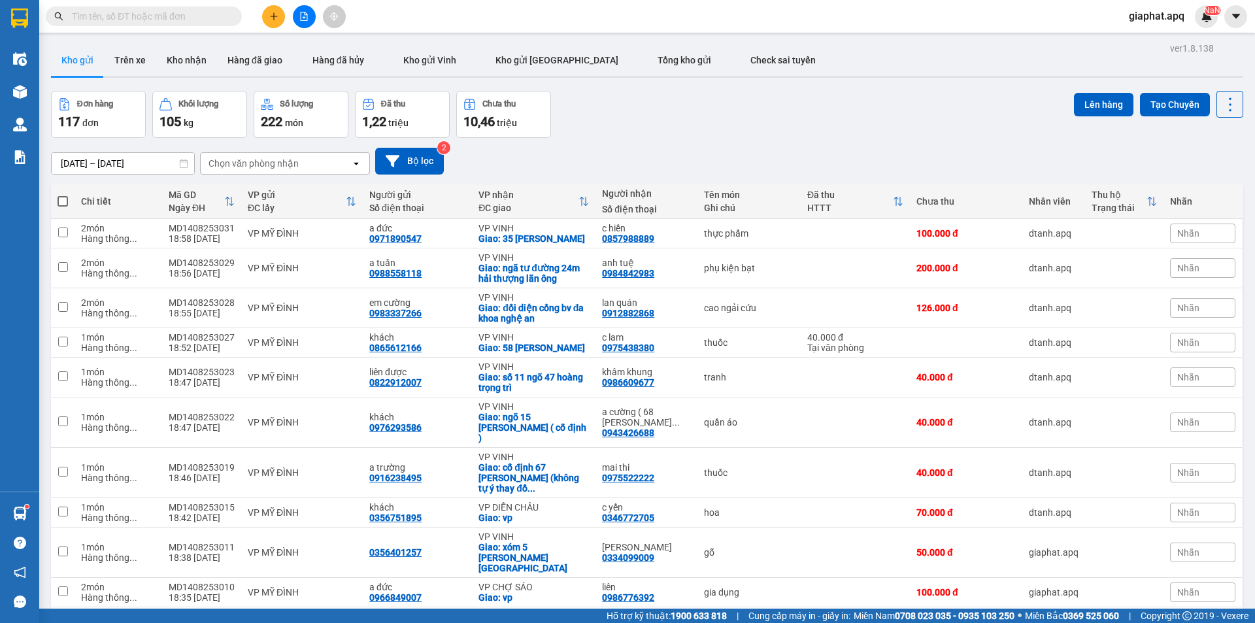
click at [225, 14] on input "text" at bounding box center [149, 16] width 154 height 14
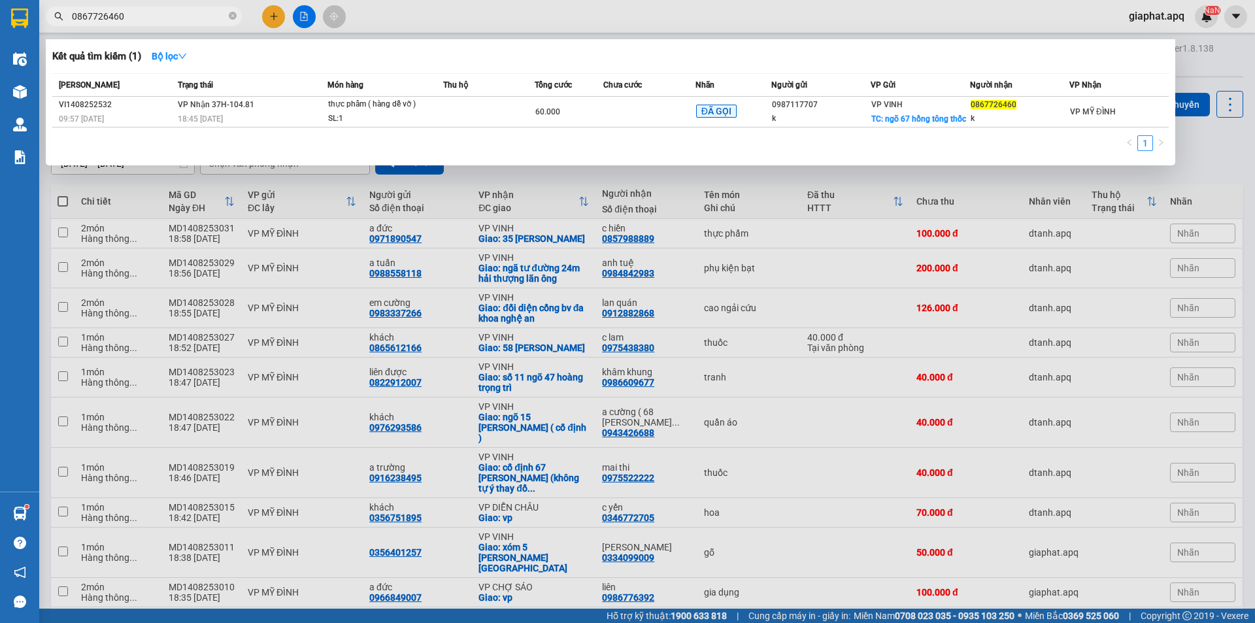
type input "0867726460"
click at [840, 133] on div "Mã ĐH Trạng thái Món hàng Thu hộ Tổng cước Chưa cước Nhãn Người gửi VP Gửi Ngườ…" at bounding box center [610, 116] width 1116 height 86
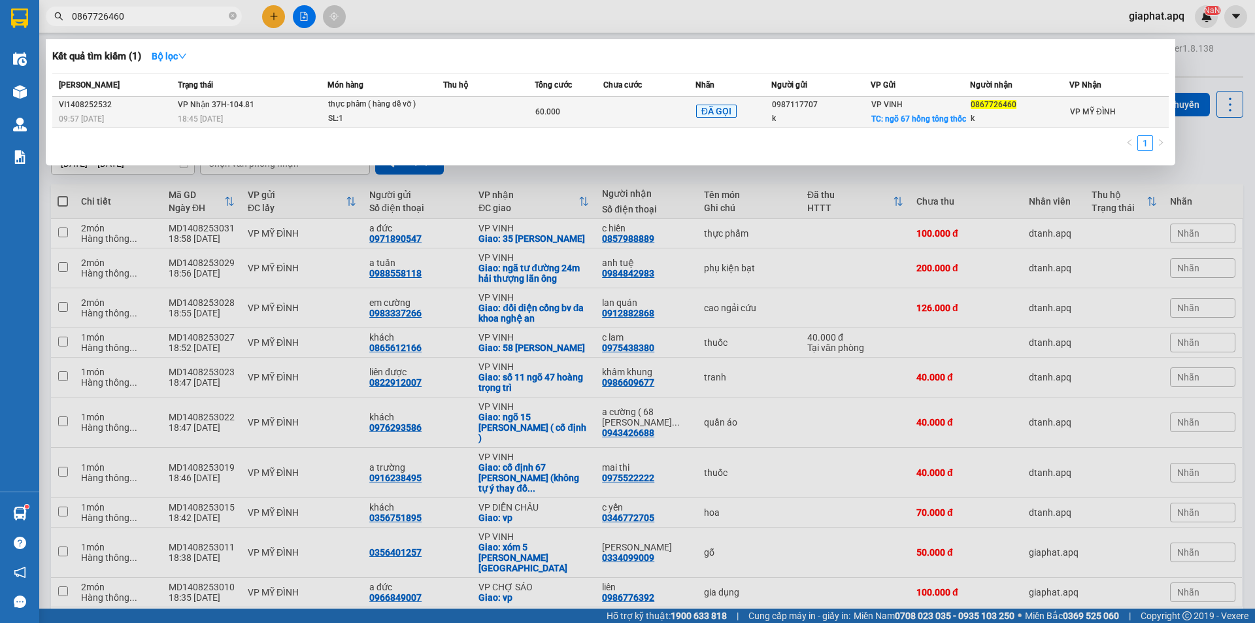
click at [853, 105] on div "0987117707" at bounding box center [821, 105] width 98 height 14
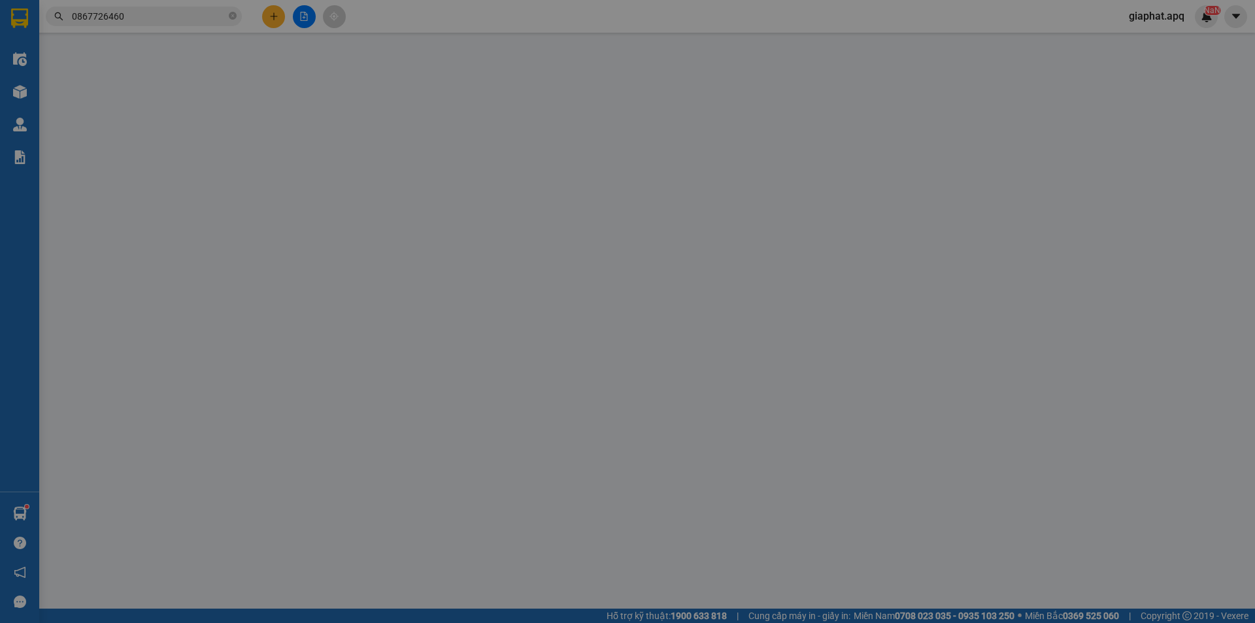
type input "0987117707"
type input "k"
checkbox input "true"
type input "ngõ 67 hồng tông thốc"
type input "0867726460"
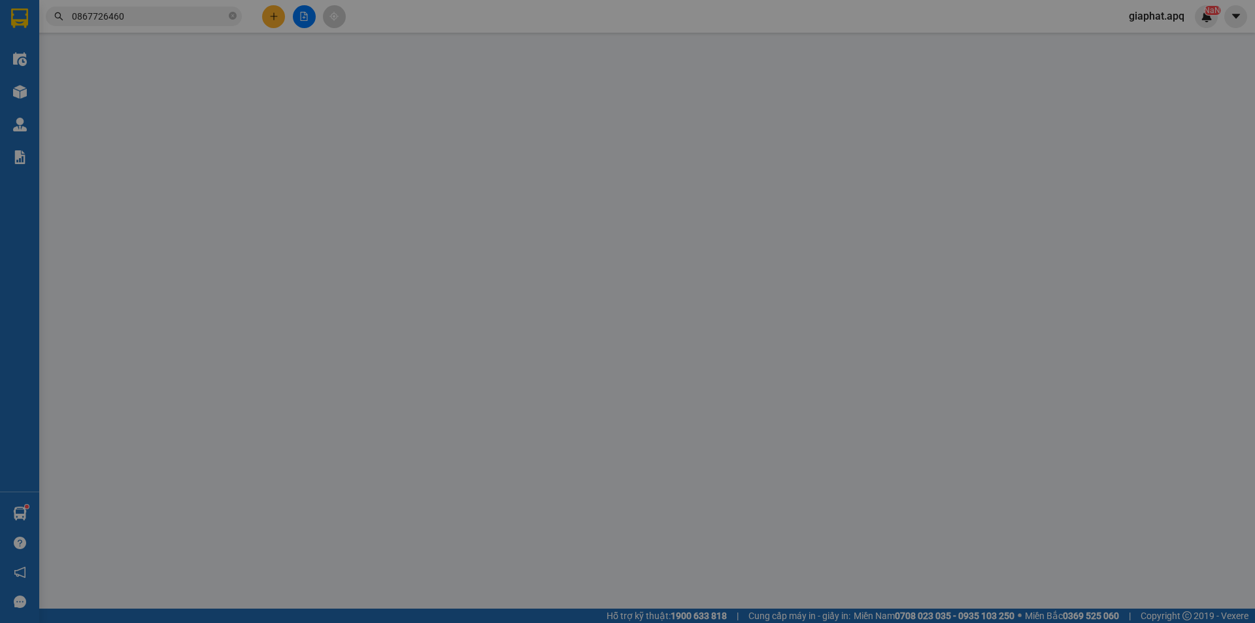
type input "k"
type input "60.000"
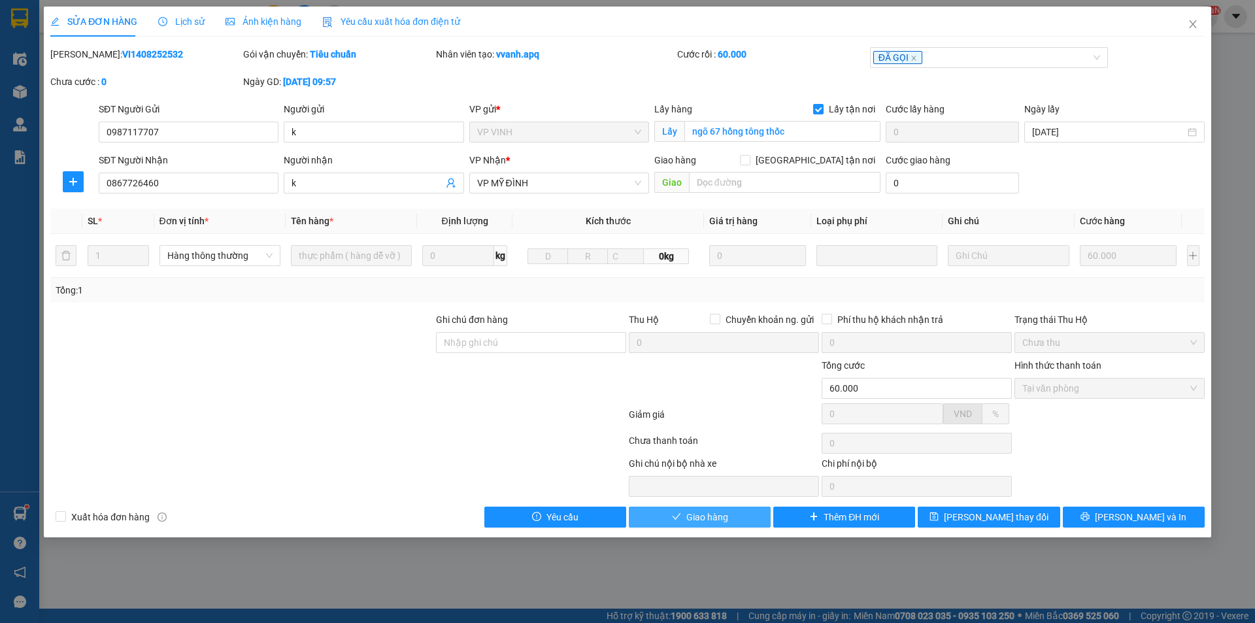
click at [702, 523] on span "Giao hàng" at bounding box center [707, 517] width 42 height 14
